Goal: Communication & Community: Share content

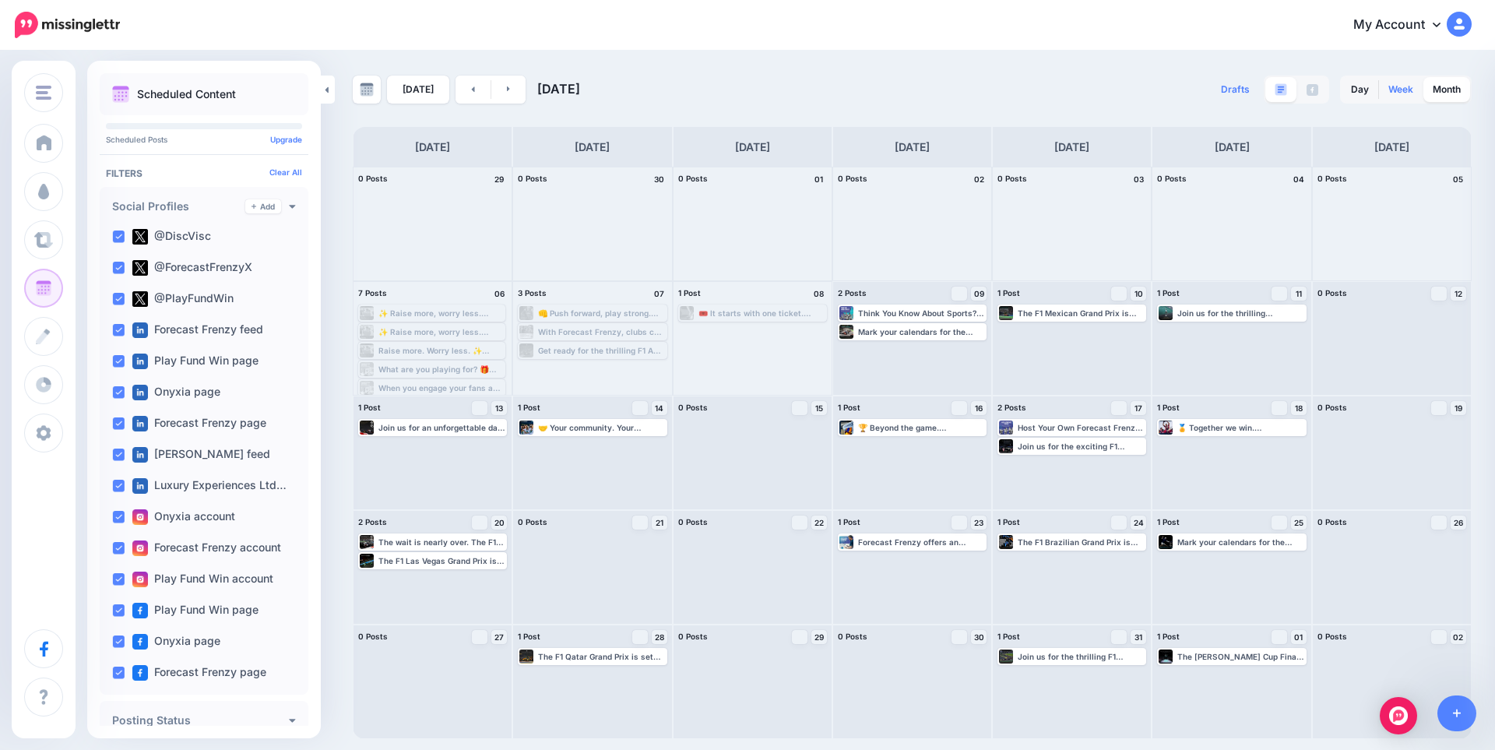
click at [1390, 93] on link "Week" at bounding box center [1401, 89] width 44 height 25
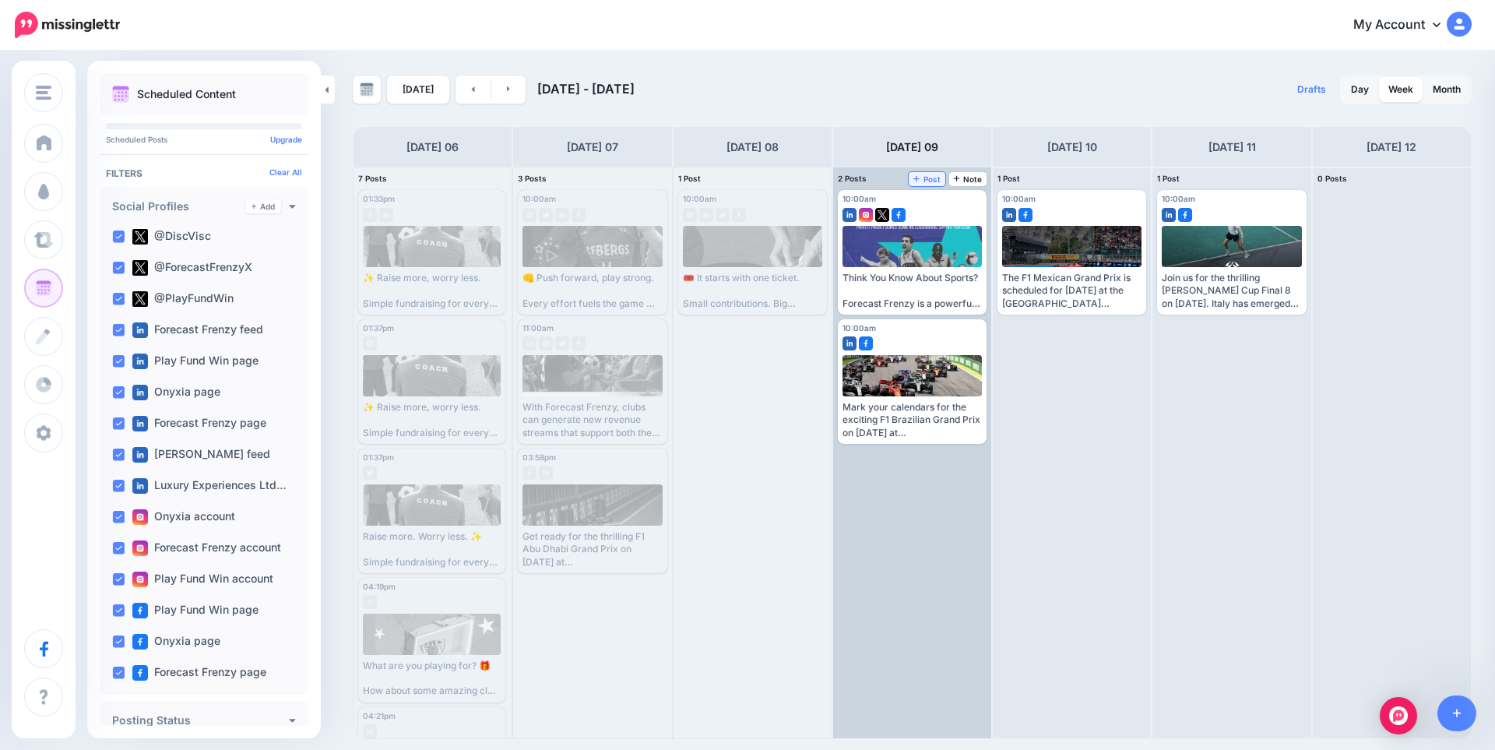
click at [924, 182] on span "Post" at bounding box center [927, 179] width 27 height 8
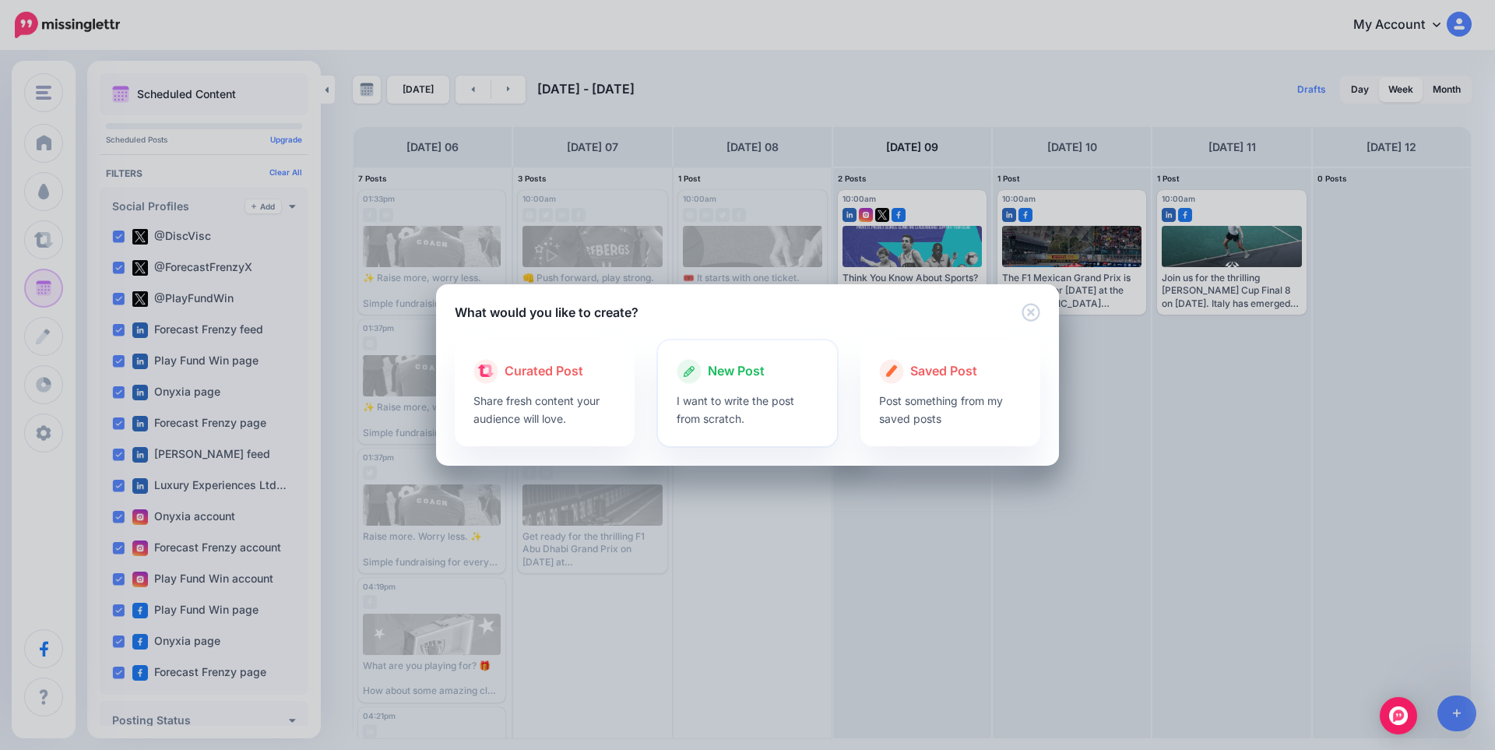
click at [746, 410] on p "I want to write the post from scratch." at bounding box center [748, 410] width 143 height 36
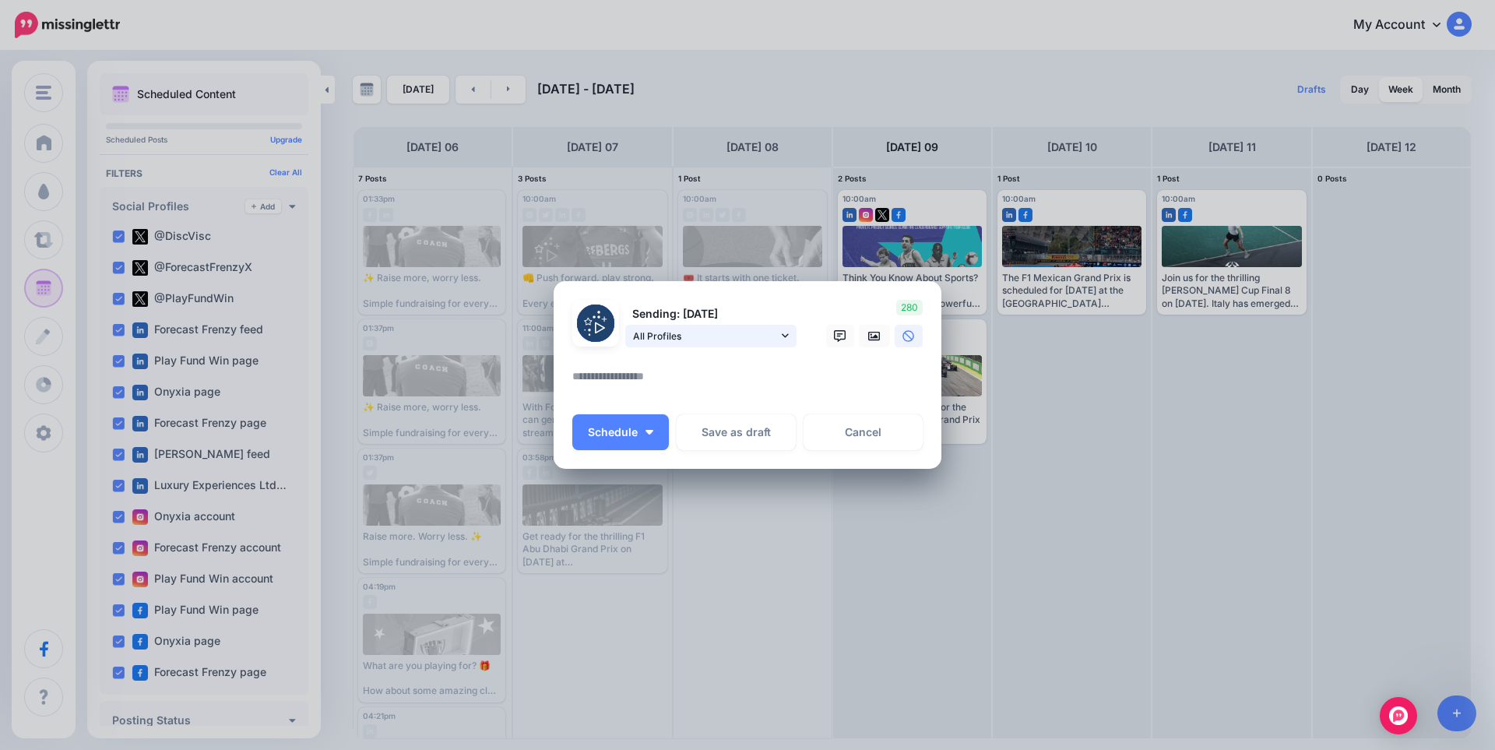
click at [696, 343] on span "All Profiles" at bounding box center [705, 336] width 145 height 16
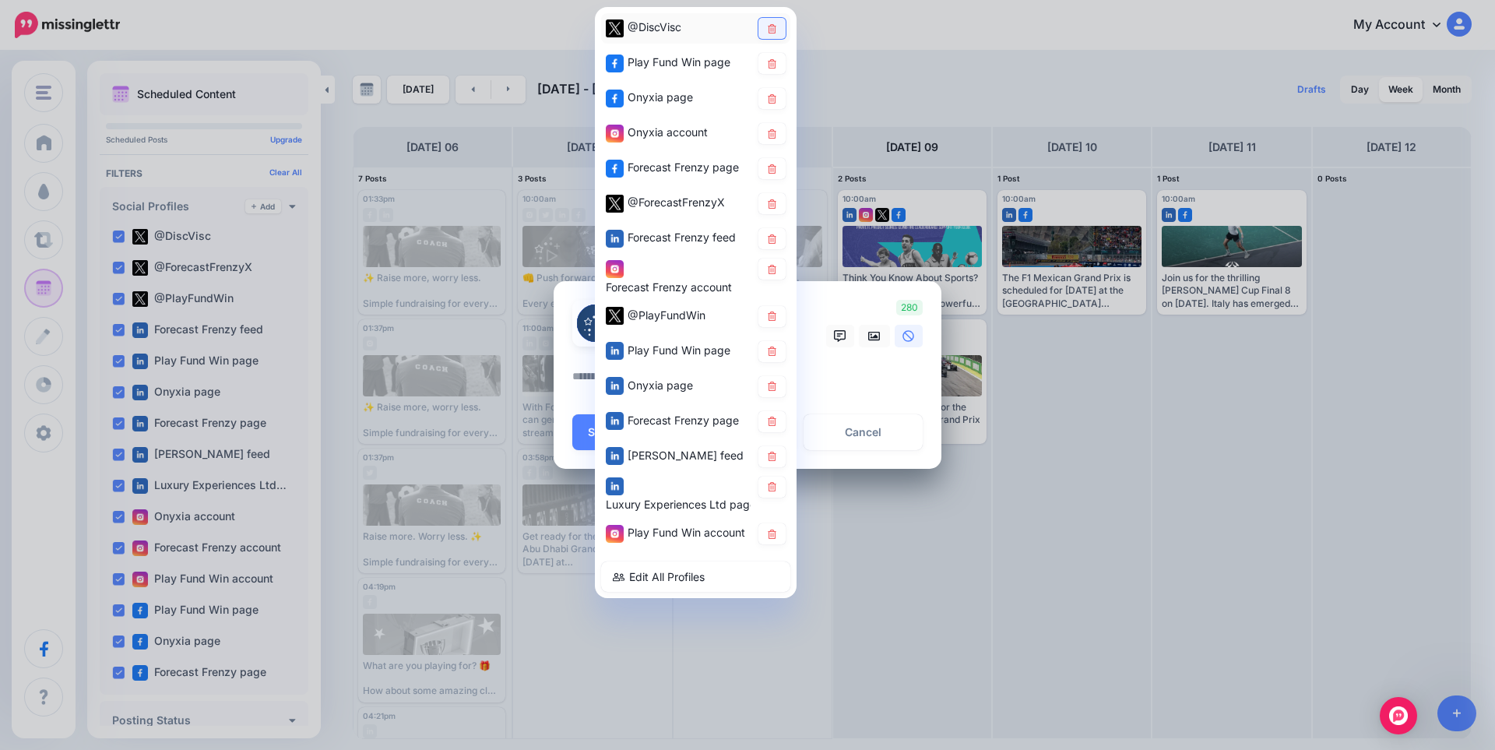
click at [769, 30] on icon at bounding box center [772, 27] width 9 height 9
click at [770, 98] on icon at bounding box center [772, 97] width 9 height 9
click at [770, 143] on link at bounding box center [772, 133] width 27 height 21
click at [768, 175] on link at bounding box center [772, 168] width 27 height 21
click at [768, 208] on icon at bounding box center [772, 203] width 12 height 9
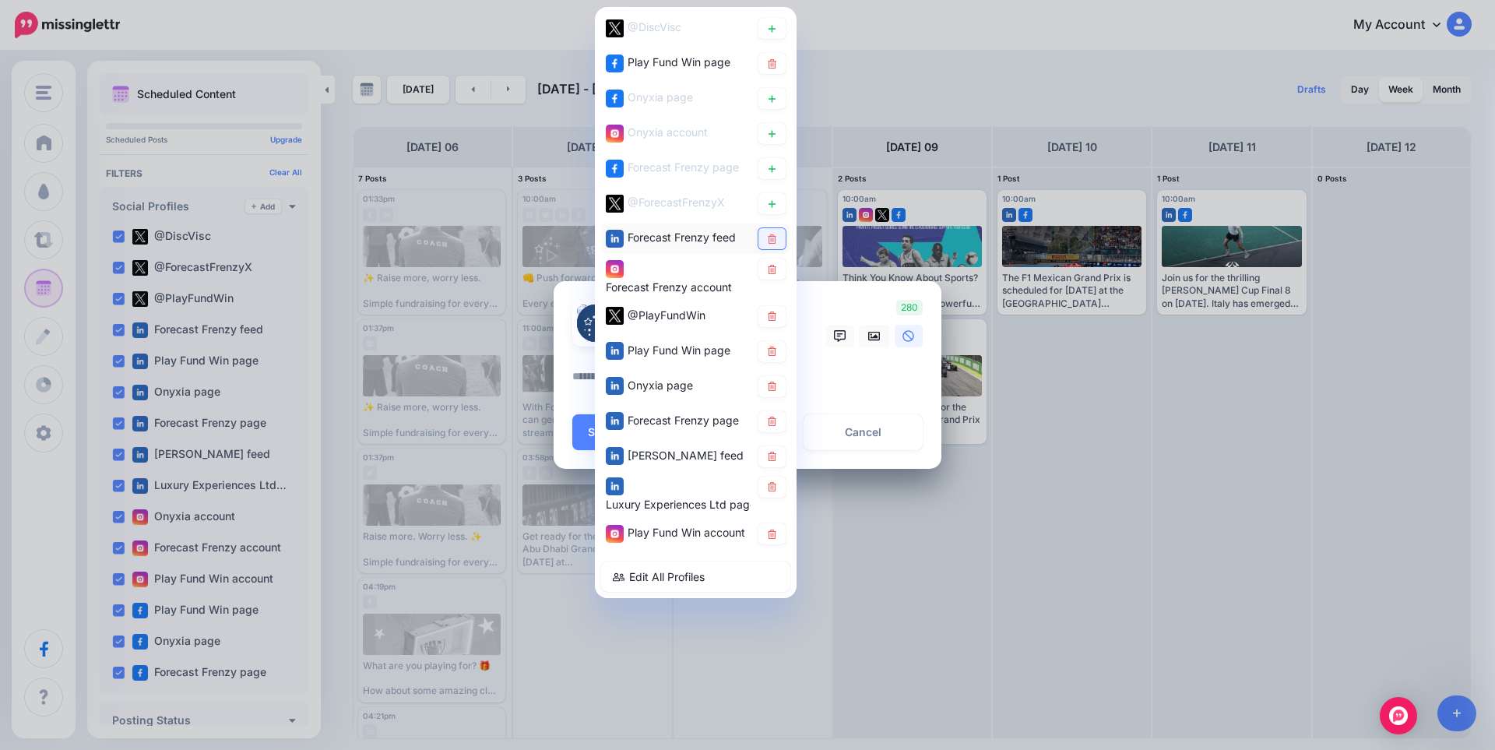
click at [768, 244] on link at bounding box center [772, 238] width 27 height 21
click at [770, 269] on icon at bounding box center [772, 268] width 9 height 9
click at [770, 393] on link at bounding box center [772, 386] width 27 height 21
click at [779, 424] on link at bounding box center [772, 421] width 27 height 21
click at [771, 455] on icon at bounding box center [772, 456] width 12 height 9
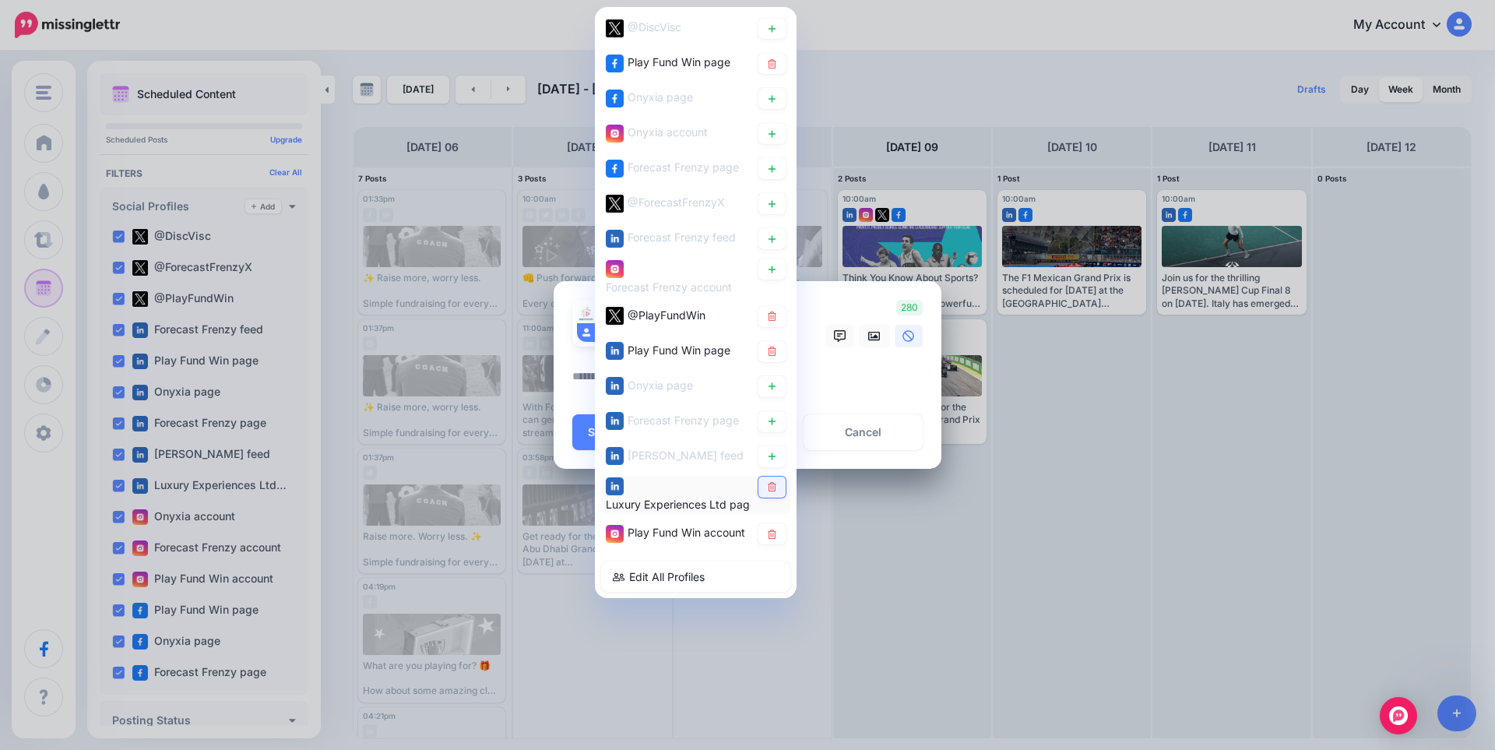
click at [773, 488] on icon at bounding box center [772, 486] width 12 height 9
click at [849, 375] on textarea at bounding box center [751, 382] width 358 height 30
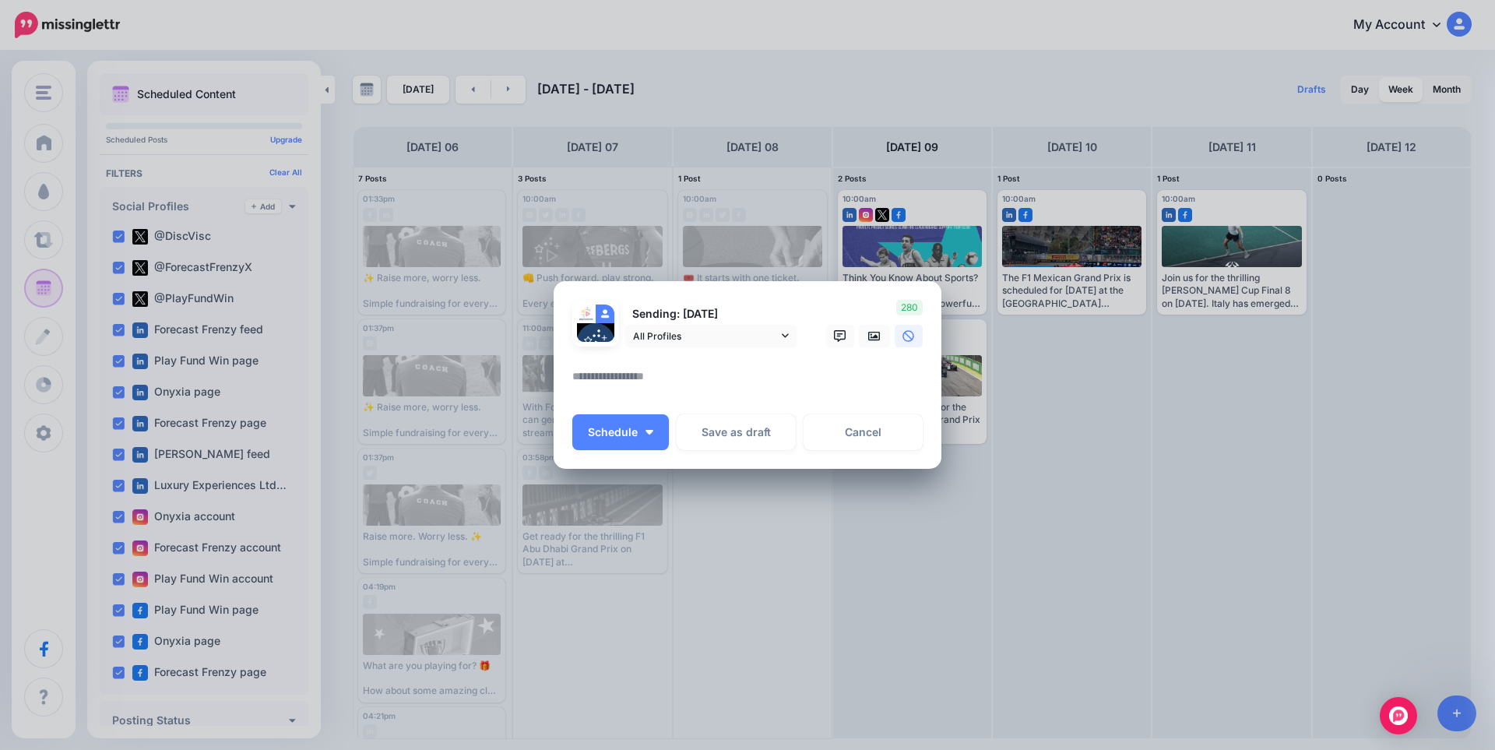
paste textarea "**********"
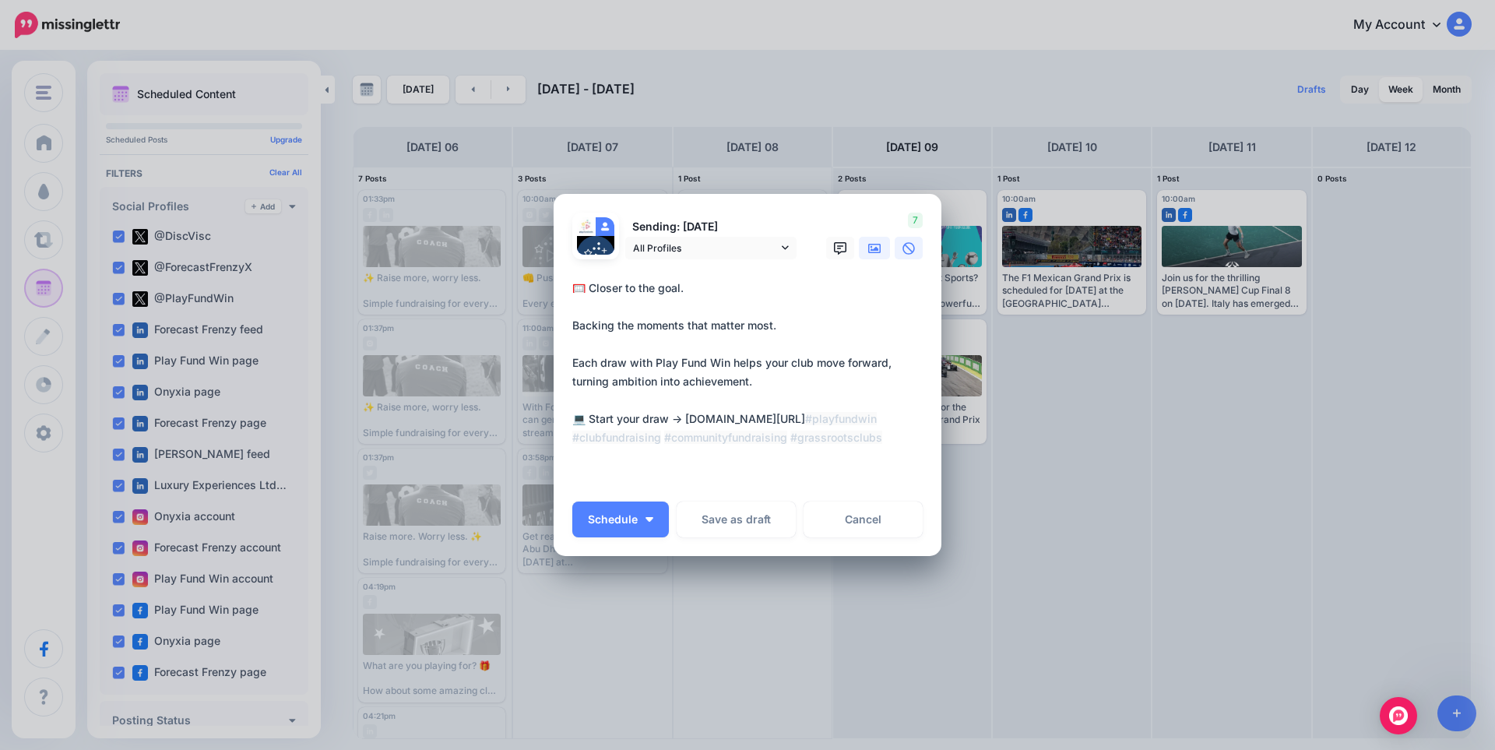
click at [879, 251] on icon at bounding box center [874, 248] width 12 height 12
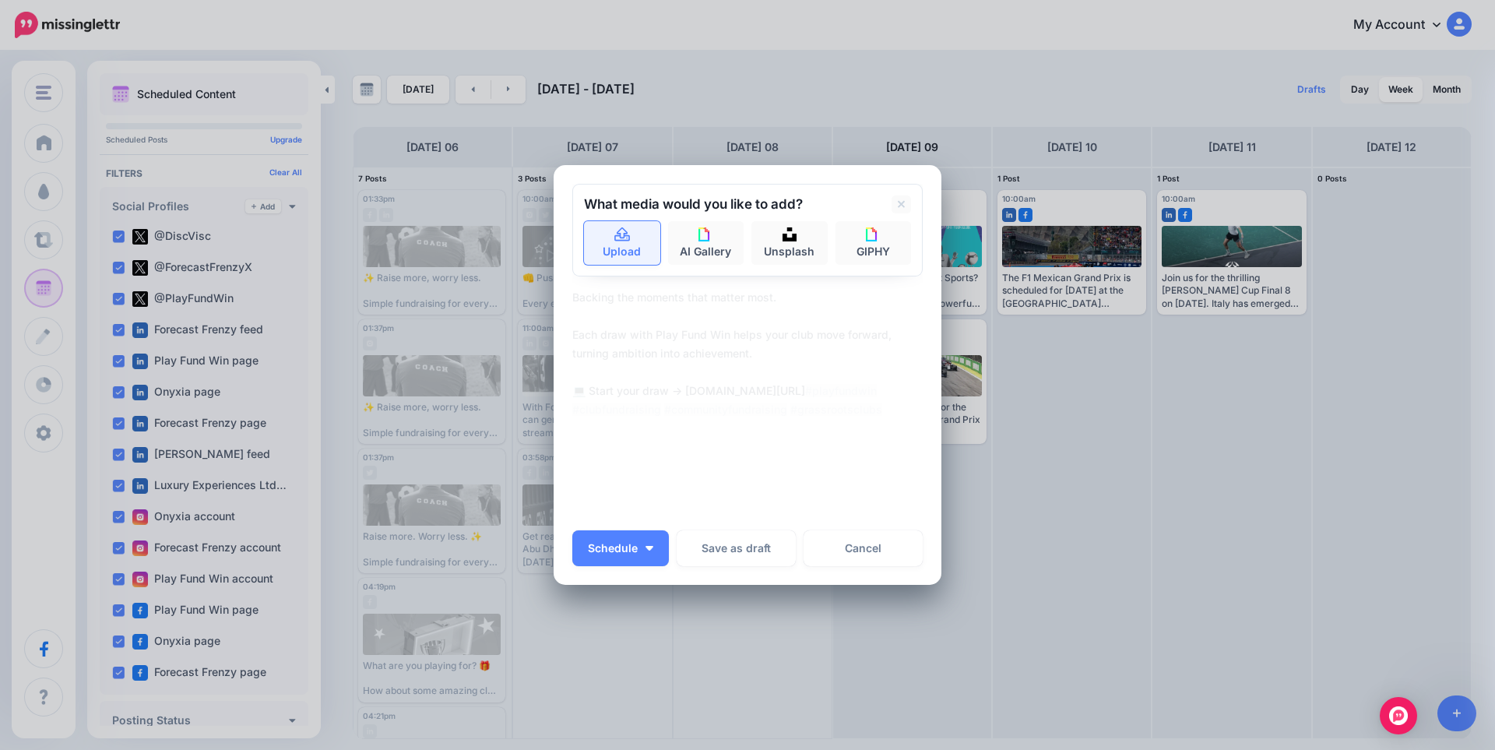
click at [623, 243] on link "Upload" at bounding box center [622, 243] width 76 height 44
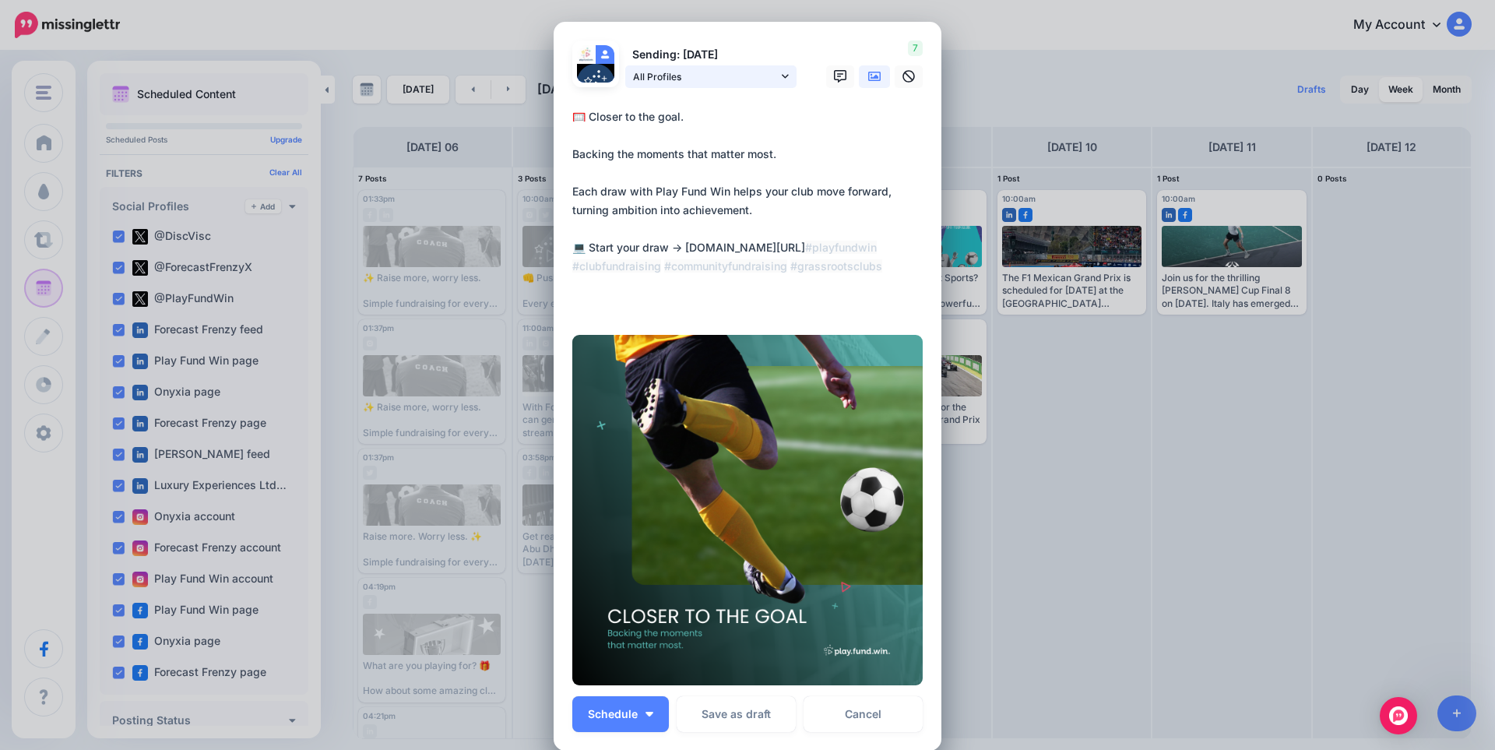
click at [698, 76] on span "All Profiles" at bounding box center [705, 77] width 145 height 16
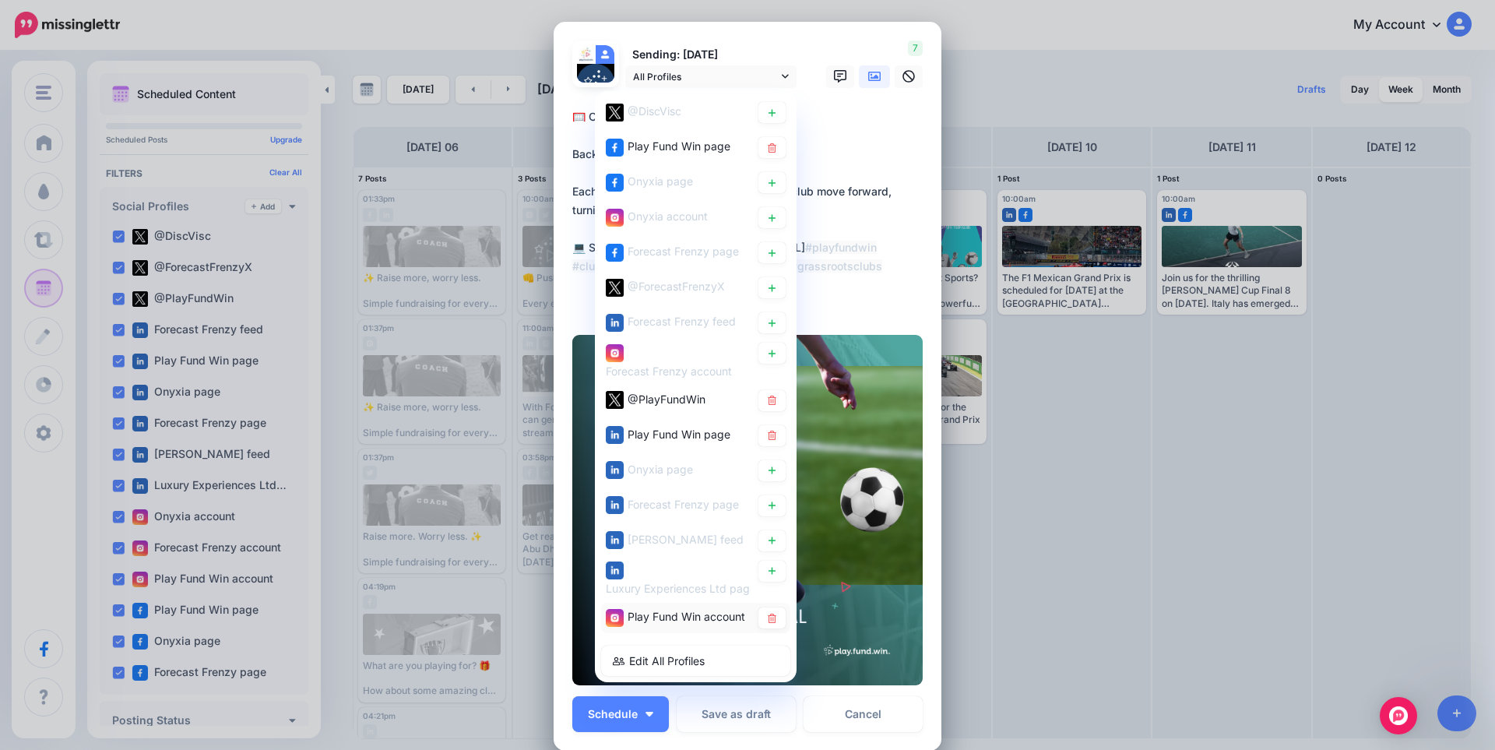
click at [660, 623] on span "Play Fund Win account" at bounding box center [687, 616] width 118 height 13
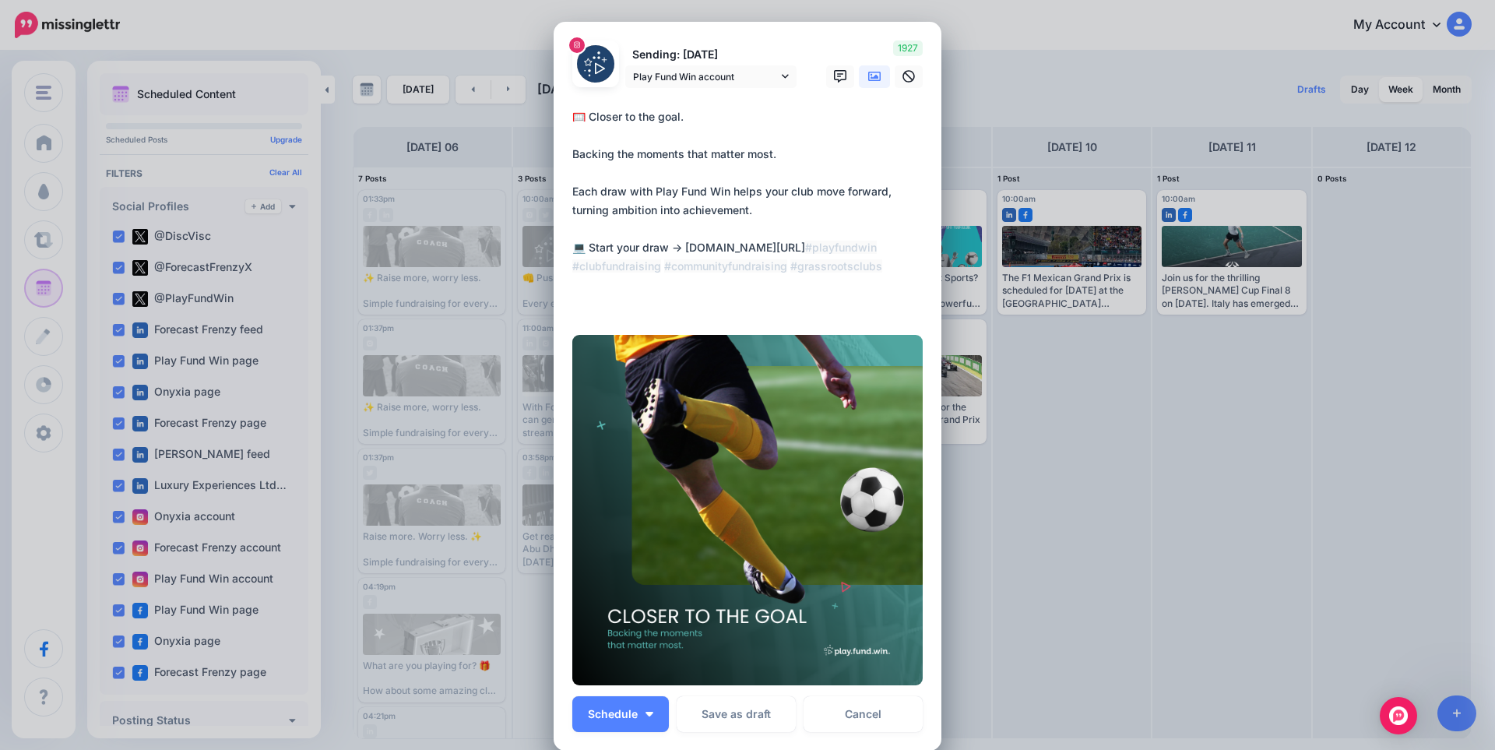
drag, startPoint x: 891, startPoint y: 251, endPoint x: 682, endPoint y: 247, distance: 209.6
click at [682, 247] on textarea "**********" at bounding box center [751, 210] width 358 height 206
click at [868, 78] on icon at bounding box center [874, 76] width 12 height 9
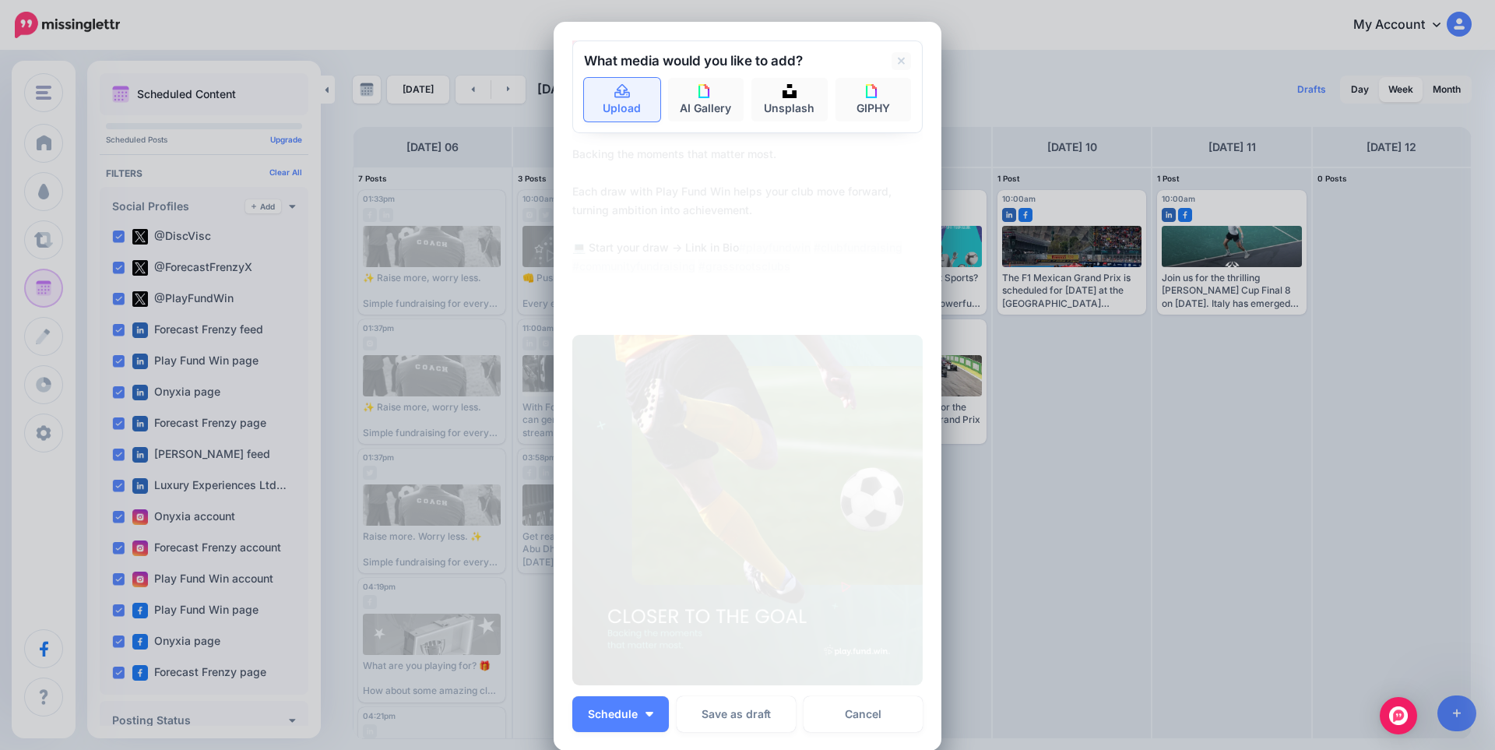
click at [606, 105] on link "Upload" at bounding box center [622, 100] width 76 height 44
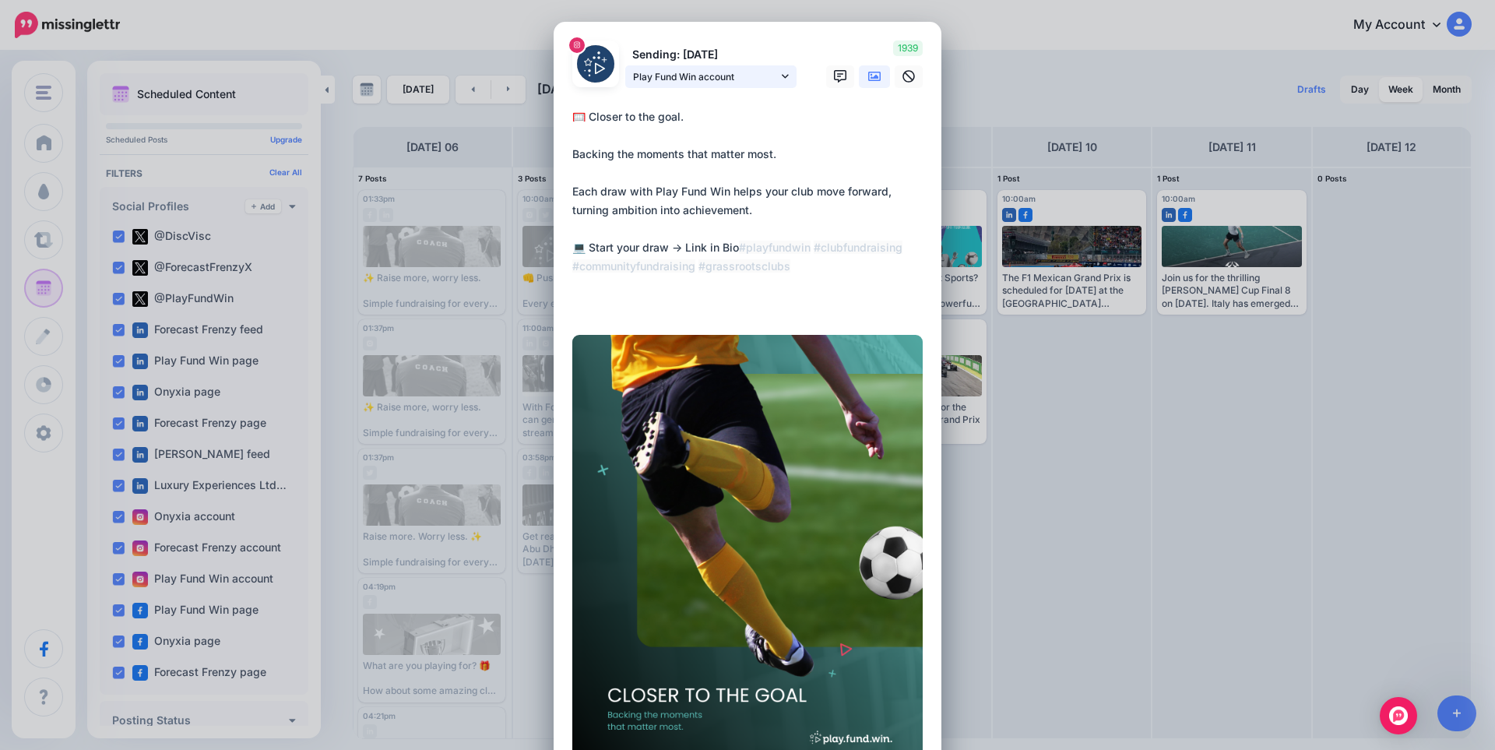
click at [782, 73] on icon at bounding box center [785, 76] width 7 height 11
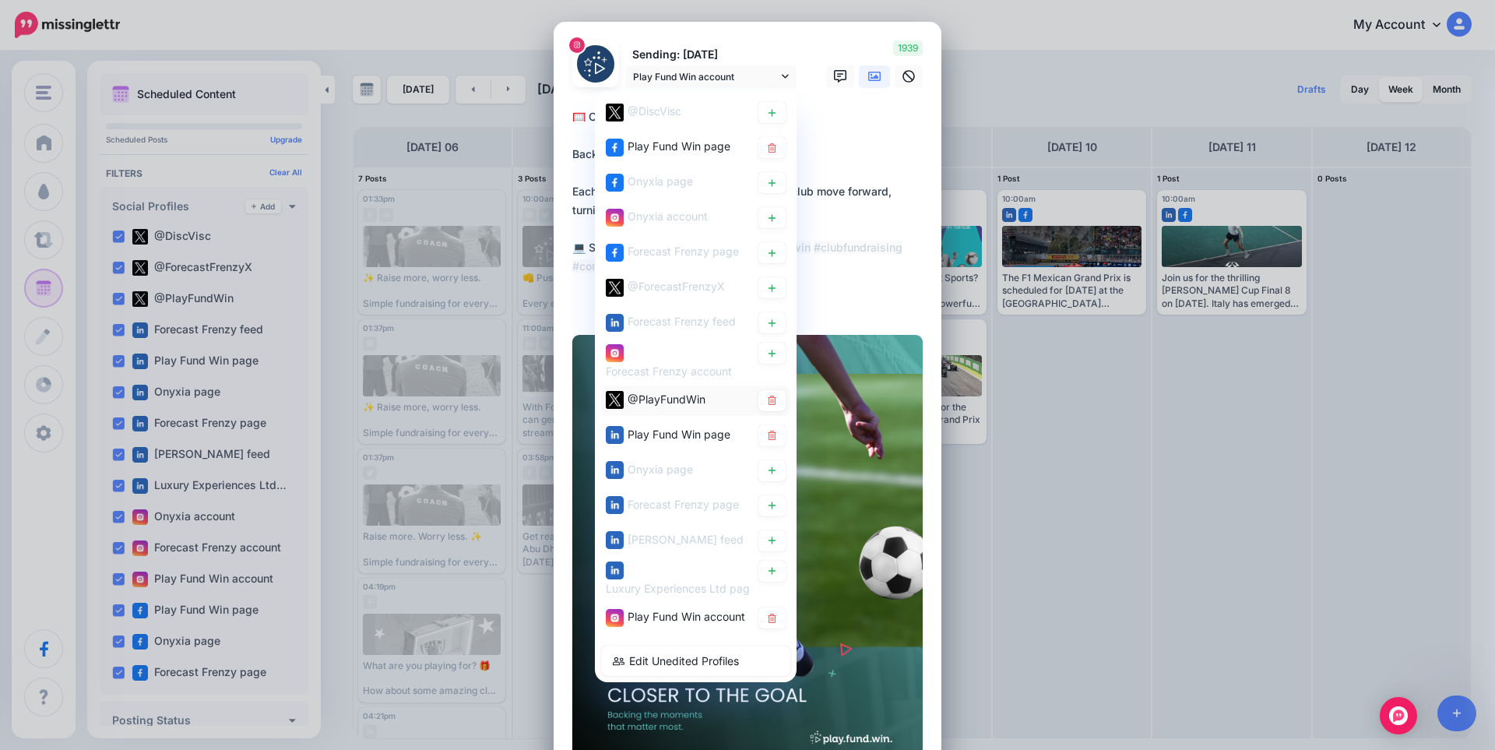
click at [664, 393] on span "@PlayFundWin" at bounding box center [667, 398] width 78 height 13
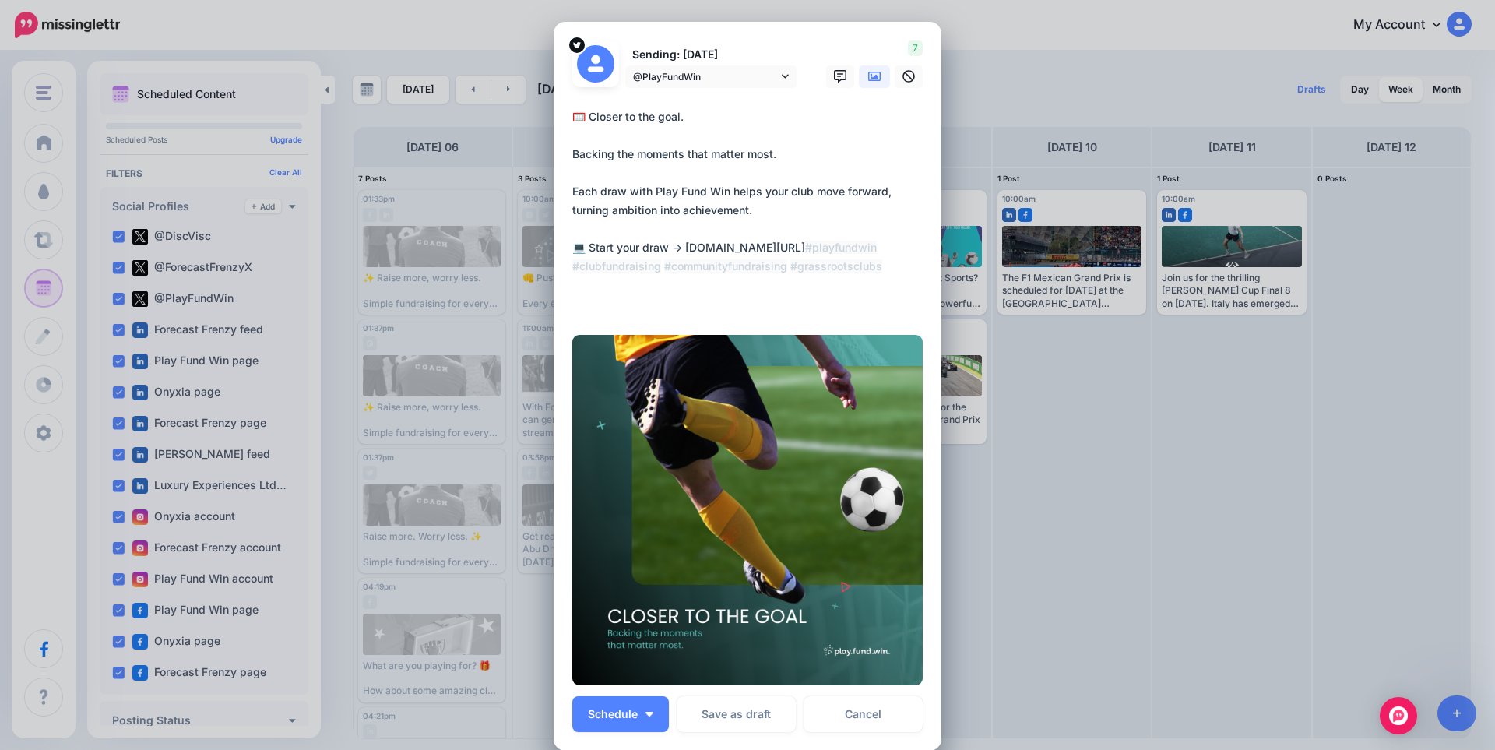
click at [763, 225] on textarea "**********" at bounding box center [751, 210] width 358 height 206
paste textarea
click at [766, 192] on textarea "**********" at bounding box center [751, 210] width 358 height 206
click at [782, 71] on icon at bounding box center [785, 76] width 7 height 11
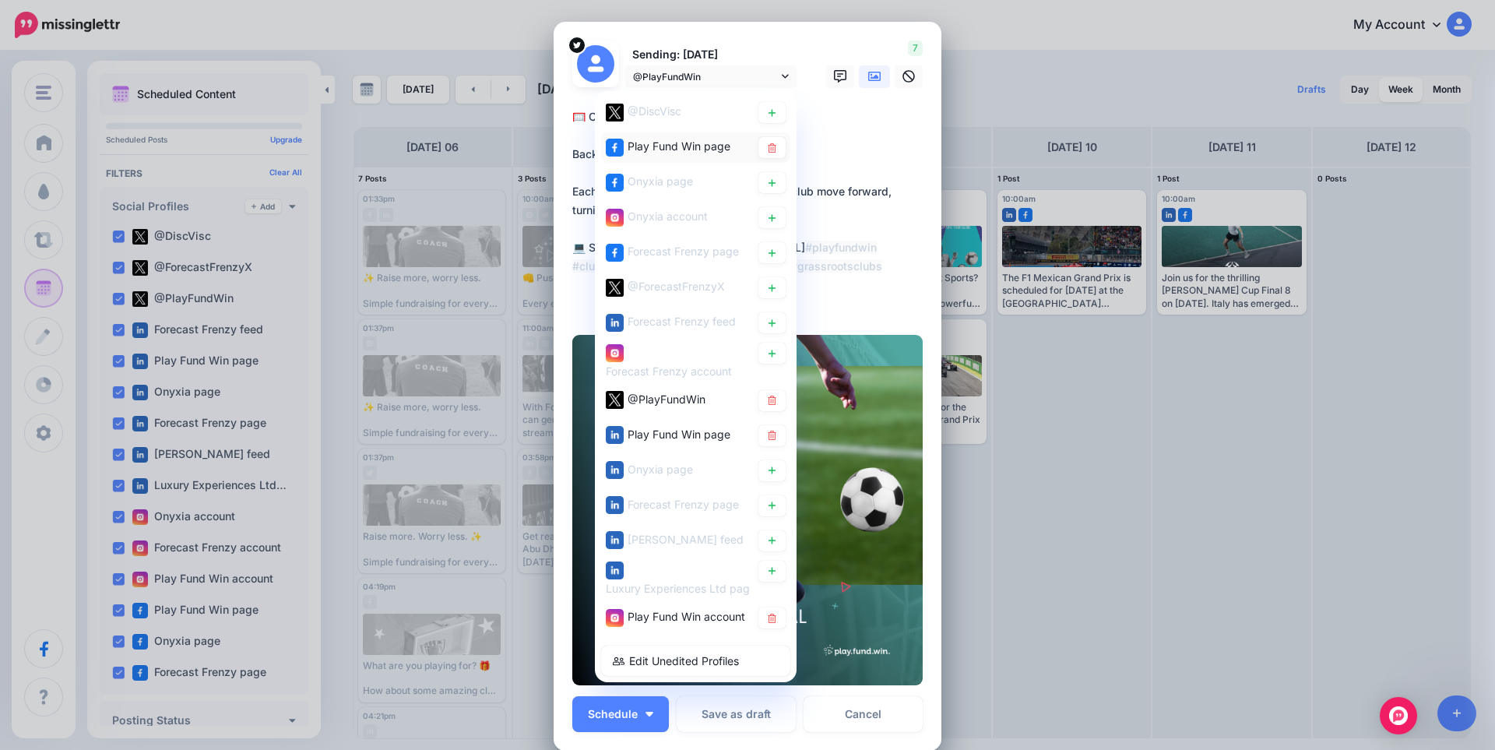
click at [693, 140] on span "Play Fund Win page" at bounding box center [679, 145] width 103 height 13
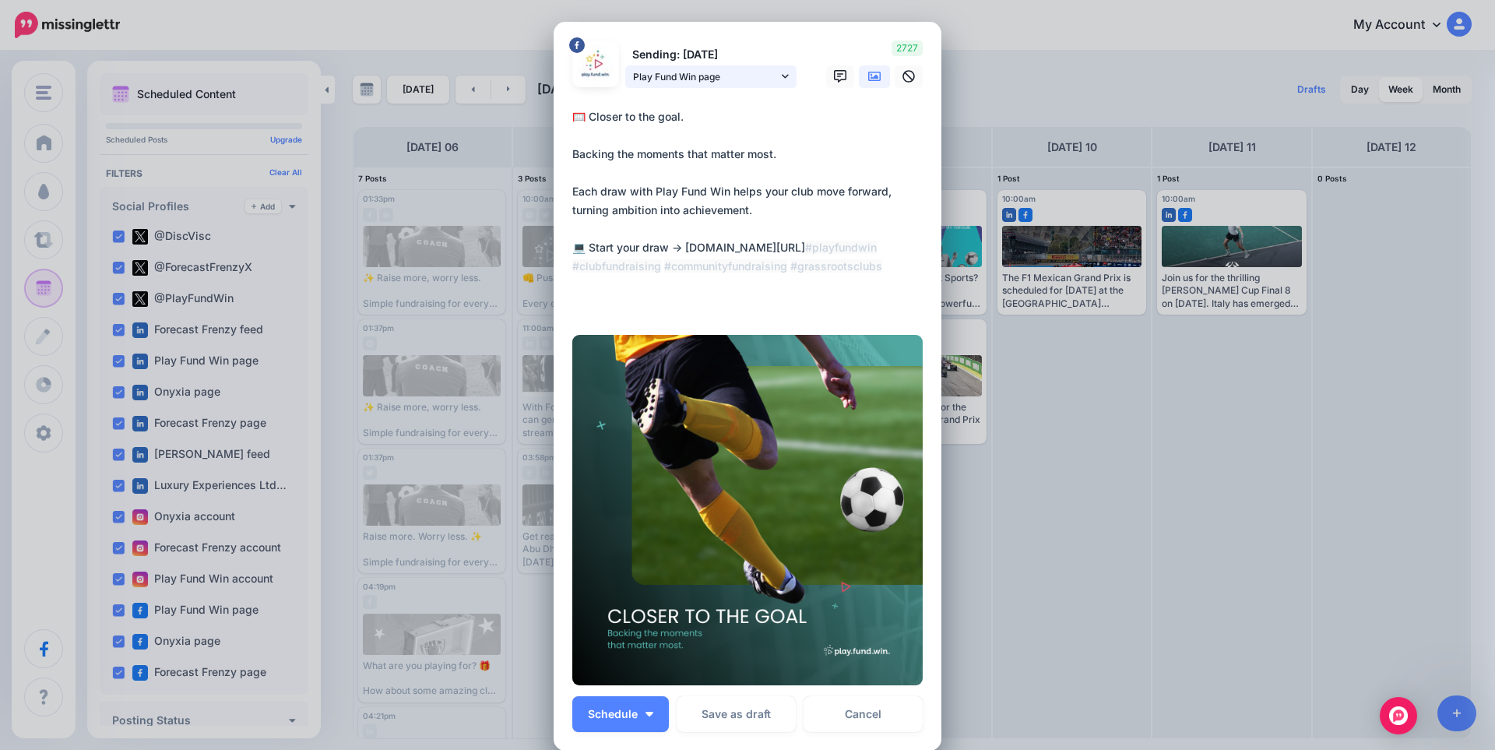
click at [760, 74] on span "Play Fund Win page" at bounding box center [705, 77] width 145 height 16
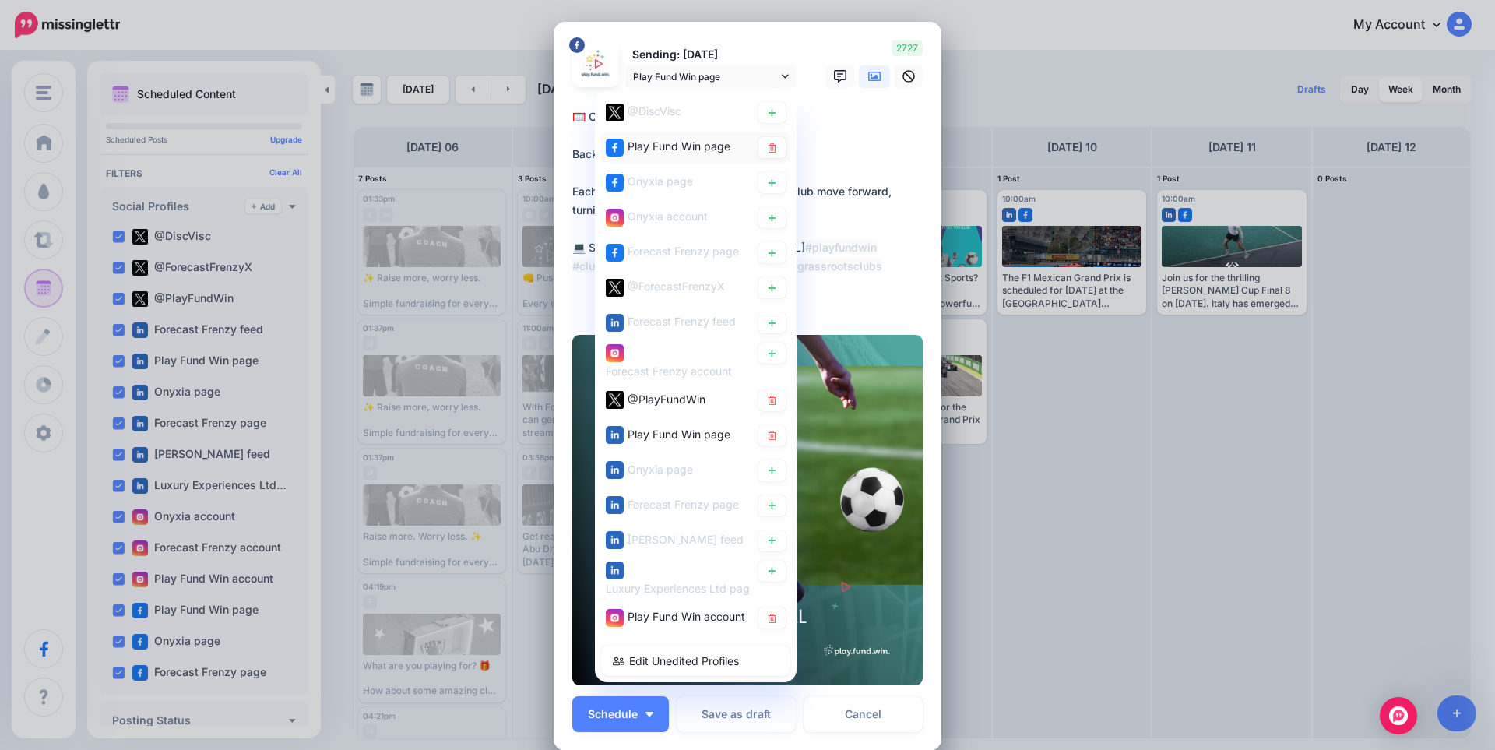
click at [689, 145] on span "Play Fund Win page" at bounding box center [679, 145] width 103 height 13
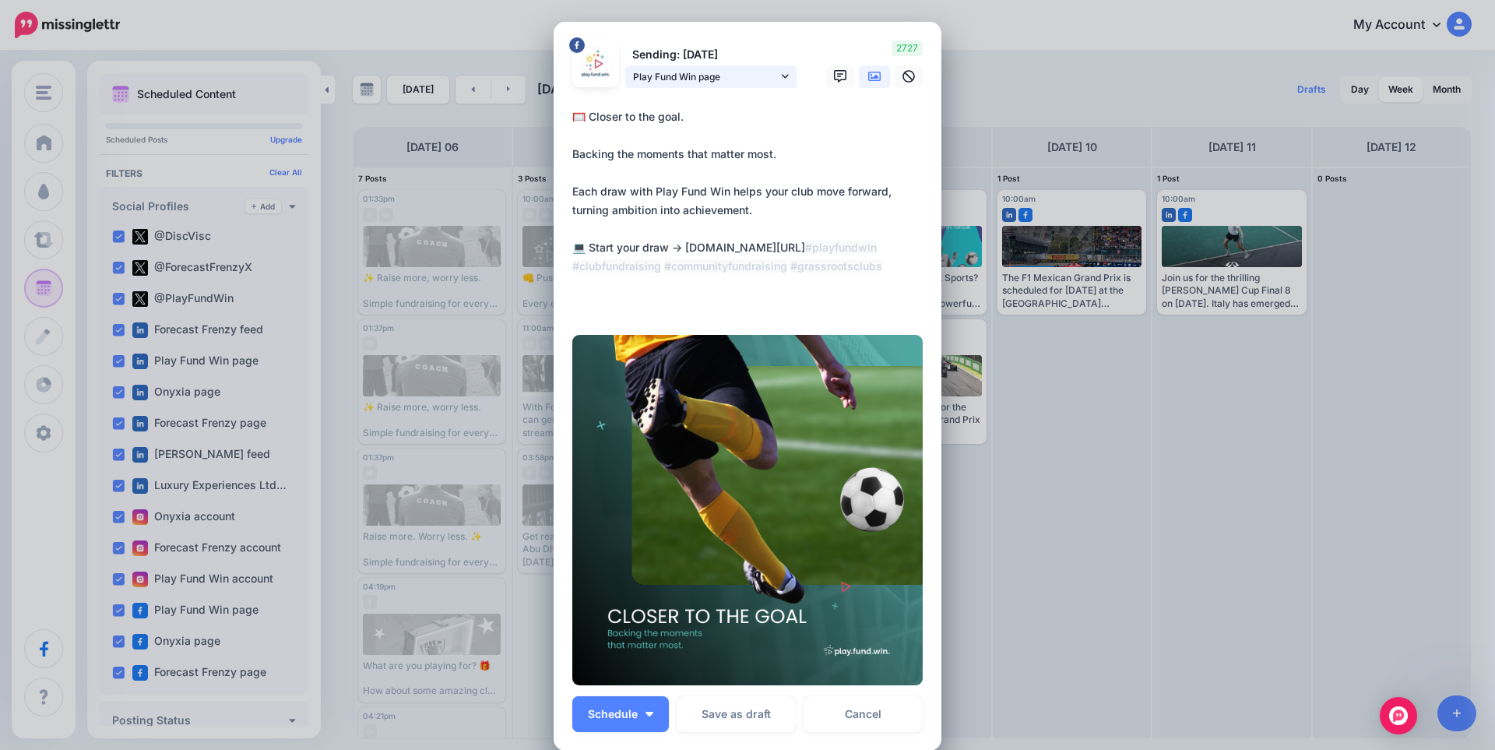
click at [734, 71] on span "Play Fund Win page" at bounding box center [705, 77] width 145 height 16
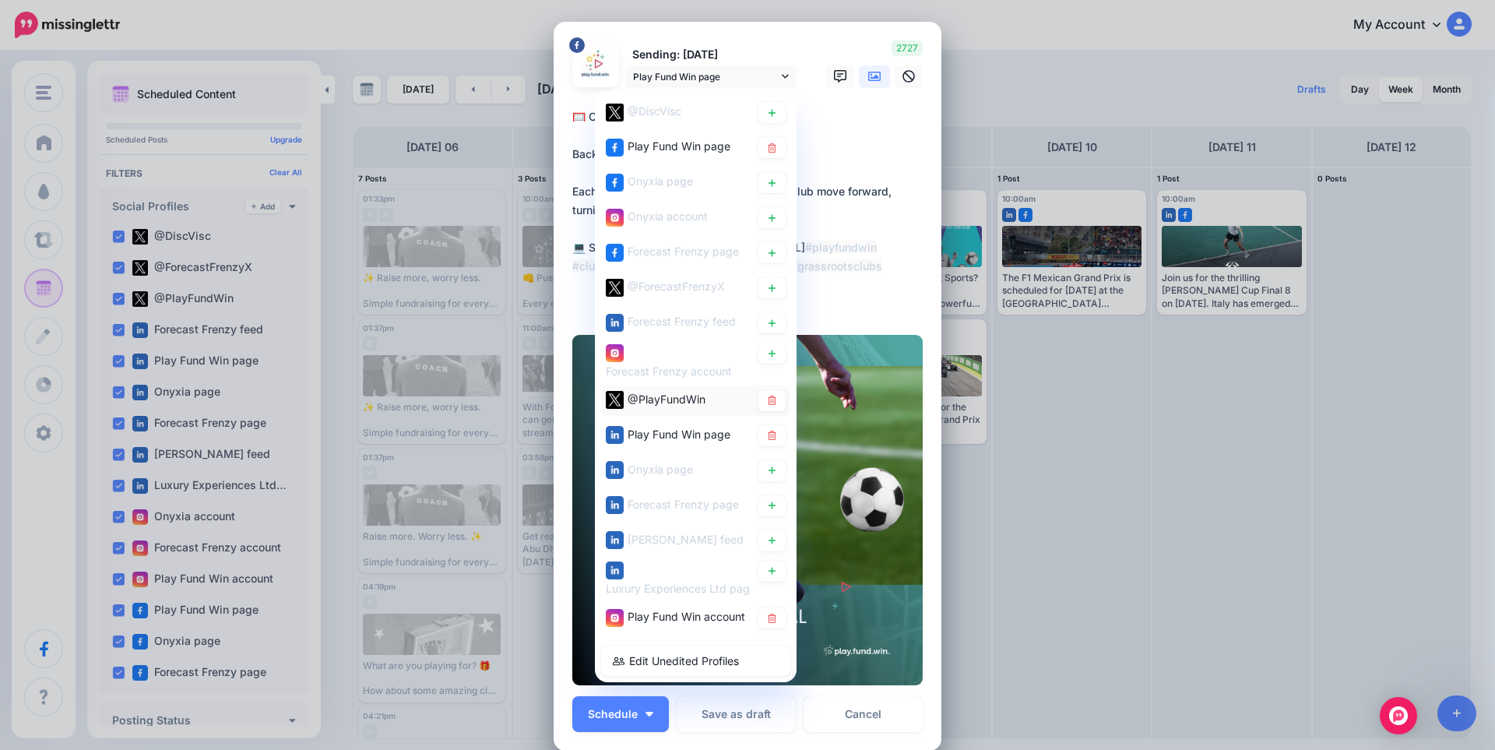
click at [641, 392] on span "@PlayFundWin" at bounding box center [667, 398] width 78 height 13
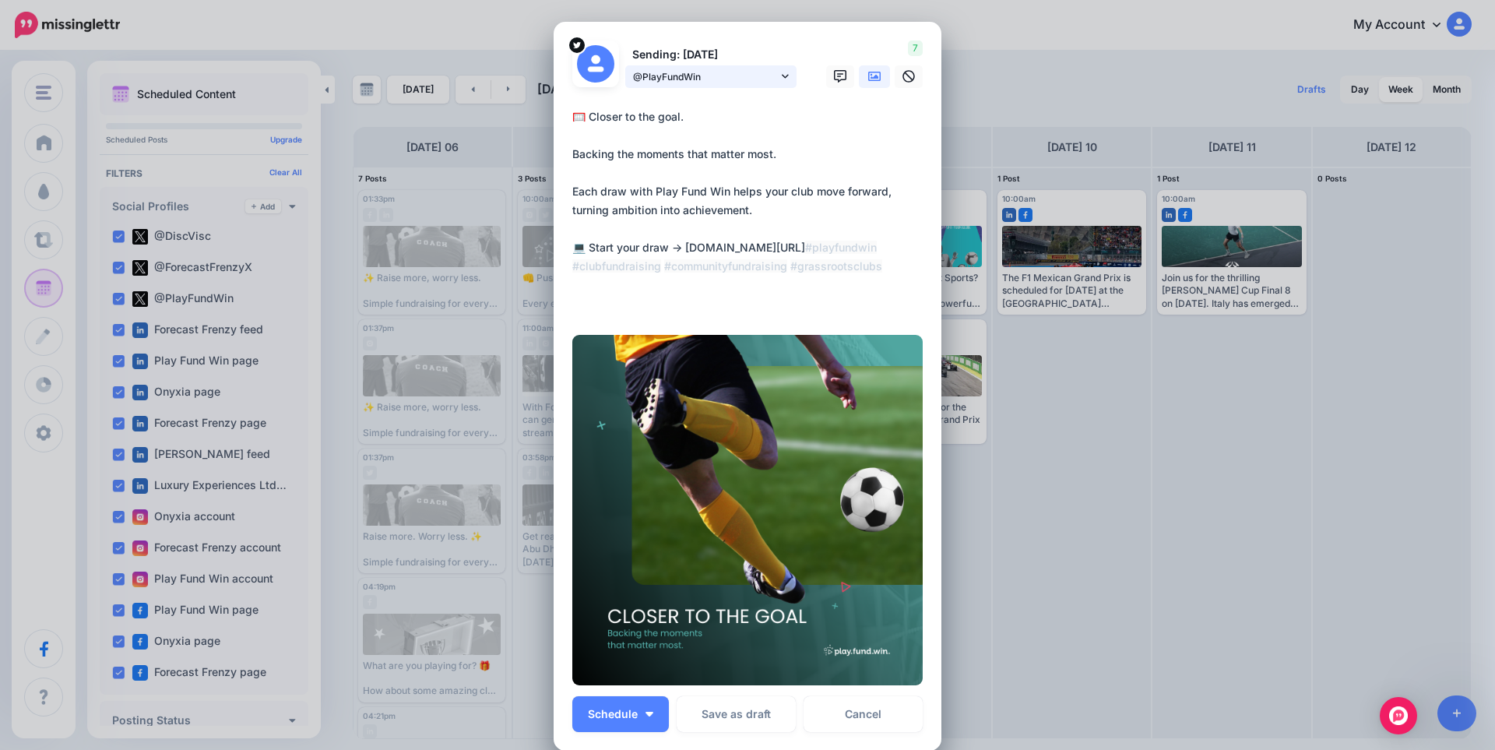
click at [746, 71] on span "@PlayFundWin" at bounding box center [705, 77] width 145 height 16
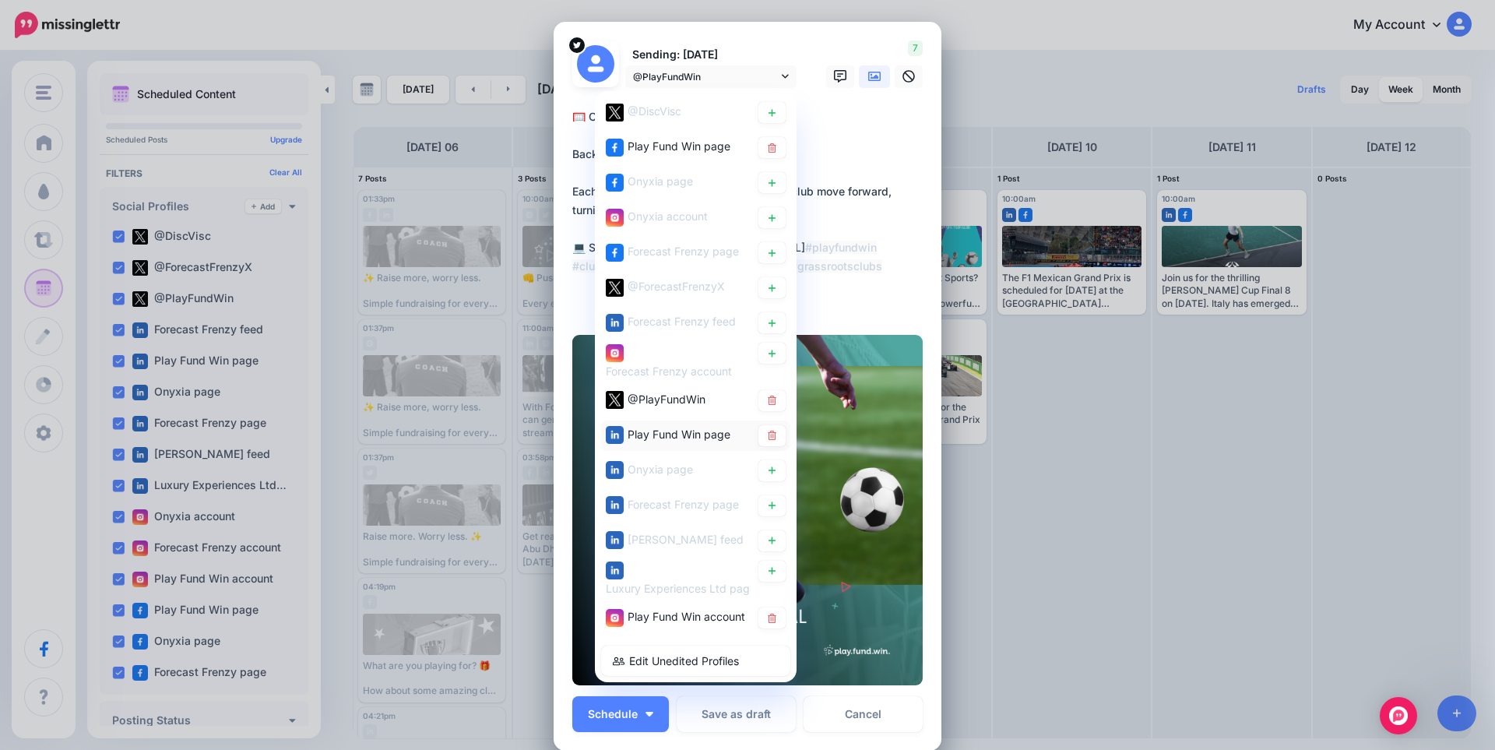
click at [692, 437] on span "Play Fund Win page" at bounding box center [679, 433] width 103 height 13
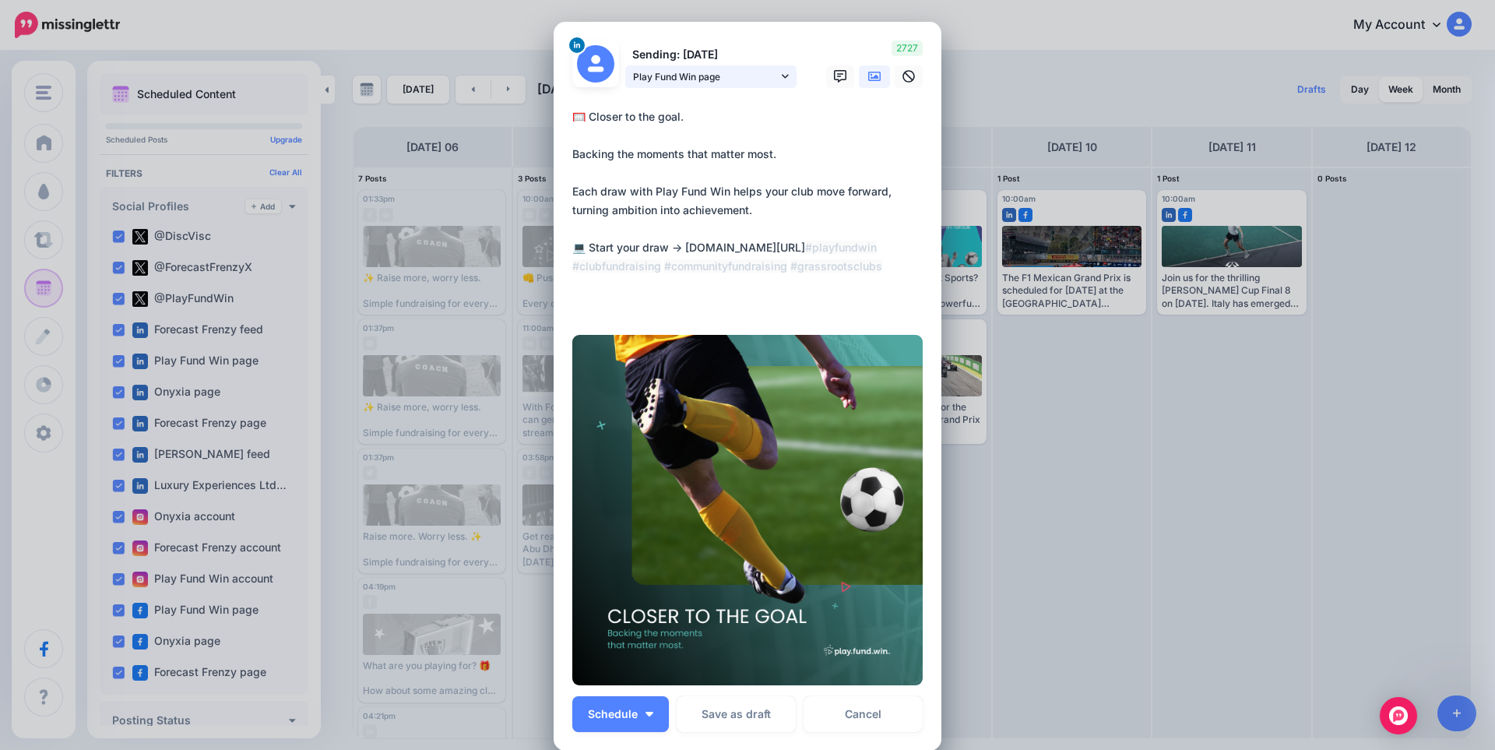
click at [734, 77] on span "Play Fund Win page" at bounding box center [705, 77] width 145 height 16
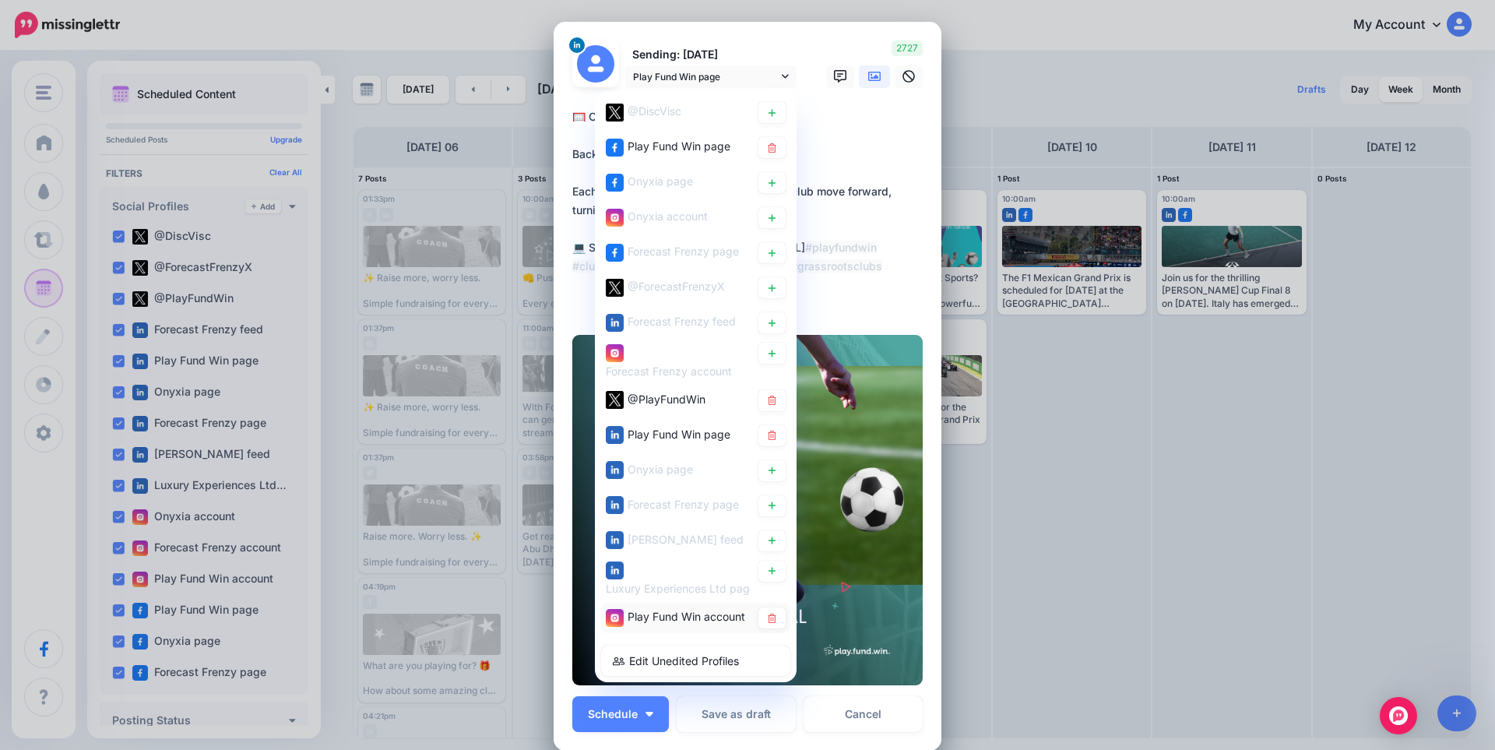
click at [628, 621] on span "Play Fund Win account" at bounding box center [687, 616] width 118 height 13
type textarea "**********"
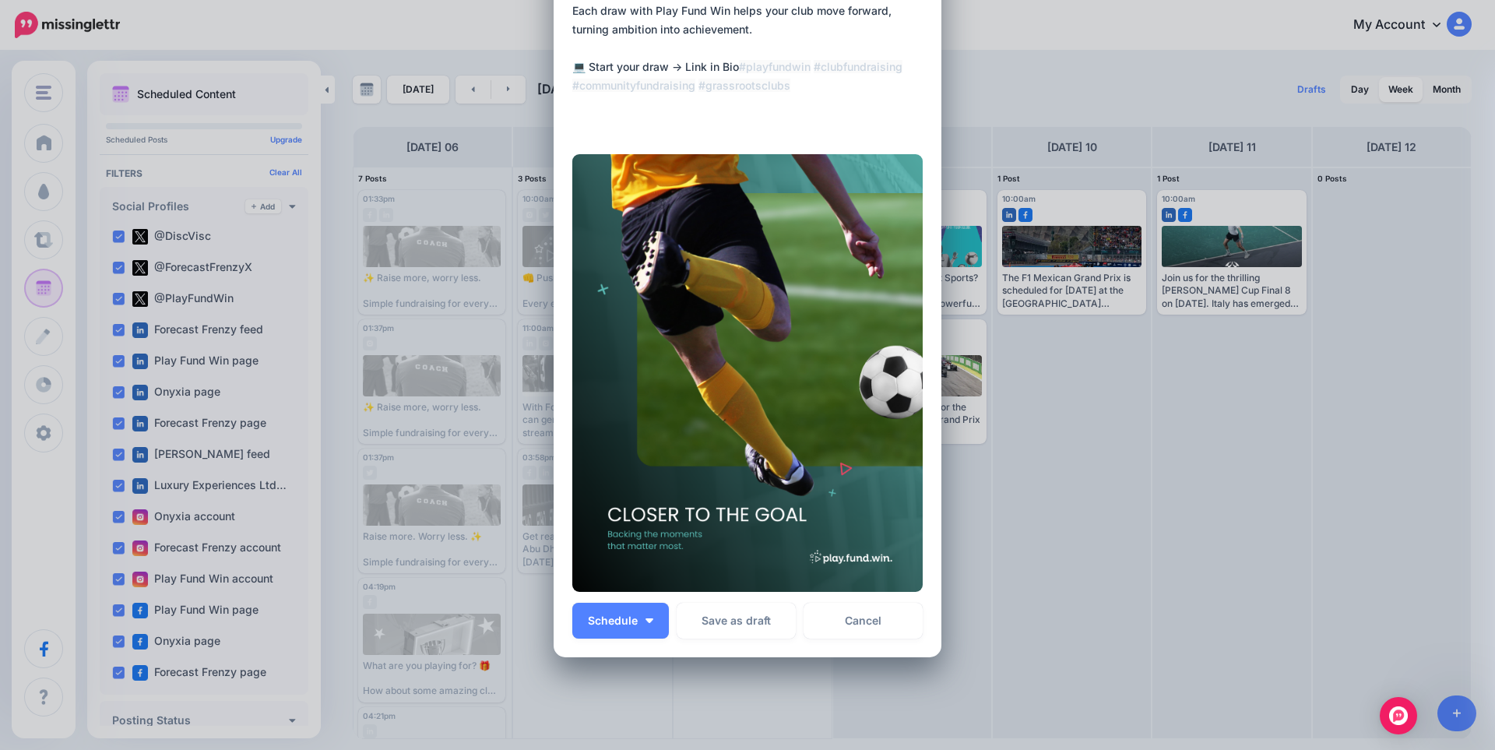
scroll to position [156, 0]
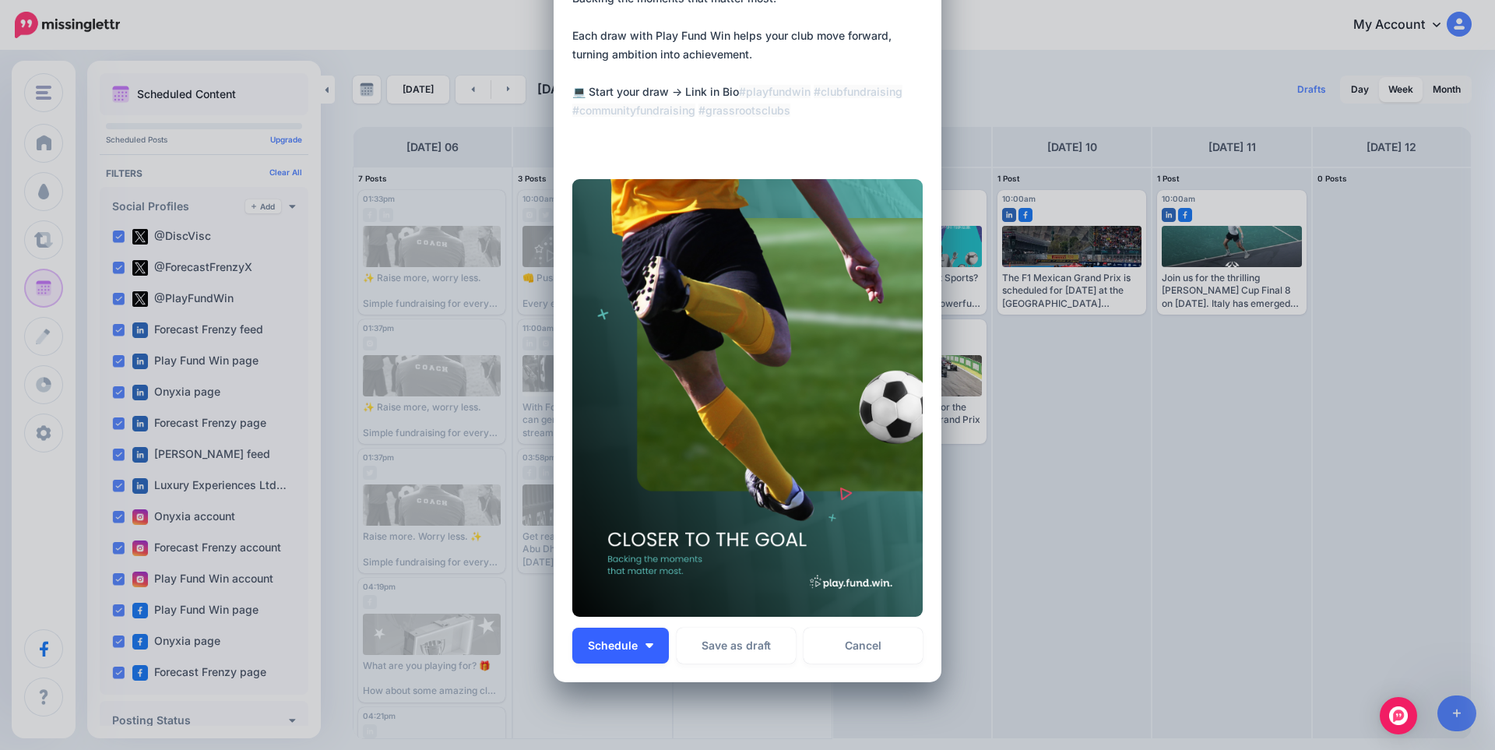
click at [643, 649] on button "Schedule" at bounding box center [620, 646] width 97 height 36
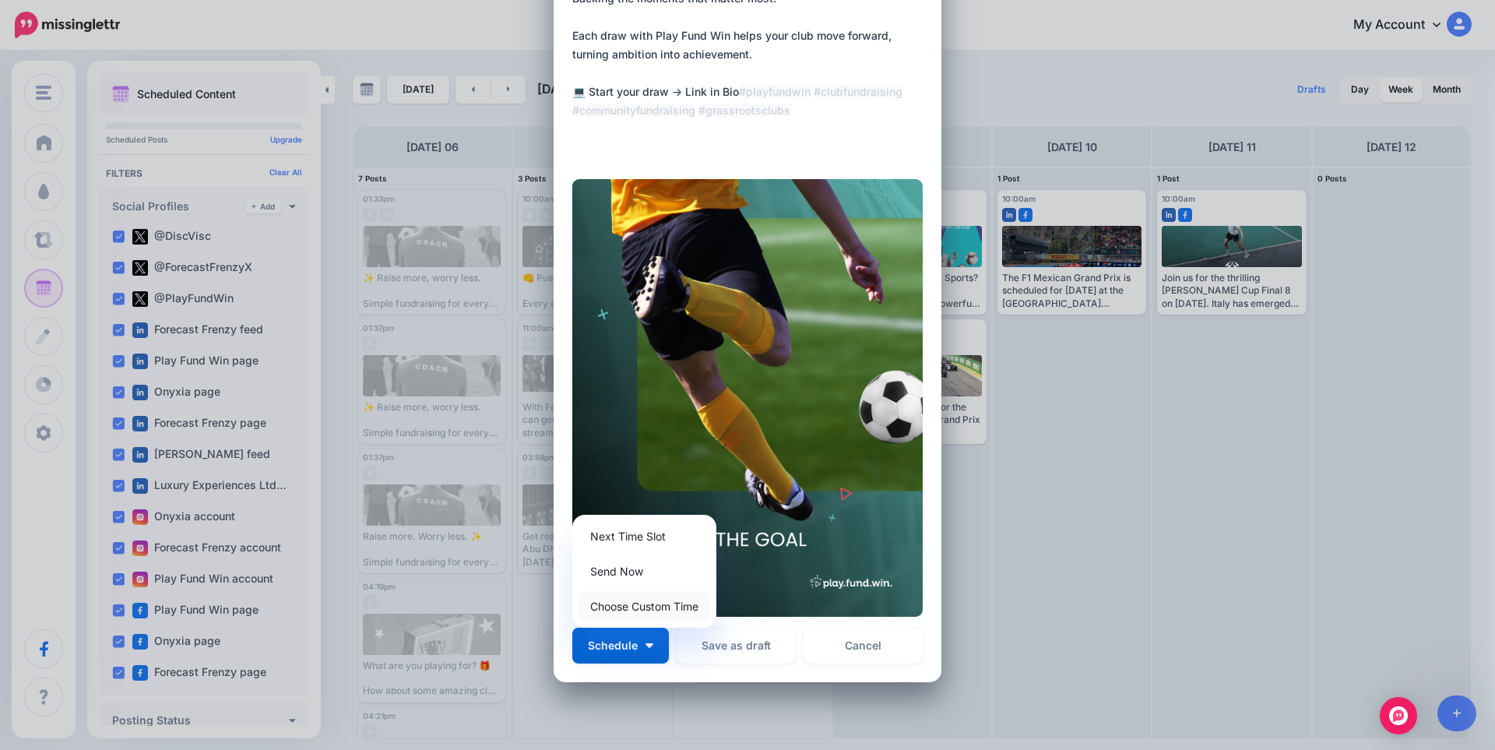
click at [650, 612] on link "Choose Custom Time" at bounding box center [645, 606] width 132 height 30
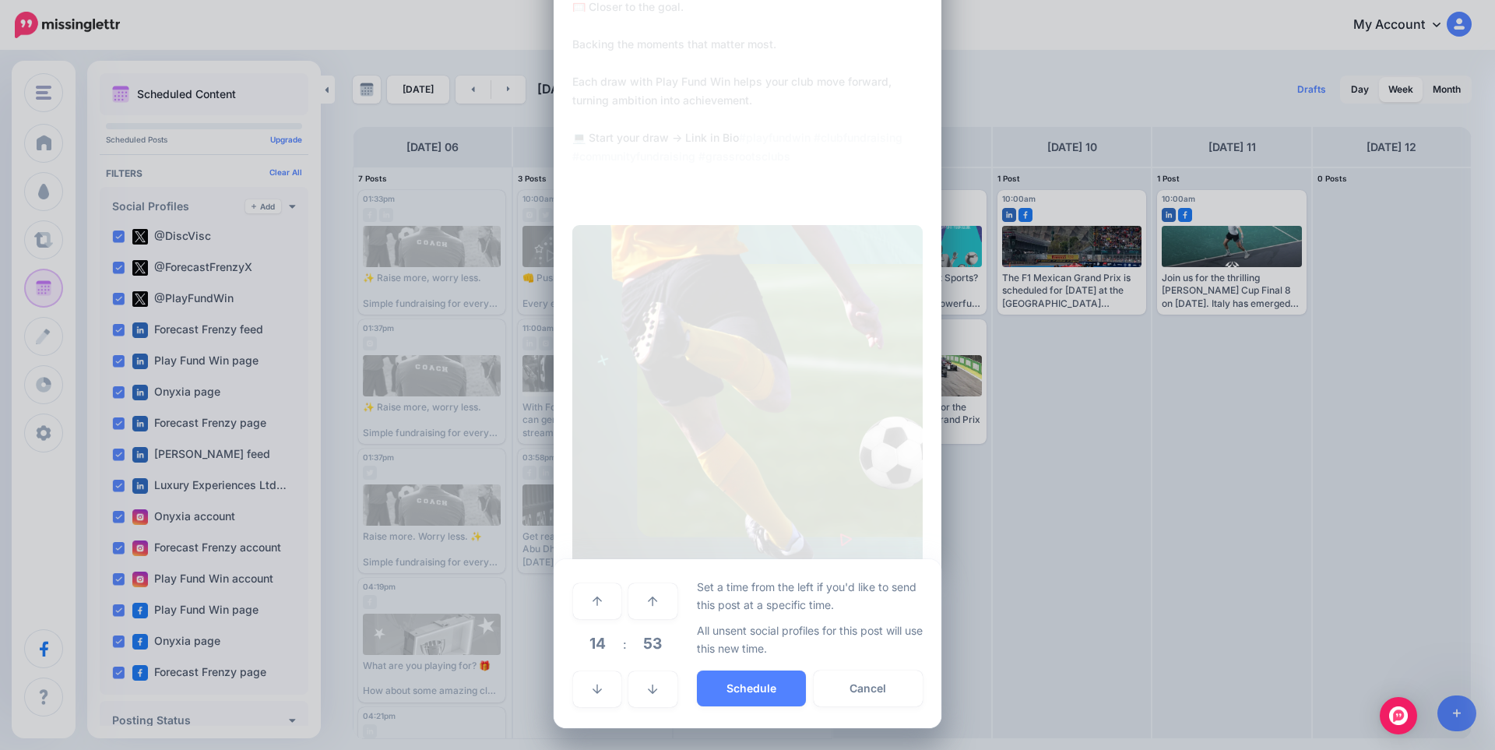
scroll to position [110, 0]
click at [594, 647] on span "14" at bounding box center [597, 643] width 42 height 42
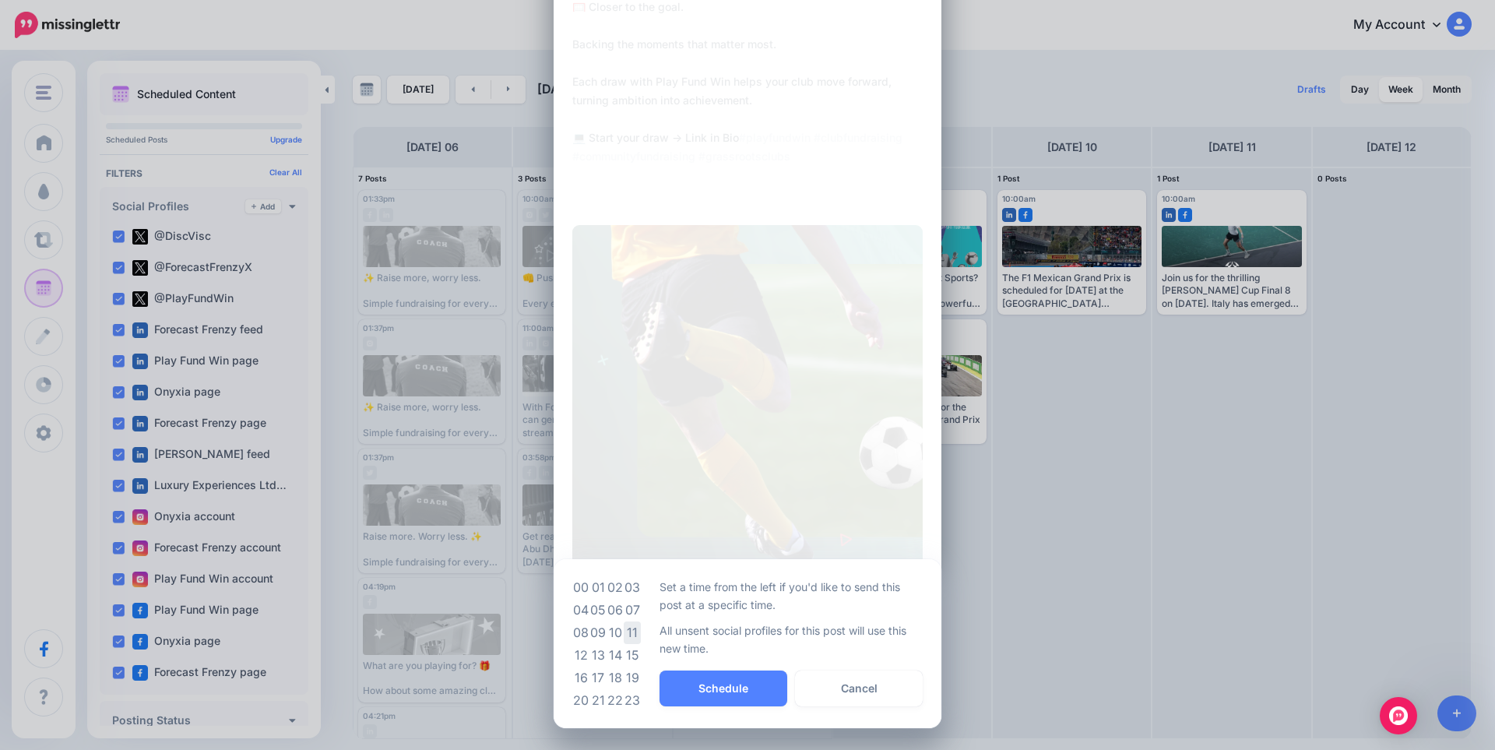
click at [632, 632] on td "11" at bounding box center [632, 633] width 17 height 23
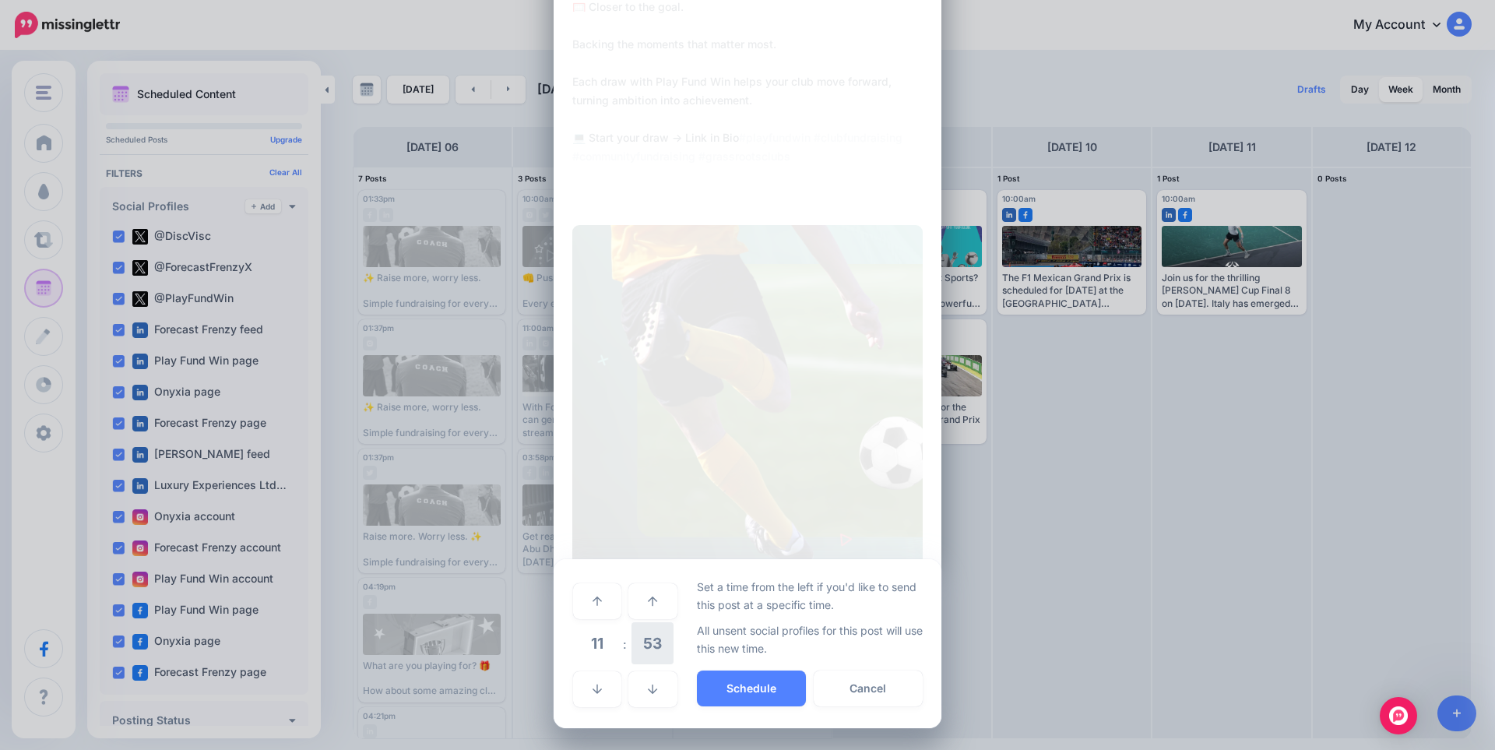
click at [640, 646] on span "53" at bounding box center [653, 643] width 42 height 42
click at [576, 606] on td "00" at bounding box center [580, 601] width 17 height 44
click at [760, 693] on button "Schedule" at bounding box center [751, 689] width 109 height 36
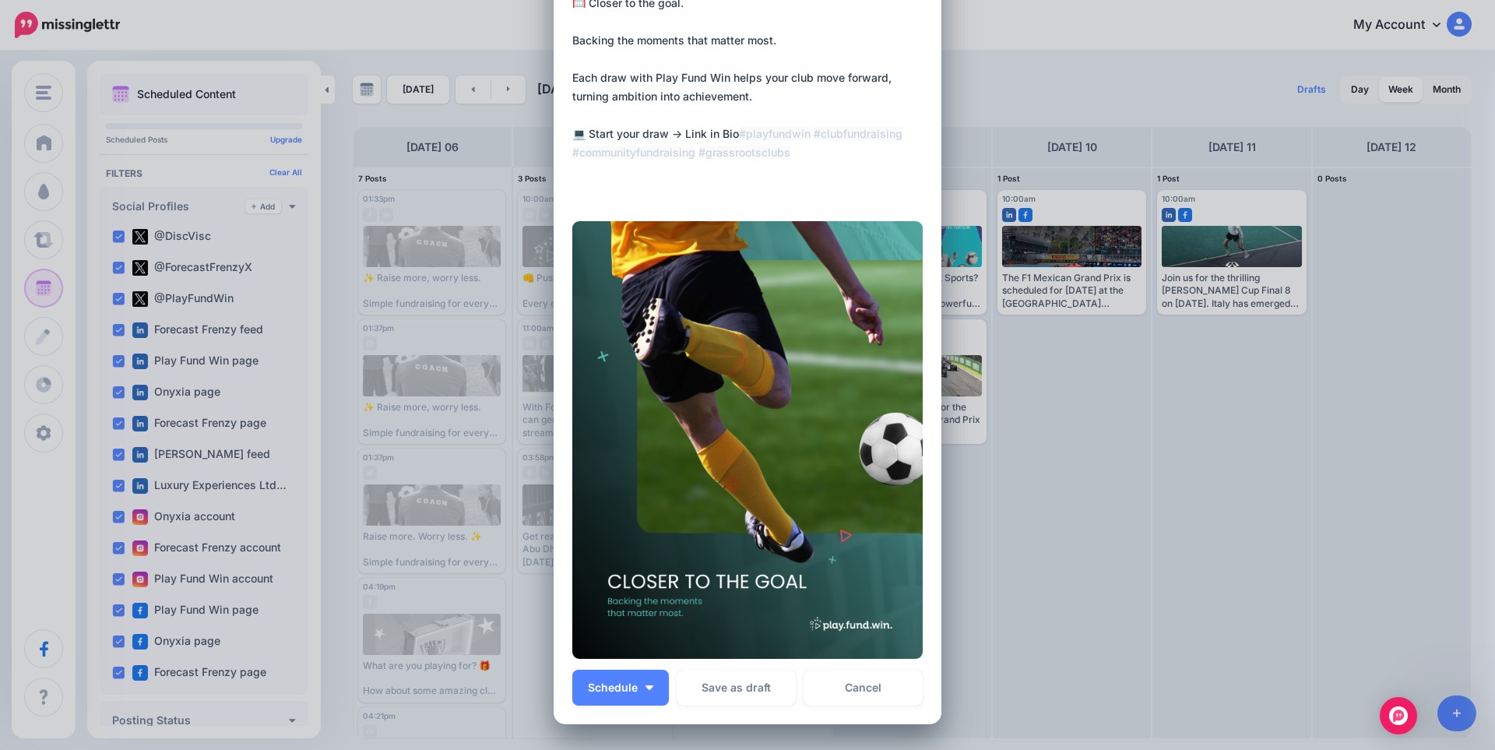
scroll to position [259, 0]
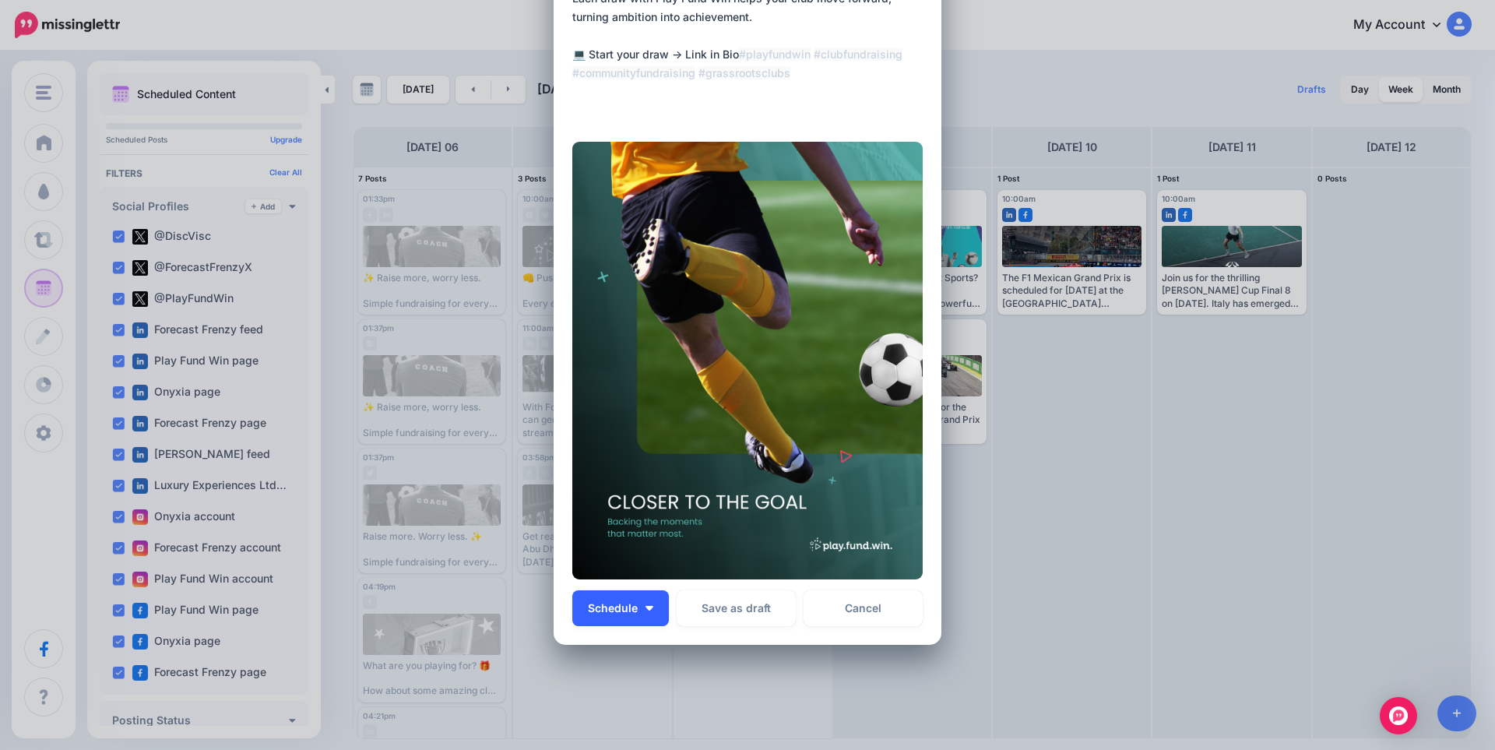
click at [648, 608] on button "Schedule" at bounding box center [620, 608] width 97 height 36
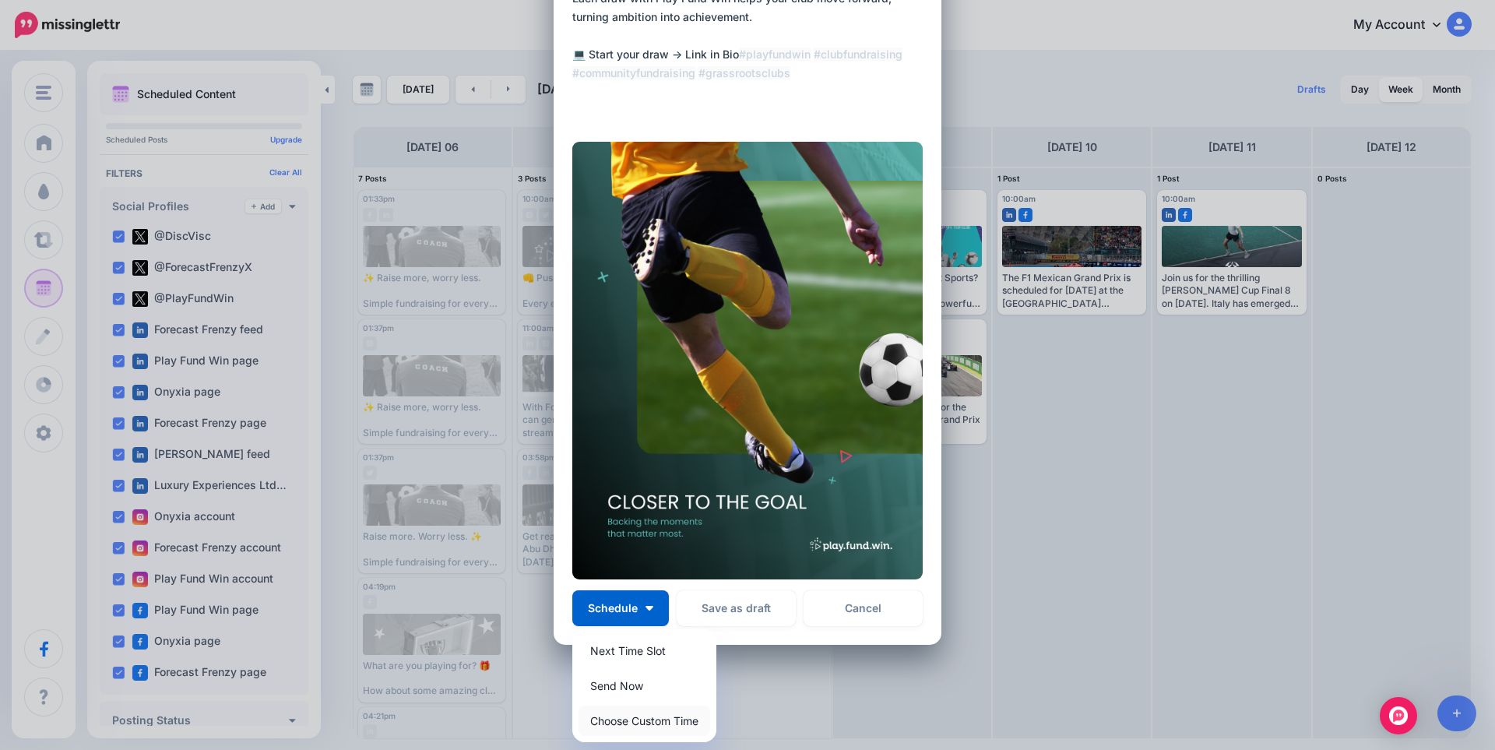
click at [641, 722] on link "Choose Custom Time" at bounding box center [645, 721] width 132 height 30
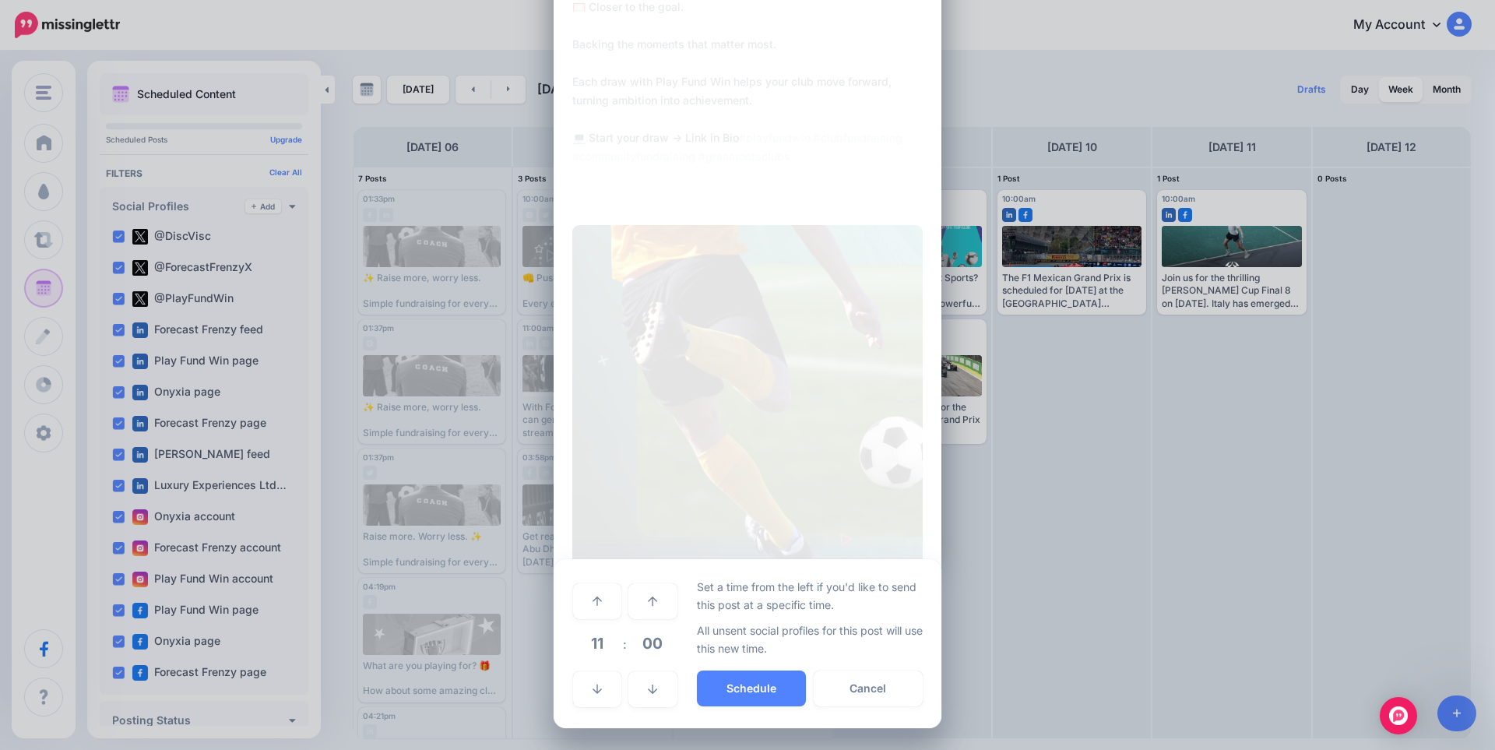
scroll to position [176, 0]
click at [595, 650] on span "11" at bounding box center [597, 643] width 42 height 42
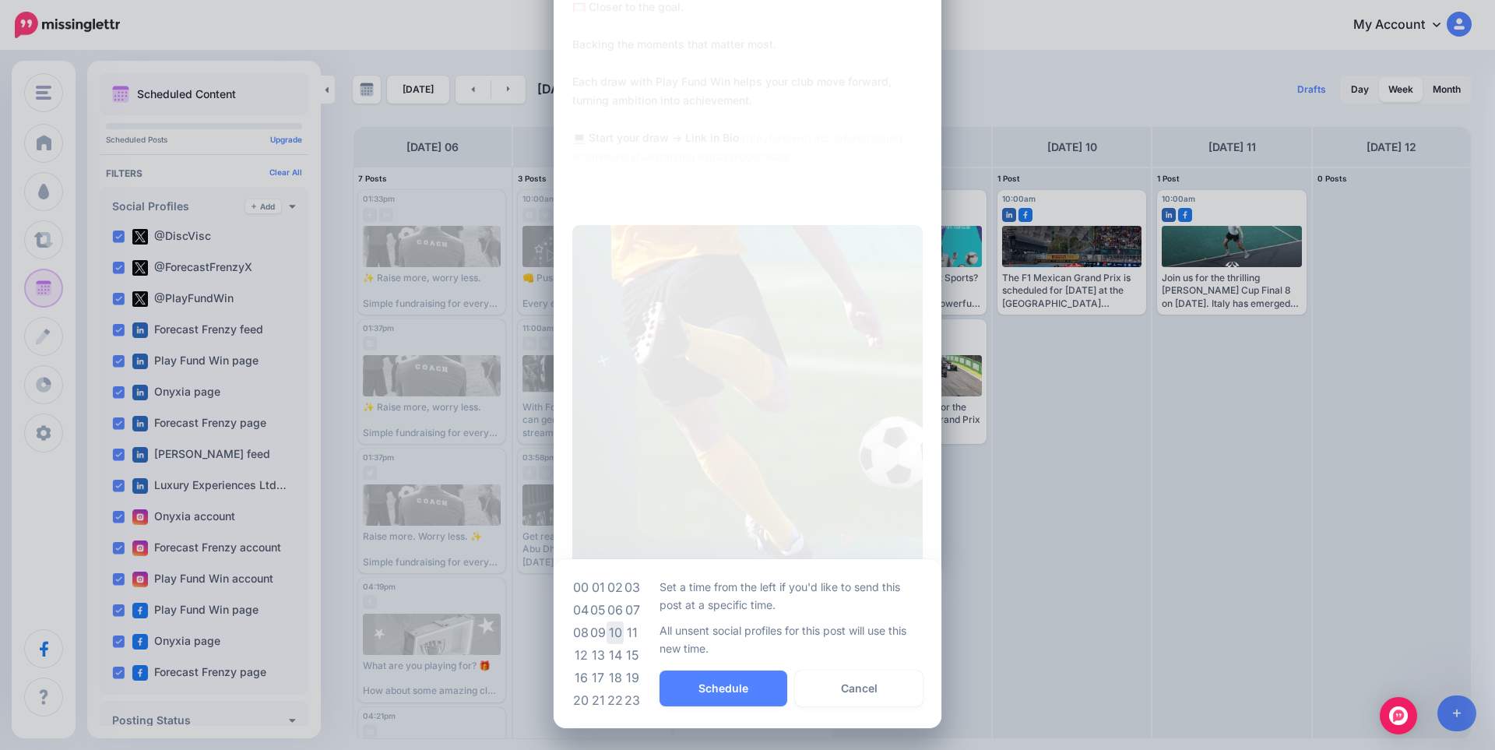
click at [611, 629] on td "10" at bounding box center [615, 633] width 17 height 23
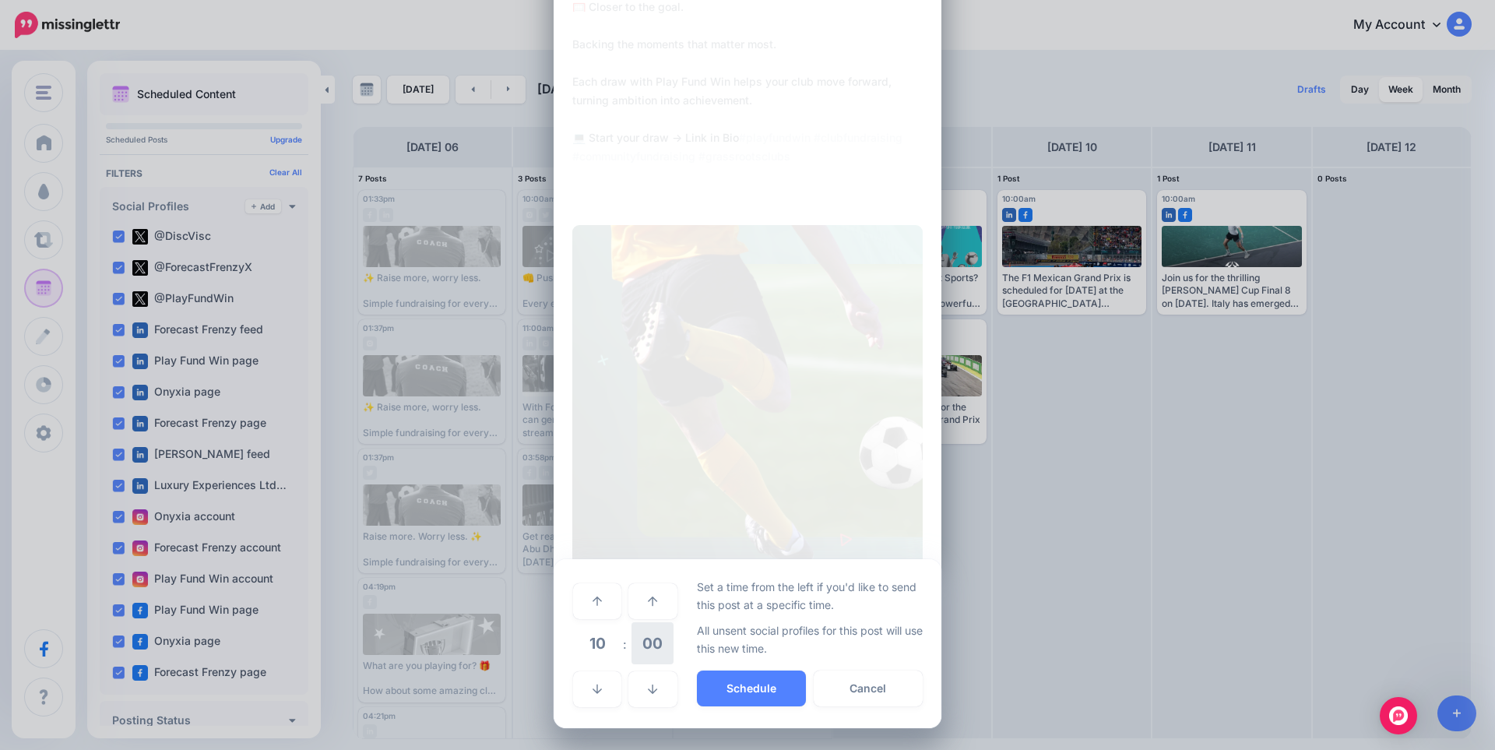
click at [650, 650] on span "00" at bounding box center [653, 643] width 42 height 42
click at [573, 598] on td "00" at bounding box center [580, 601] width 17 height 44
click at [717, 691] on button "Schedule" at bounding box center [751, 689] width 109 height 36
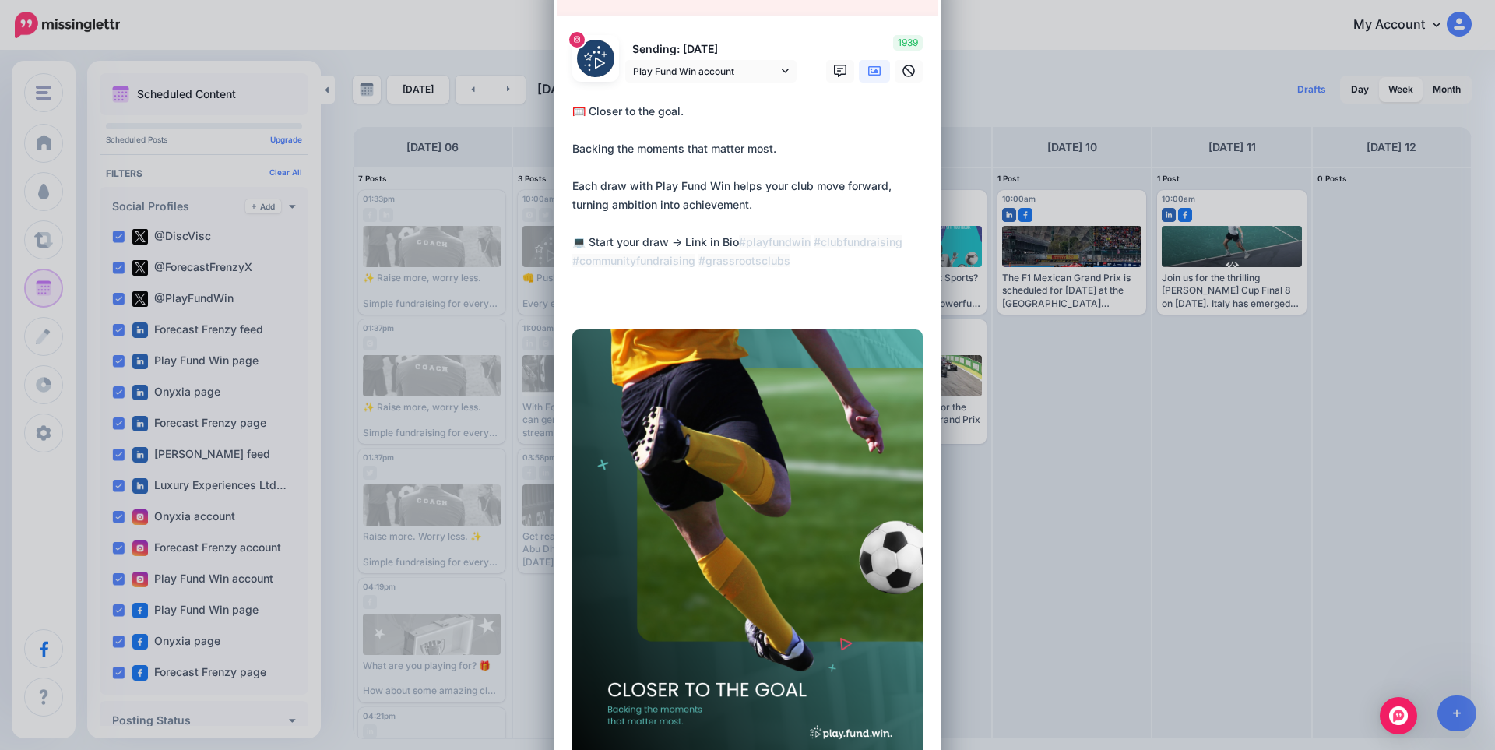
scroll to position [260, 0]
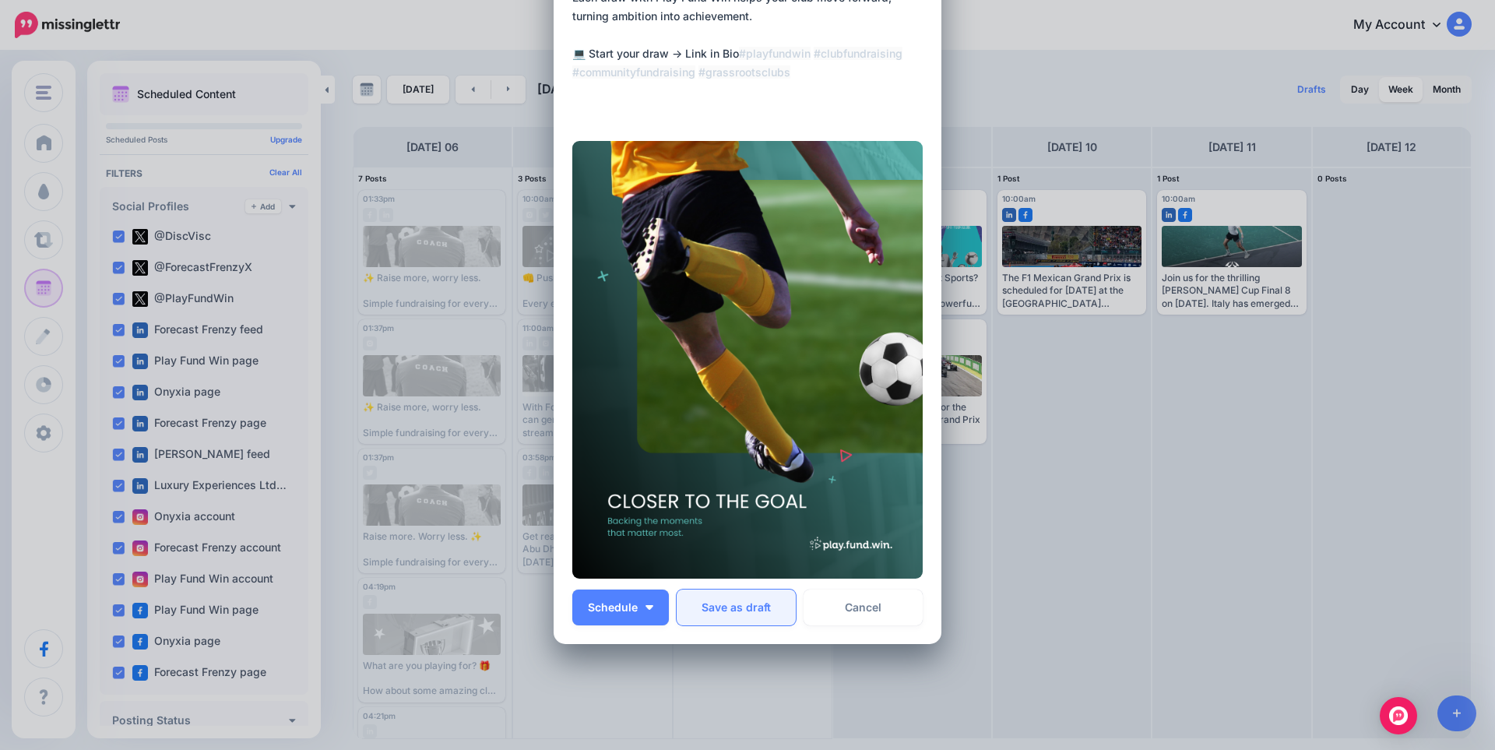
click at [733, 604] on button "Save as draft" at bounding box center [736, 608] width 119 height 36
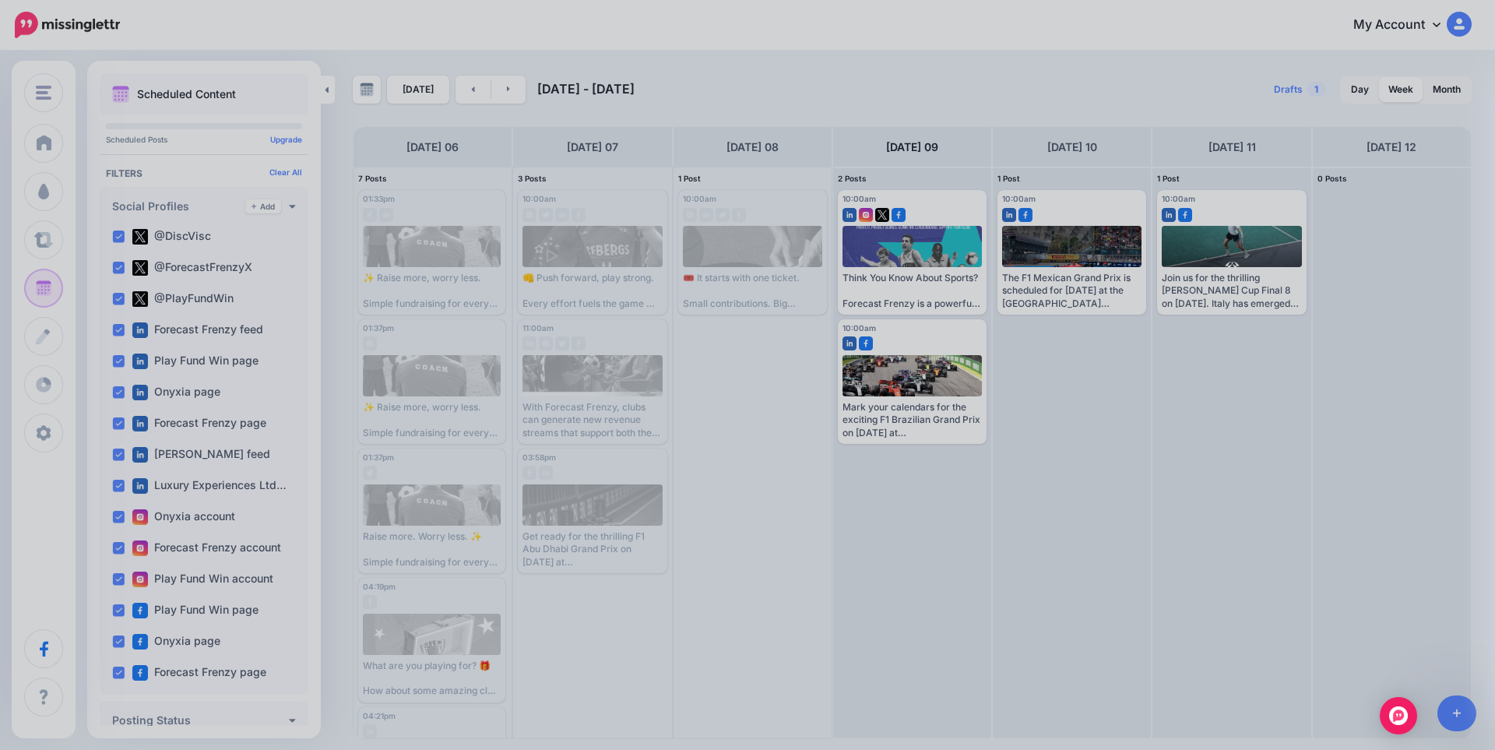
scroll to position [0, 0]
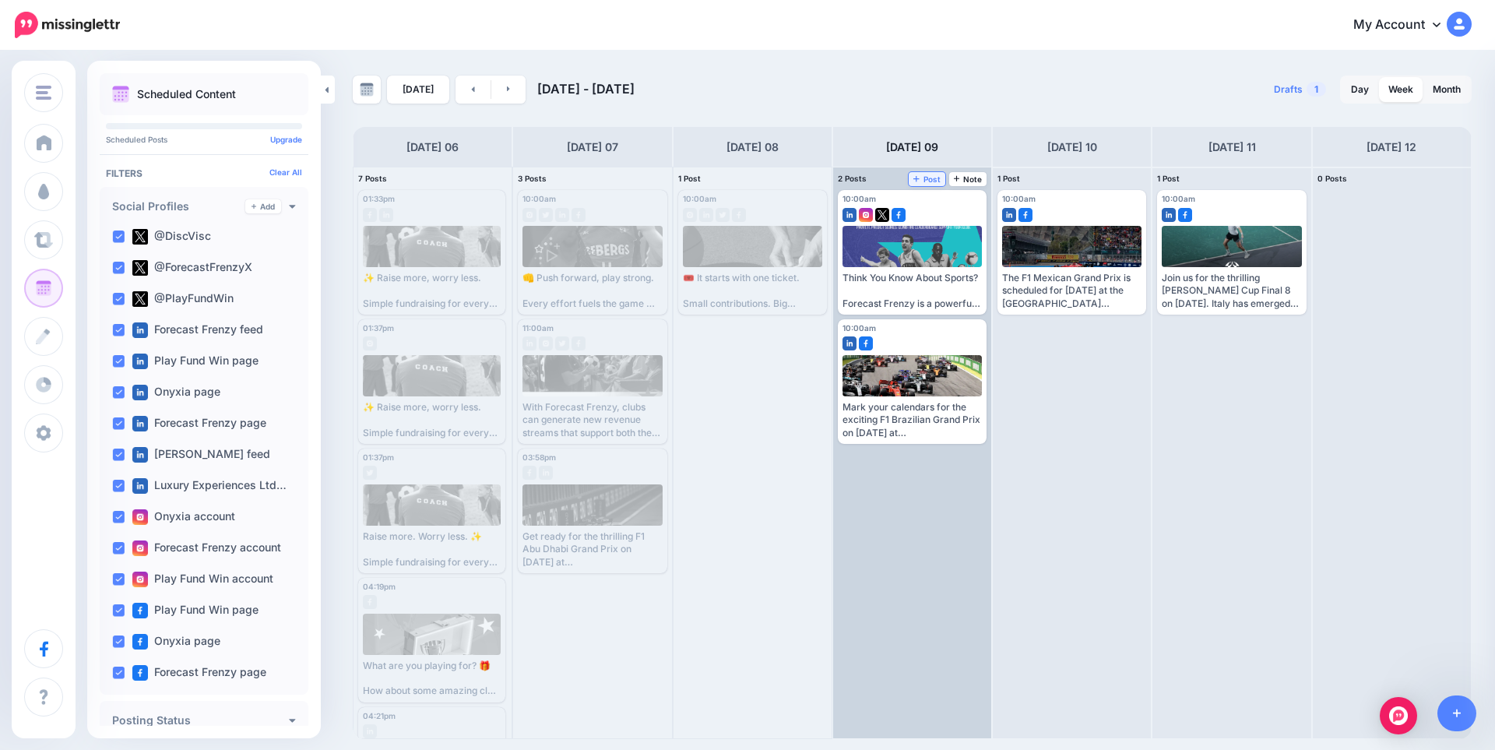
click at [939, 181] on span "Post" at bounding box center [927, 179] width 27 height 8
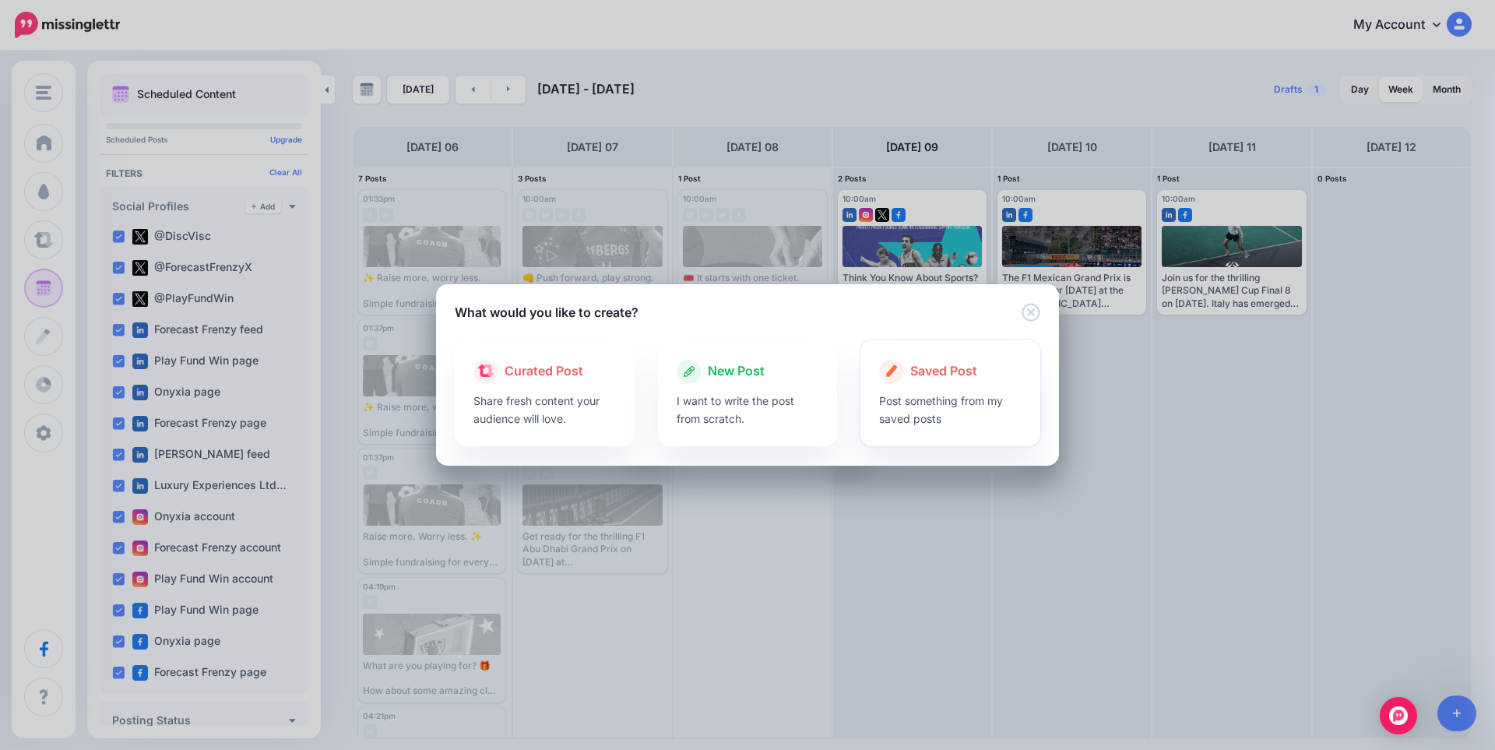
click at [917, 406] on p "Post something from my saved posts" at bounding box center [950, 410] width 143 height 36
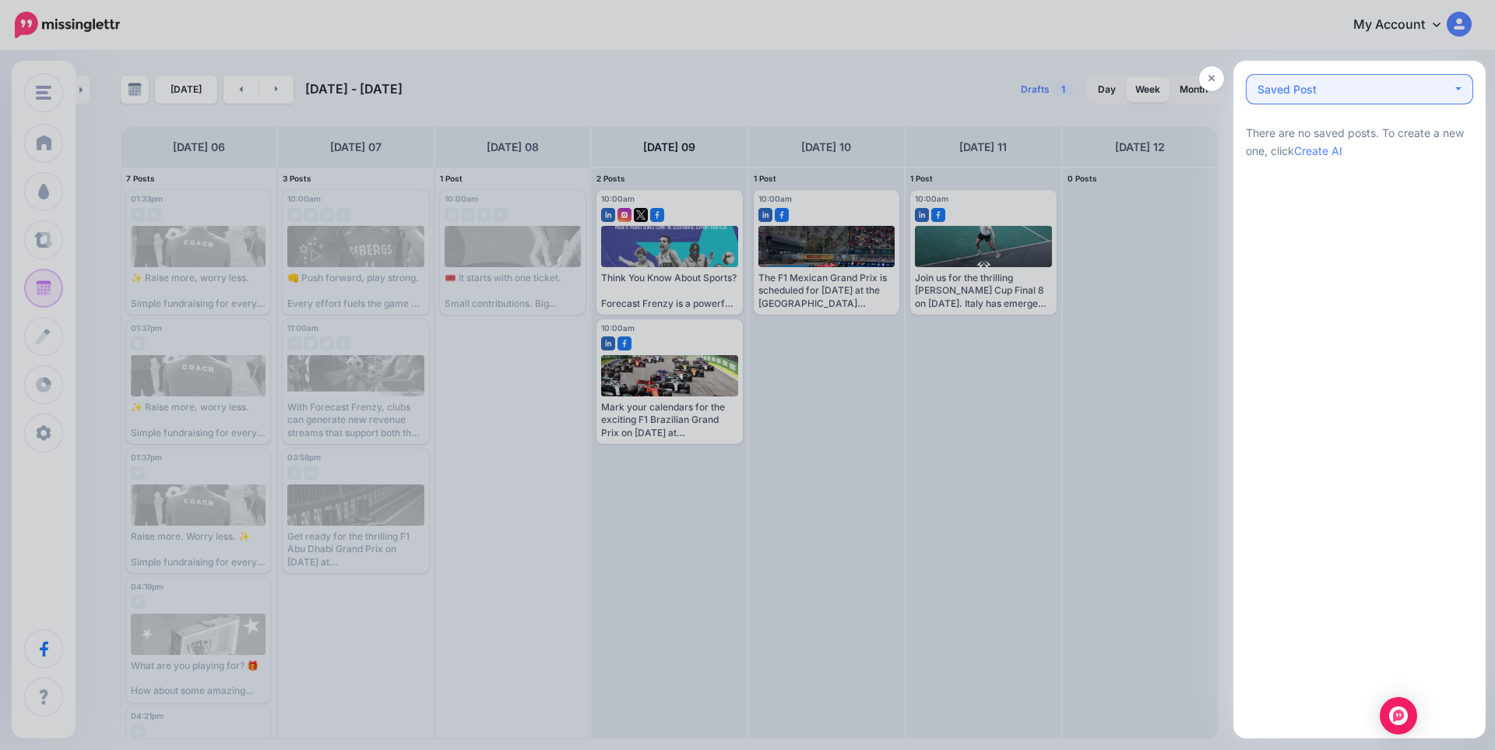
click at [1287, 90] on div "Saved Post 0" at bounding box center [1287, 89] width 59 height 19
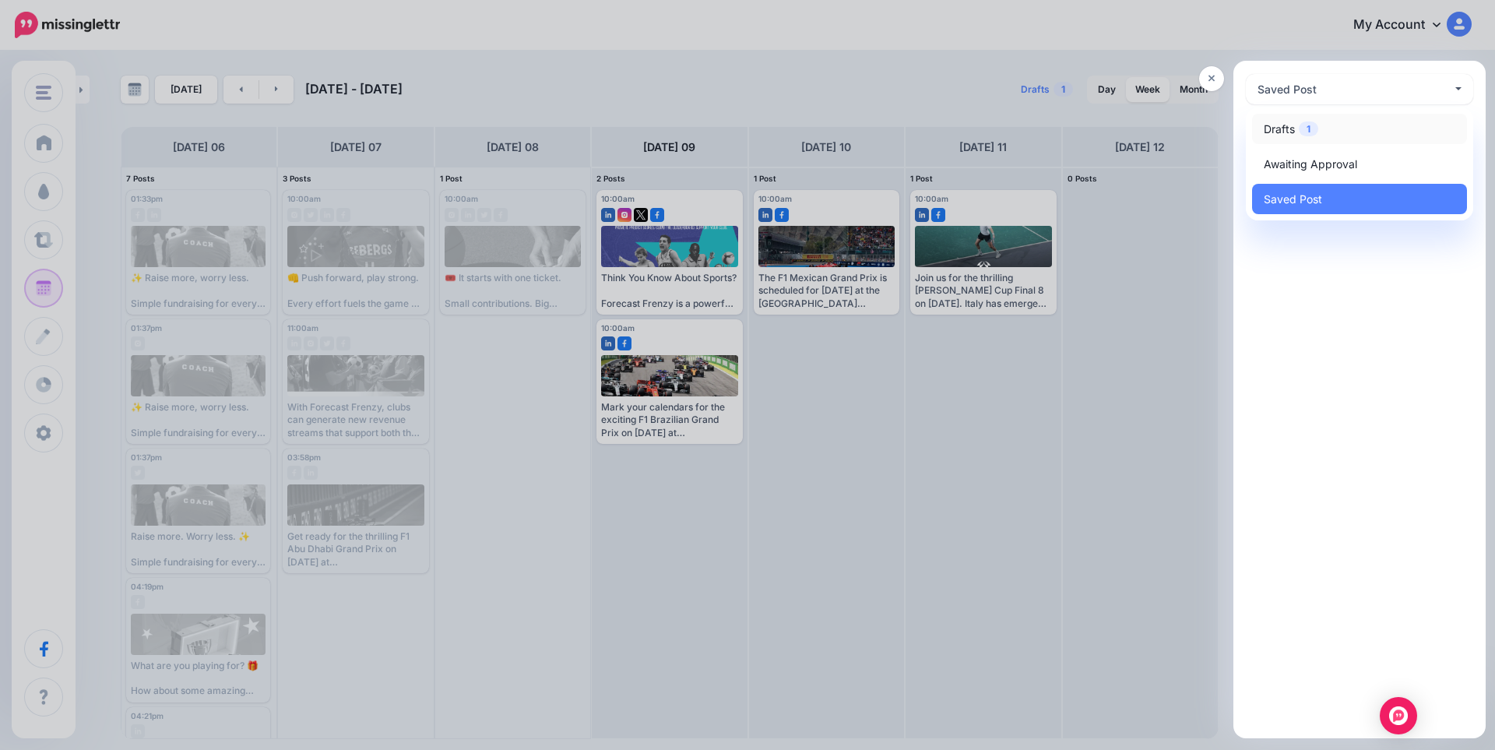
click at [1292, 129] on span "Drafts 1" at bounding box center [1291, 129] width 55 height 19
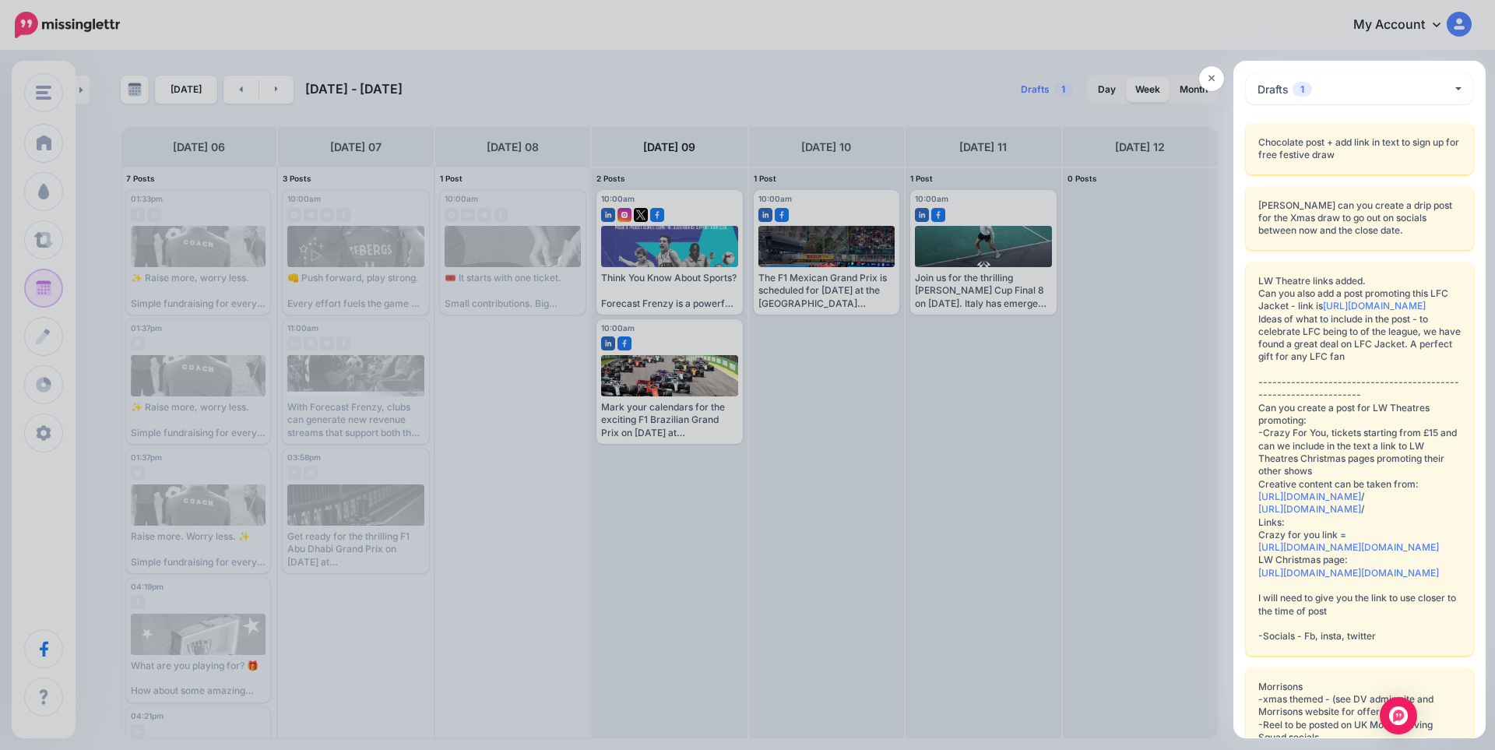
drag, startPoint x: 1478, startPoint y: 174, endPoint x: 1468, endPoint y: 224, distance: 50.7
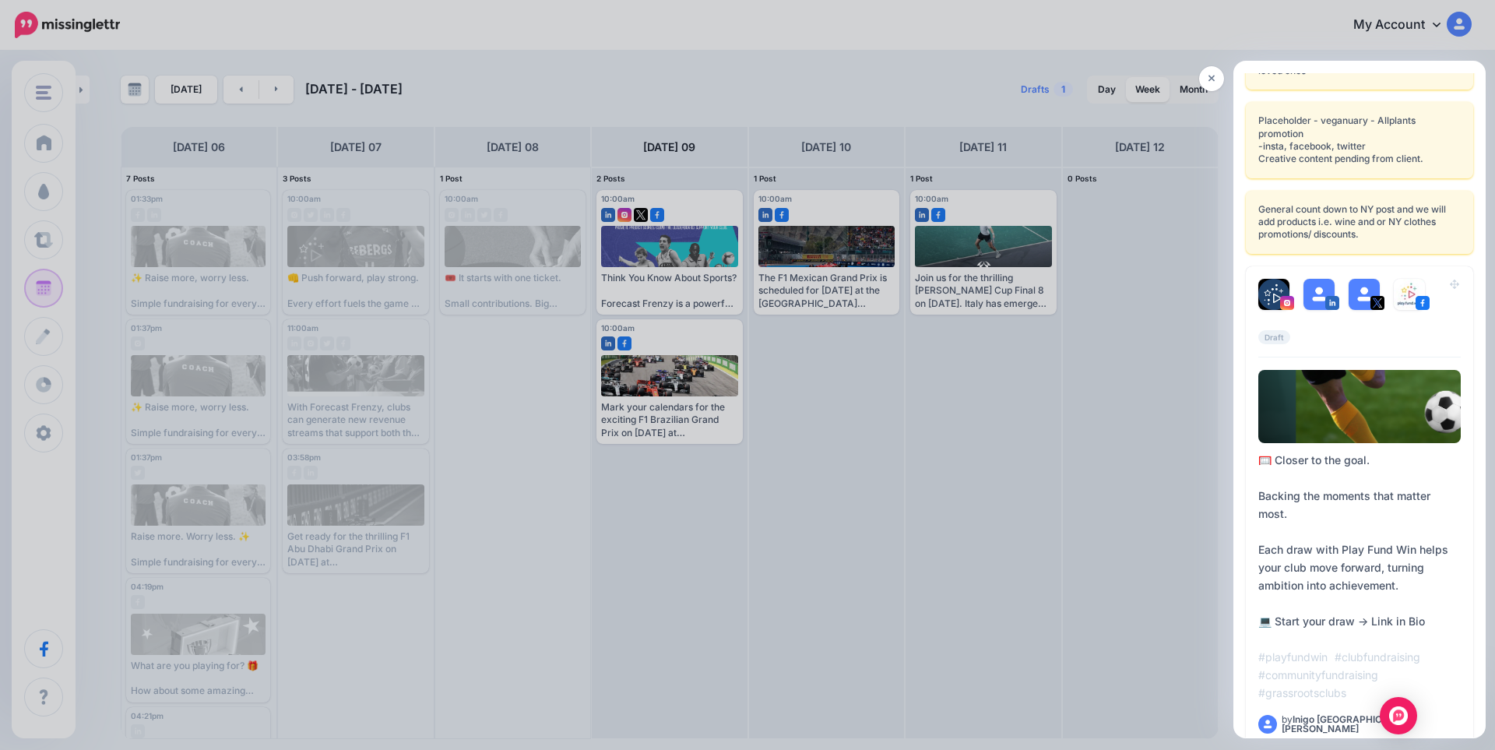
scroll to position [1634, 0]
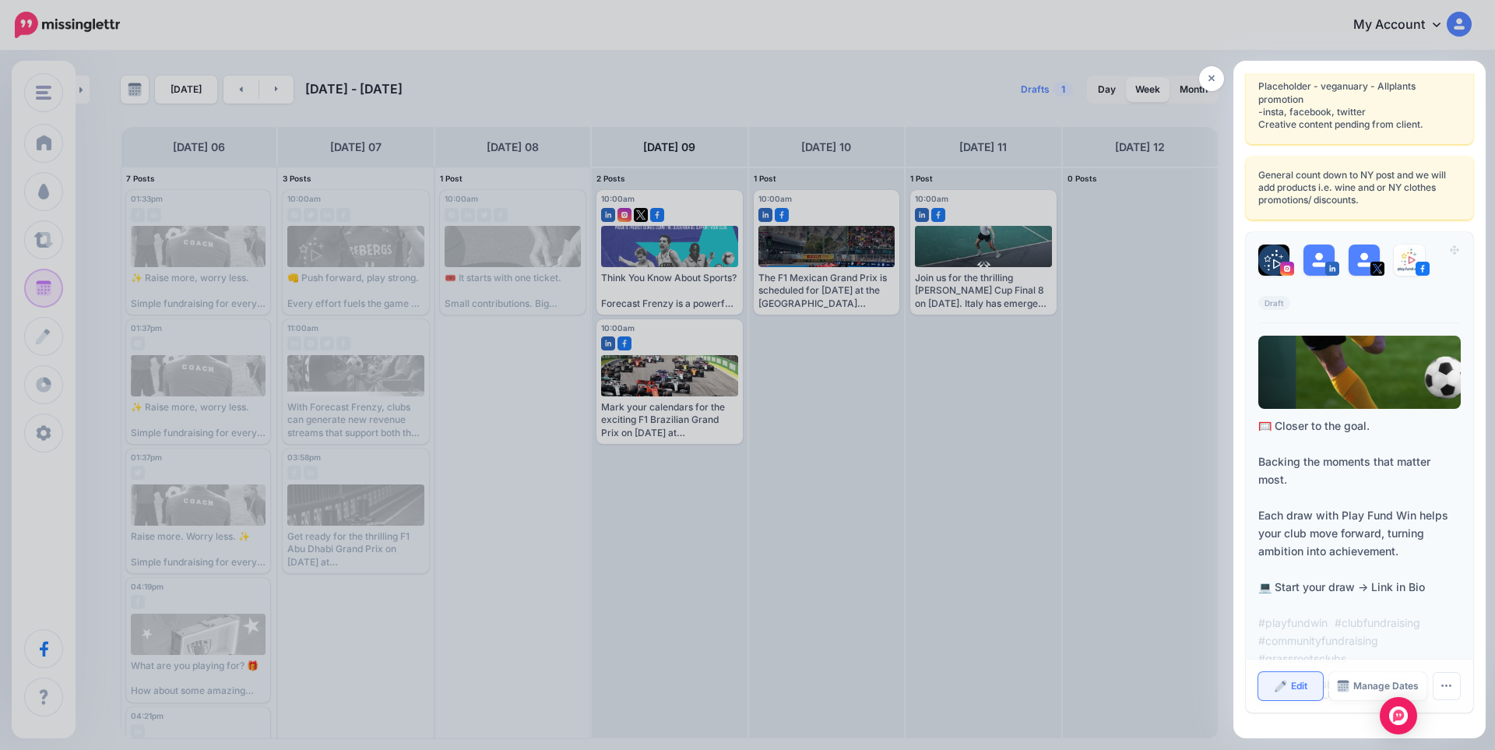
click at [1291, 688] on span "Edit" at bounding box center [1299, 686] width 16 height 9
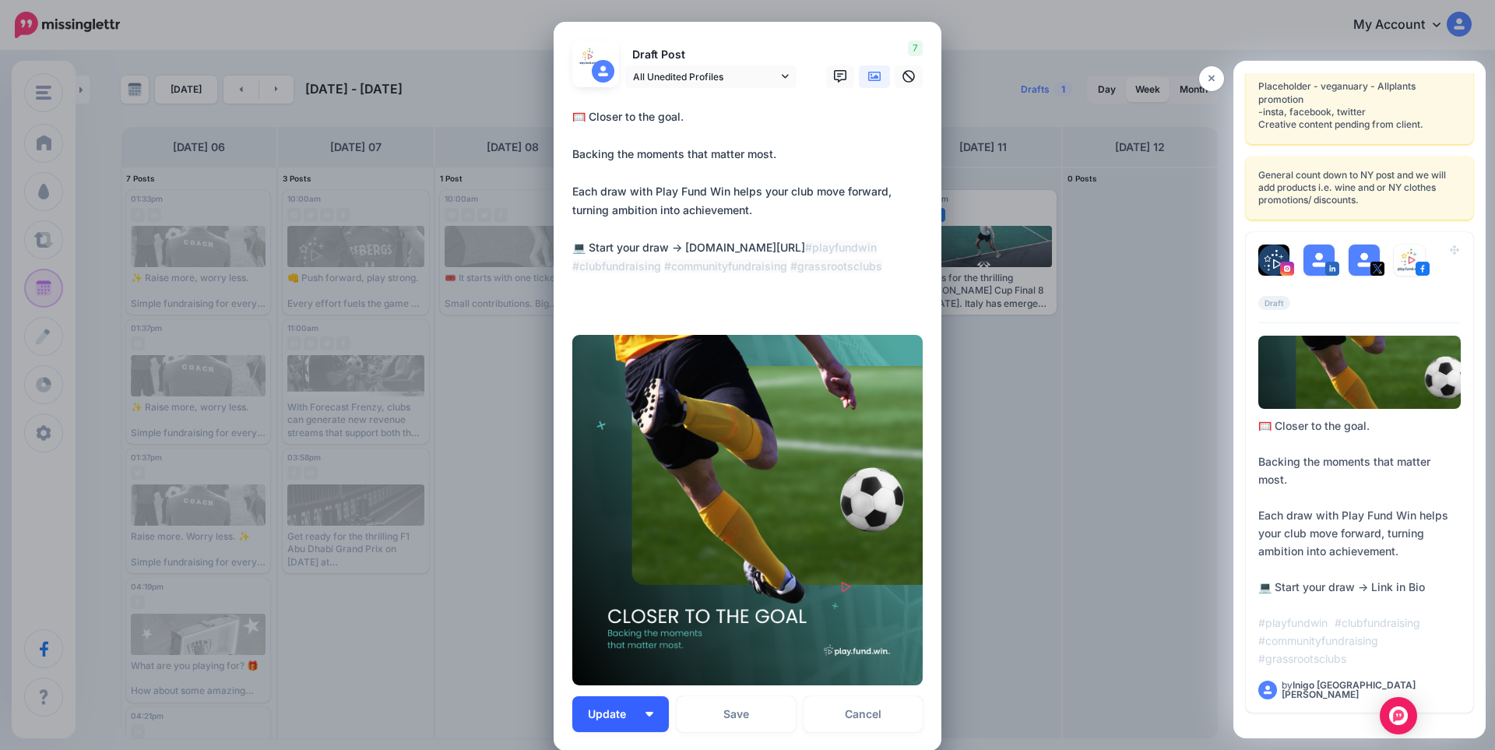
click at [646, 714] on img "button" at bounding box center [650, 714] width 8 height 5
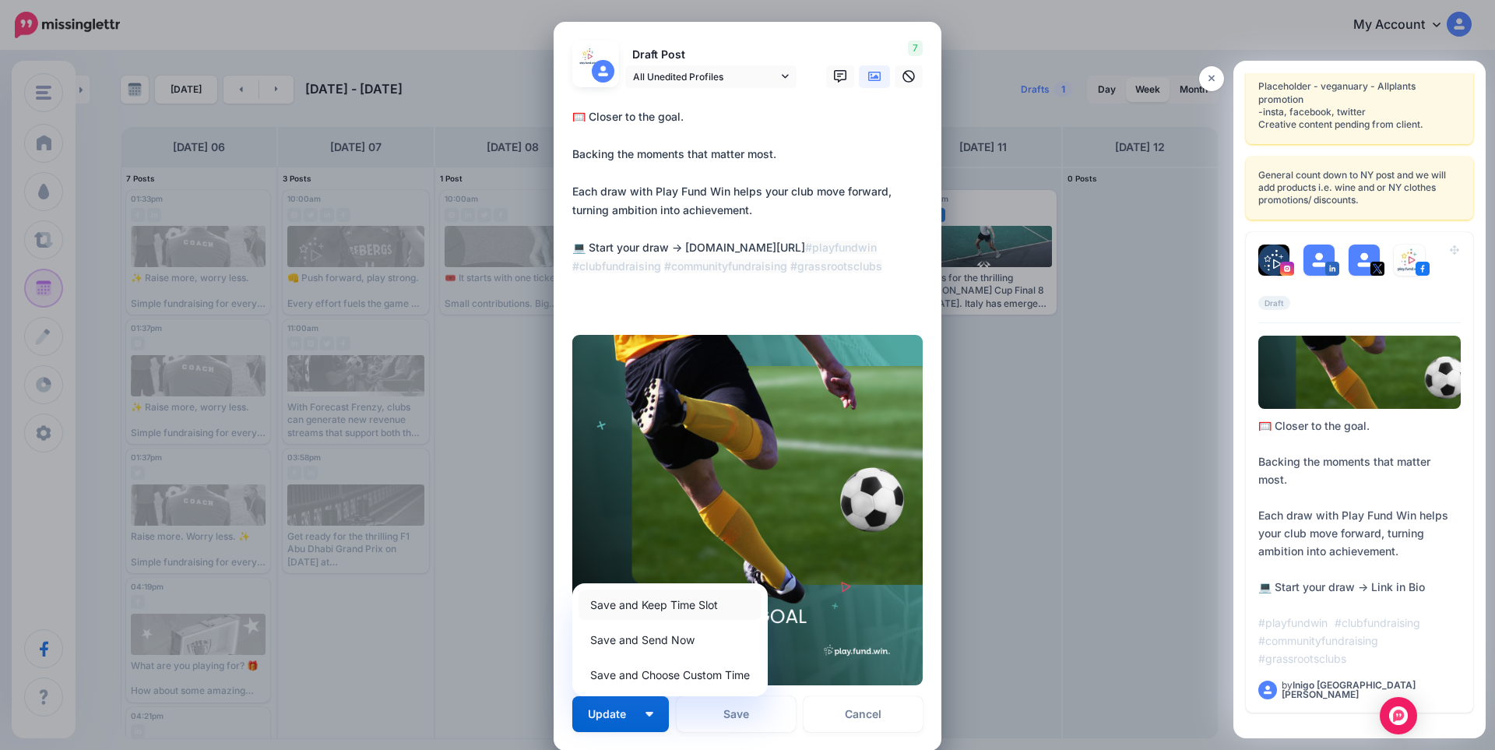
click at [628, 605] on link "Save and Keep Time Slot" at bounding box center [670, 605] width 183 height 30
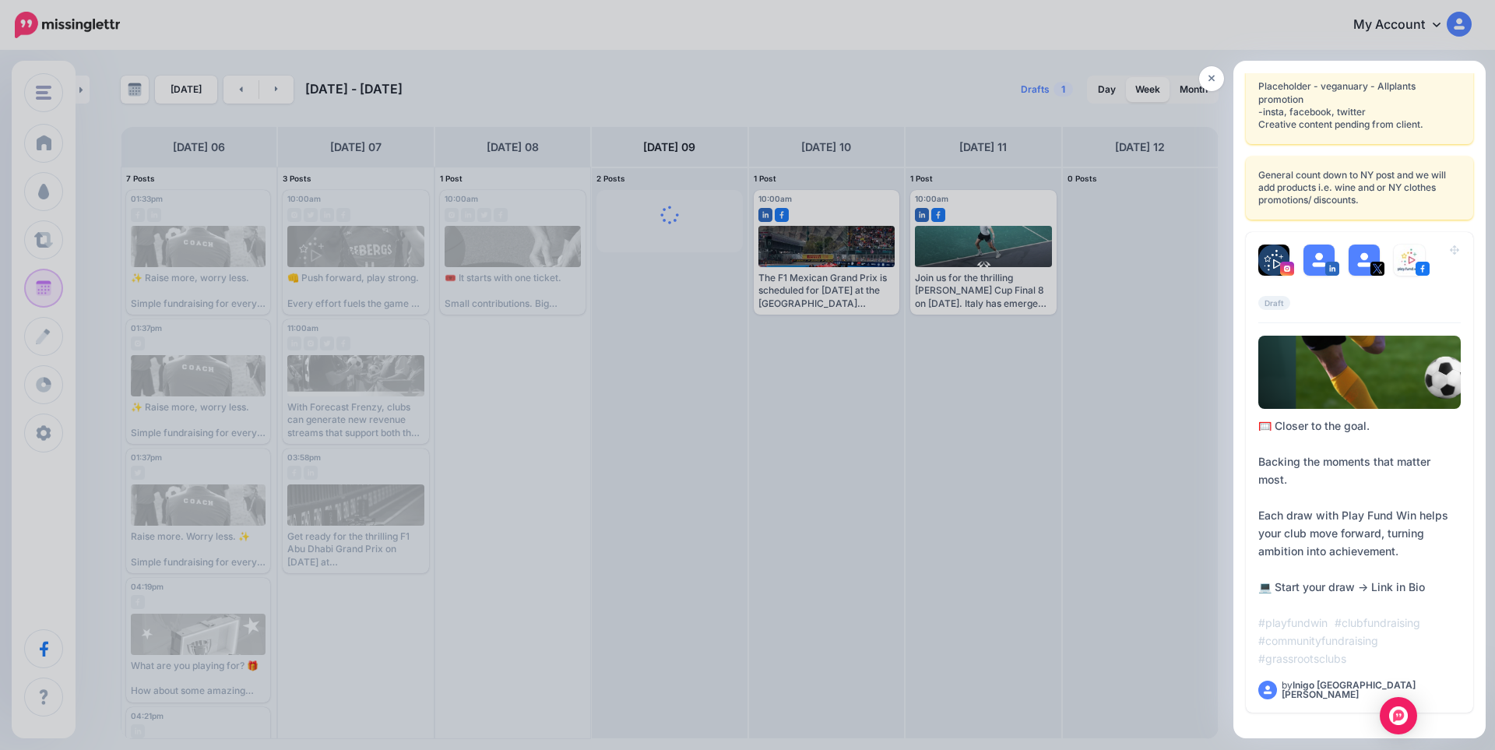
scroll to position [0, 0]
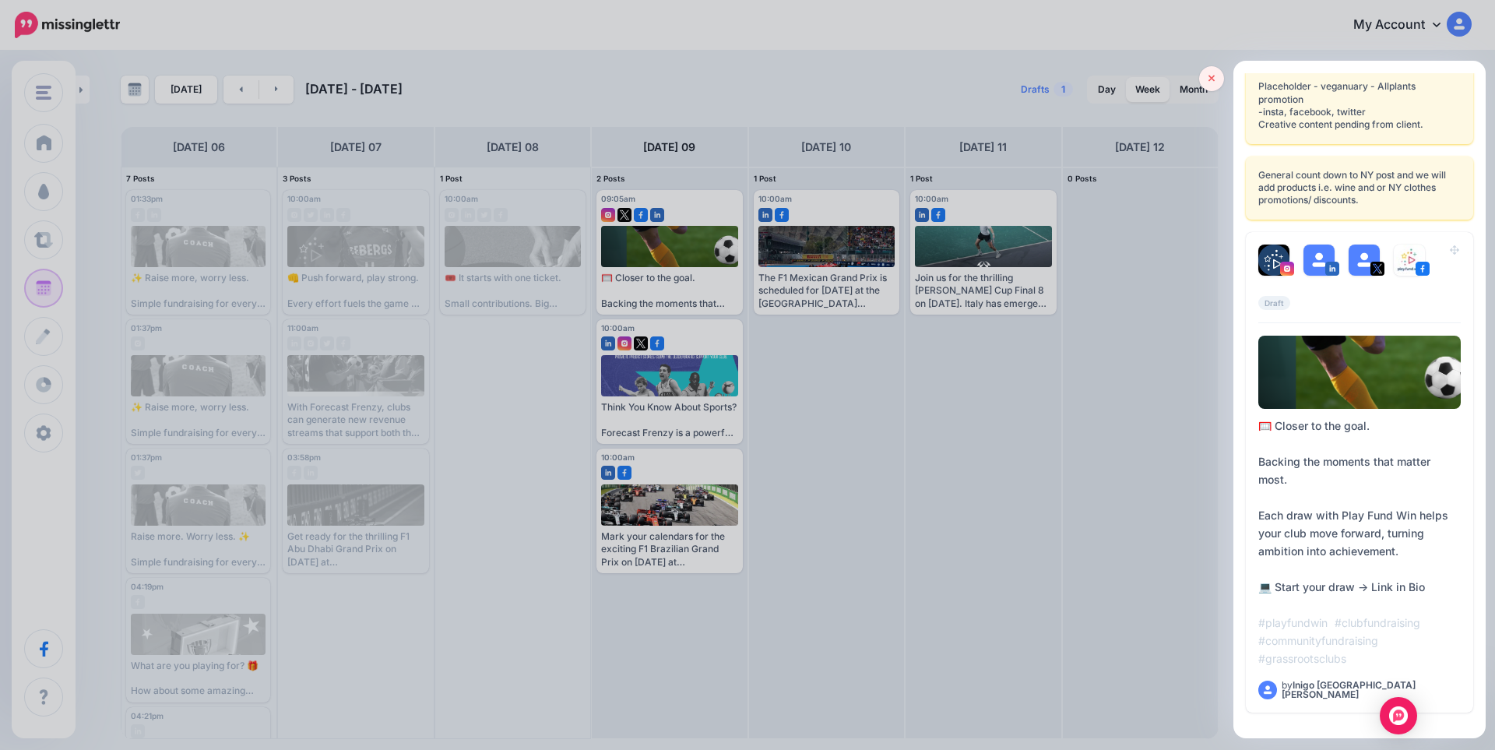
click at [1209, 78] on icon at bounding box center [1212, 78] width 7 height 11
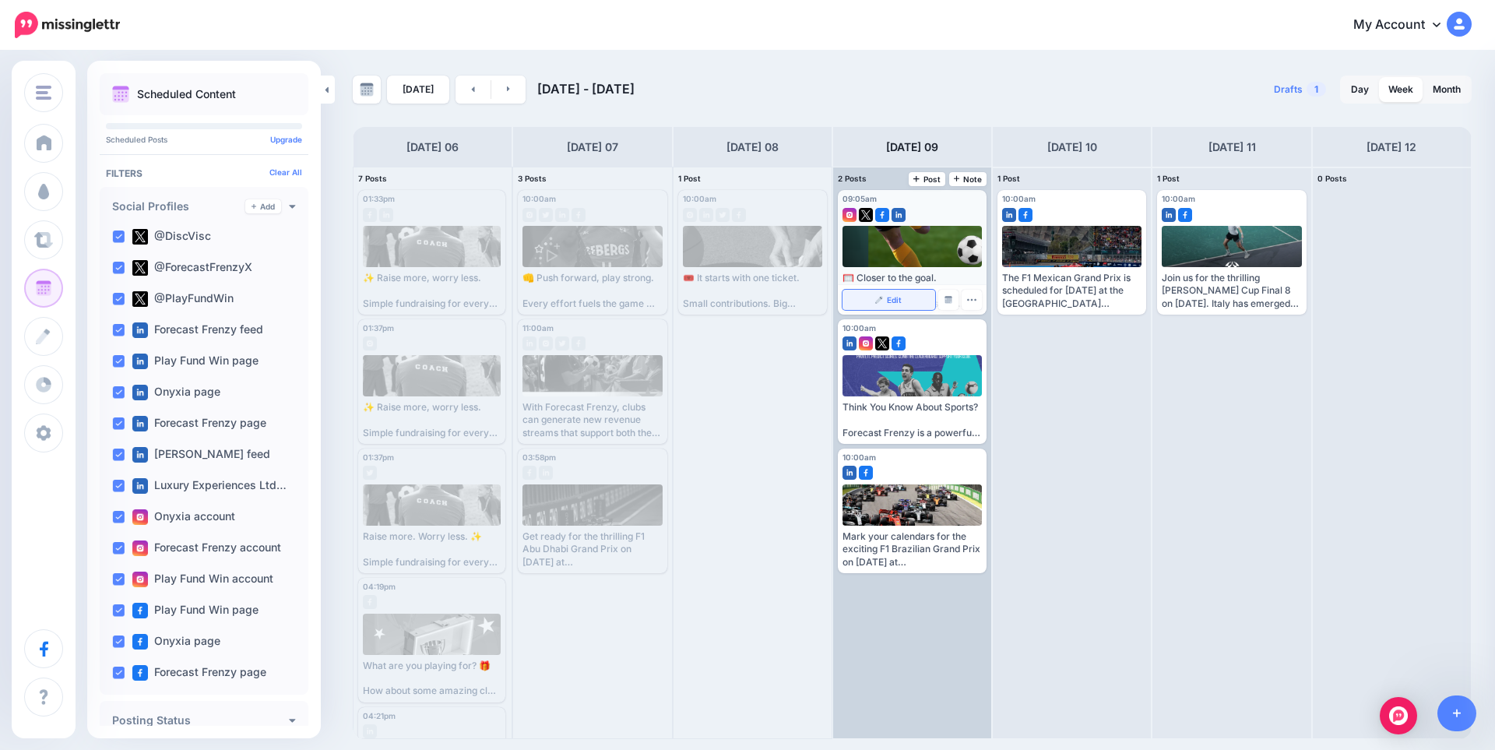
click at [887, 301] on span "Edit" at bounding box center [894, 300] width 15 height 8
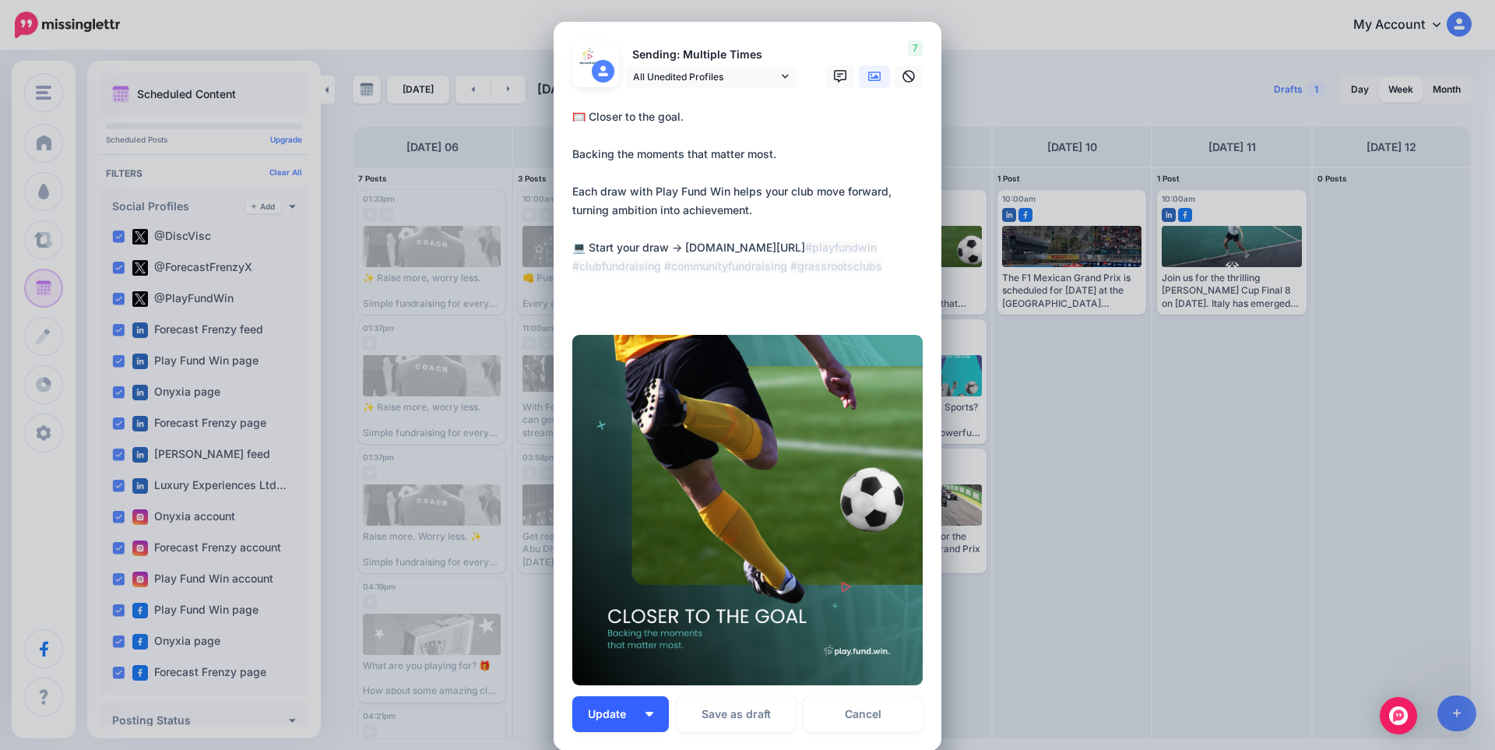
click at [644, 706] on button "Update" at bounding box center [620, 714] width 97 height 36
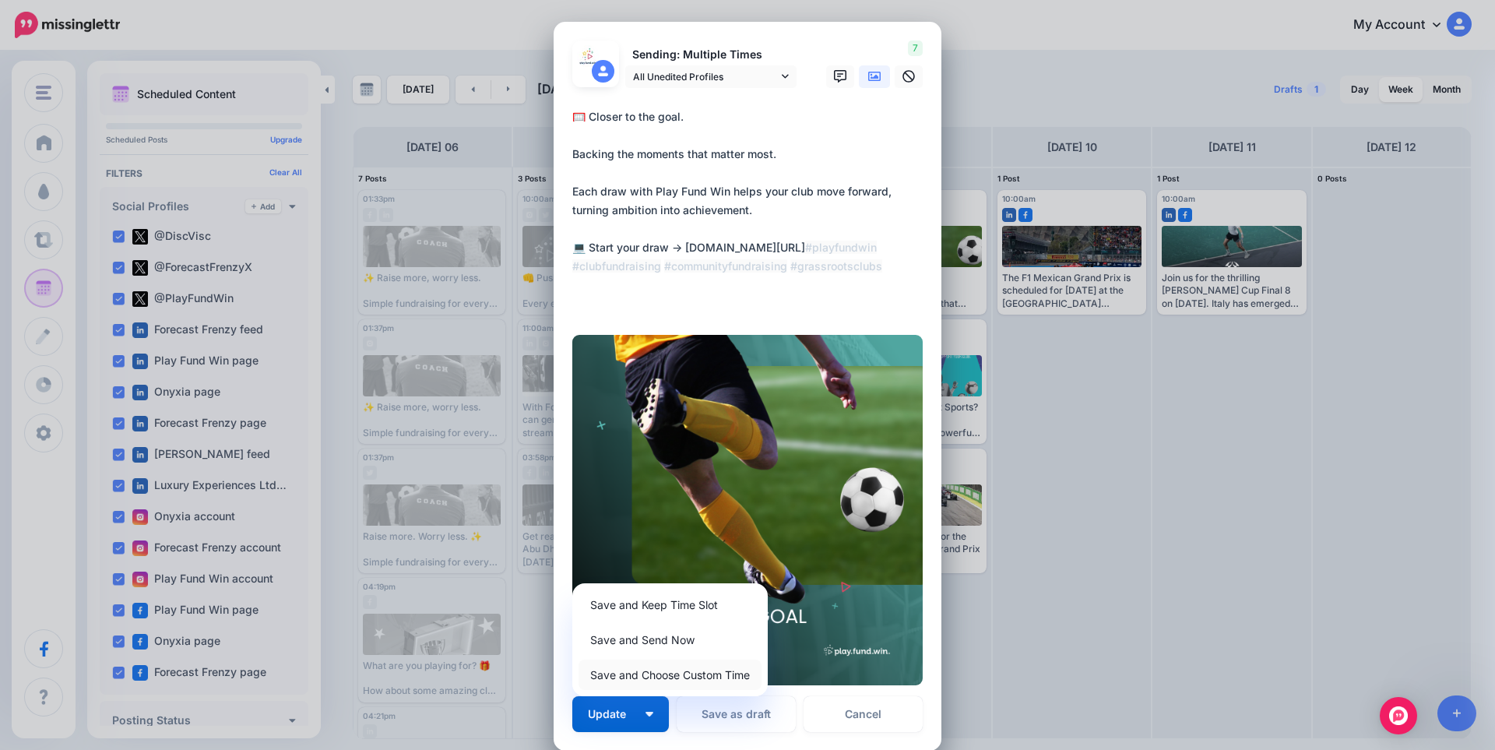
click at [657, 674] on link "Save and Choose Custom Time" at bounding box center [670, 675] width 183 height 30
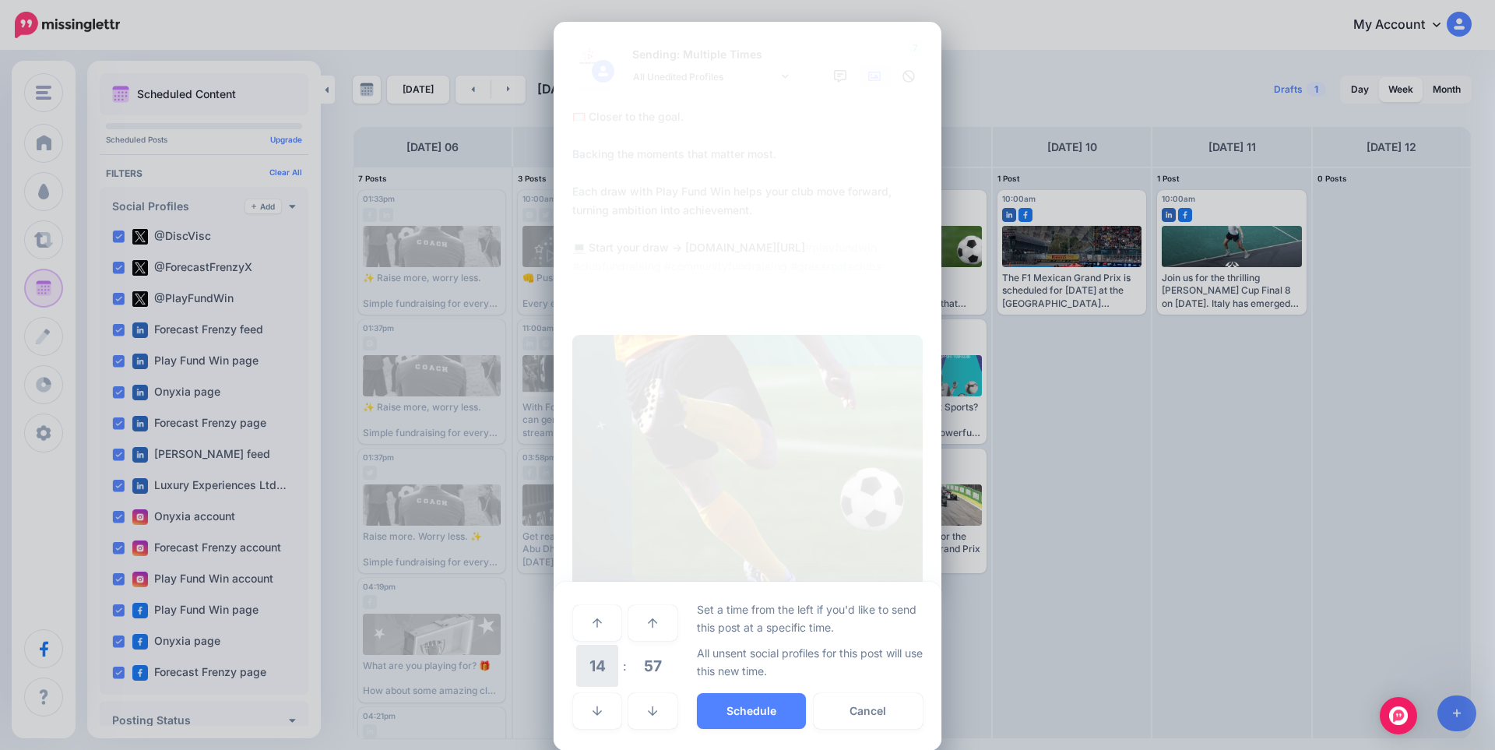
click at [602, 678] on span "14" at bounding box center [597, 666] width 42 height 42
click at [611, 659] on td "10" at bounding box center [615, 654] width 17 height 23
click at [647, 668] on span "57" at bounding box center [653, 666] width 42 height 42
click at [582, 625] on td "00" at bounding box center [580, 623] width 17 height 44
click at [726, 710] on button "Schedule" at bounding box center [751, 711] width 109 height 36
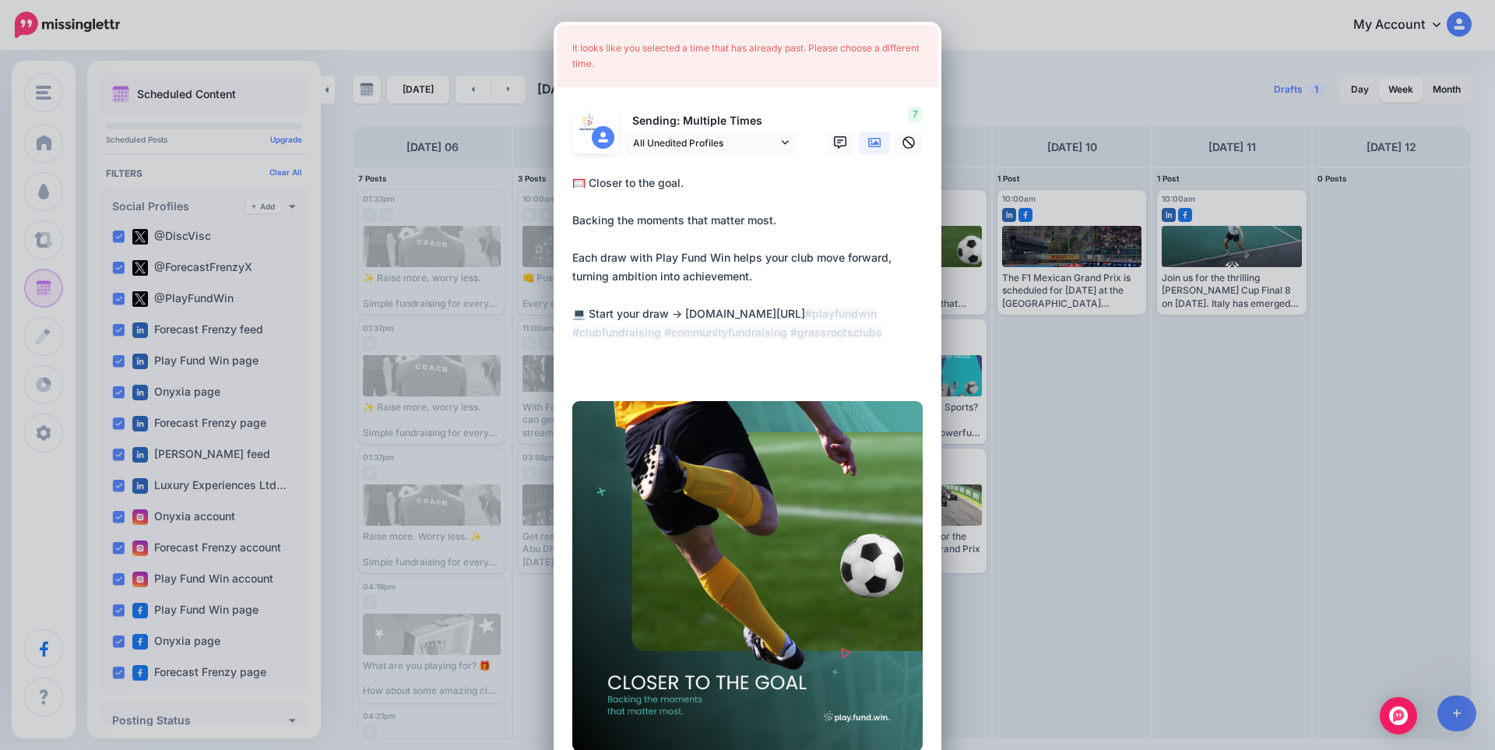
click at [1098, 498] on div "Edit Post Loading It looks like you selected a time that has already past. Plea…" at bounding box center [747, 375] width 1495 height 750
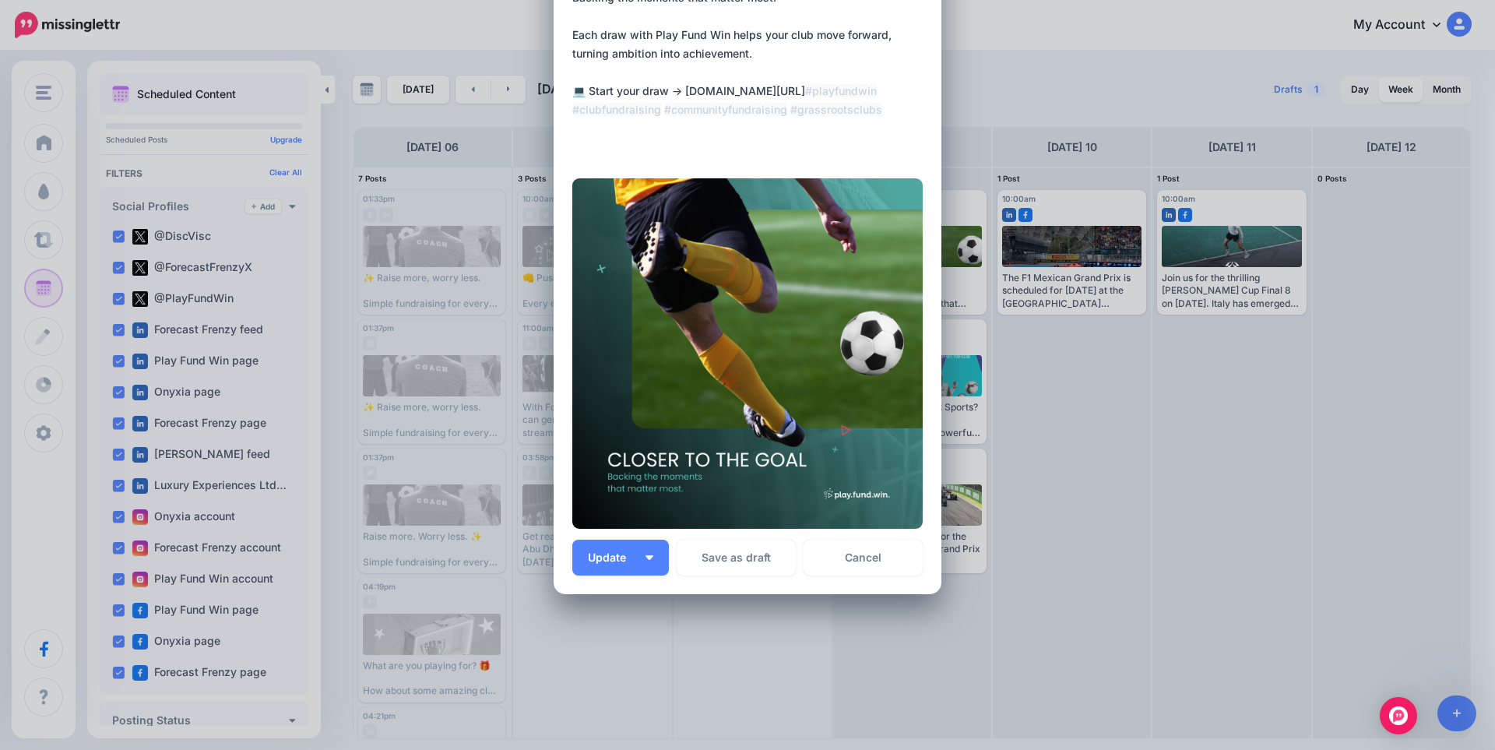
scroll to position [236, 0]
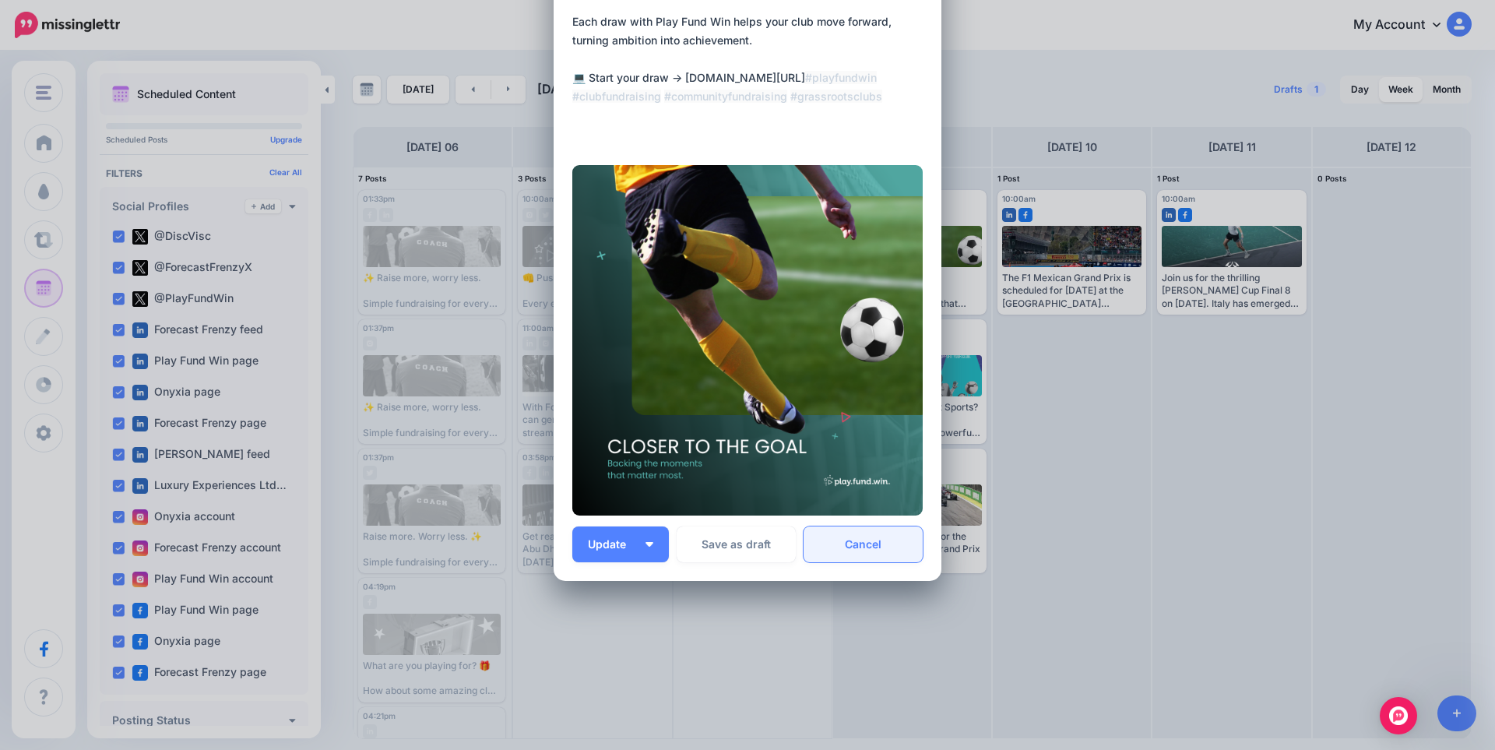
click at [882, 550] on link "Cancel" at bounding box center [863, 545] width 119 height 36
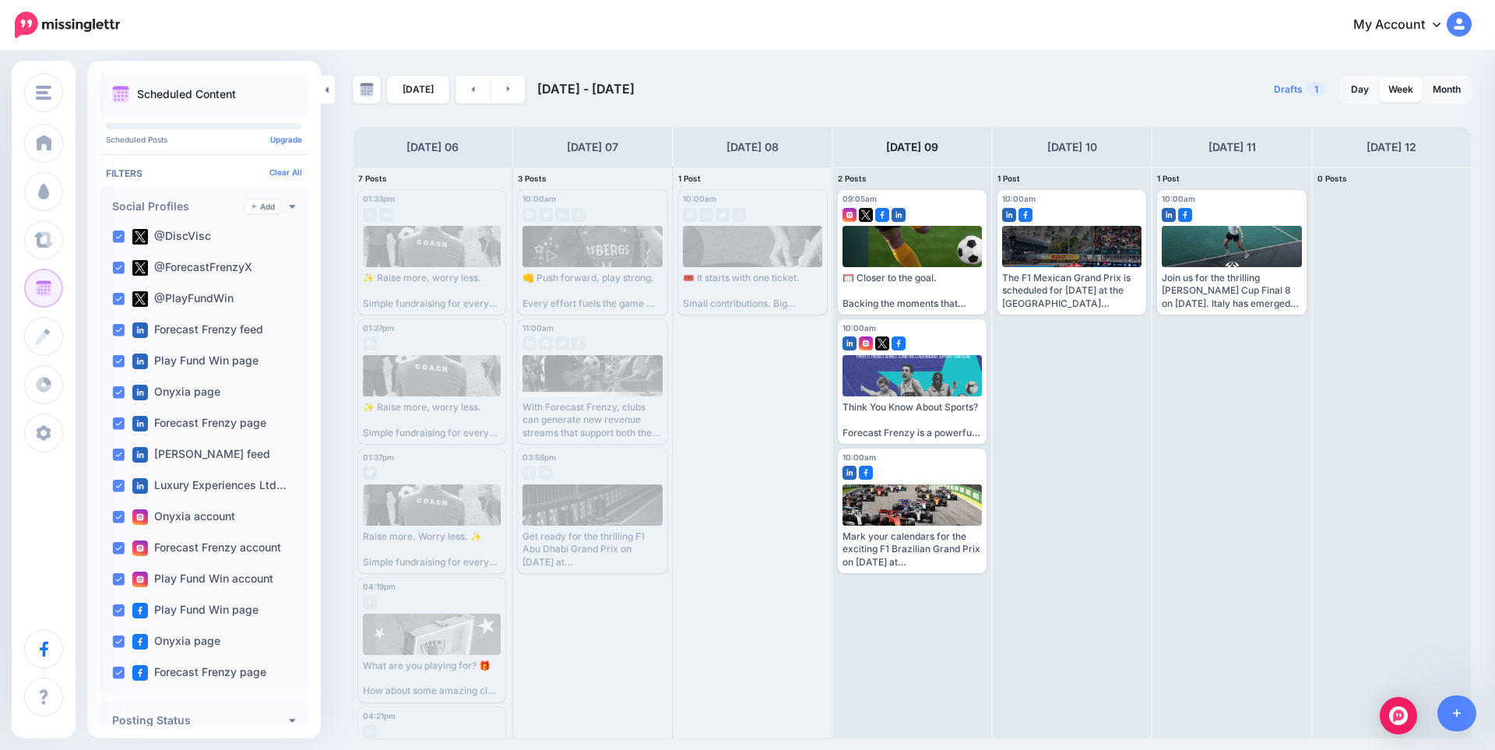
scroll to position [0, 0]
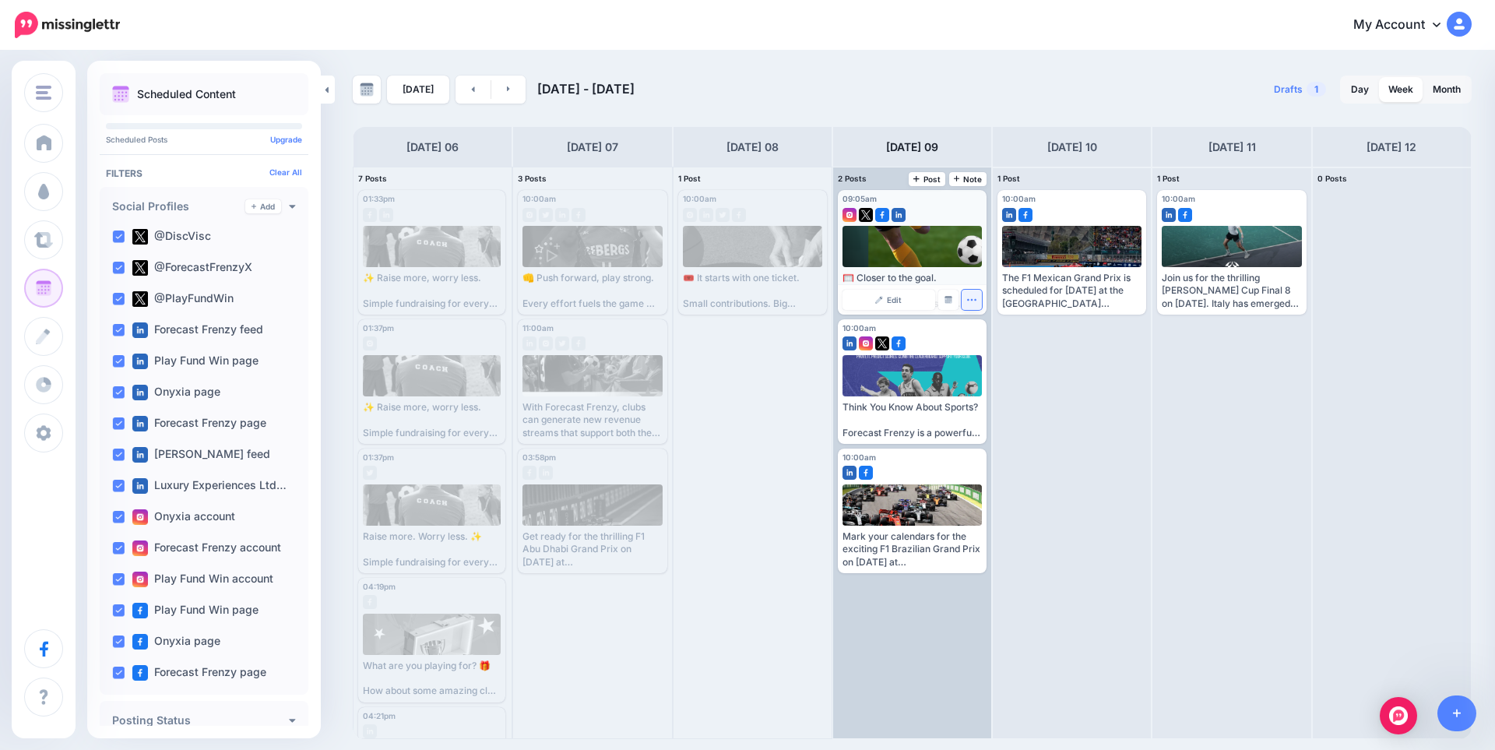
click at [974, 305] on icon "button" at bounding box center [972, 299] width 10 height 10
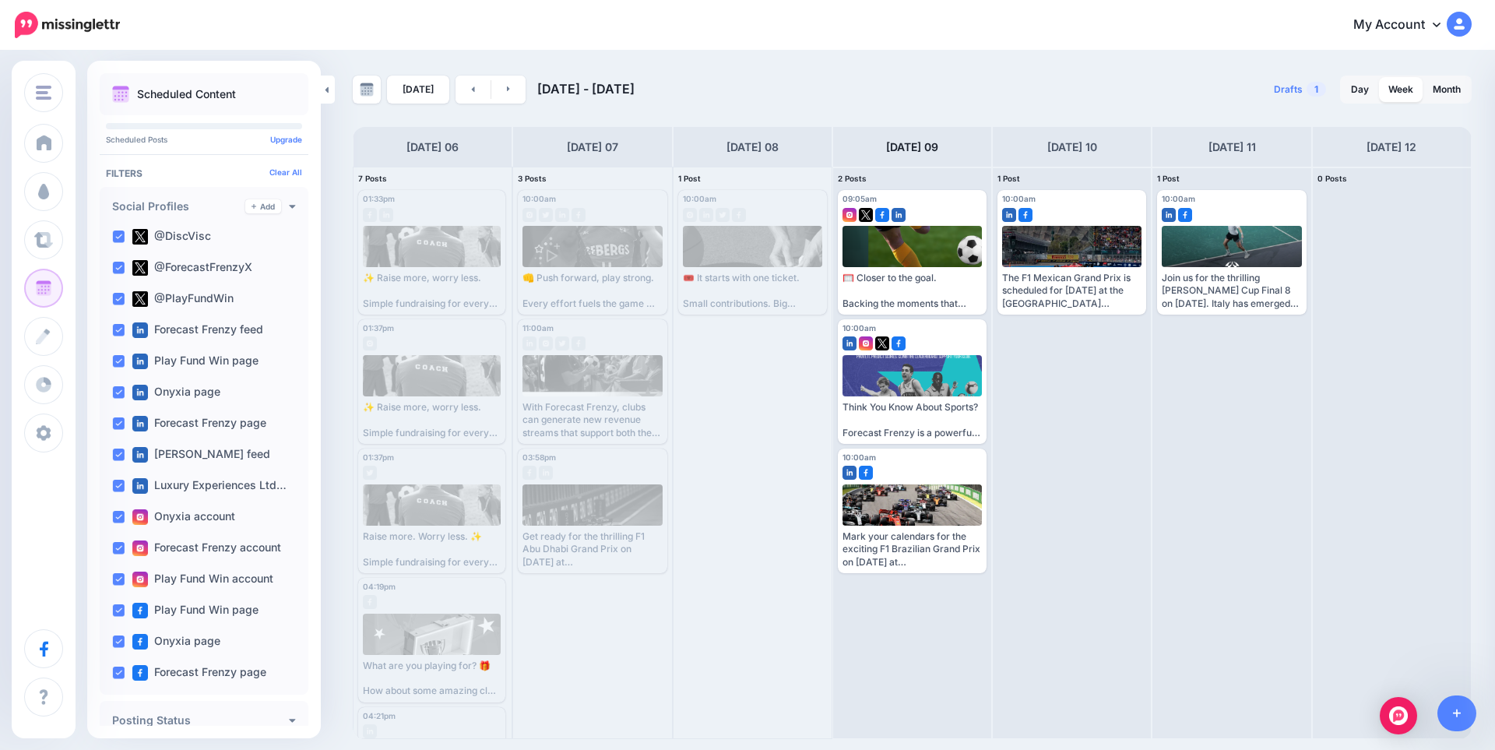
click at [1066, 92] on div "Drafts 1 Day Week Month" at bounding box center [1193, 90] width 560 height 28
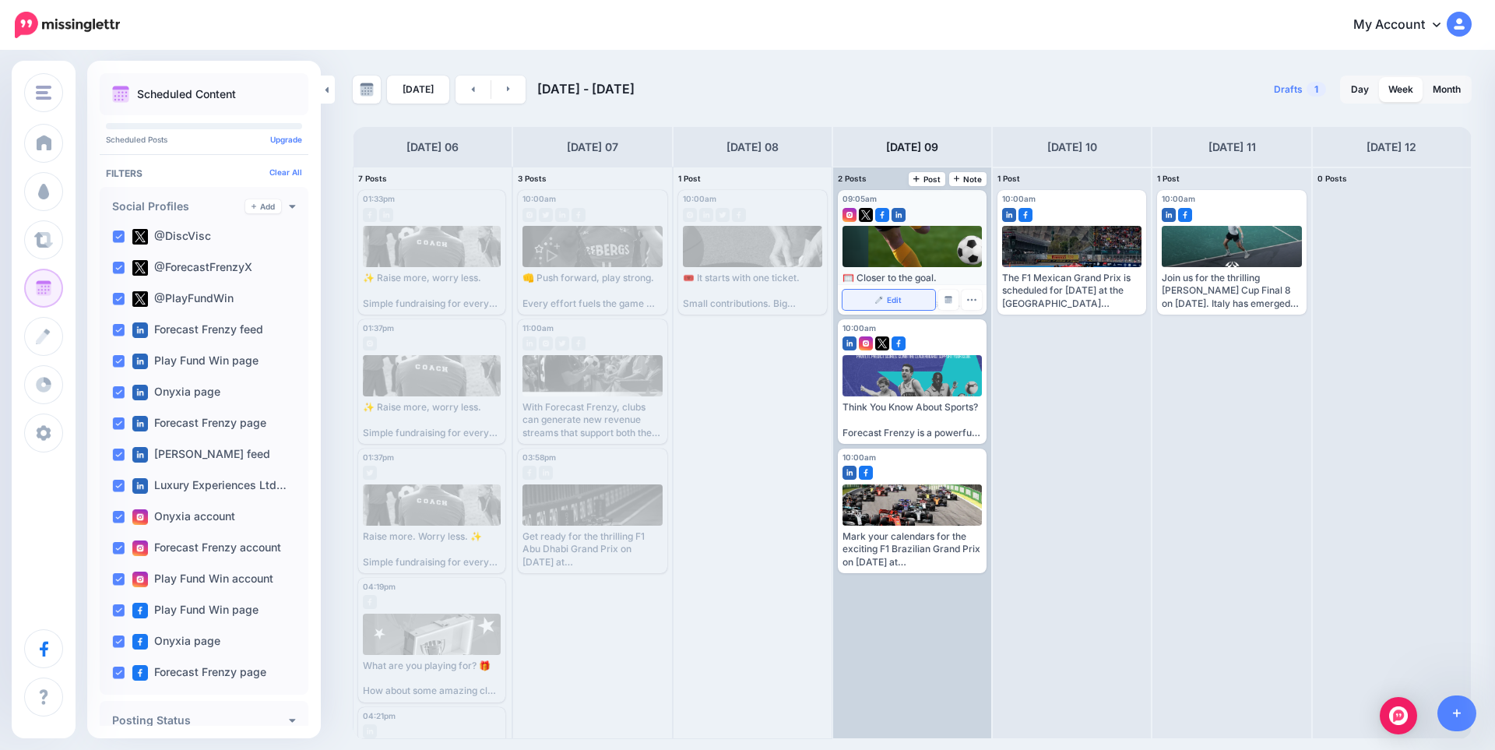
click at [882, 303] on img at bounding box center [879, 300] width 8 height 8
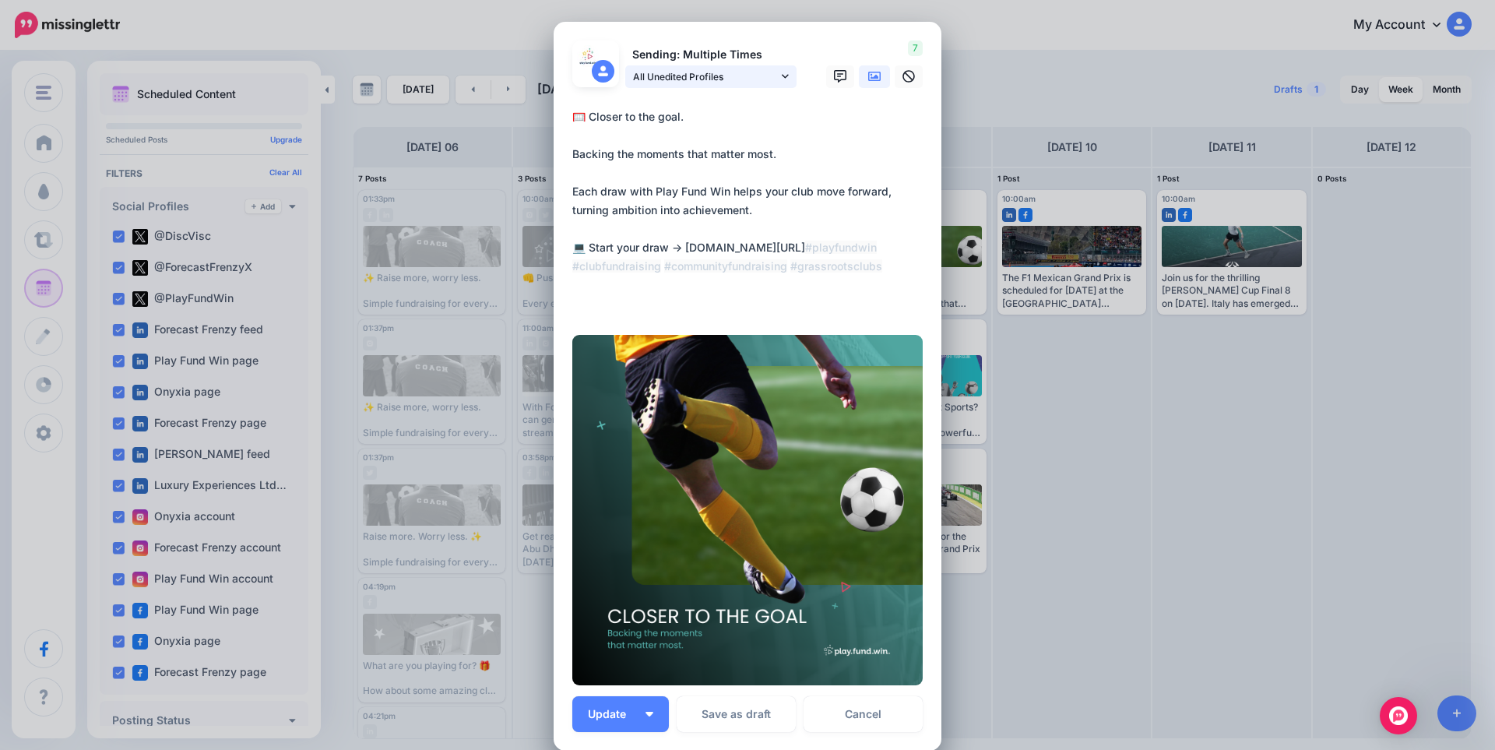
click at [724, 78] on span "All Unedited Profiles" at bounding box center [705, 77] width 145 height 16
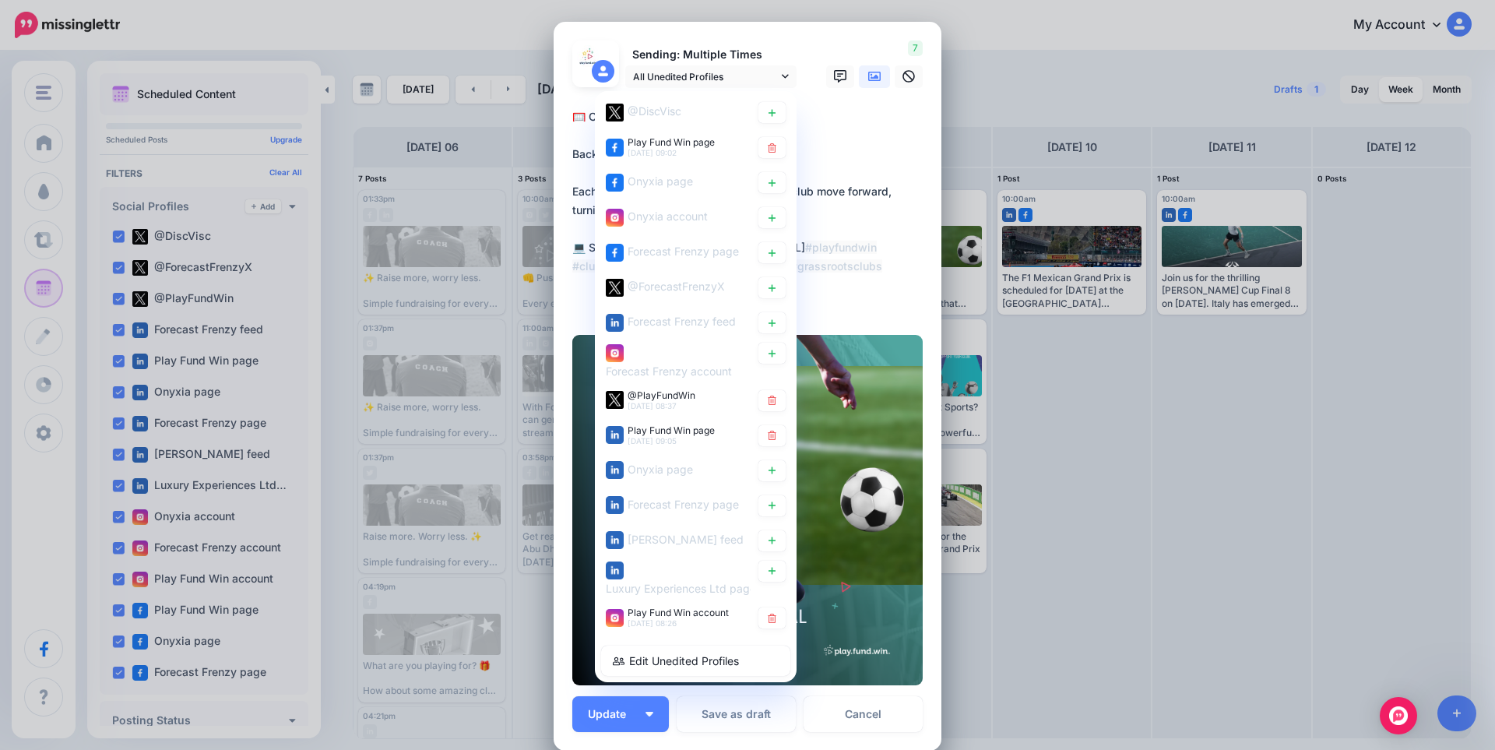
click at [888, 152] on textarea "**********" at bounding box center [751, 210] width 358 height 206
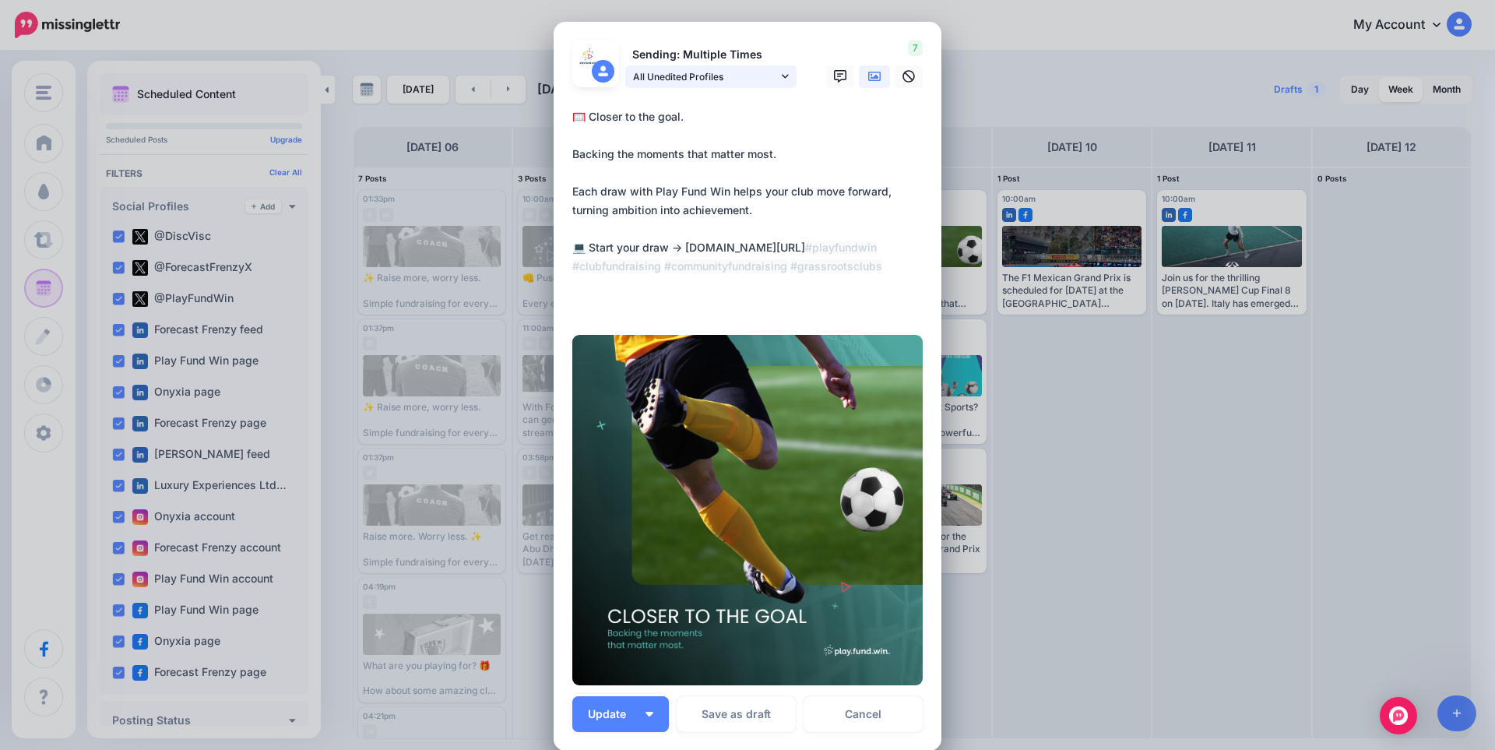
click at [720, 76] on span "All Unedited Profiles" at bounding box center [705, 77] width 145 height 16
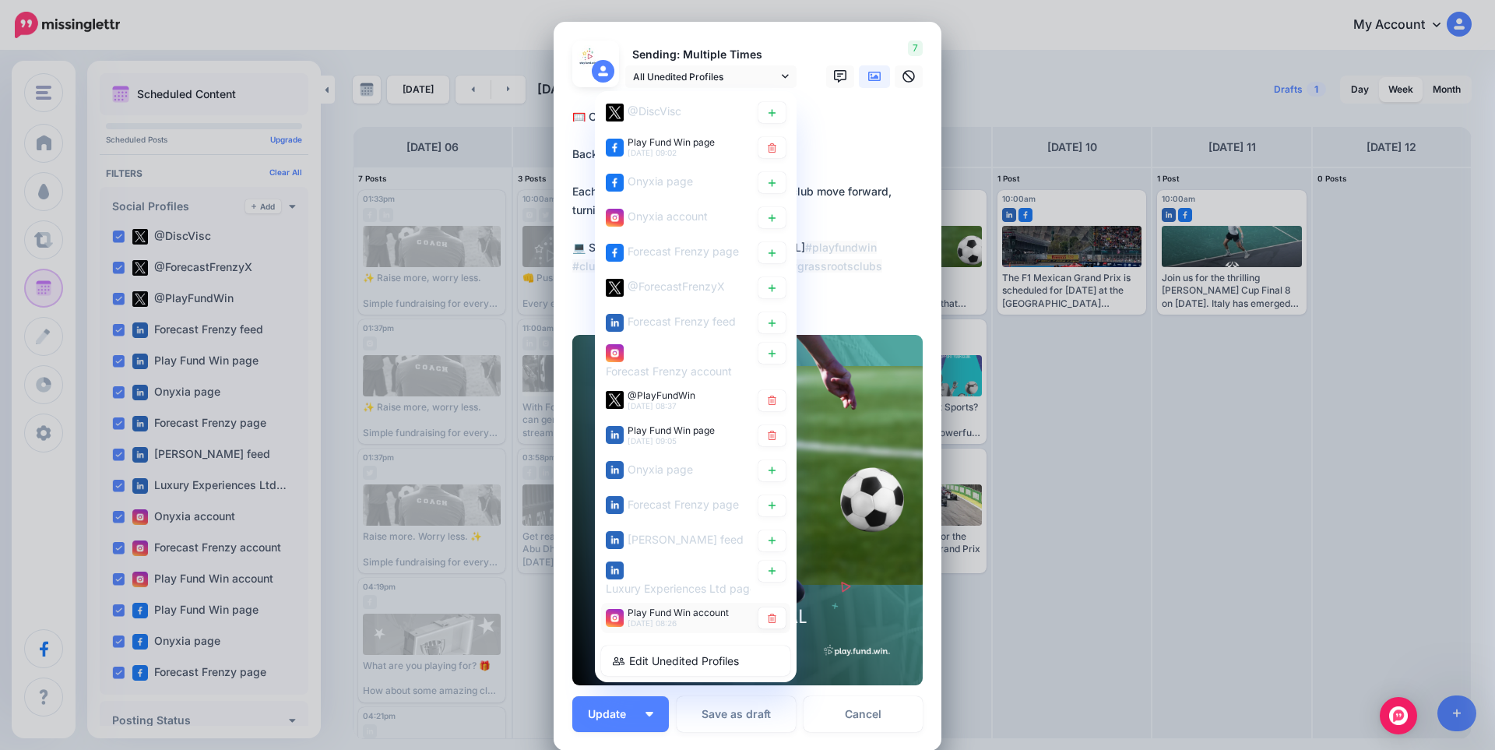
click at [652, 621] on span "9th Oct 08:26" at bounding box center [652, 622] width 49 height 9
type textarea "**********"
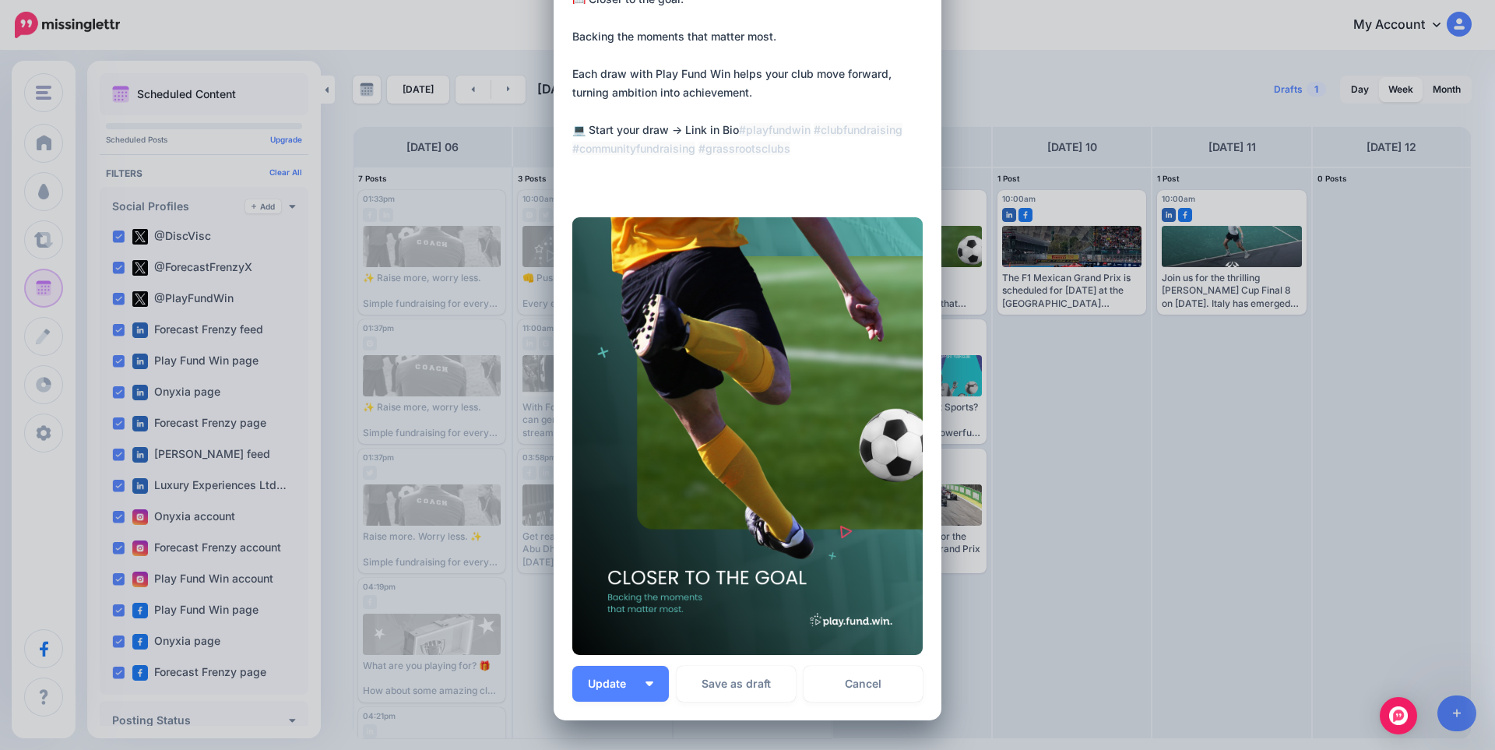
scroll to position [257, 0]
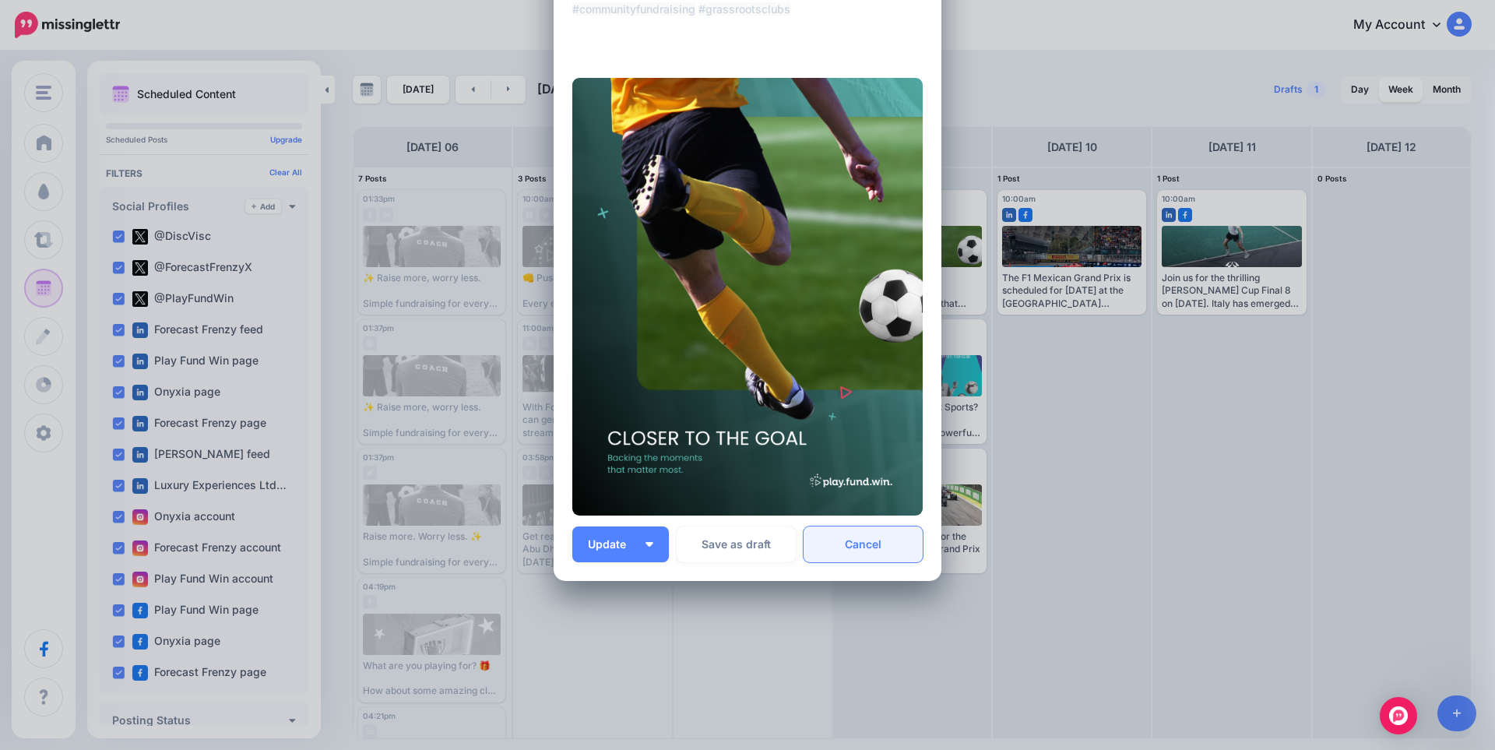
click at [861, 544] on link "Cancel" at bounding box center [863, 545] width 119 height 36
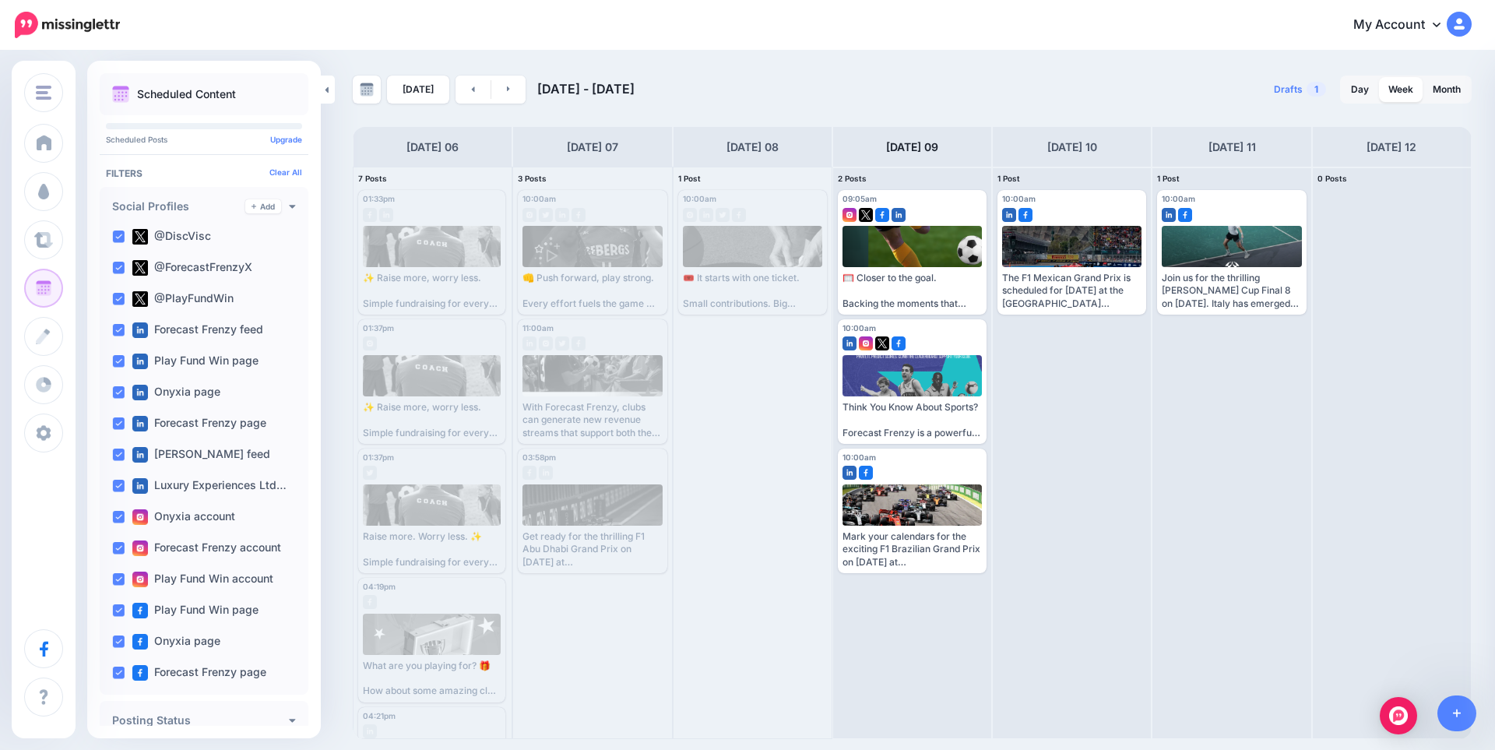
scroll to position [0, 0]
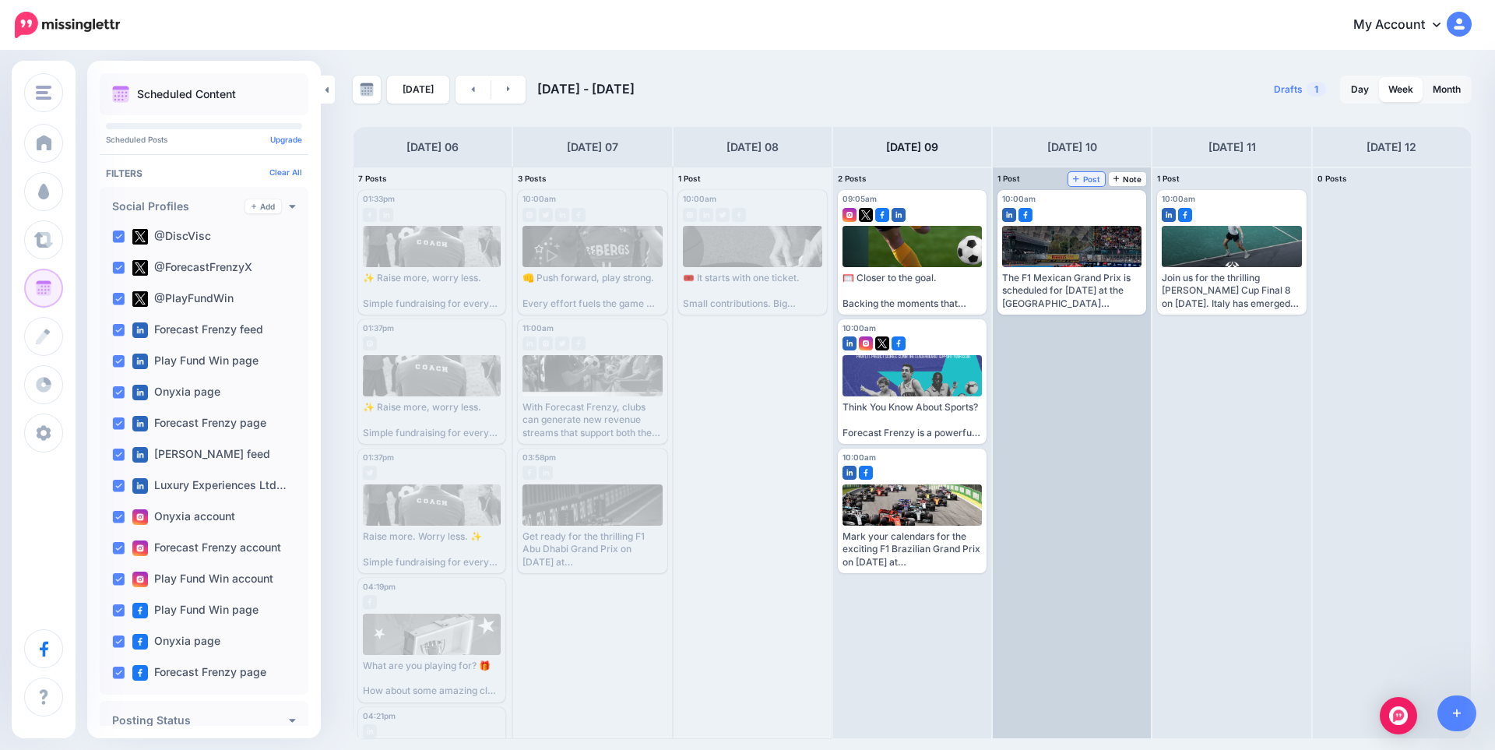
click at [1096, 178] on span "Post" at bounding box center [1086, 179] width 27 height 8
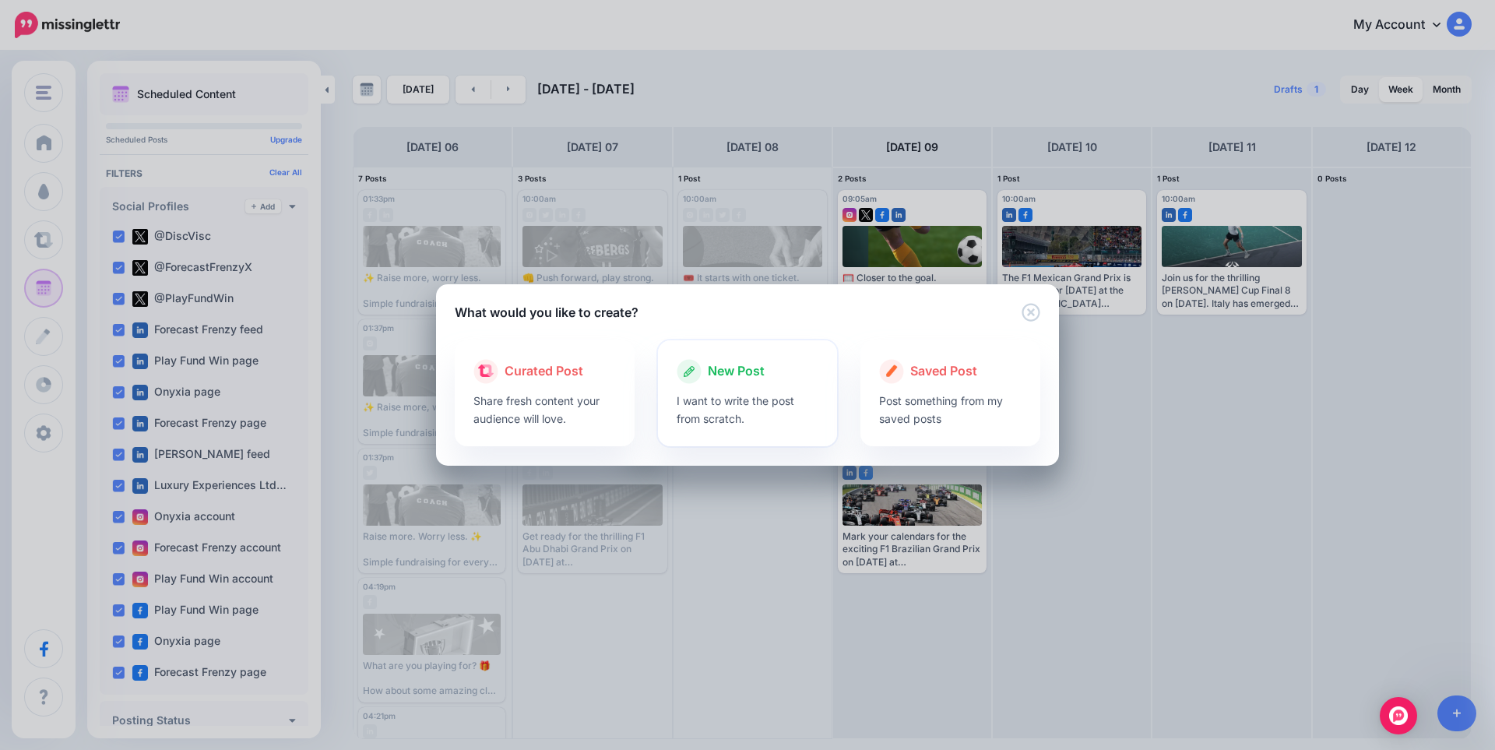
click at [727, 390] on div at bounding box center [748, 388] width 143 height 8
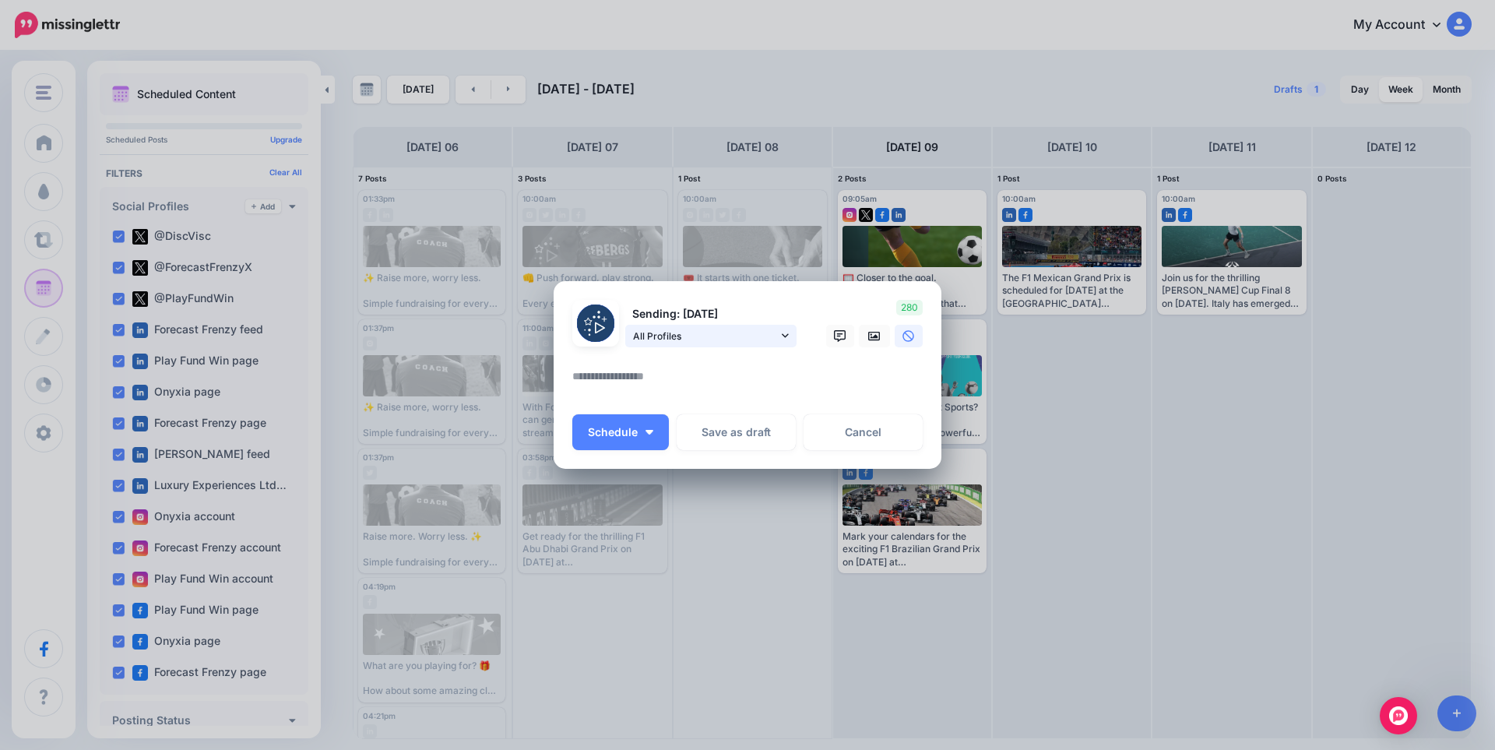
click at [707, 332] on span "All Profiles" at bounding box center [705, 336] width 145 height 16
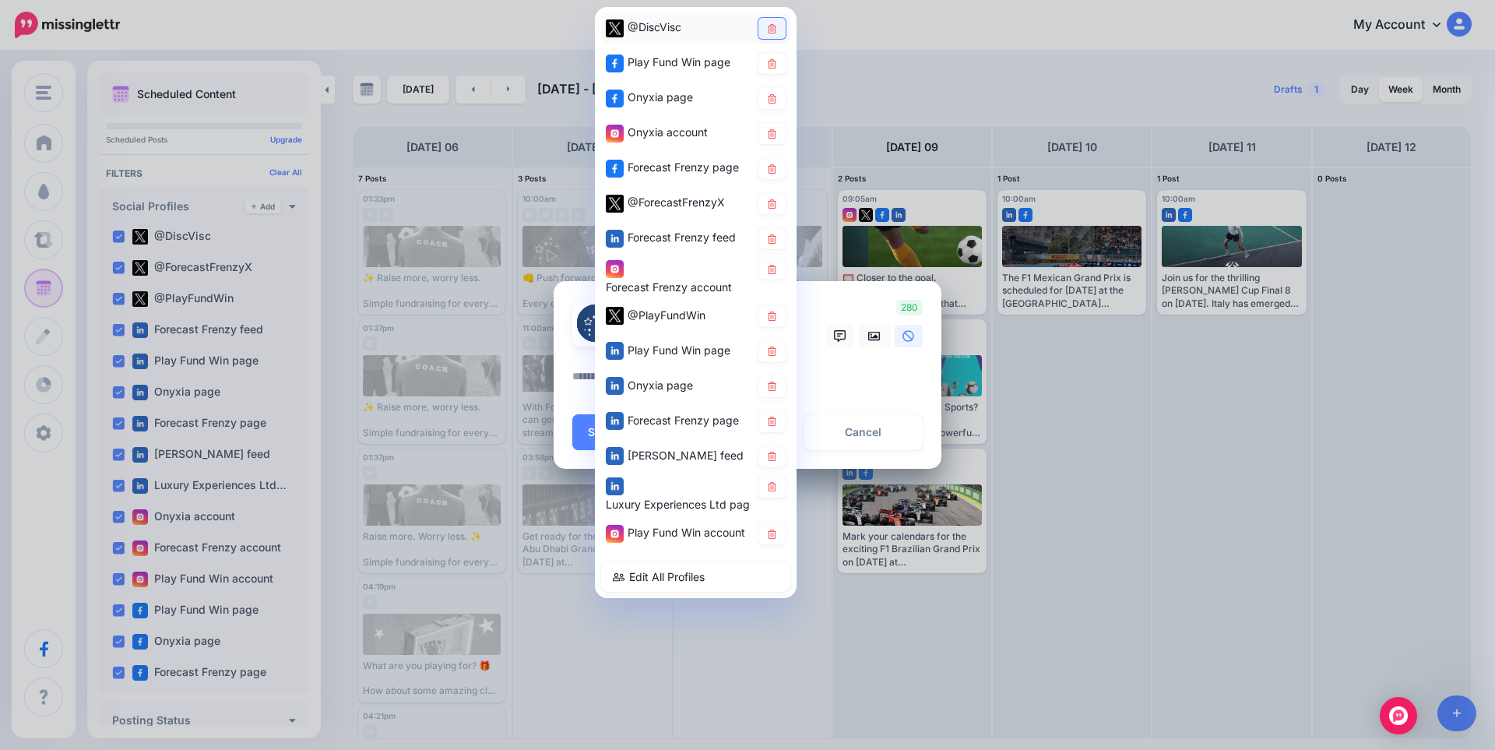
click at [769, 29] on icon at bounding box center [772, 27] width 9 height 9
click at [773, 105] on link at bounding box center [772, 98] width 27 height 21
click at [777, 132] on icon at bounding box center [772, 133] width 12 height 9
click at [777, 165] on icon at bounding box center [772, 168] width 12 height 9
click at [773, 203] on icon at bounding box center [772, 203] width 9 height 9
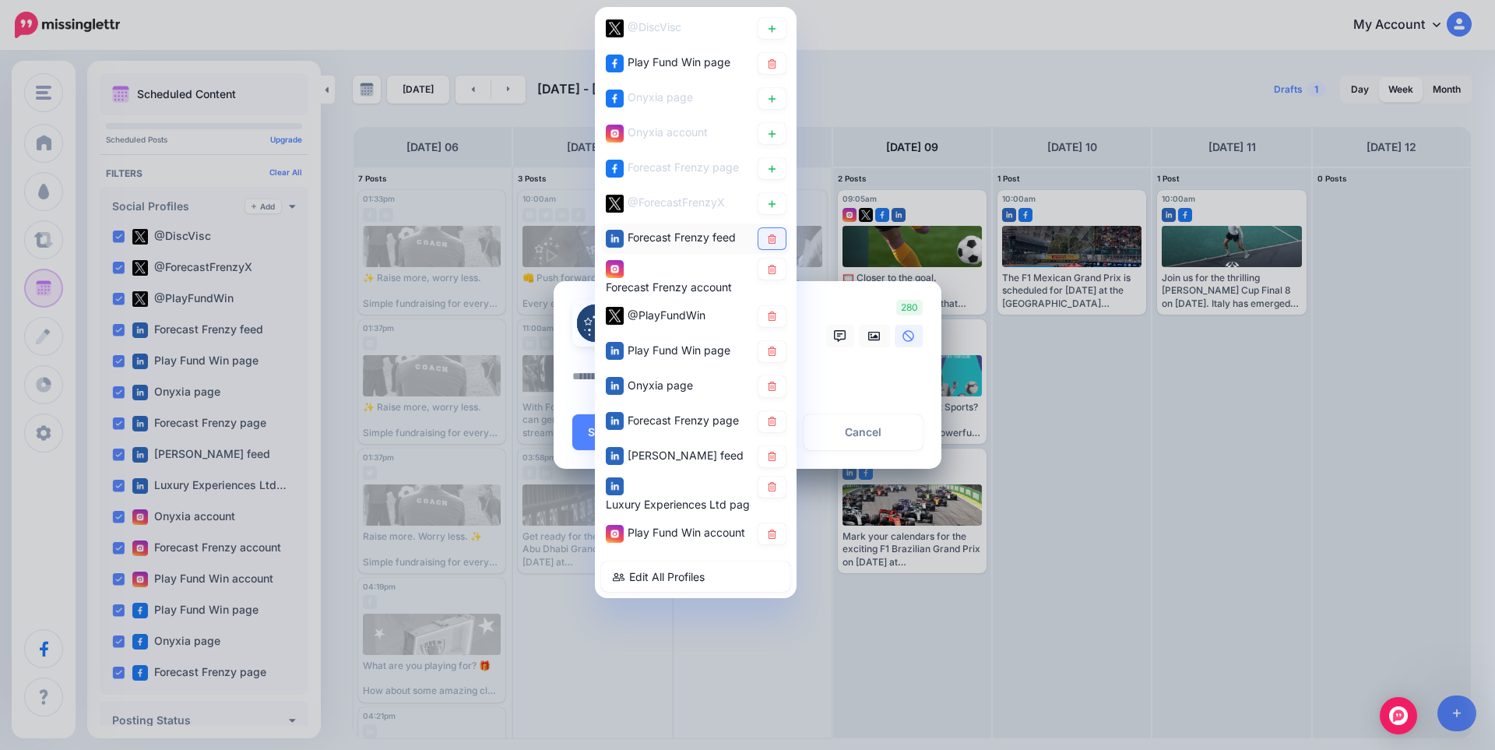
click at [776, 234] on icon at bounding box center [772, 238] width 12 height 9
click at [772, 273] on icon at bounding box center [772, 268] width 12 height 9
click at [773, 353] on icon at bounding box center [772, 351] width 9 height 9
click at [774, 386] on icon at bounding box center [772, 386] width 12 height 9
click at [772, 459] on icon at bounding box center [772, 456] width 12 height 9
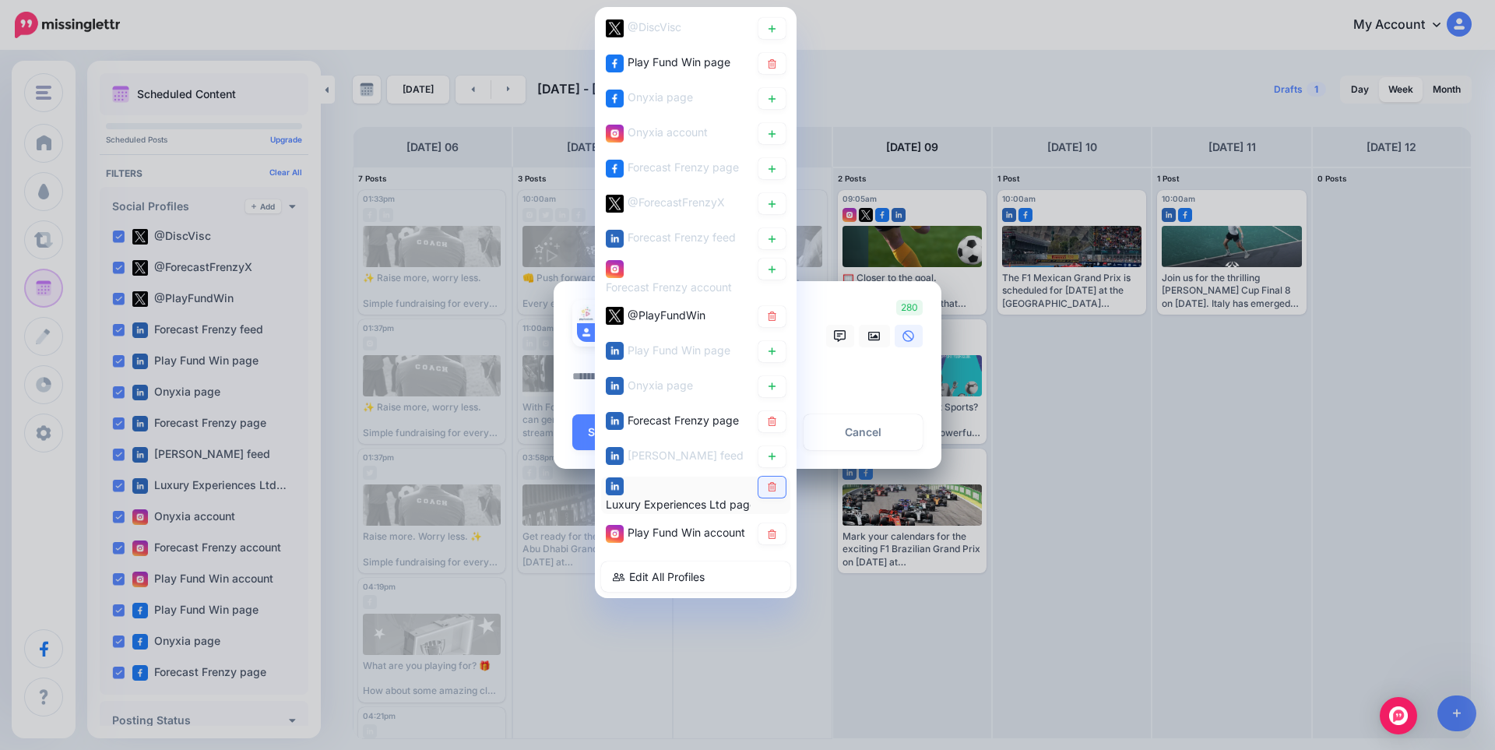
click at [769, 491] on icon at bounding box center [772, 486] width 9 height 9
click at [774, 414] on link at bounding box center [772, 421] width 27 height 21
click at [780, 356] on link at bounding box center [772, 351] width 27 height 21
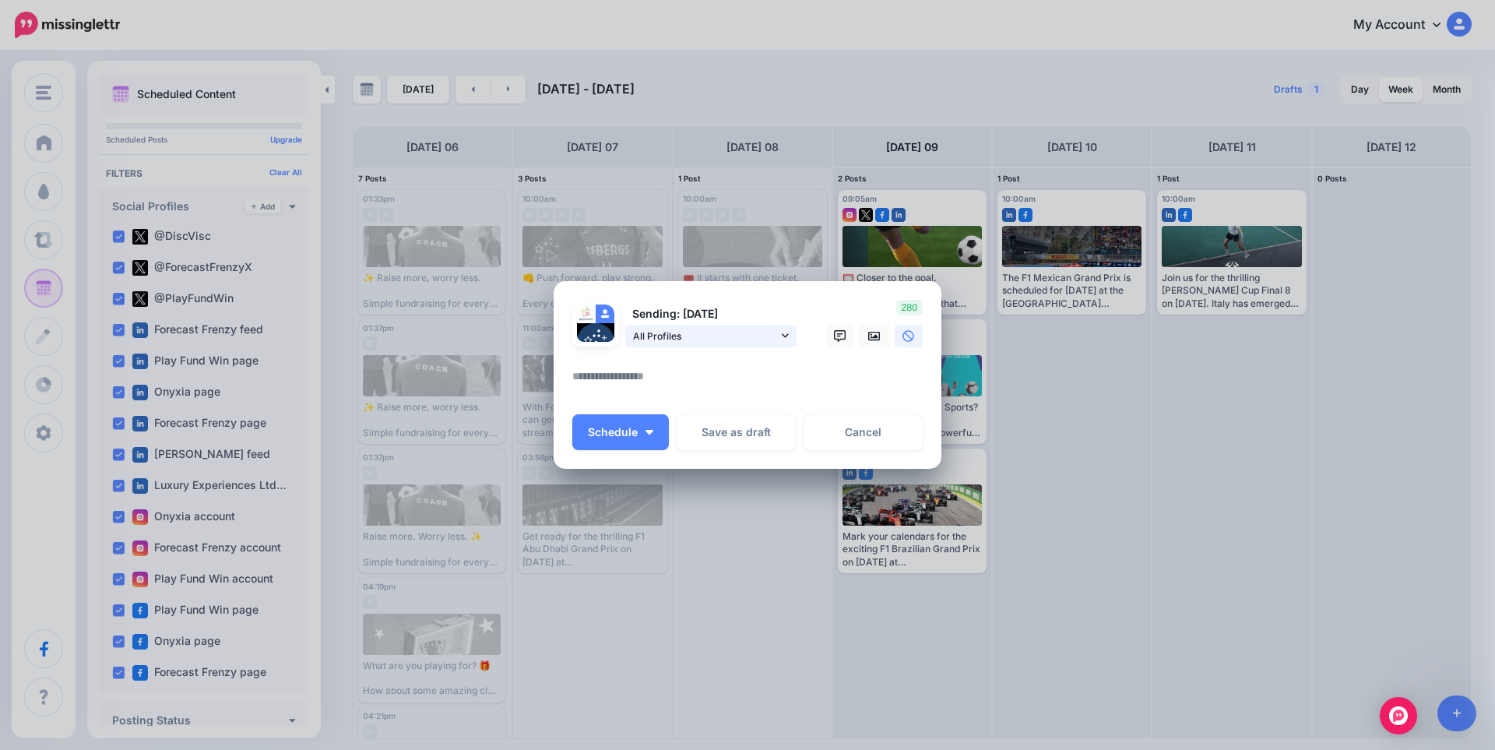
click at [778, 332] on link "All Profiles" at bounding box center [710, 336] width 171 height 23
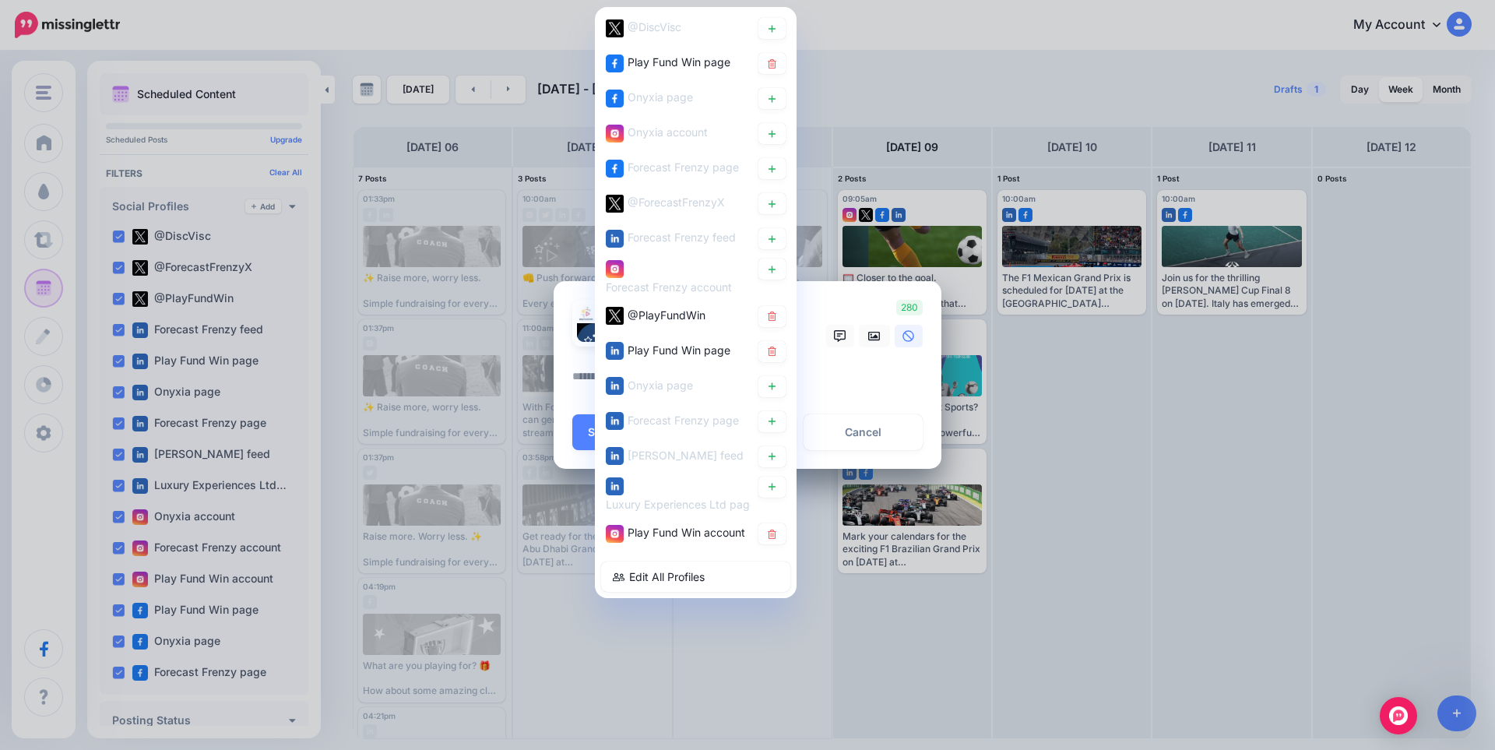
click at [861, 378] on textarea at bounding box center [751, 382] width 358 height 30
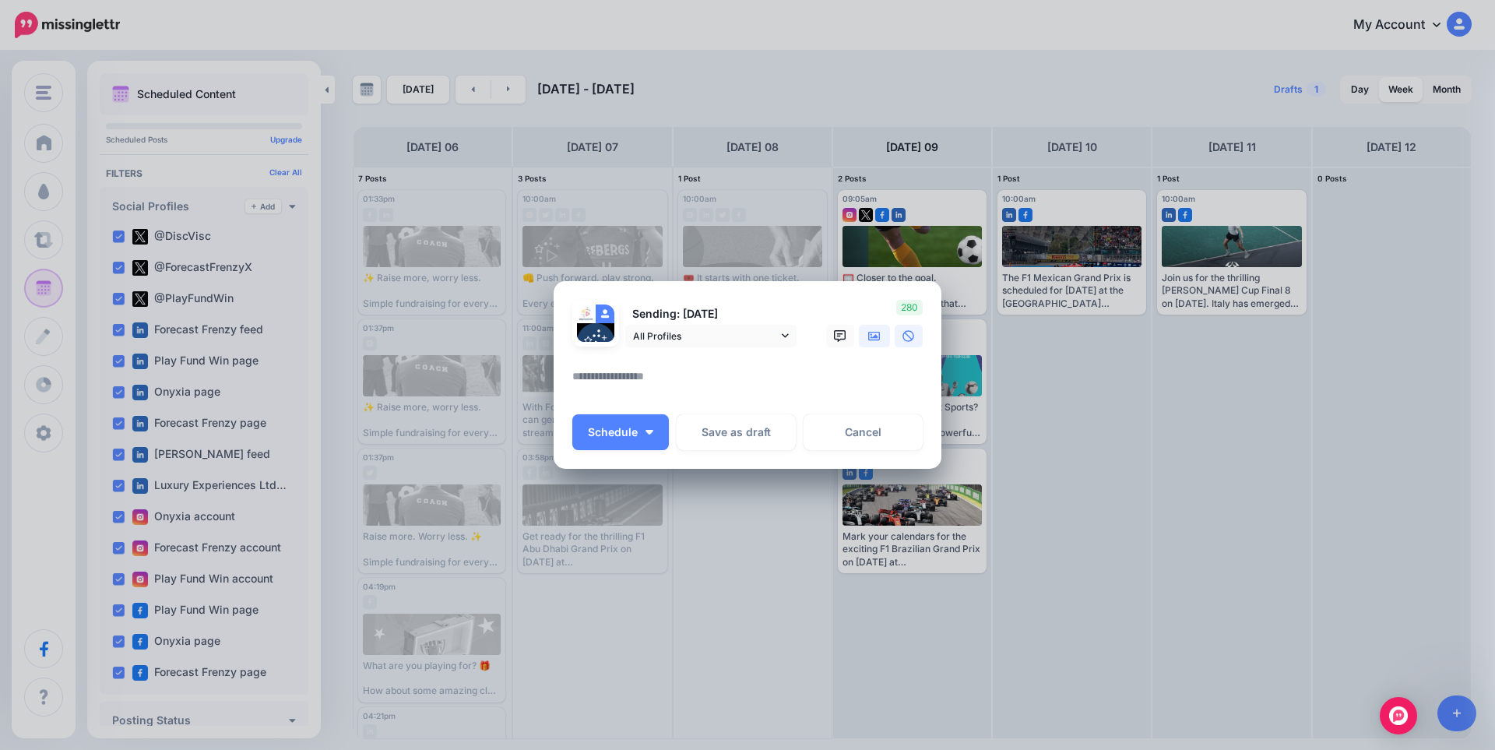
click at [867, 337] on link at bounding box center [874, 336] width 31 height 23
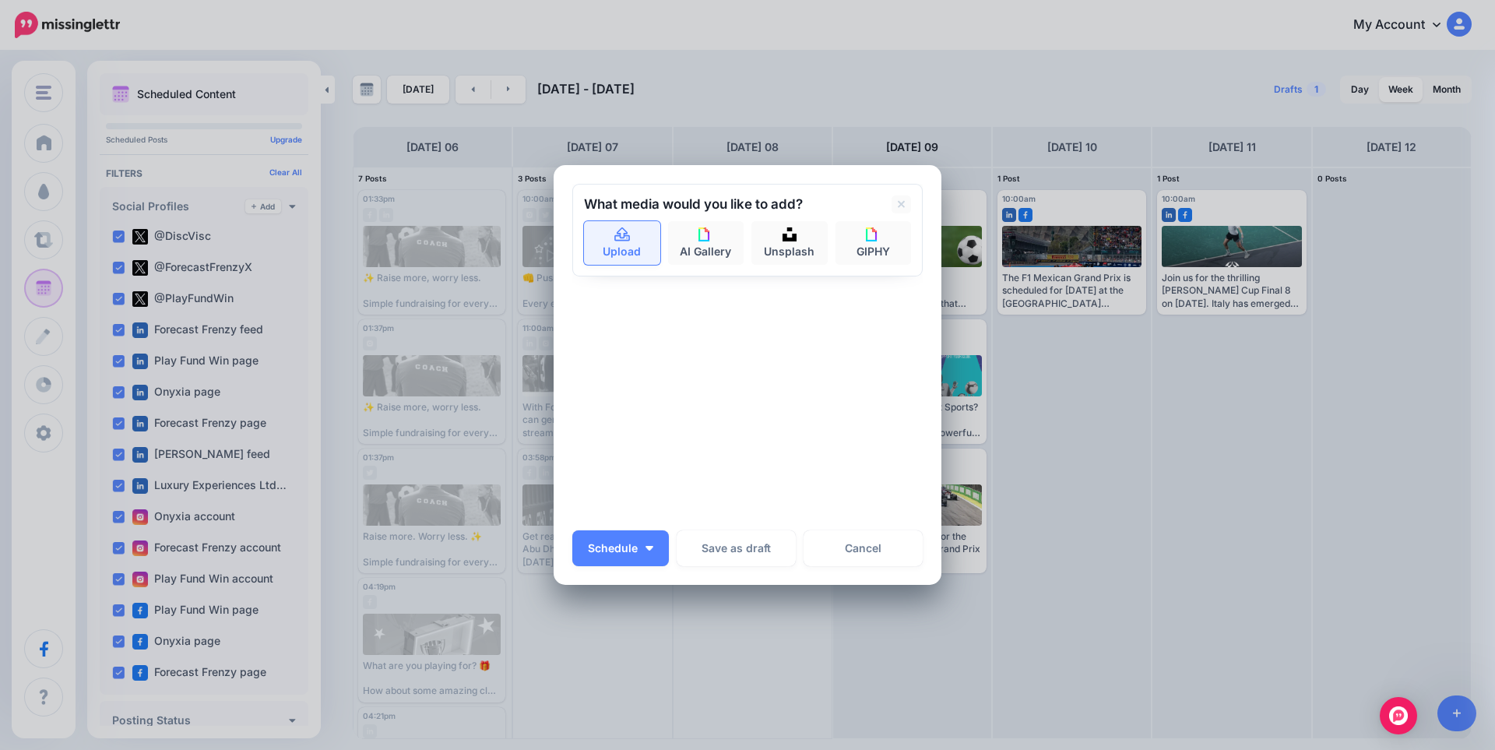
click at [615, 236] on icon at bounding box center [623, 234] width 16 height 14
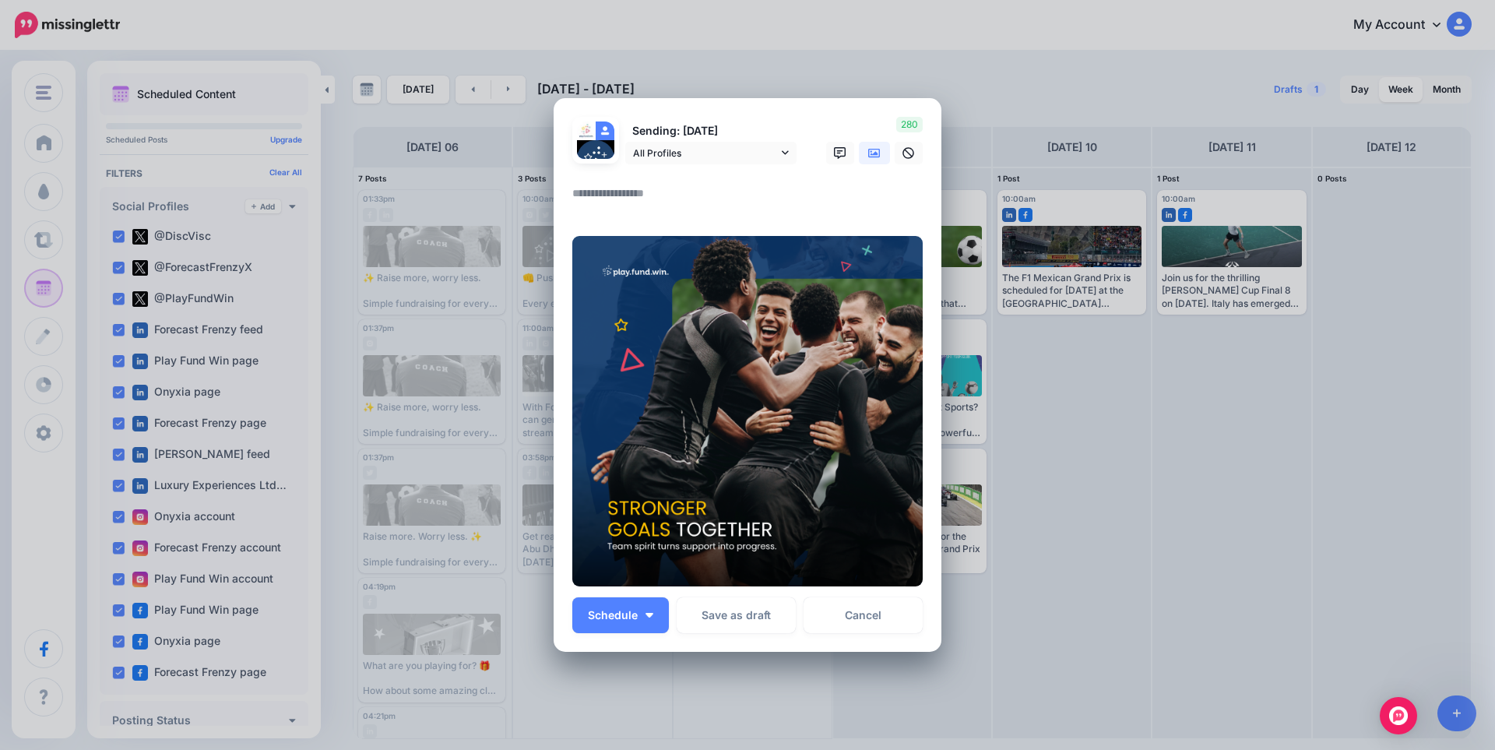
click at [647, 203] on textarea at bounding box center [751, 199] width 358 height 30
paste textarea "**********"
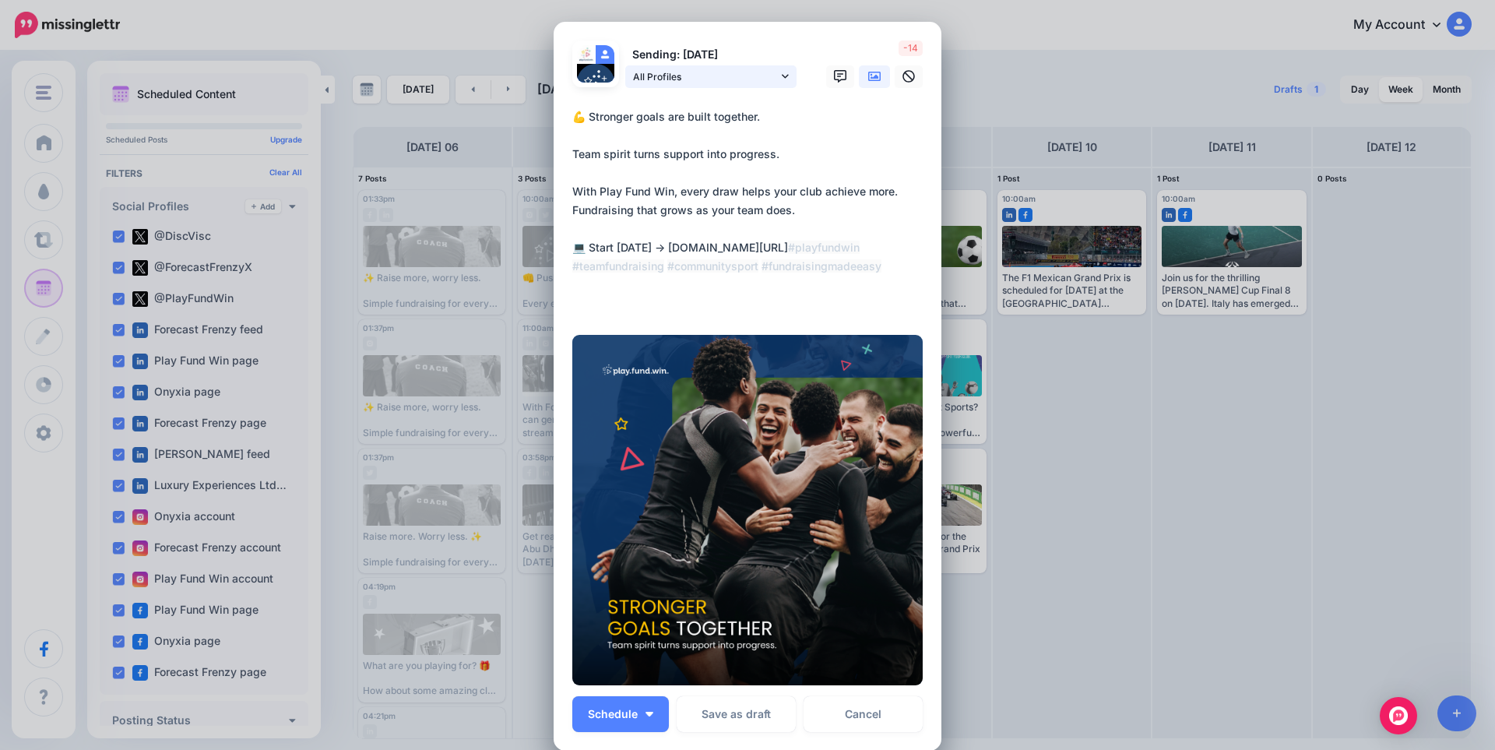
click at [734, 83] on span "All Profiles" at bounding box center [705, 77] width 145 height 16
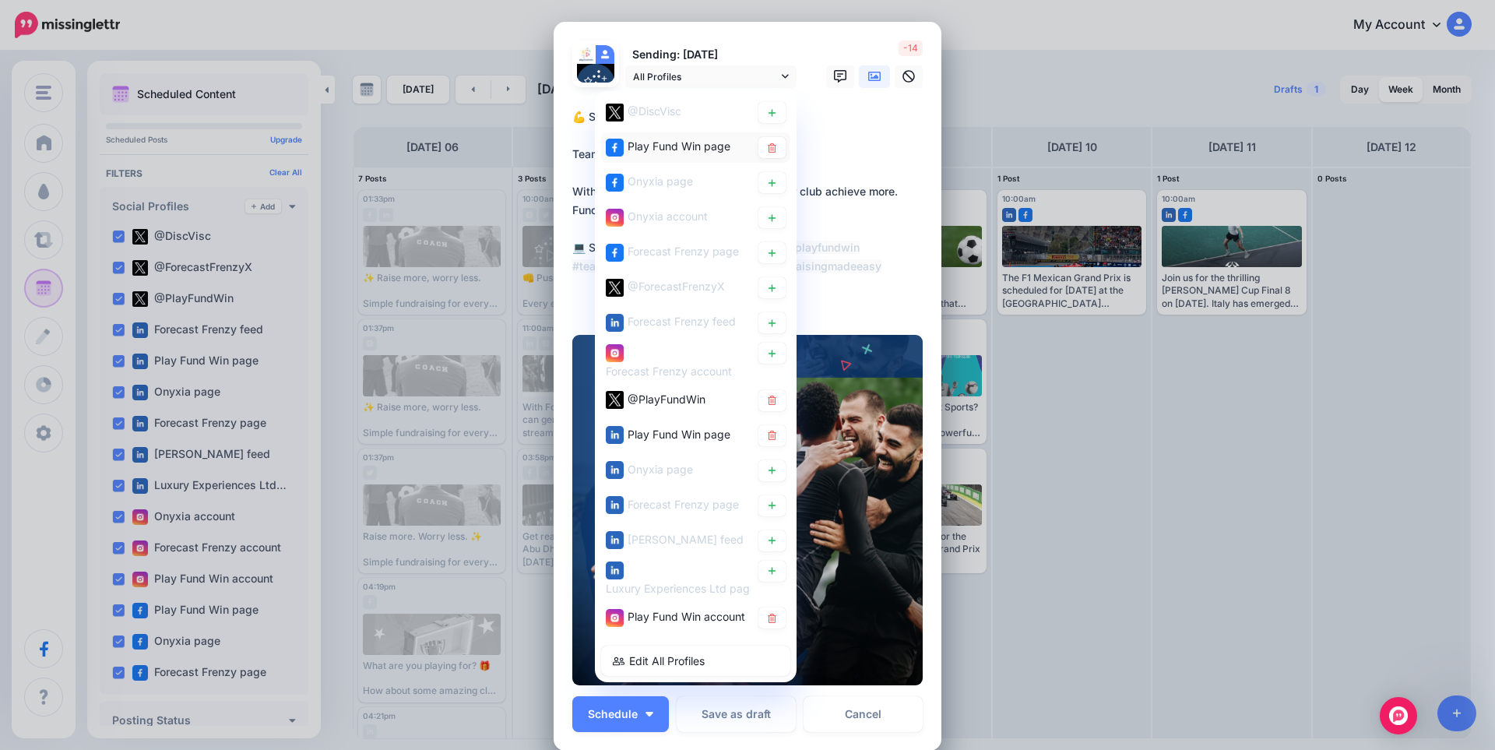
click at [670, 138] on div "Play Fund Win page" at bounding box center [679, 146] width 103 height 19
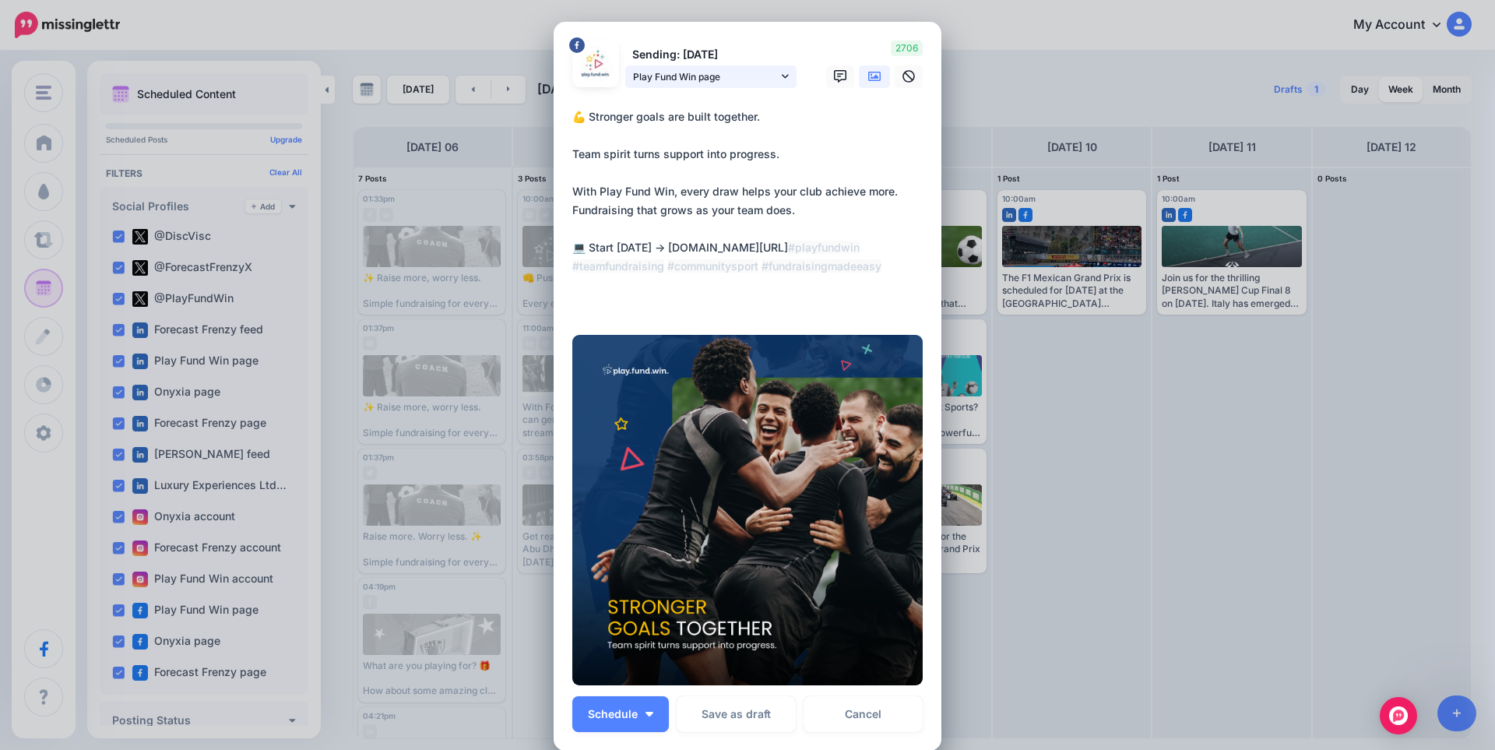
click at [687, 79] on span "Play Fund Win page" at bounding box center [705, 77] width 145 height 16
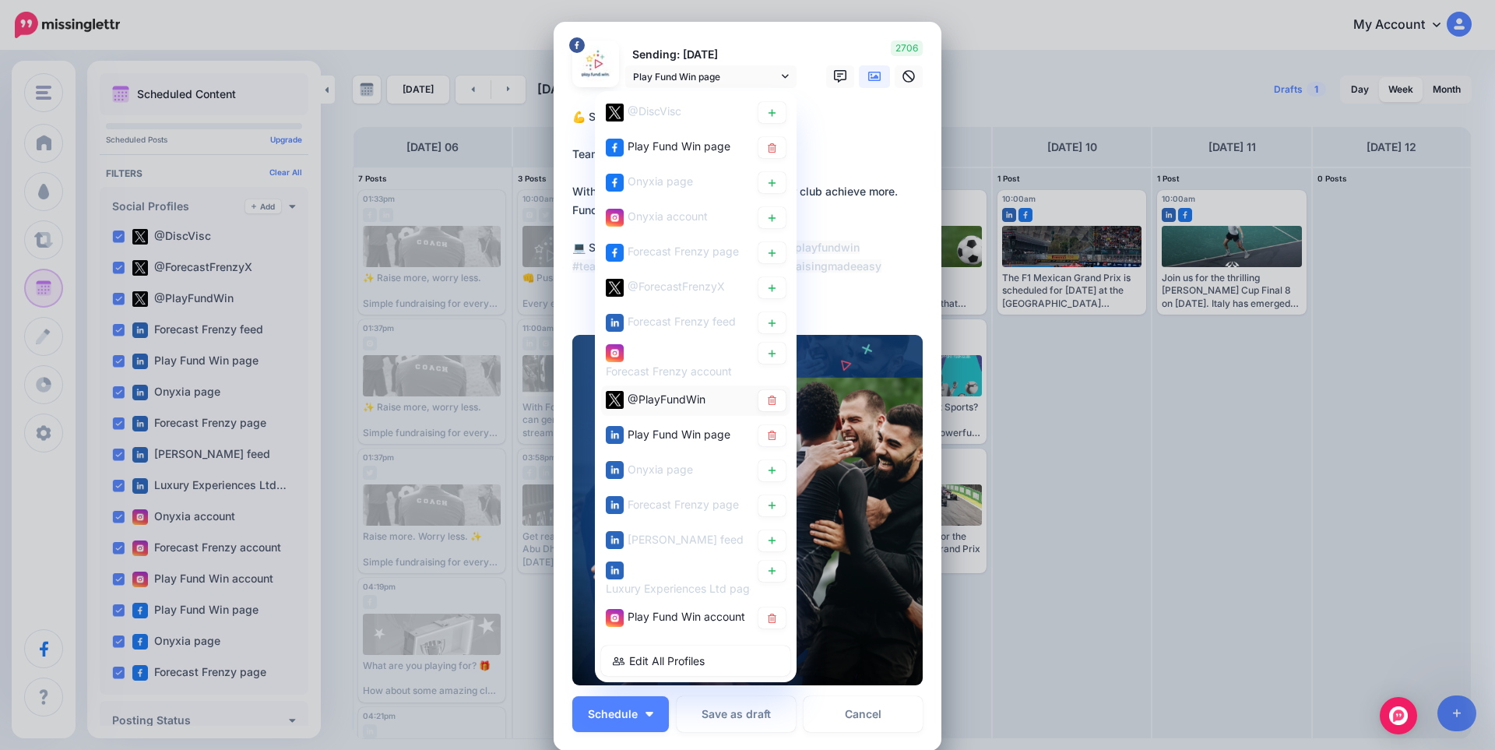
click at [656, 400] on span "@PlayFundWin" at bounding box center [667, 398] width 78 height 13
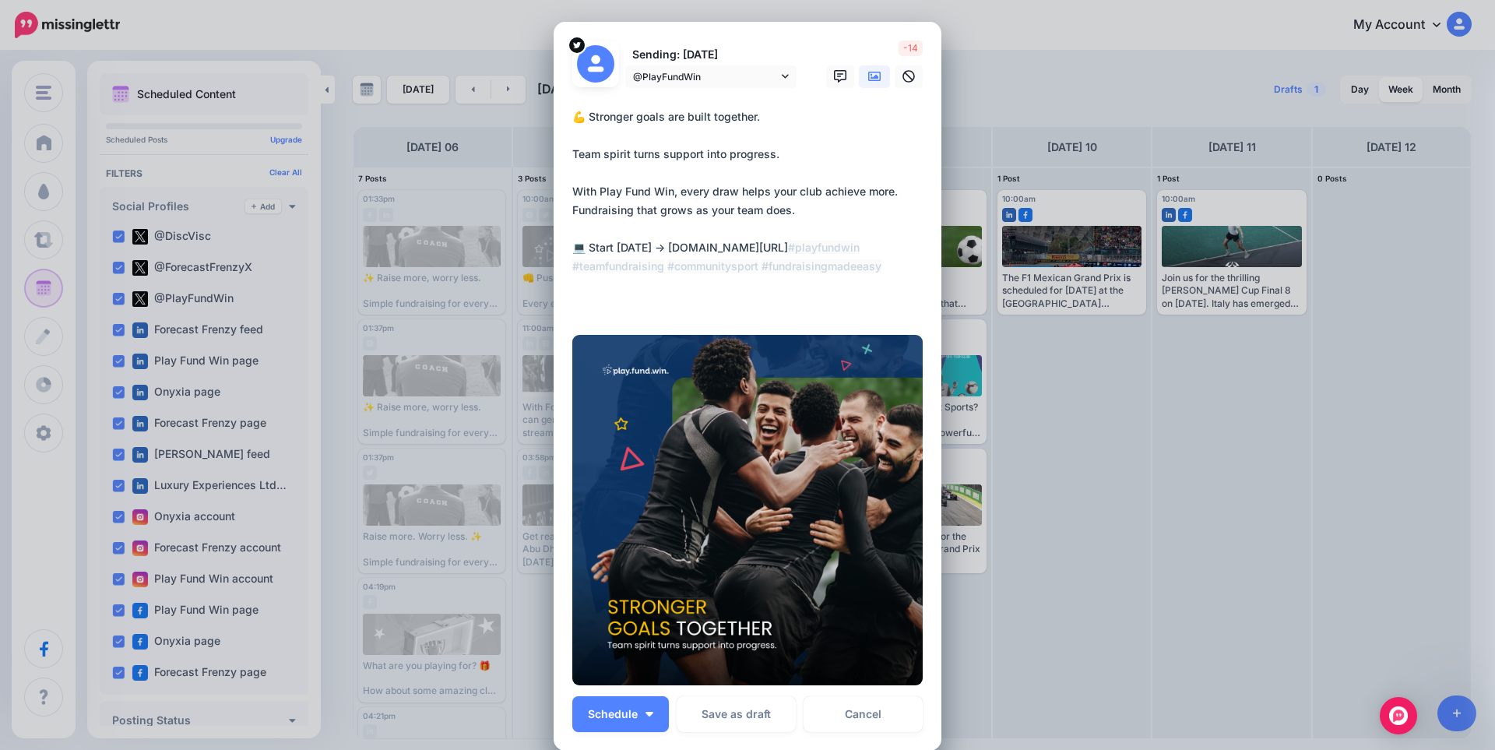
click at [684, 192] on textarea "**********" at bounding box center [751, 210] width 358 height 206
paste textarea "**********"
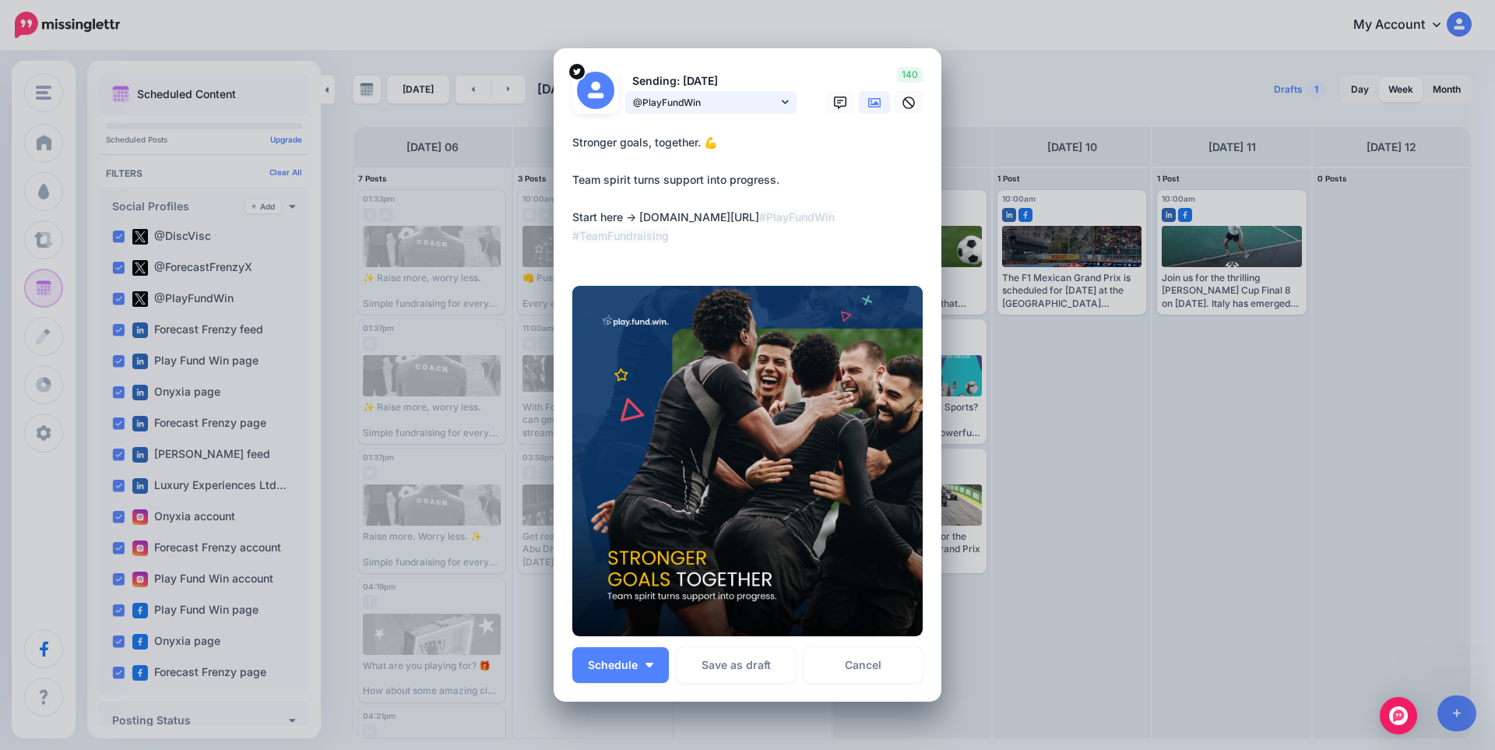
click at [732, 109] on span "@PlayFundWin" at bounding box center [705, 102] width 145 height 16
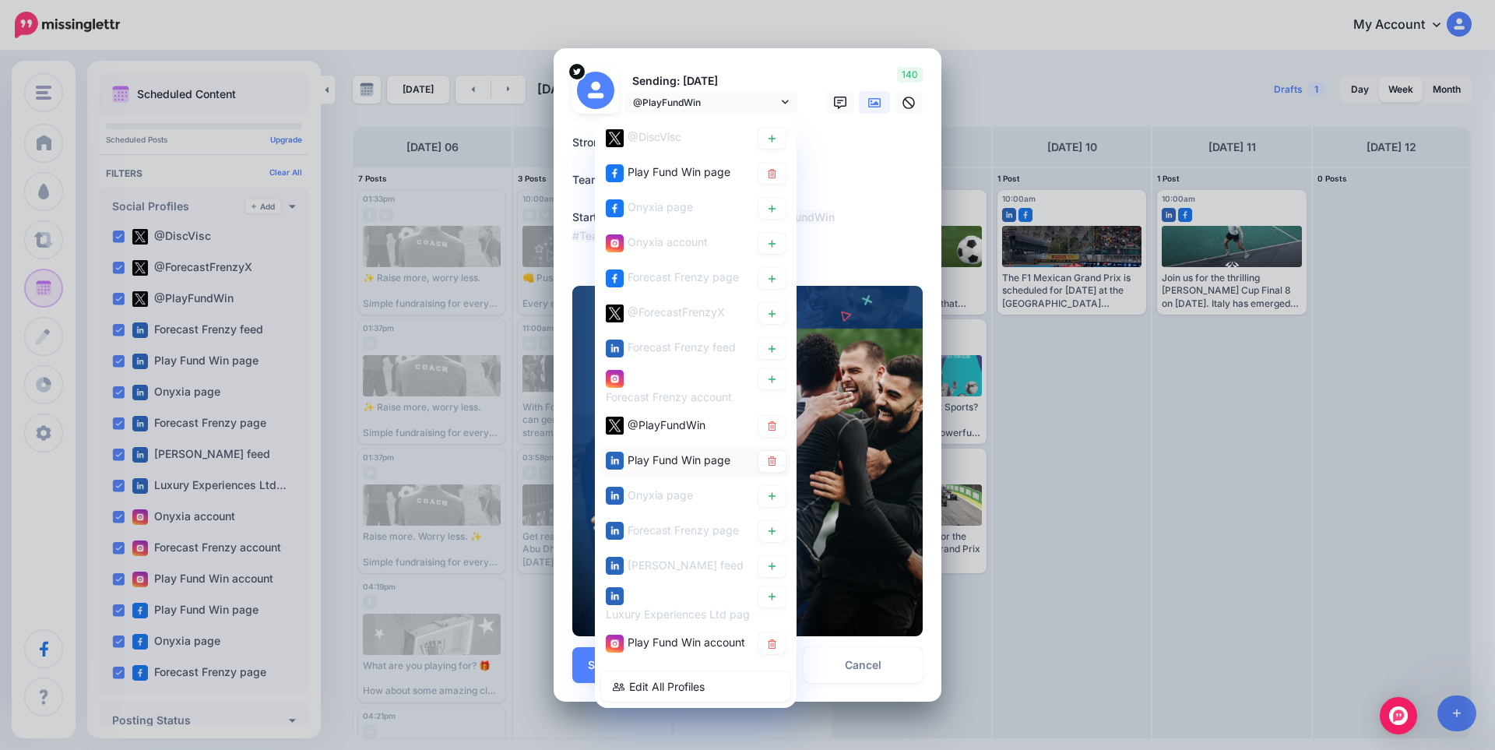
click at [685, 461] on span "Play Fund Win page" at bounding box center [679, 459] width 103 height 13
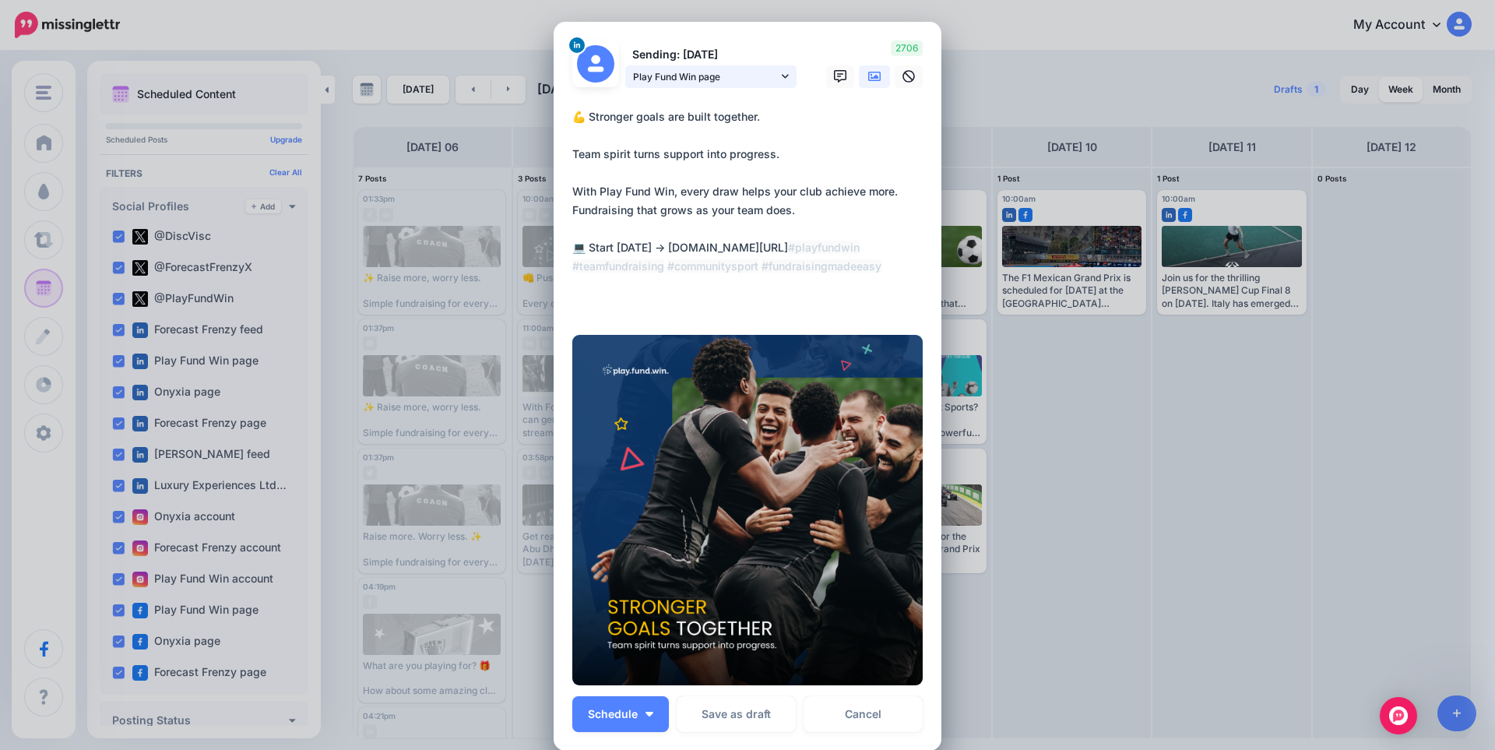
click at [721, 80] on span "Play Fund Win page" at bounding box center [705, 77] width 145 height 16
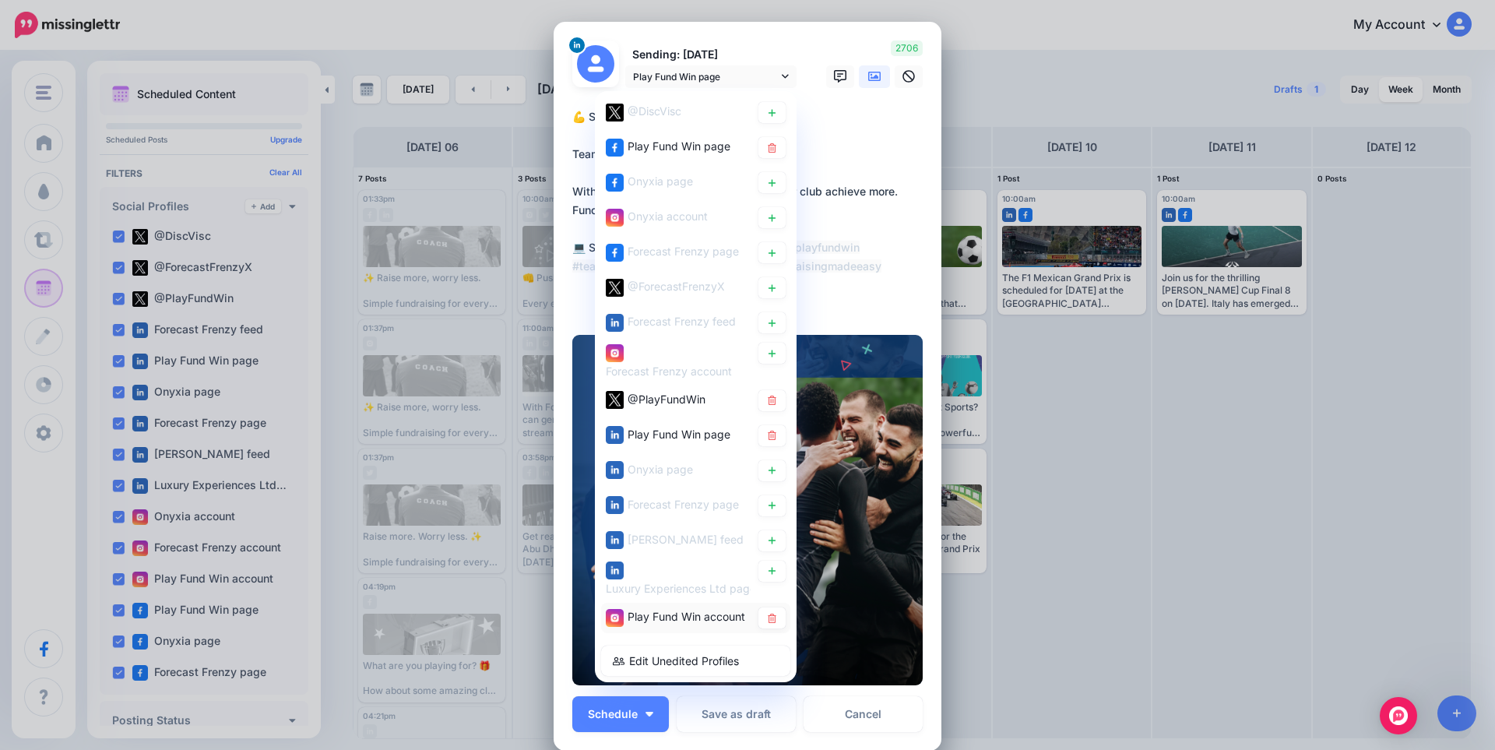
click at [643, 616] on span "Play Fund Win account" at bounding box center [687, 616] width 118 height 13
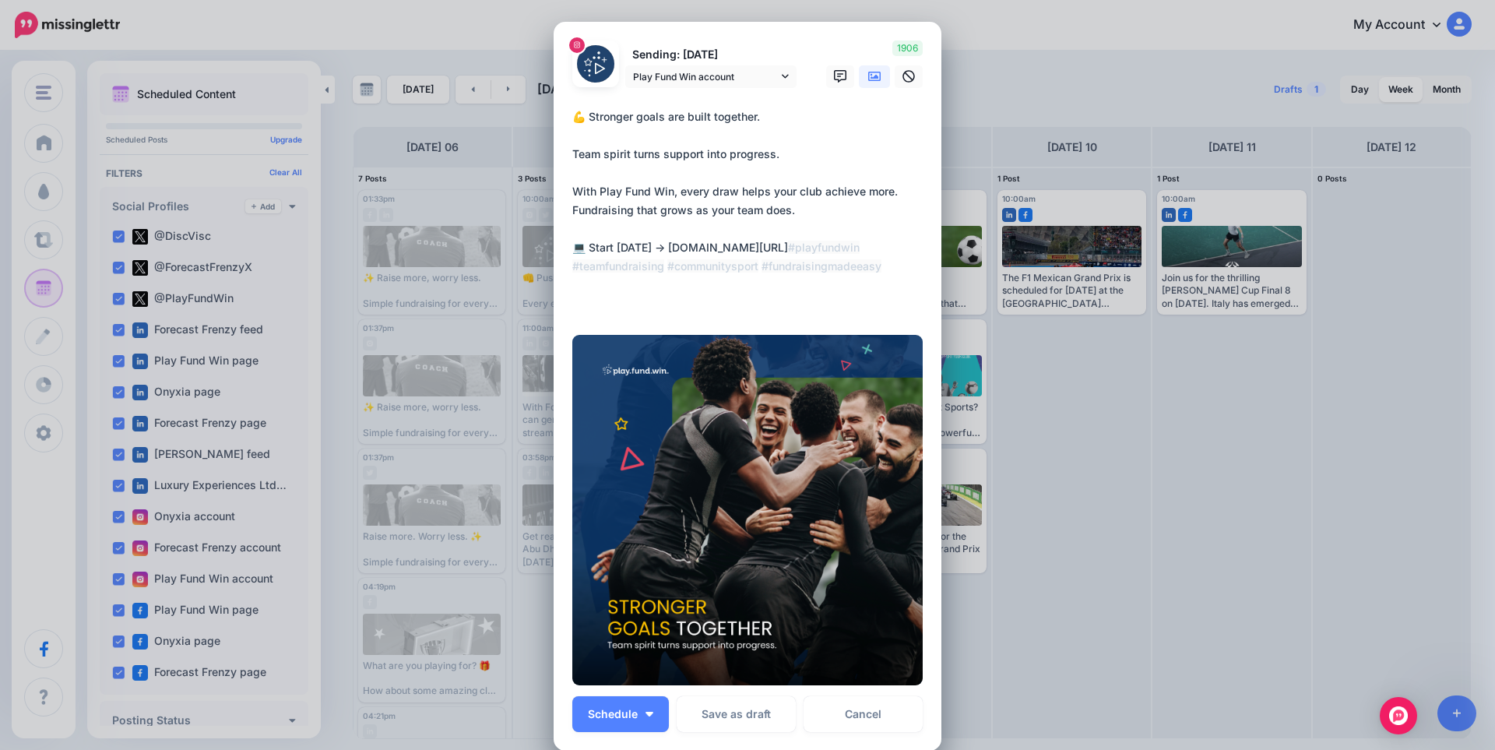
drag, startPoint x: 660, startPoint y: 249, endPoint x: 859, endPoint y: 257, distance: 198.8
click at [859, 257] on textarea "**********" at bounding box center [751, 210] width 358 height 206
click at [870, 238] on textarea "**********" at bounding box center [751, 210] width 358 height 206
drag, startPoint x: 854, startPoint y: 247, endPoint x: 664, endPoint y: 241, distance: 190.1
click at [666, 241] on textarea "**********" at bounding box center [751, 210] width 358 height 206
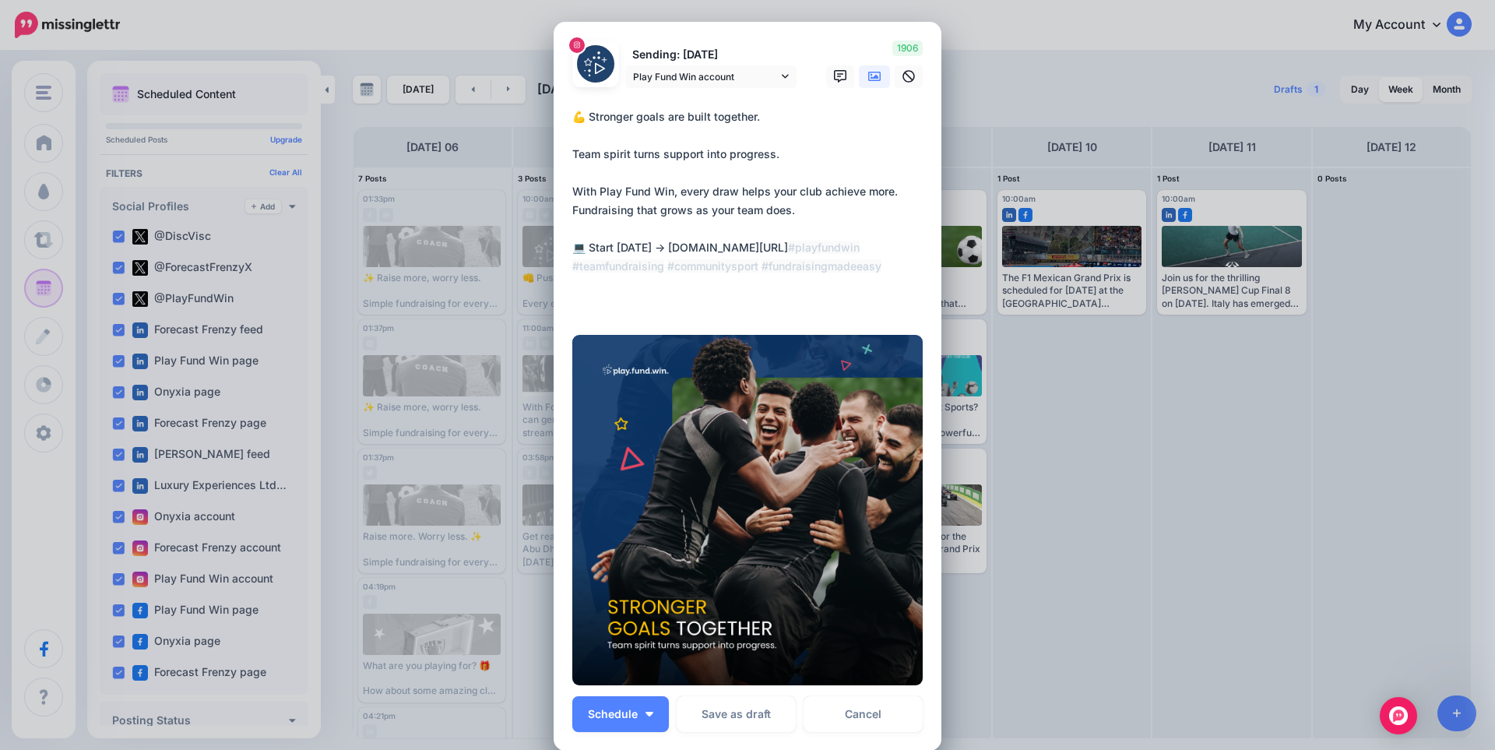
click at [660, 242] on textarea "**********" at bounding box center [751, 210] width 358 height 206
type textarea "**********"
click at [868, 82] on icon at bounding box center [874, 76] width 12 height 12
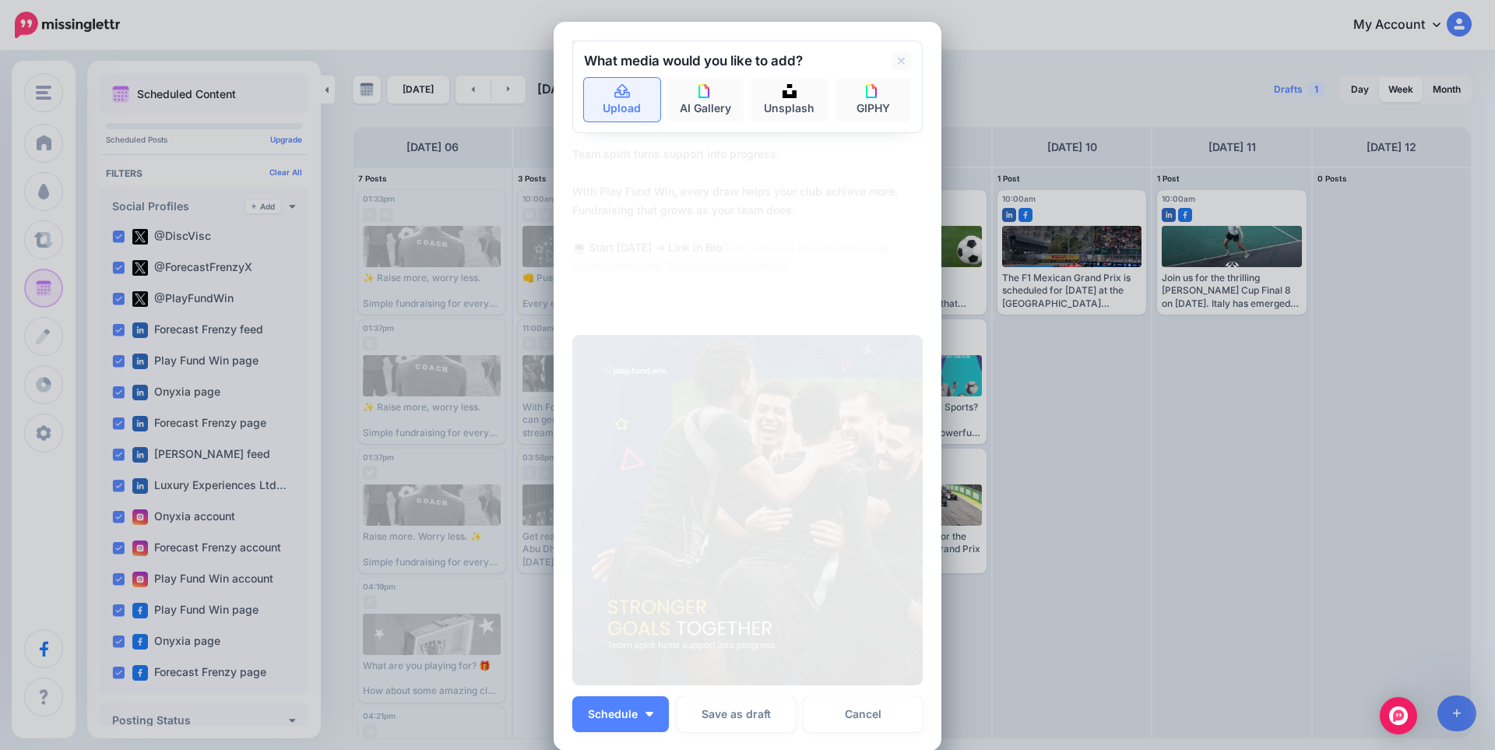
click at [620, 99] on link "Upload" at bounding box center [622, 100] width 76 height 44
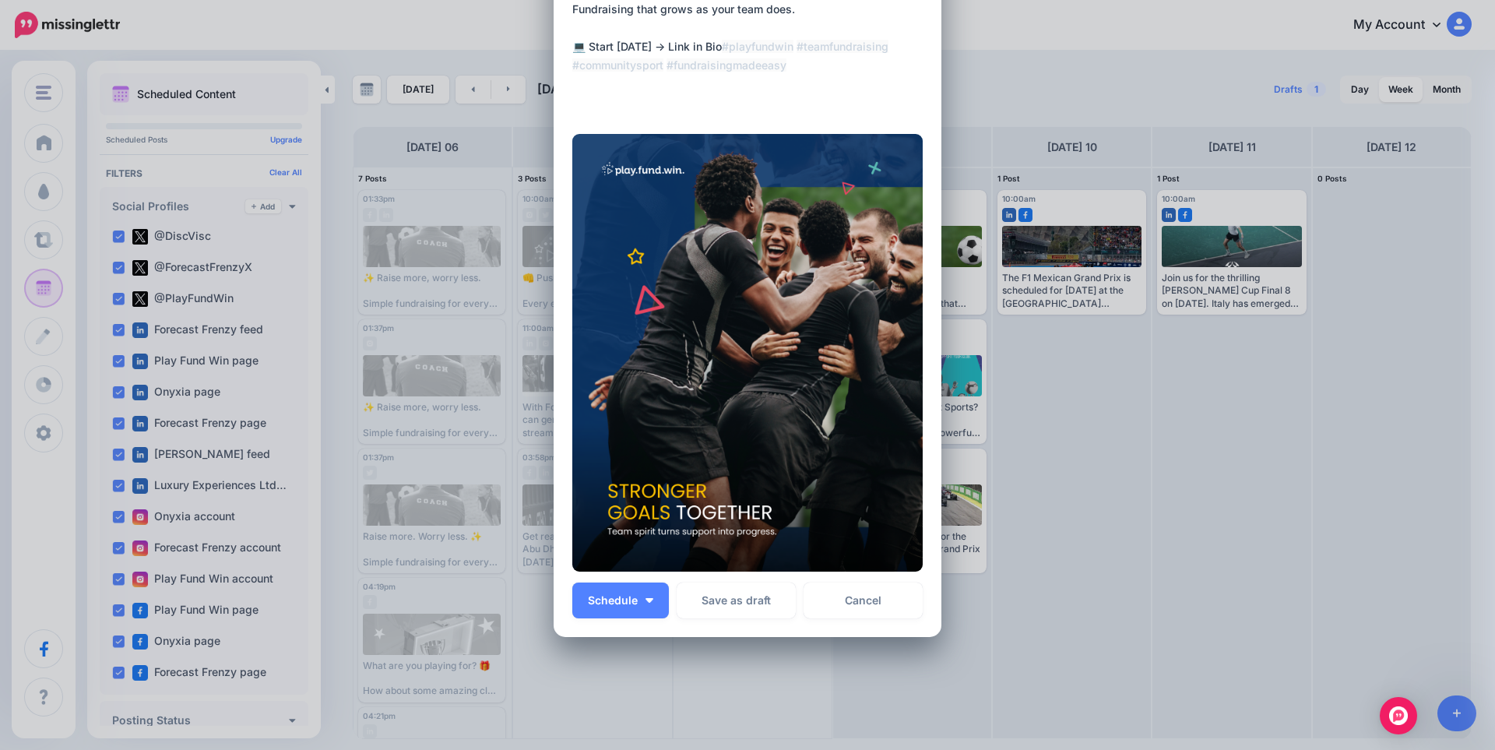
scroll to position [208, 0]
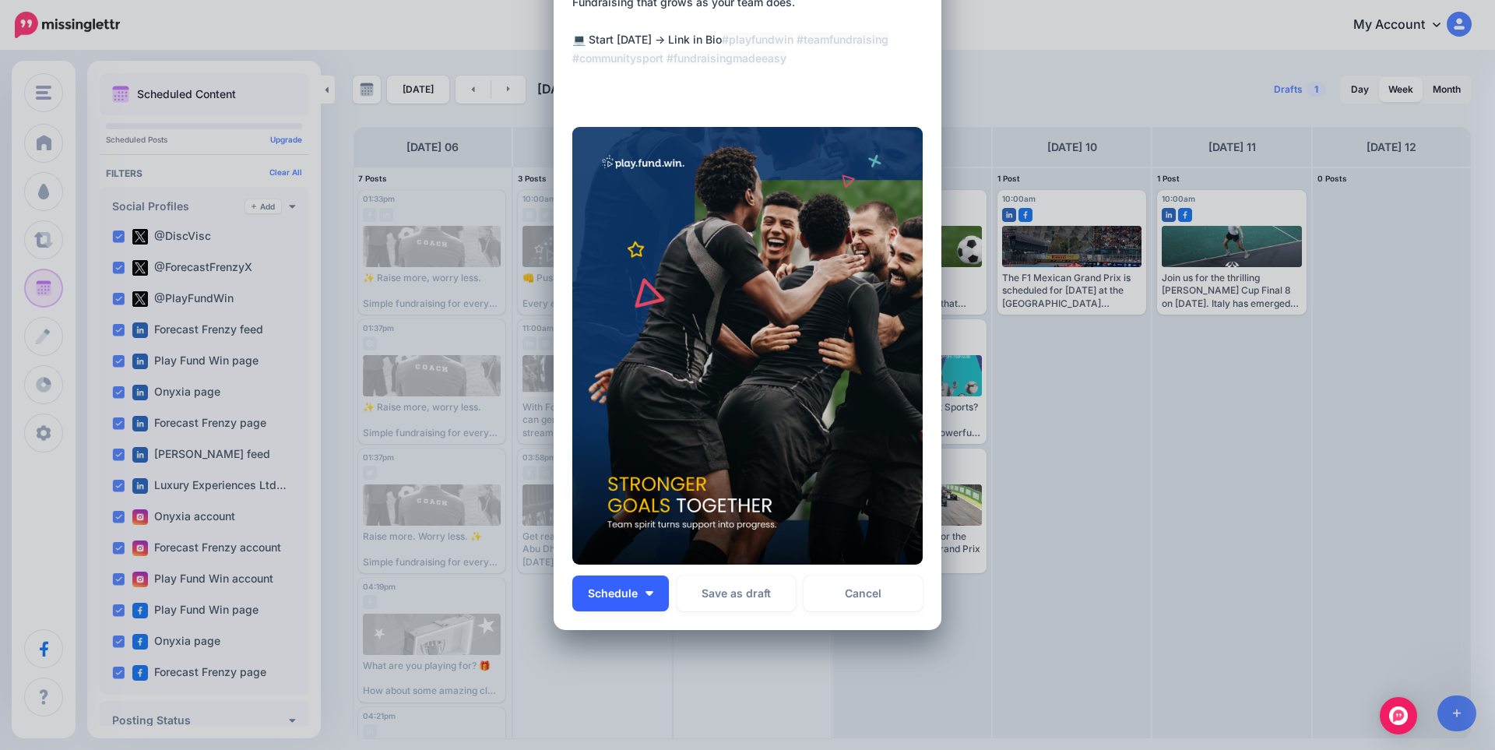
click at [646, 597] on button "Schedule" at bounding box center [620, 594] width 97 height 36
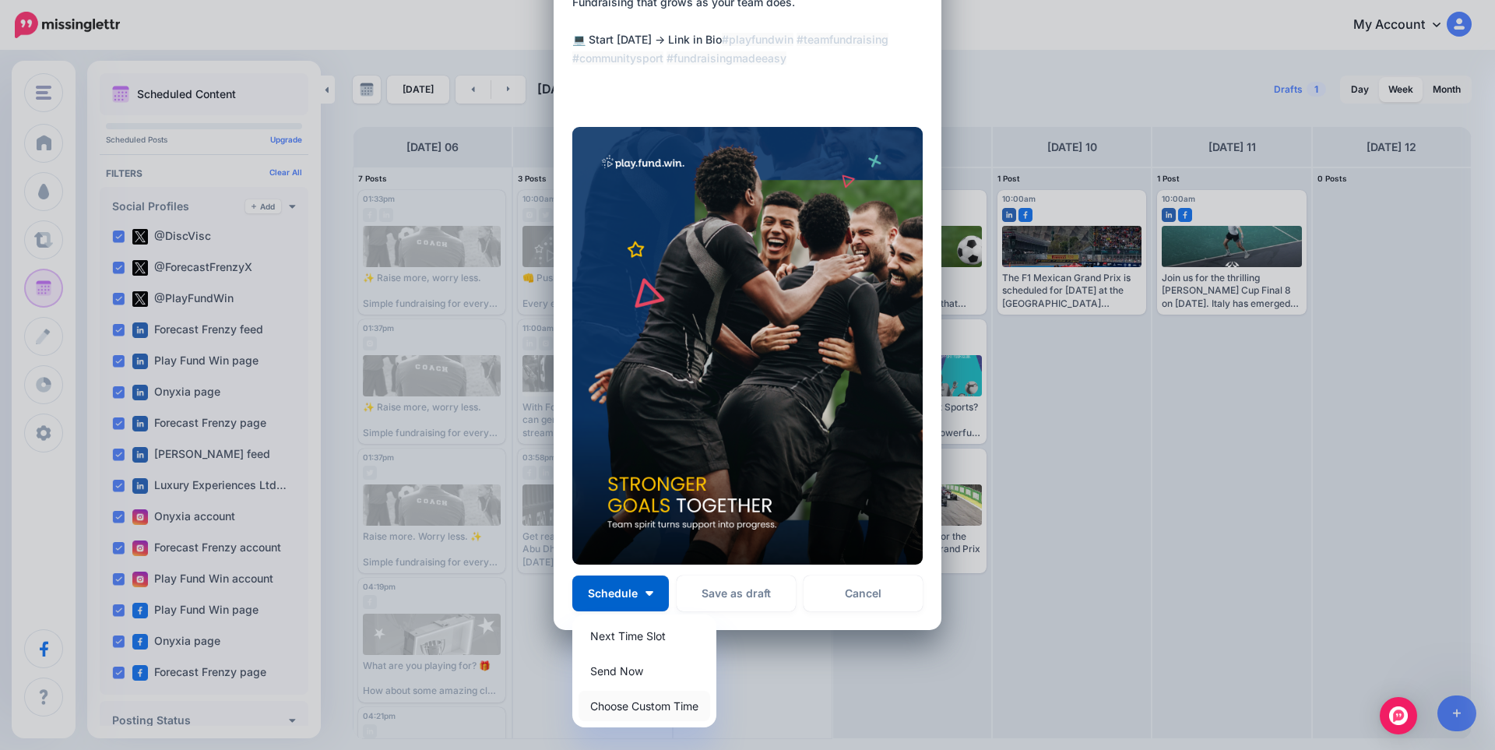
click at [640, 712] on link "Choose Custom Time" at bounding box center [645, 706] width 132 height 30
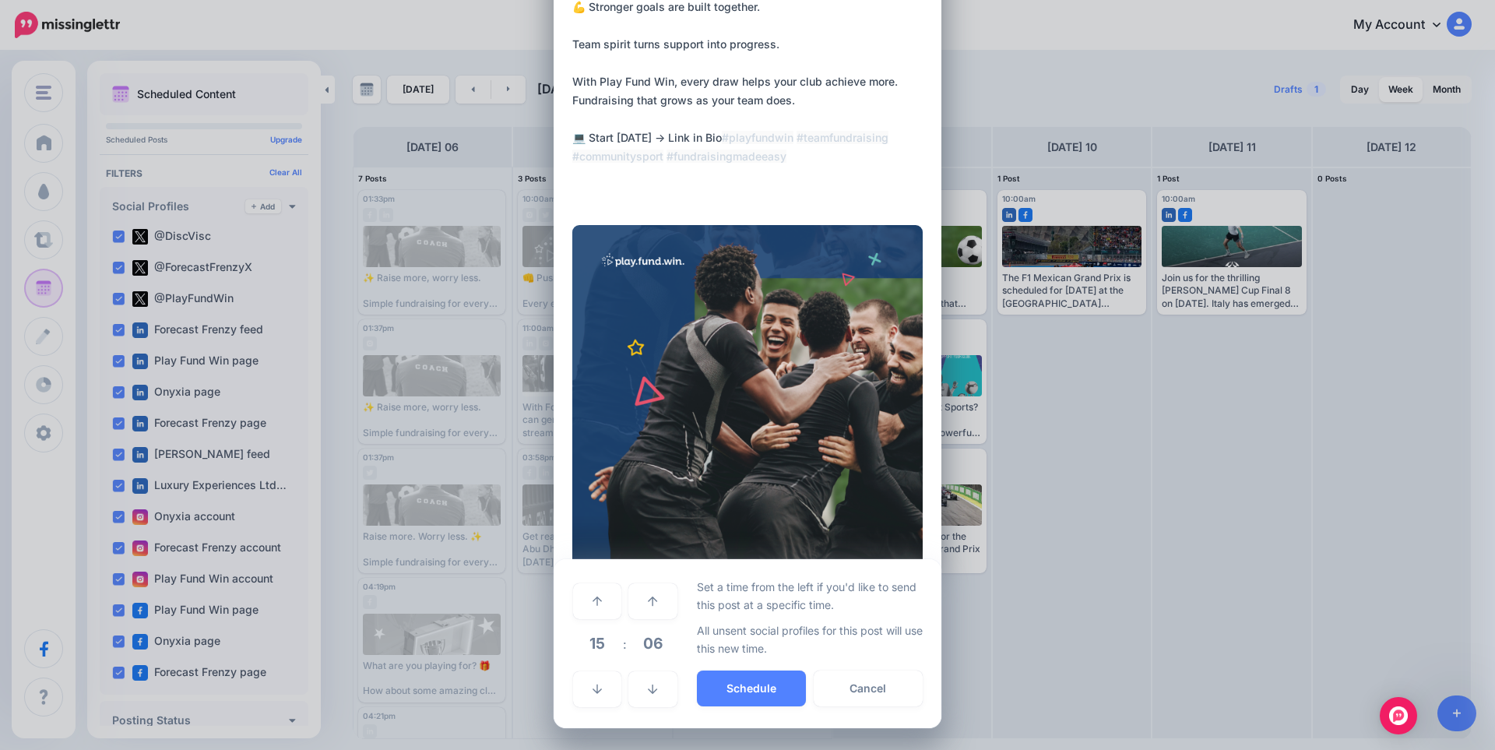
scroll to position [110, 0]
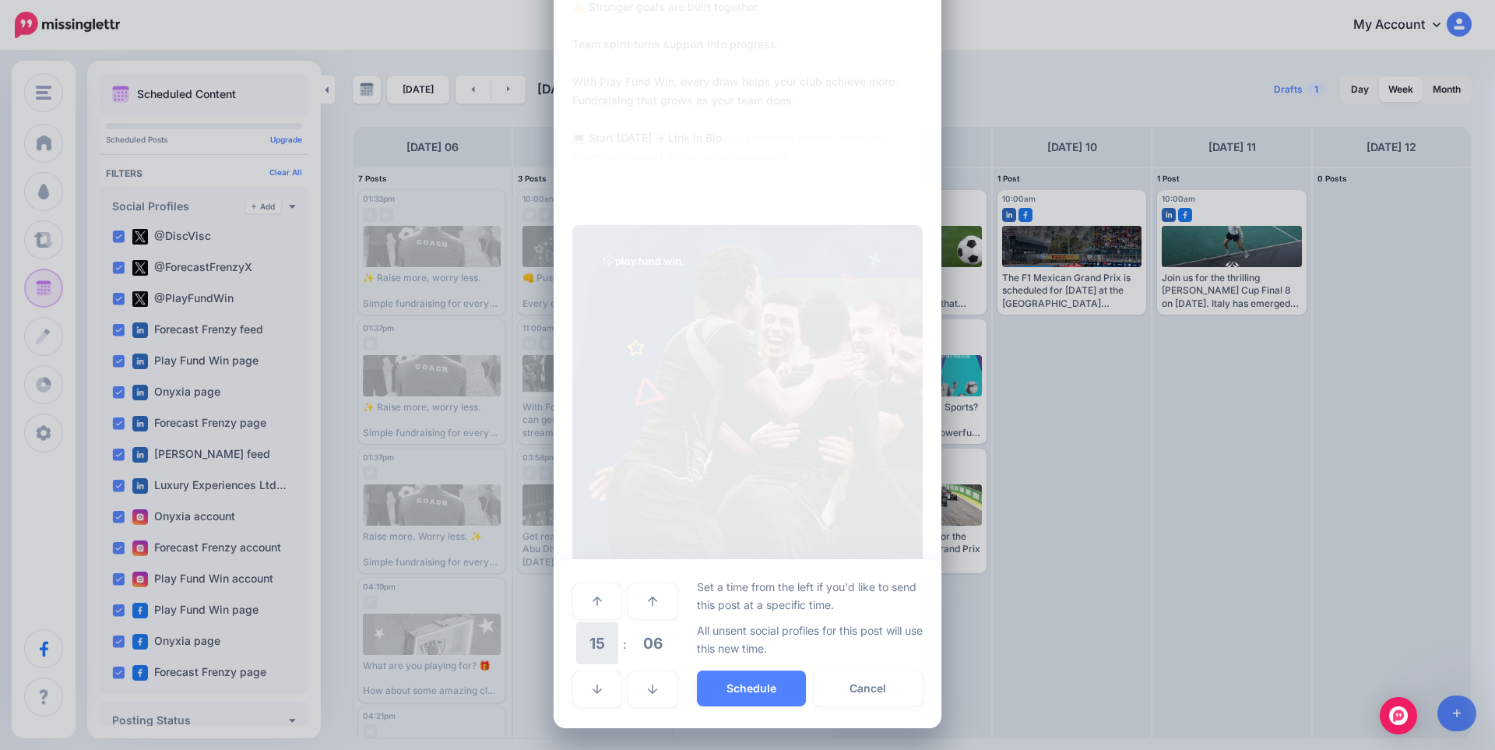
click at [594, 645] on span "15" at bounding box center [597, 643] width 42 height 42
click at [613, 633] on td "10" at bounding box center [615, 633] width 17 height 23
click at [647, 640] on span "06" at bounding box center [653, 643] width 42 height 42
click at [576, 604] on td "00" at bounding box center [580, 601] width 17 height 44
click at [601, 650] on span "10" at bounding box center [597, 643] width 42 height 42
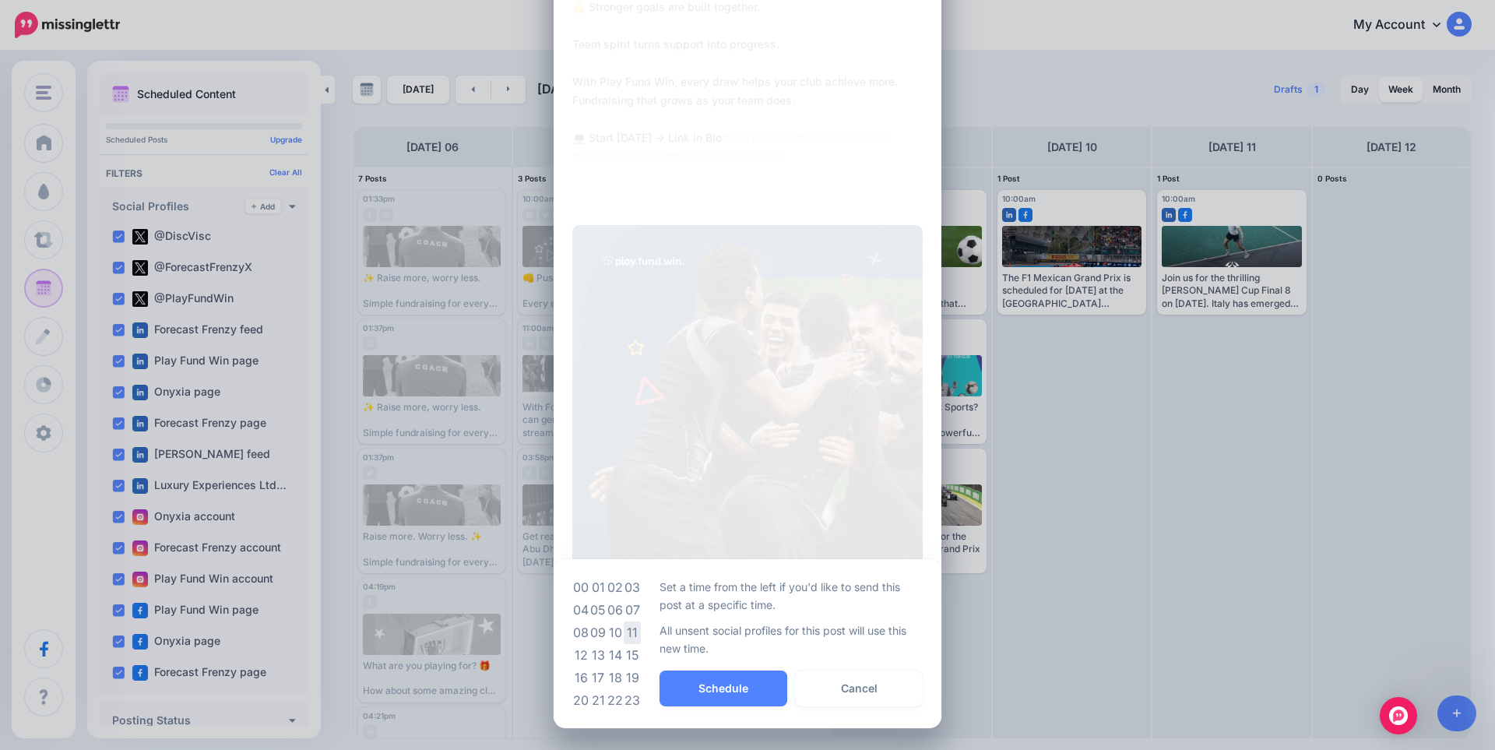
click at [625, 638] on td "11" at bounding box center [632, 633] width 17 height 23
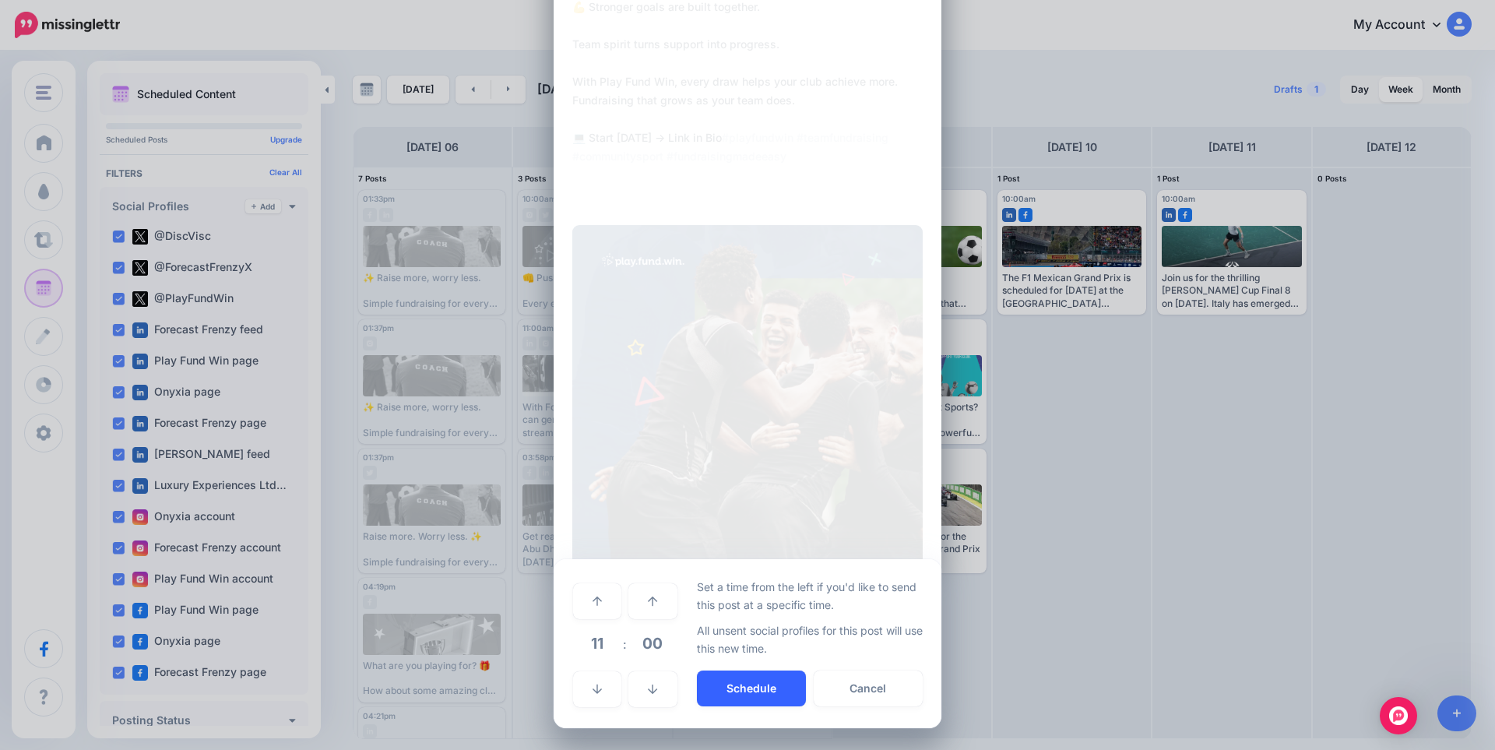
click at [741, 689] on button "Schedule" at bounding box center [751, 689] width 109 height 36
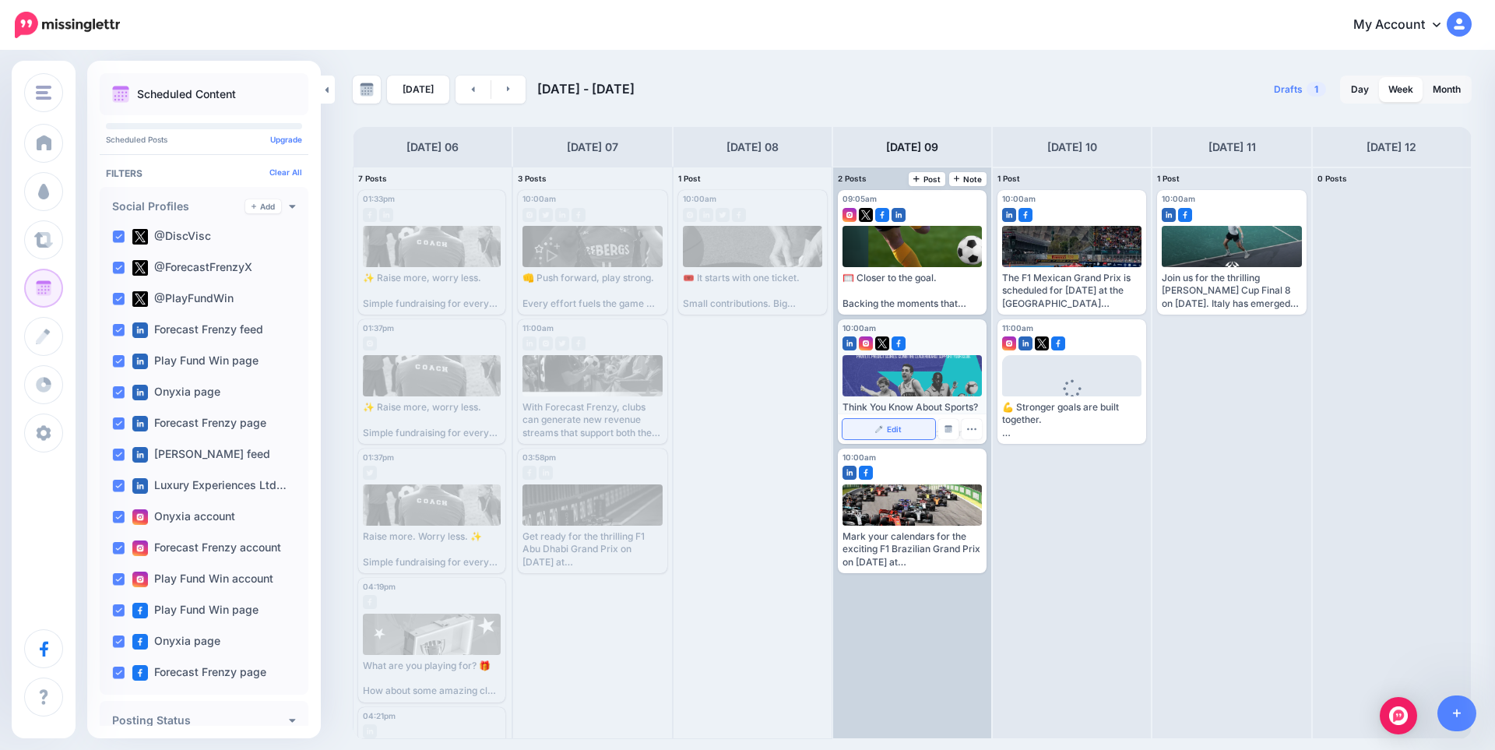
click at [892, 436] on link "Edit" at bounding box center [889, 429] width 93 height 20
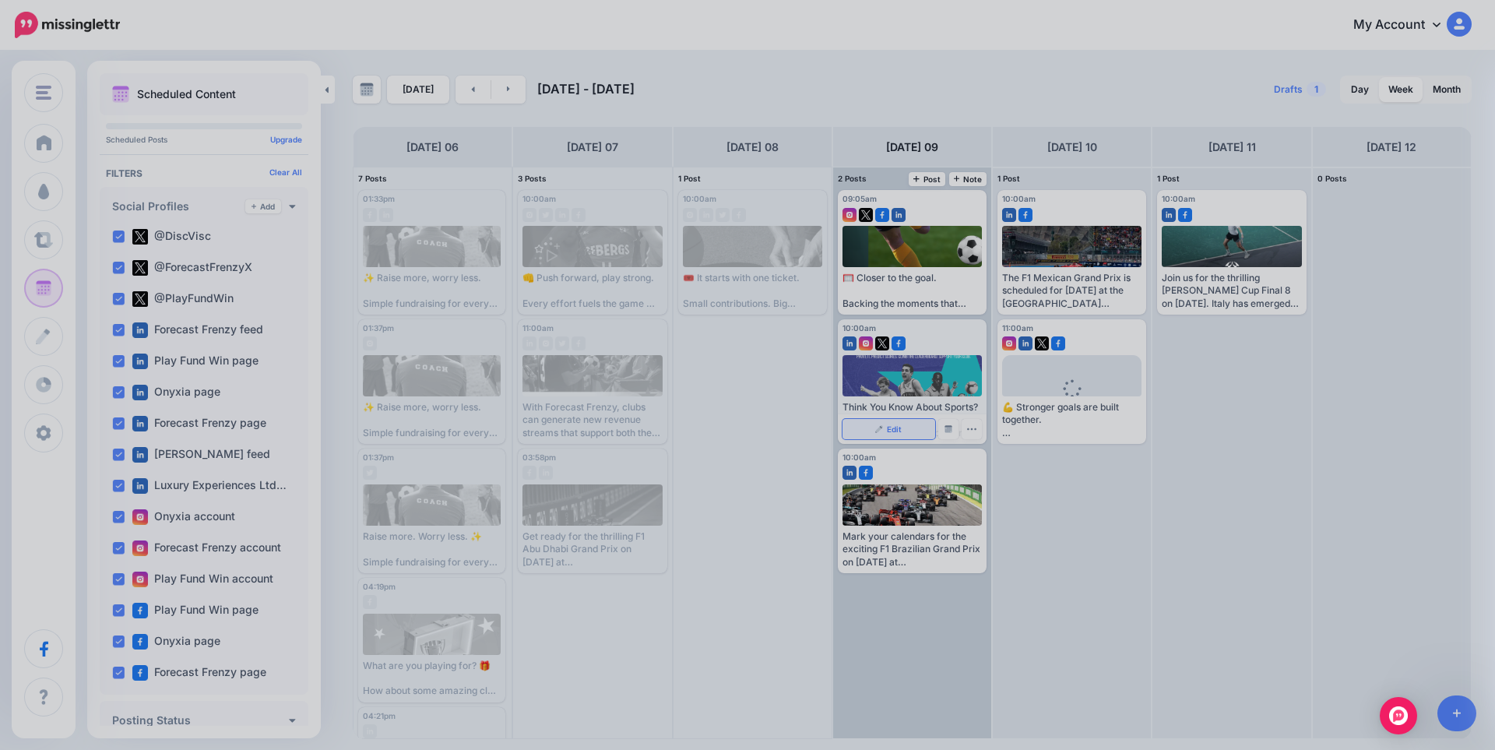
scroll to position [0, 0]
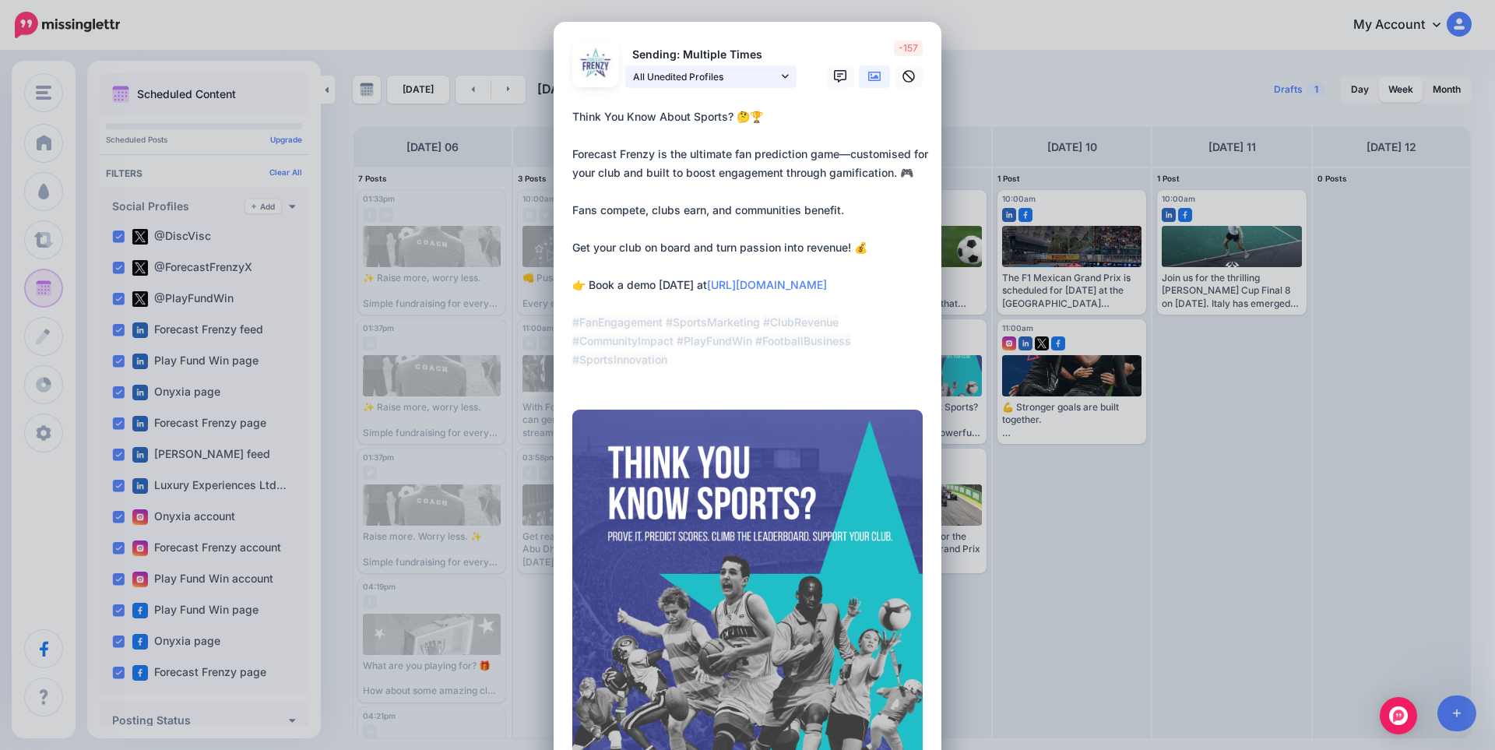
click at [683, 75] on span "All Unedited Profiles" at bounding box center [705, 77] width 145 height 16
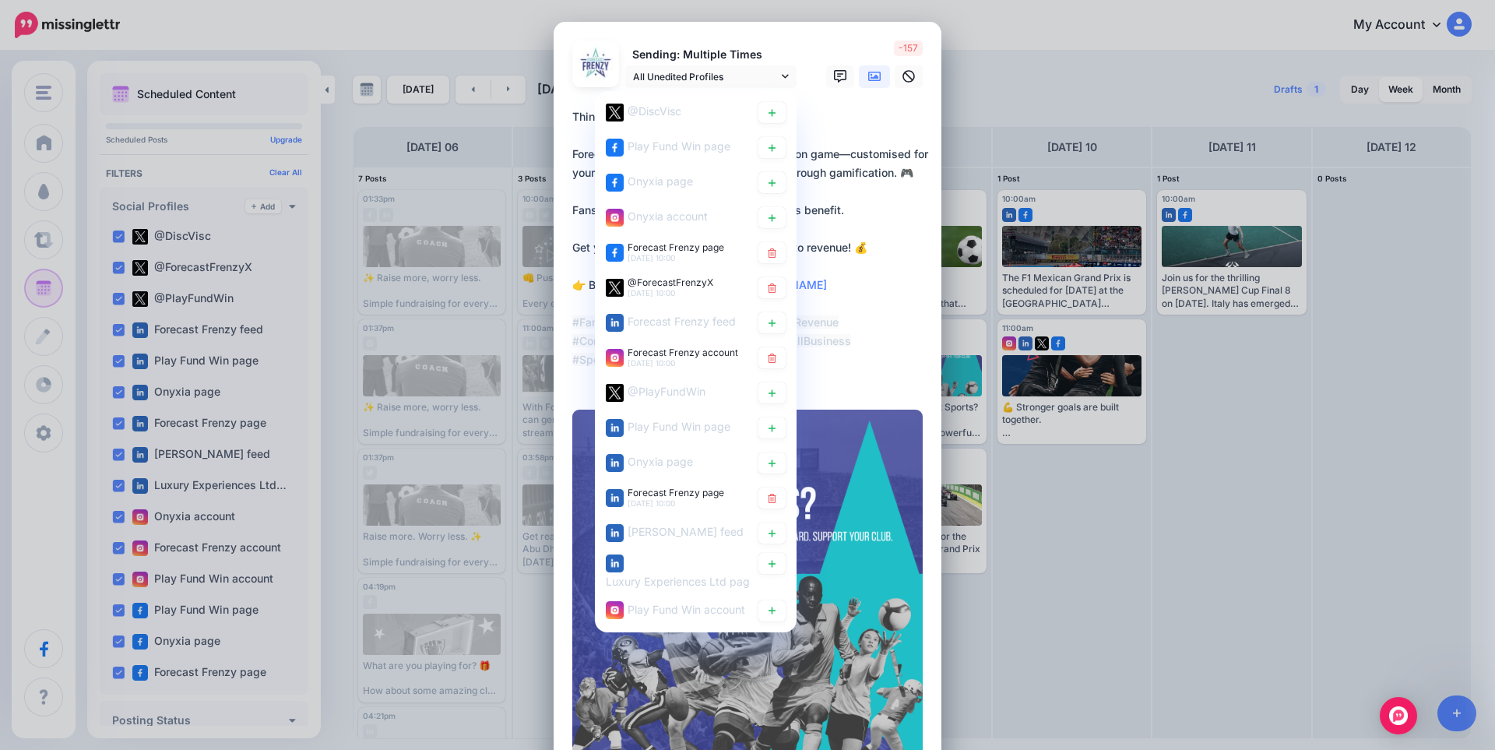
click at [903, 337] on textarea "**********" at bounding box center [751, 247] width 358 height 280
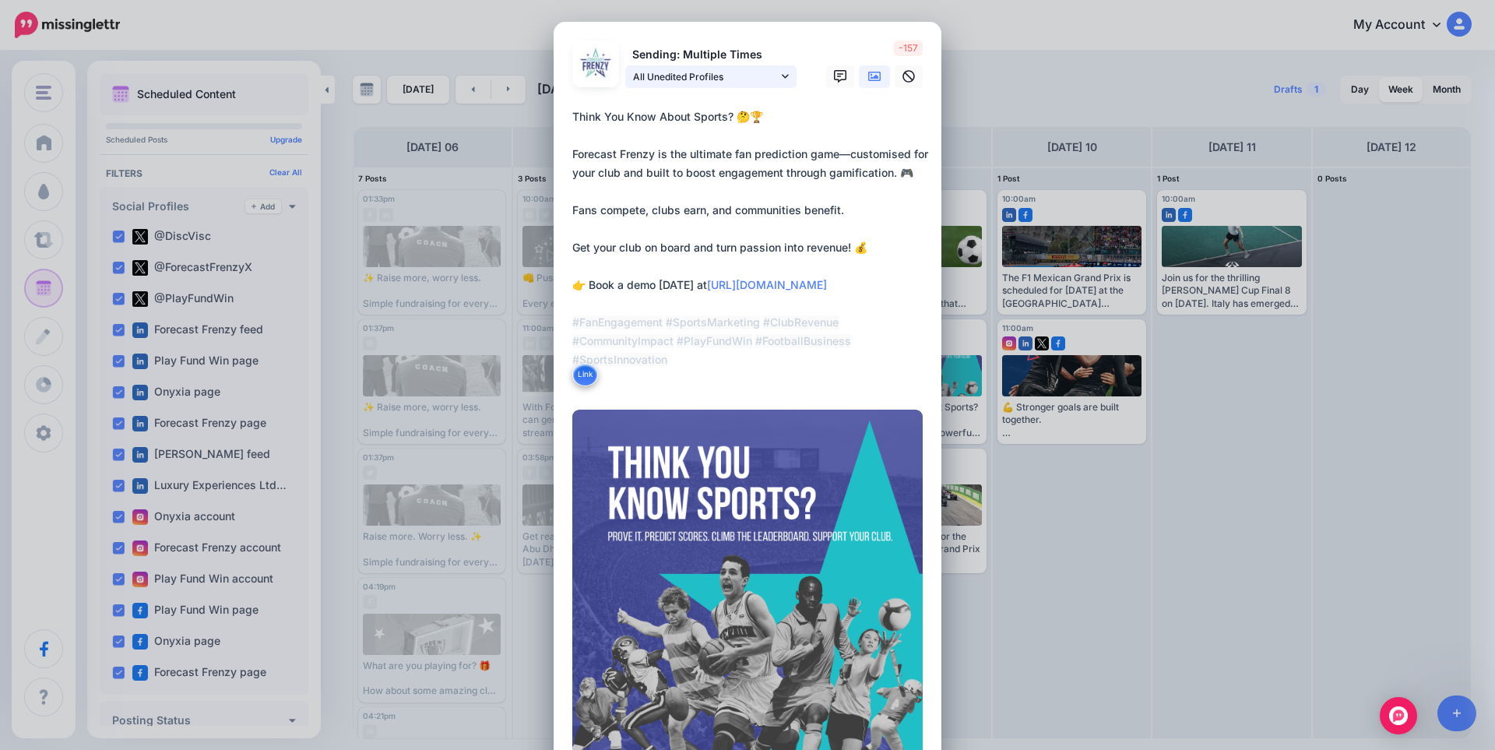
click at [713, 72] on span "All Unedited Profiles" at bounding box center [705, 77] width 145 height 16
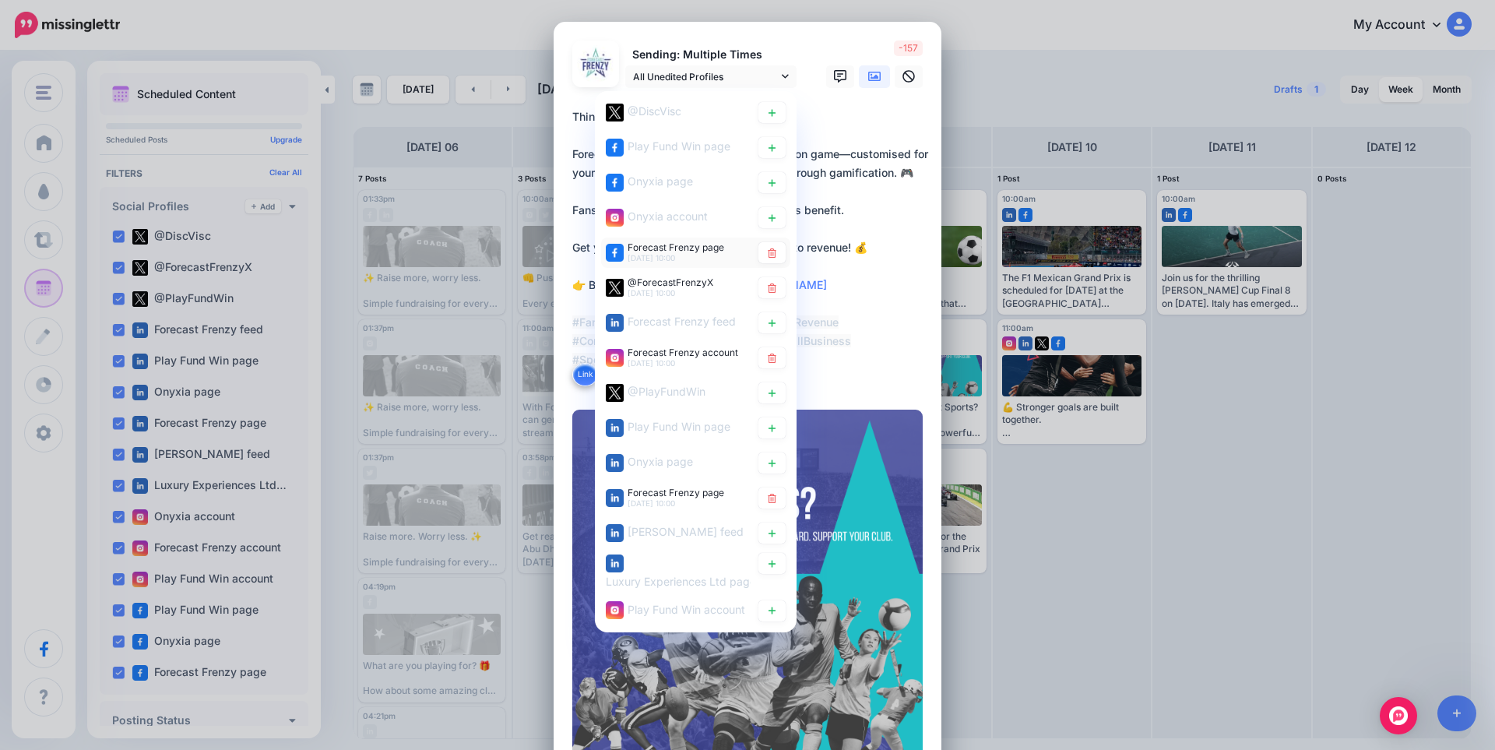
click at [675, 242] on span "Forecast Frenzy page" at bounding box center [676, 247] width 97 height 12
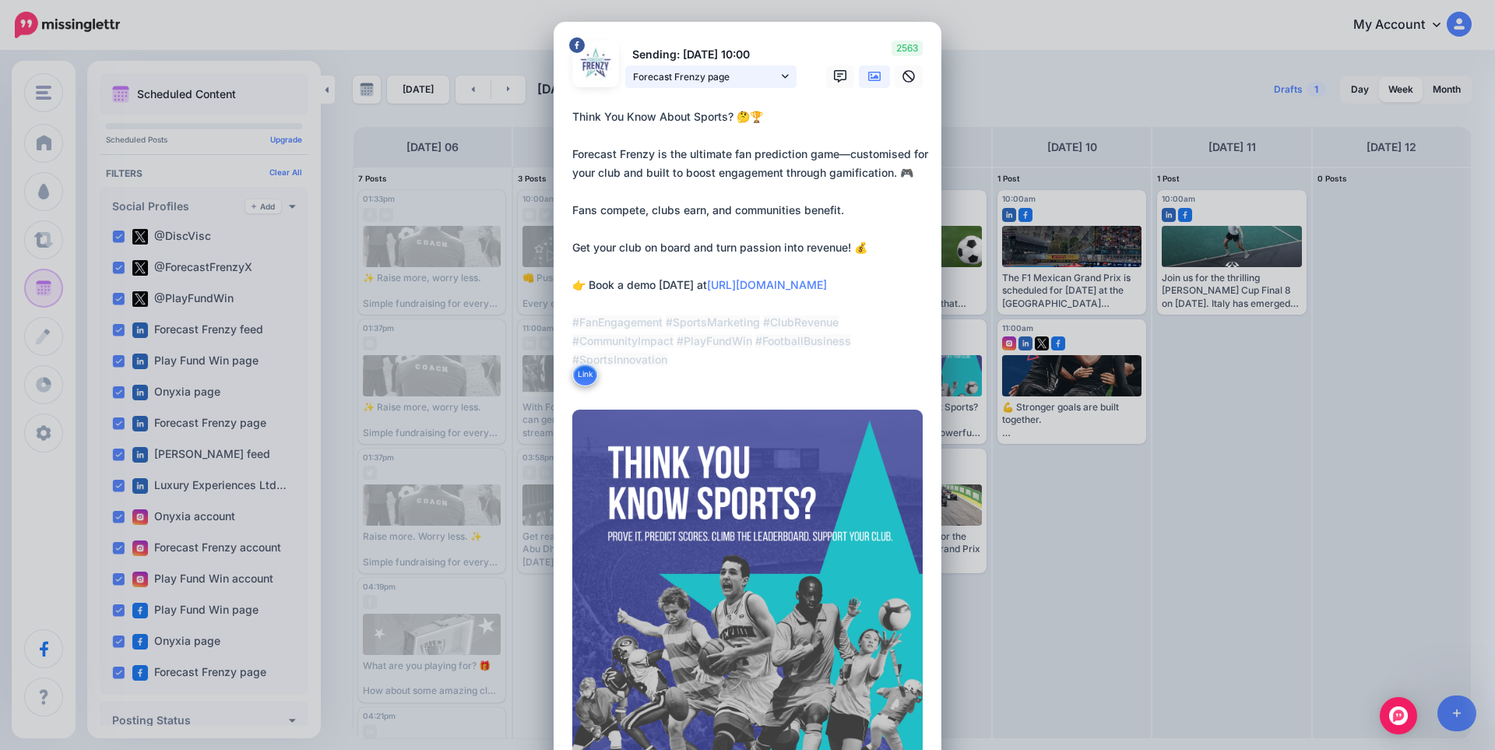
click at [713, 74] on span "Forecast Frenzy page" at bounding box center [705, 77] width 145 height 16
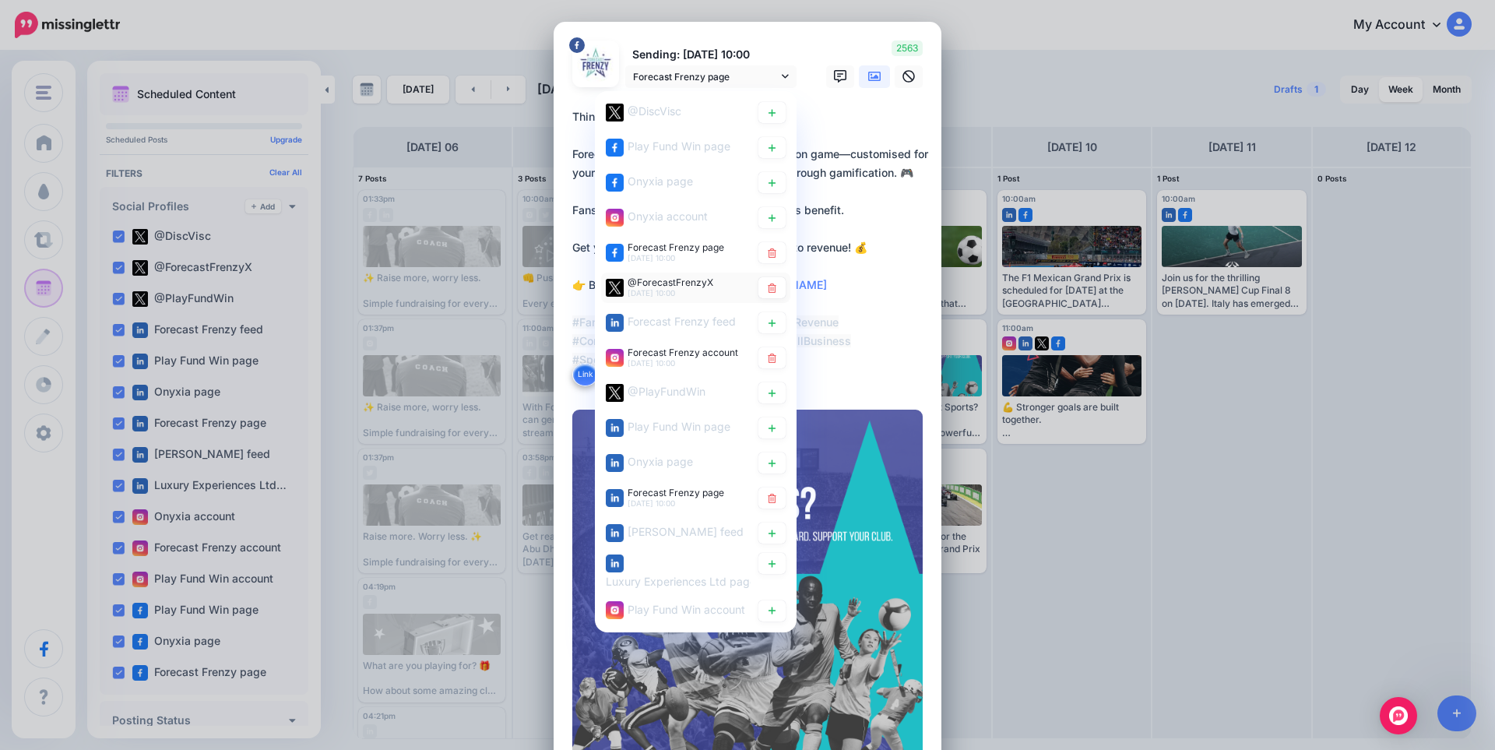
click at [685, 285] on span "@ForecastFrenzyX" at bounding box center [671, 283] width 86 height 12
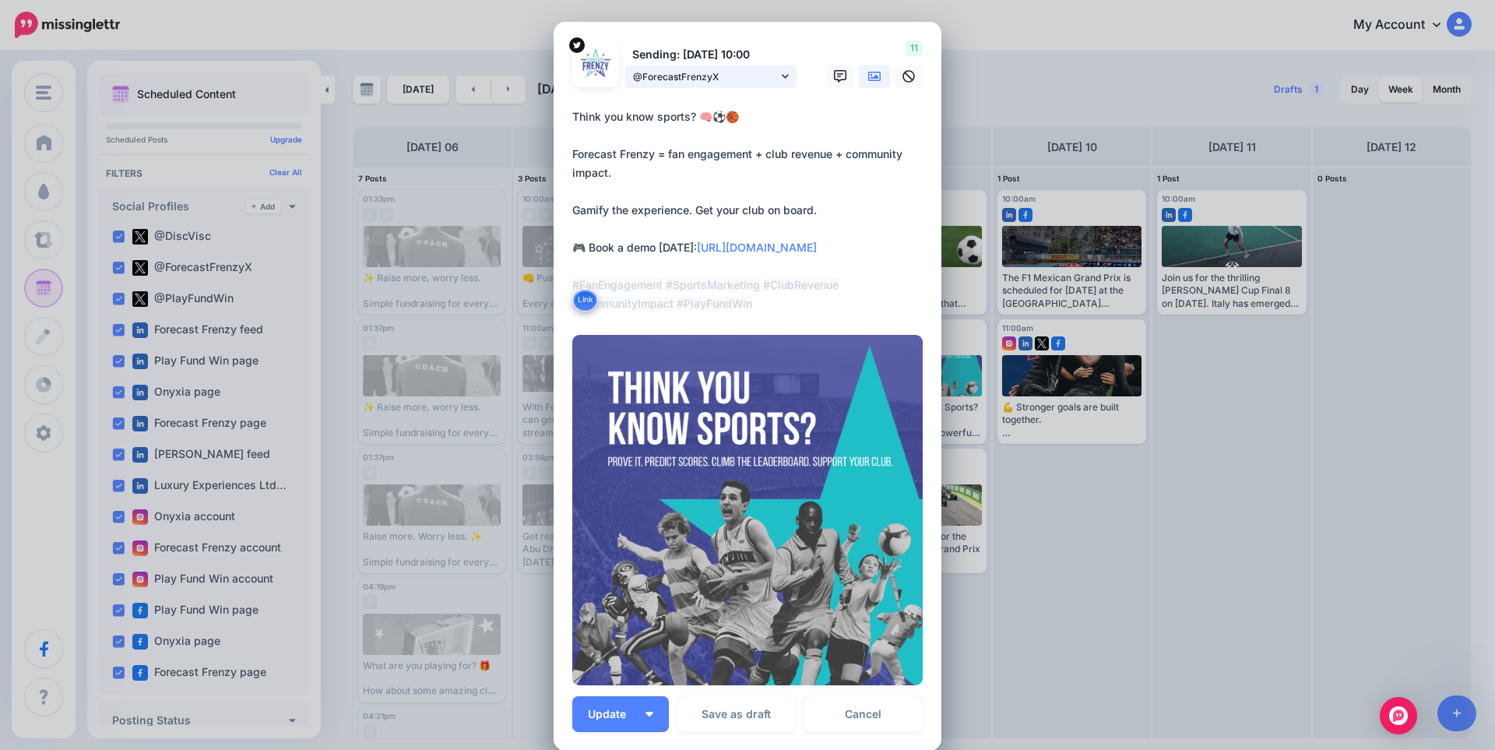
click at [689, 70] on span "@ForecastFrenzyX" at bounding box center [705, 77] width 145 height 16
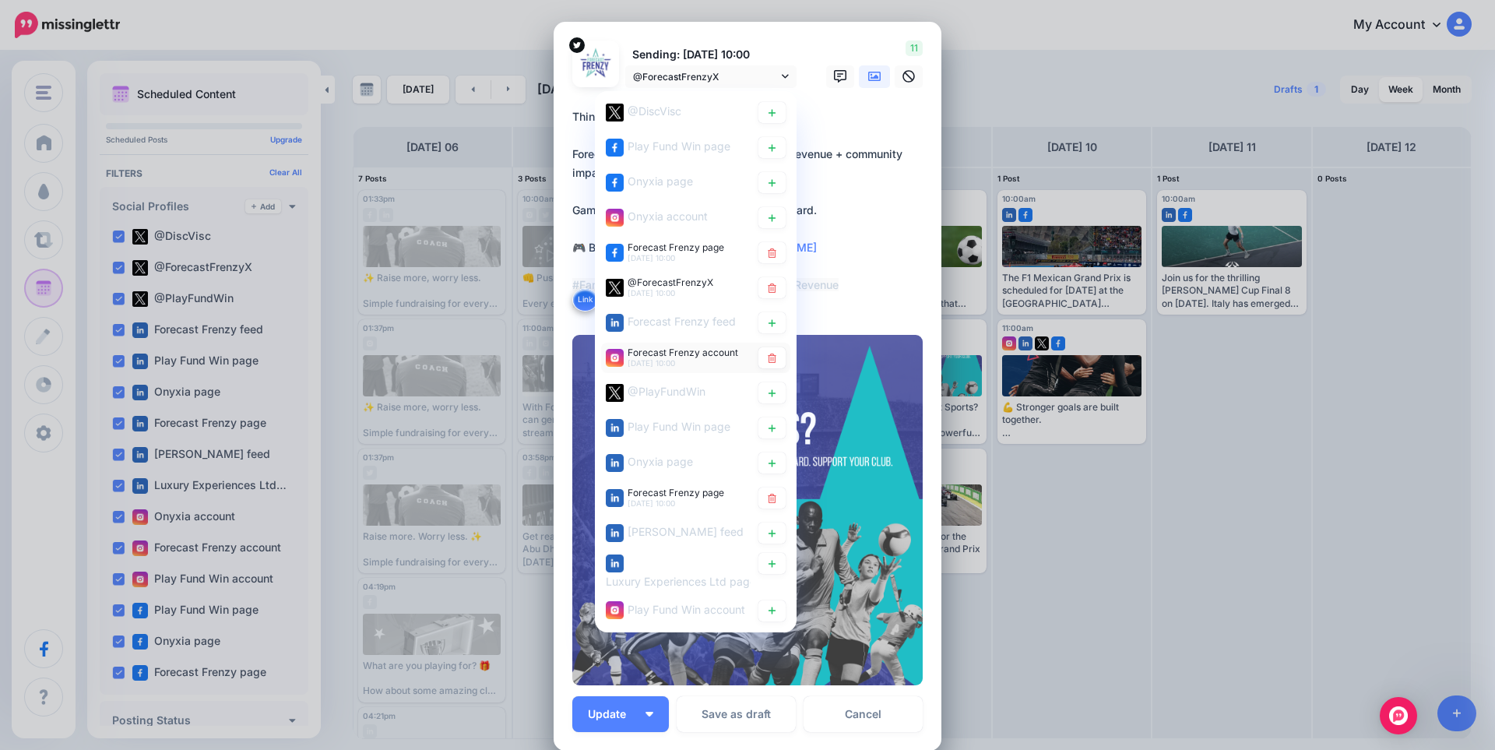
click at [688, 352] on span "Forecast Frenzy account" at bounding box center [683, 353] width 111 height 12
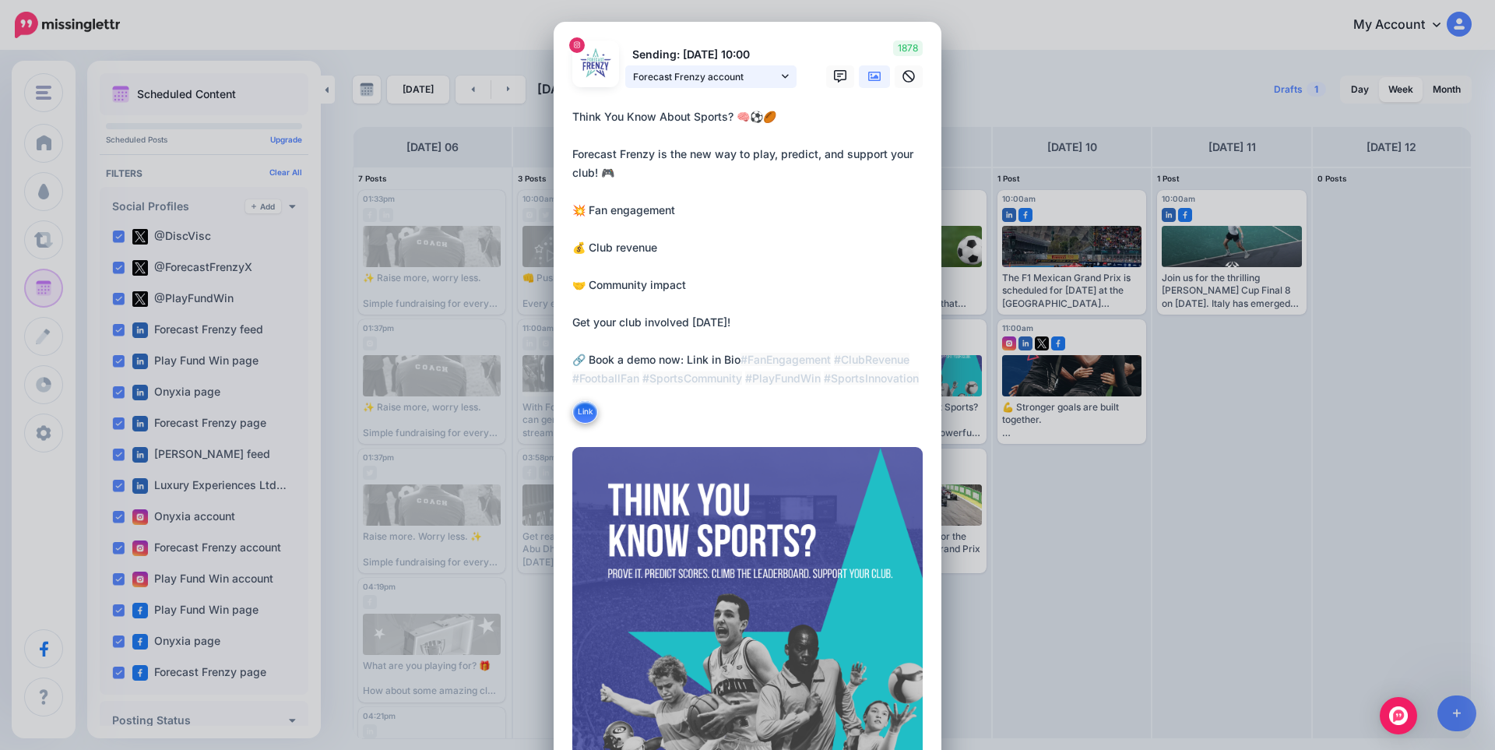
click at [699, 76] on span "Forecast Frenzy account" at bounding box center [705, 77] width 145 height 16
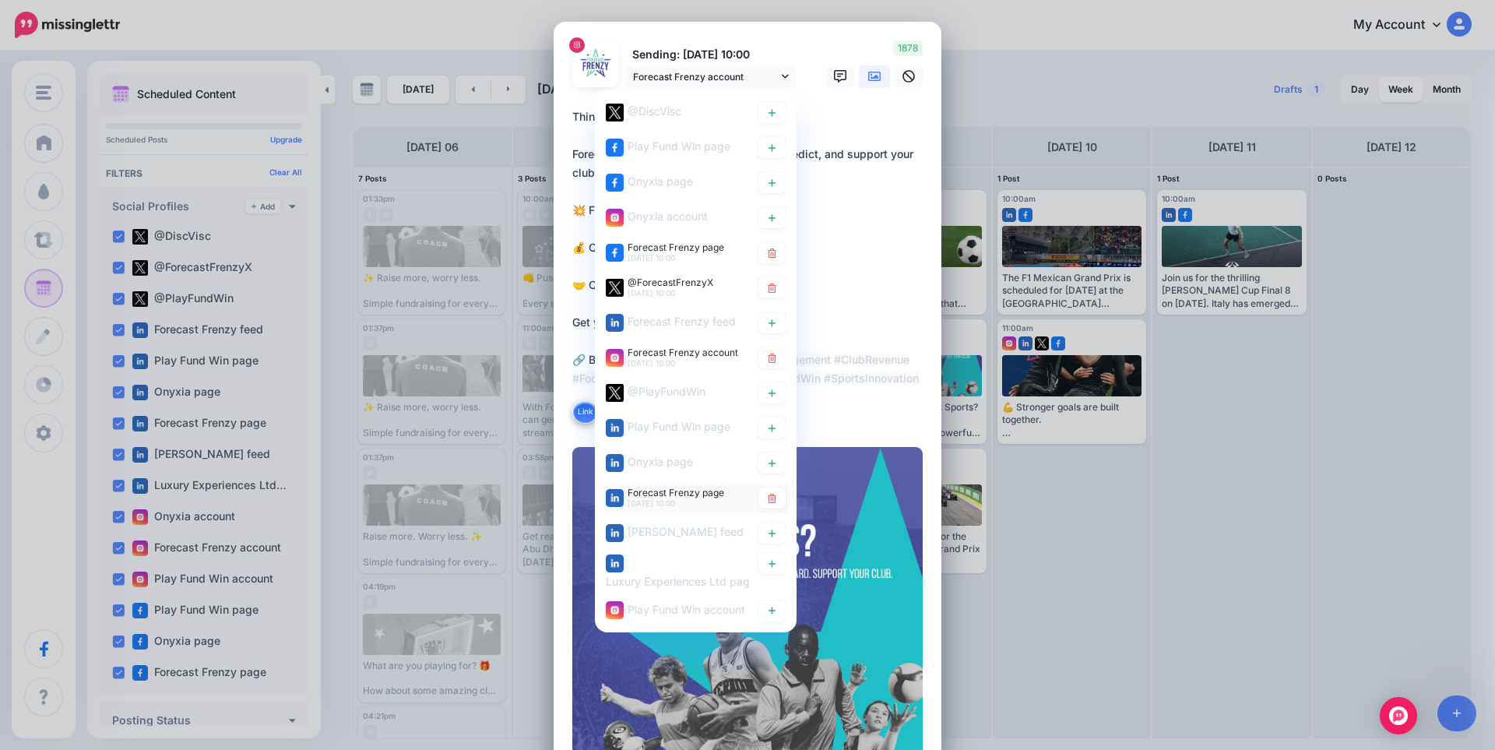
click at [664, 485] on div "Forecast Frenzy page 9th Oct 10:00" at bounding box center [695, 498] width 189 height 30
type textarea "**********"
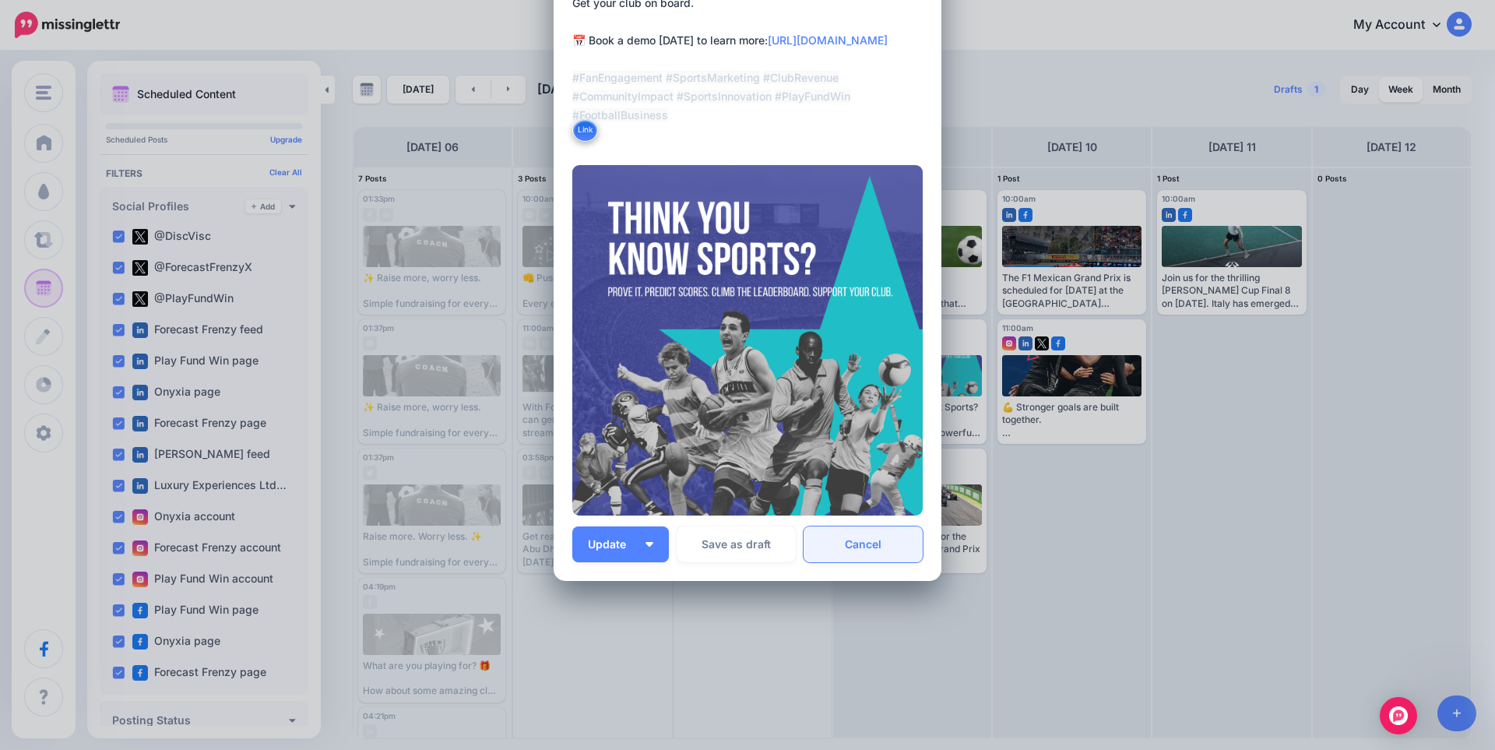
click at [877, 547] on link "Cancel" at bounding box center [863, 545] width 119 height 36
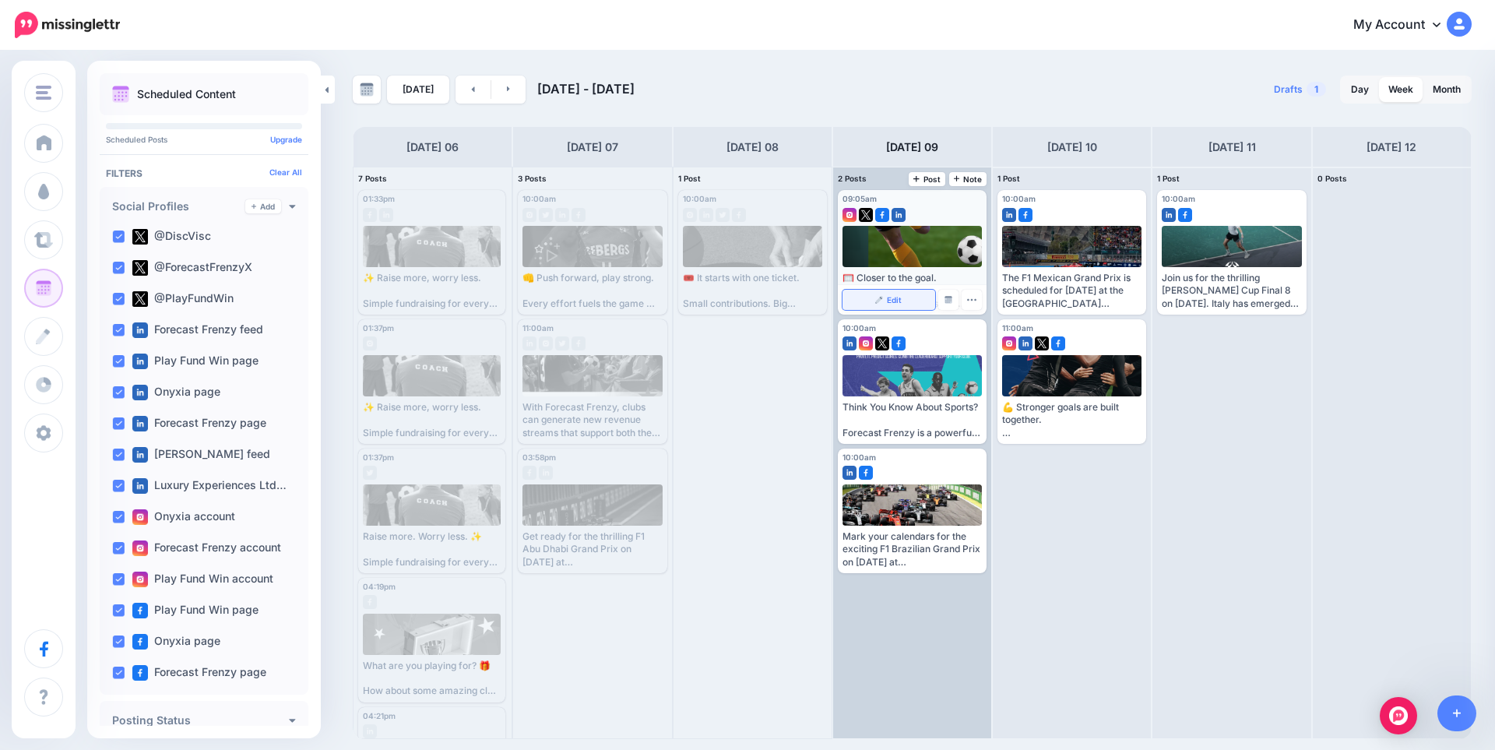
click at [896, 299] on span "Edit" at bounding box center [894, 300] width 15 height 8
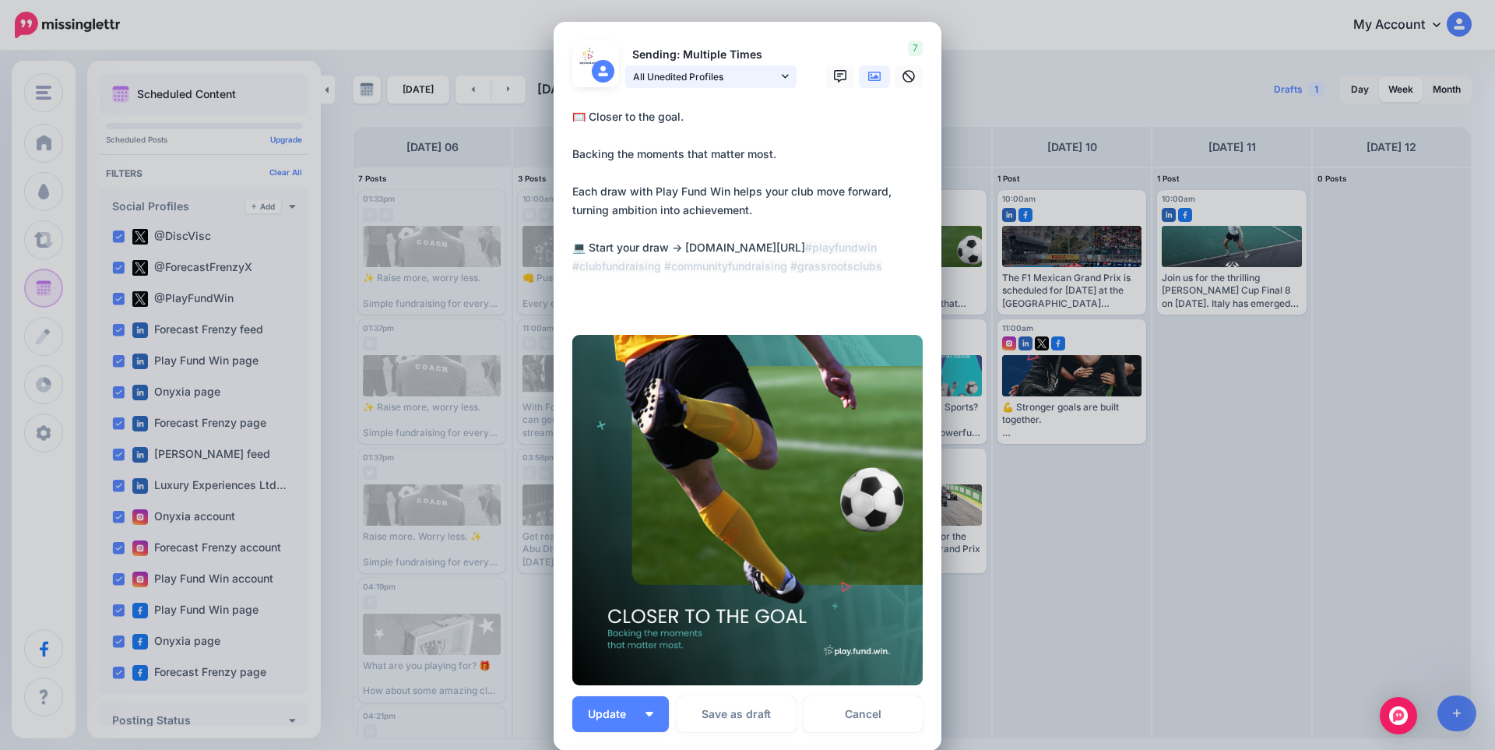
click at [680, 76] on span "All Unedited Profiles" at bounding box center [705, 77] width 145 height 16
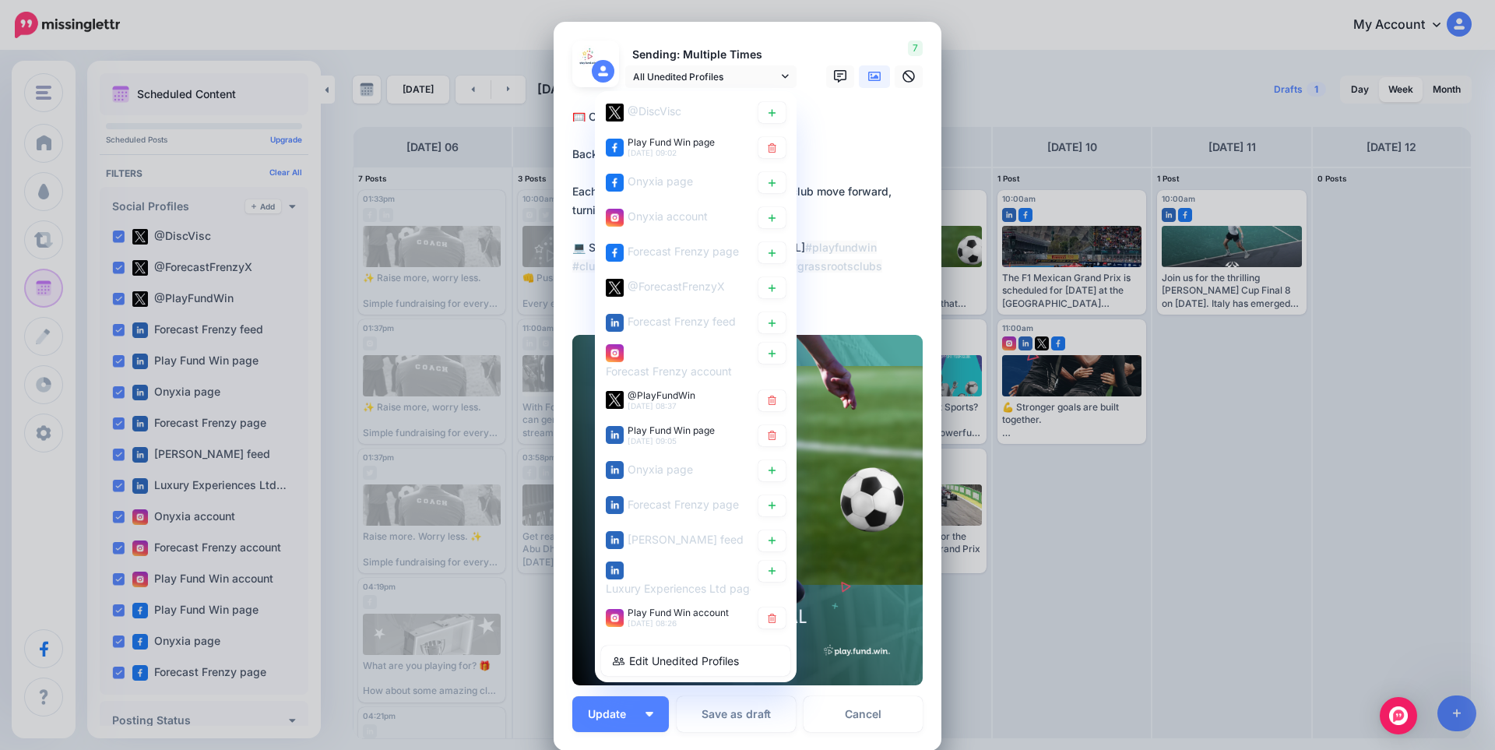
click at [861, 146] on textarea "**********" at bounding box center [751, 210] width 358 height 206
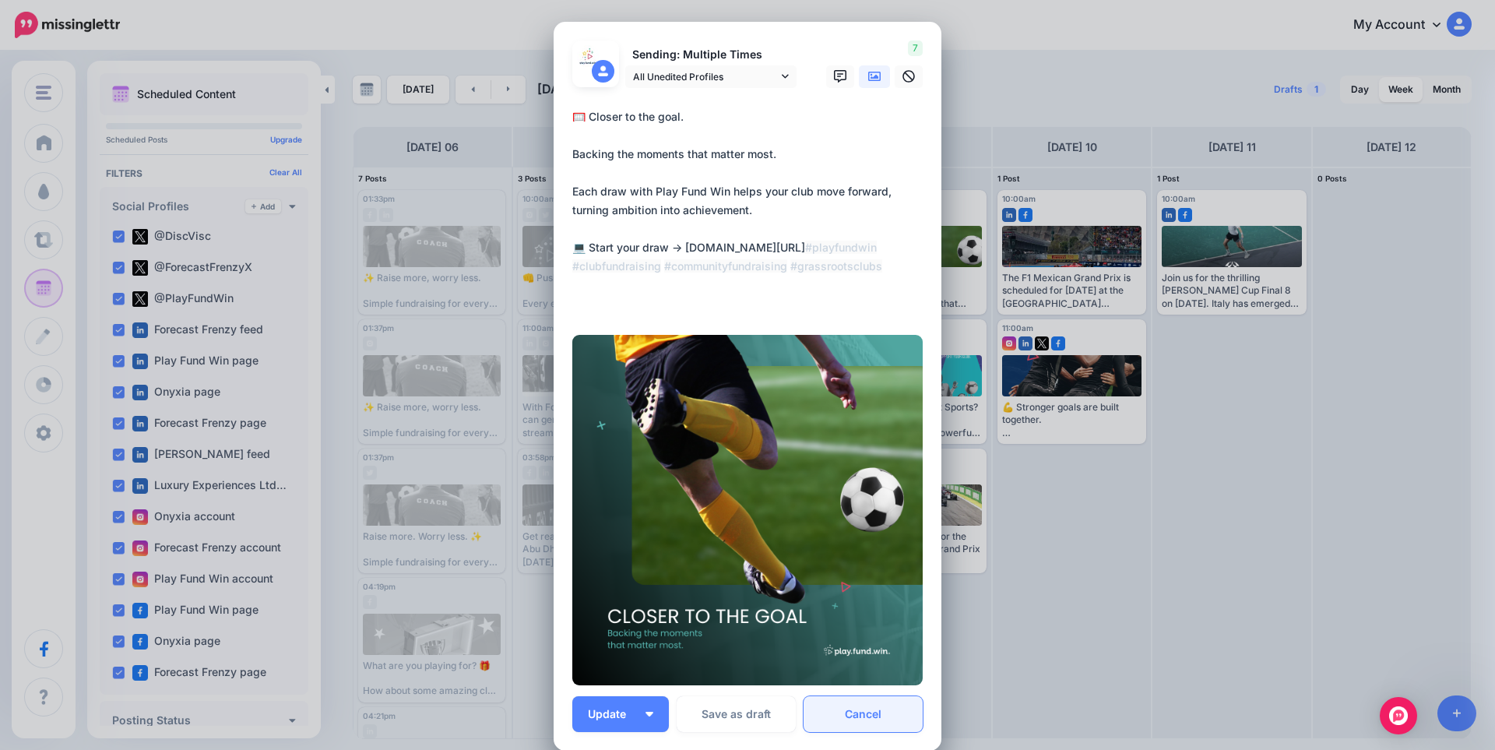
click at [869, 706] on link "Cancel" at bounding box center [863, 714] width 119 height 36
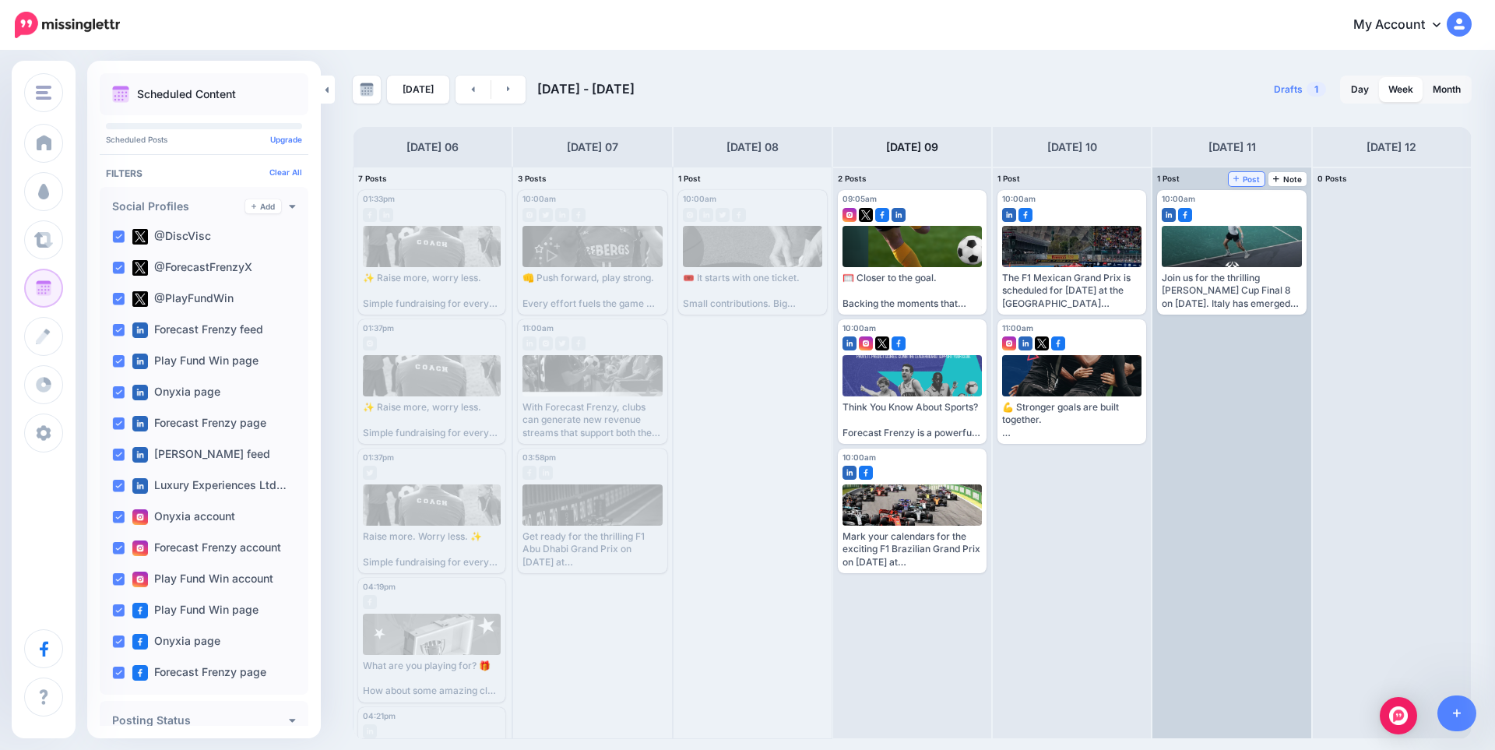
click at [1252, 175] on span "Post" at bounding box center [1247, 179] width 27 height 8
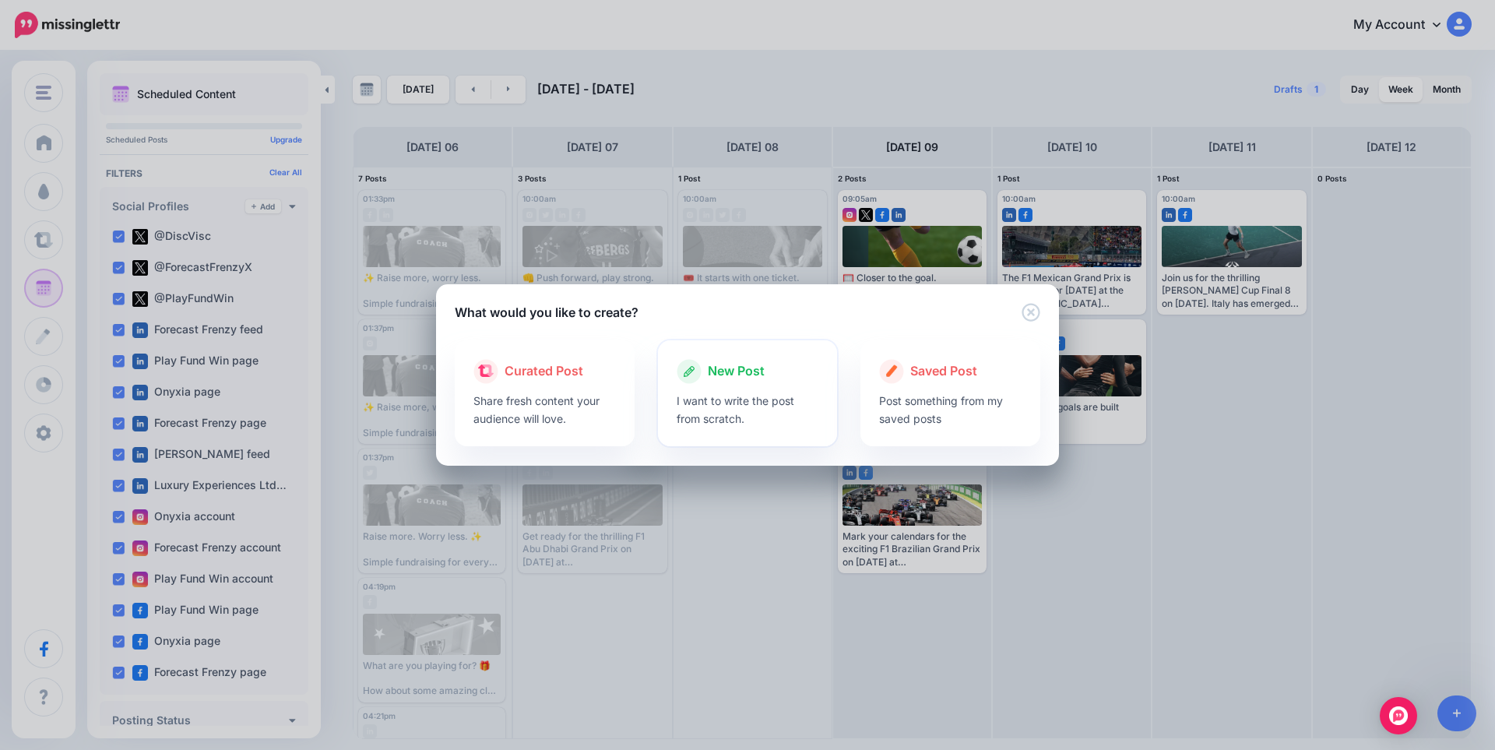
click at [788, 393] on p "I want to write the post from scratch." at bounding box center [748, 410] width 143 height 36
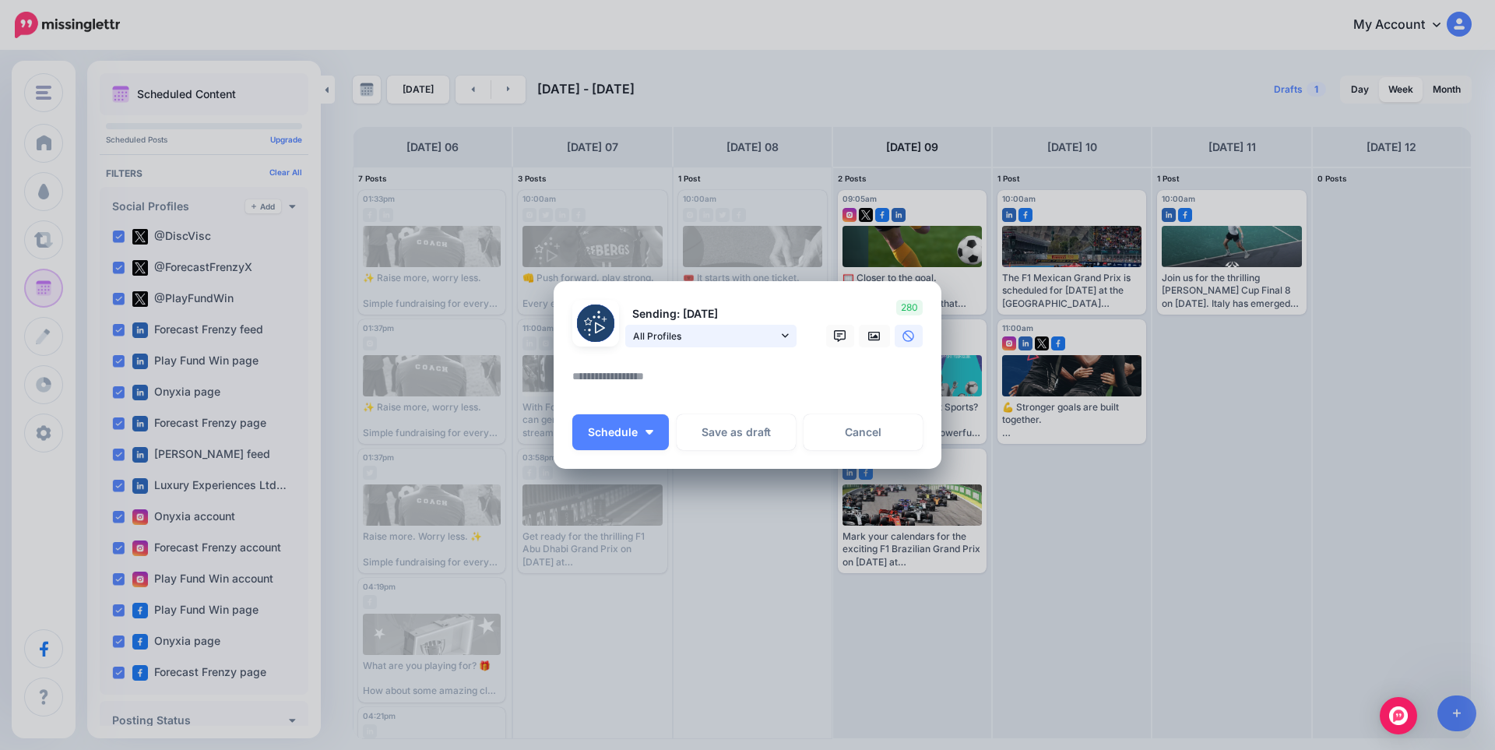
click at [756, 334] on span "All Profiles" at bounding box center [705, 336] width 145 height 16
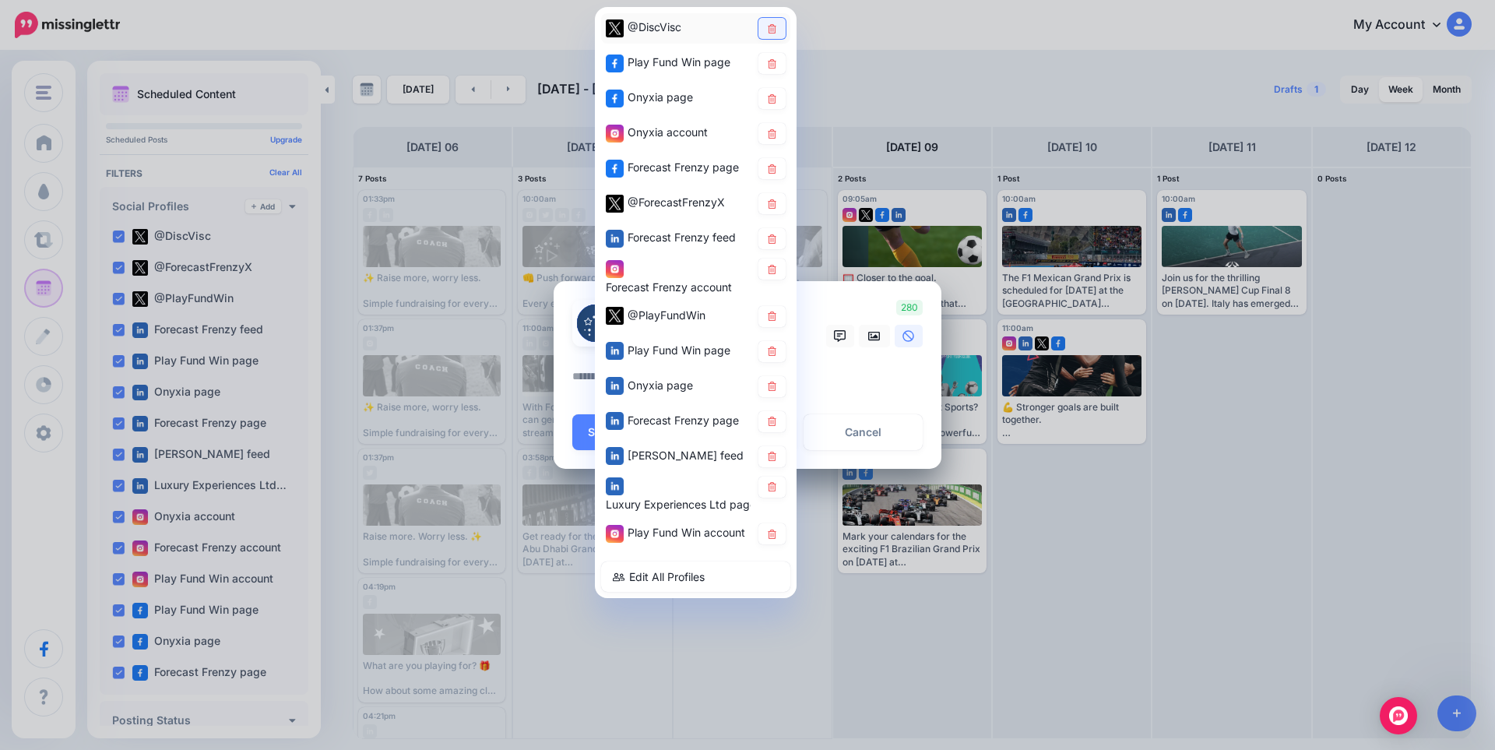
click at [773, 23] on icon at bounding box center [772, 27] width 12 height 9
click at [766, 95] on icon at bounding box center [772, 97] width 12 height 9
click at [779, 137] on link at bounding box center [772, 133] width 27 height 21
click at [777, 174] on link at bounding box center [772, 168] width 27 height 21
click at [774, 204] on icon at bounding box center [772, 203] width 12 height 9
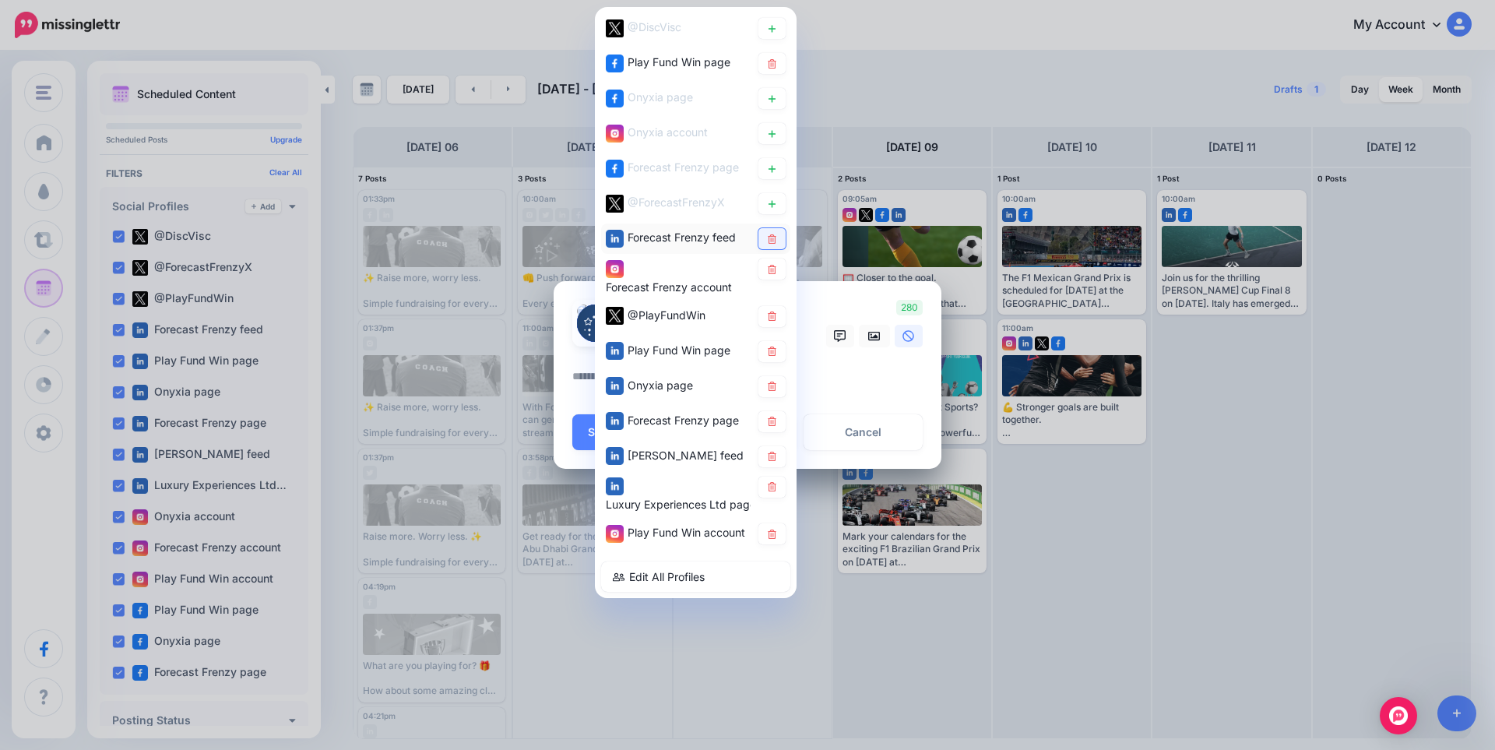
click at [774, 245] on link at bounding box center [772, 238] width 27 height 21
click at [777, 268] on icon at bounding box center [772, 268] width 12 height 9
click at [772, 386] on icon at bounding box center [772, 386] width 12 height 9
click at [776, 421] on icon at bounding box center [772, 421] width 9 height 9
click at [776, 453] on icon at bounding box center [772, 456] width 12 height 9
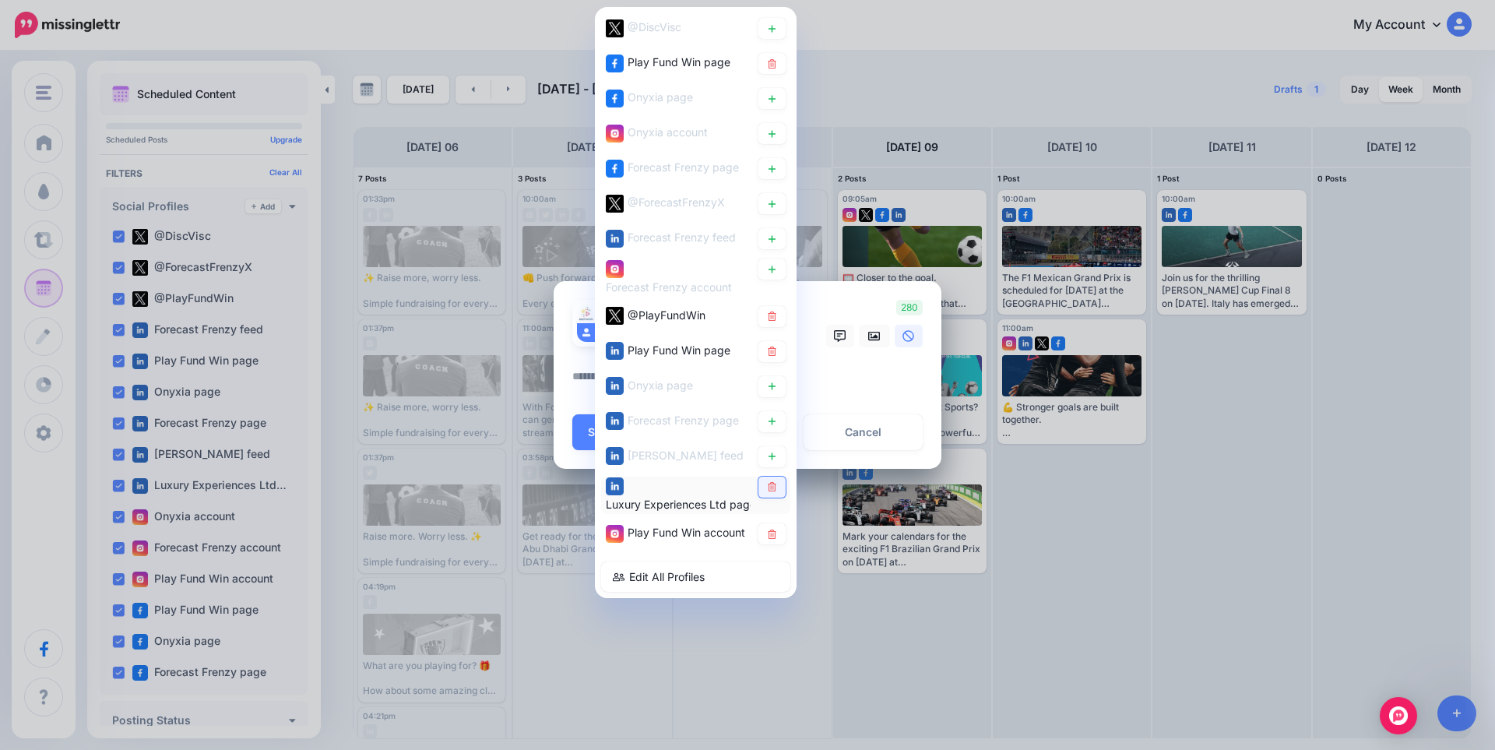
click at [776, 484] on icon at bounding box center [772, 486] width 9 height 9
click at [861, 373] on textarea at bounding box center [751, 382] width 358 height 30
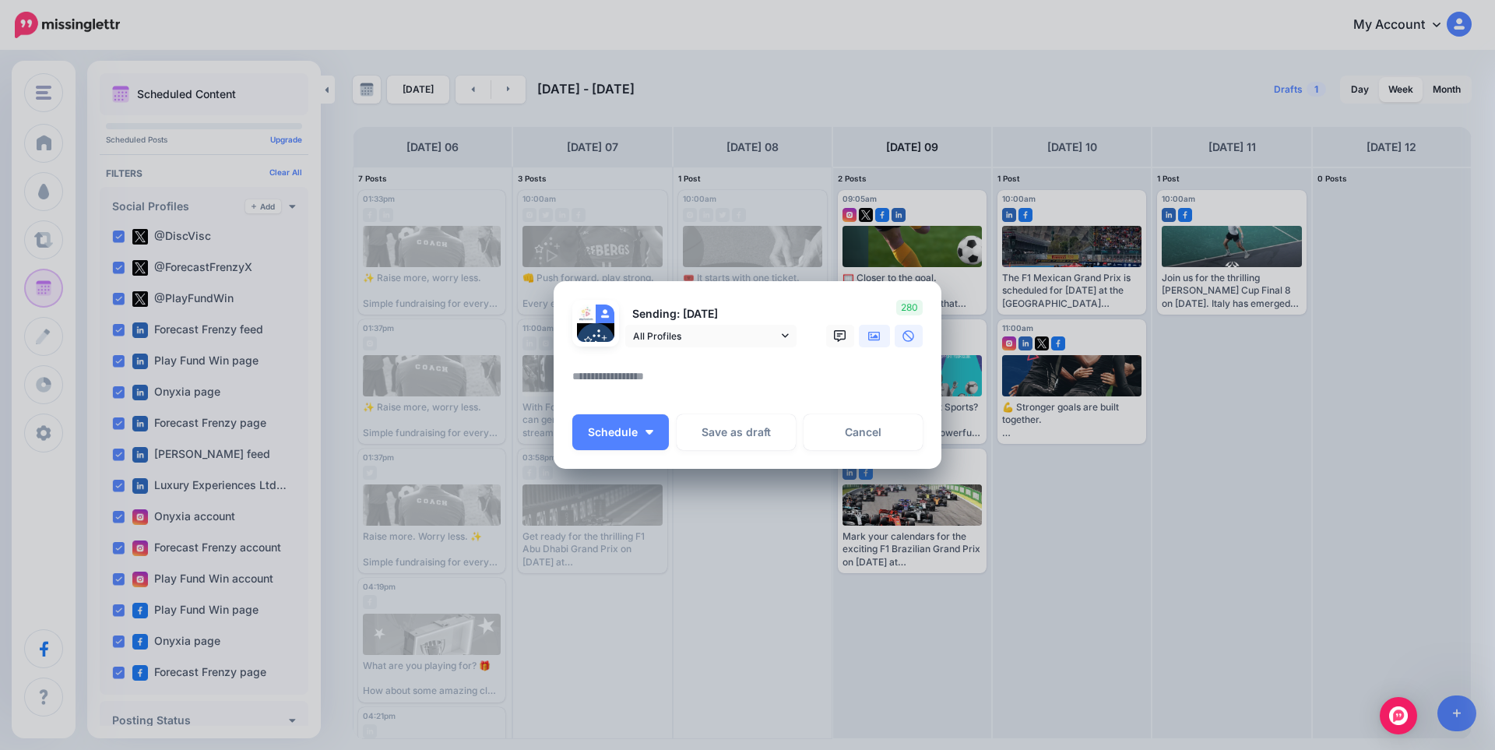
click at [878, 344] on link at bounding box center [874, 336] width 31 height 23
